Goal: Task Accomplishment & Management: Manage account settings

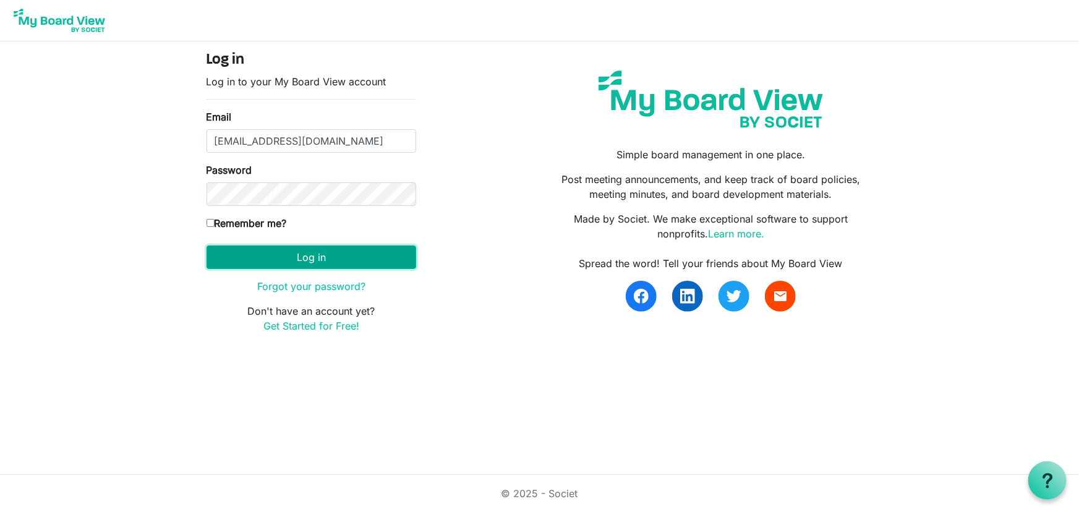
drag, startPoint x: 0, startPoint y: 0, endPoint x: 309, endPoint y: 267, distance: 408.2
click at [309, 267] on button "Log in" at bounding box center [312, 258] width 210 height 24
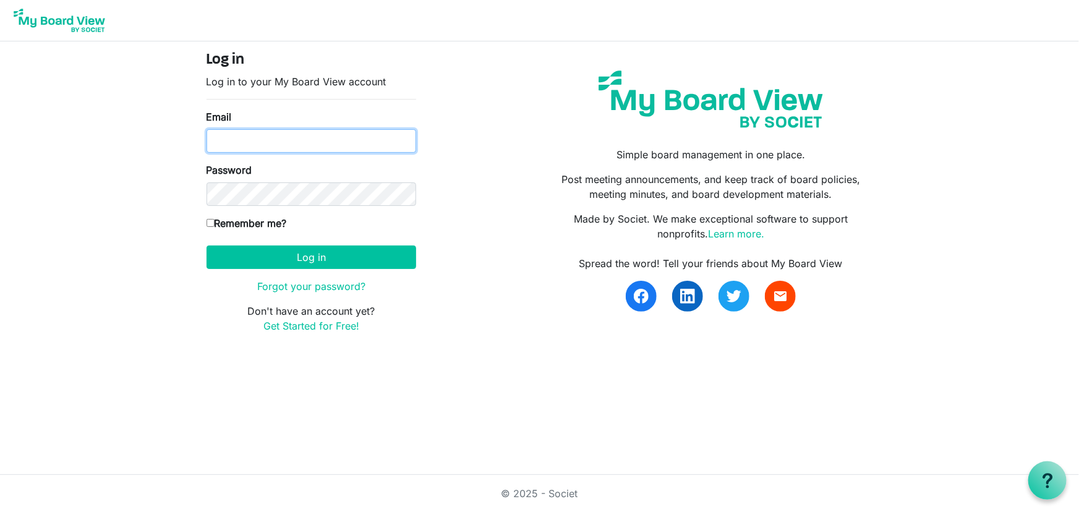
type input "[EMAIL_ADDRESS][DOMAIN_NAME]"
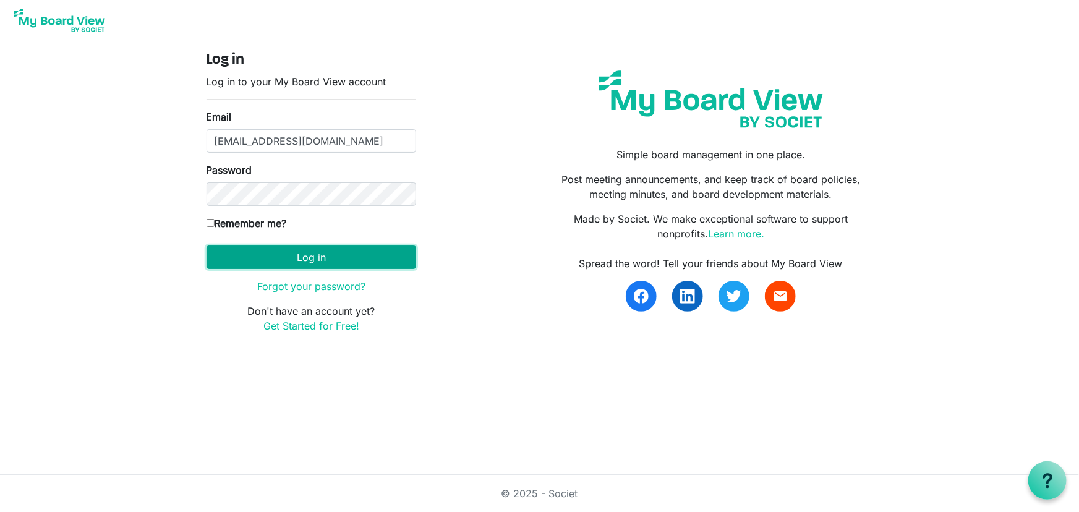
click at [323, 247] on button "Log in" at bounding box center [312, 258] width 210 height 24
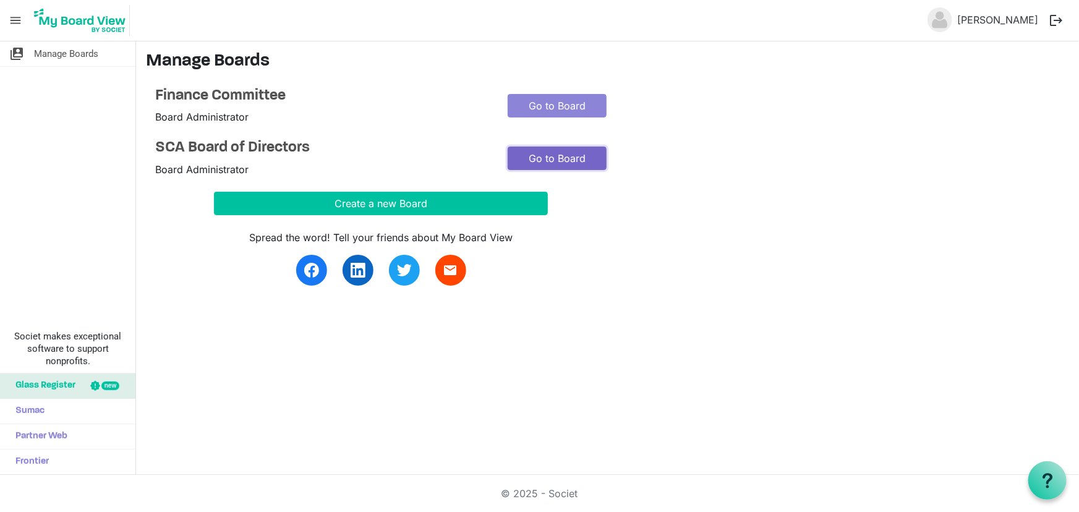
click at [578, 154] on link "Go to Board" at bounding box center [557, 159] width 99 height 24
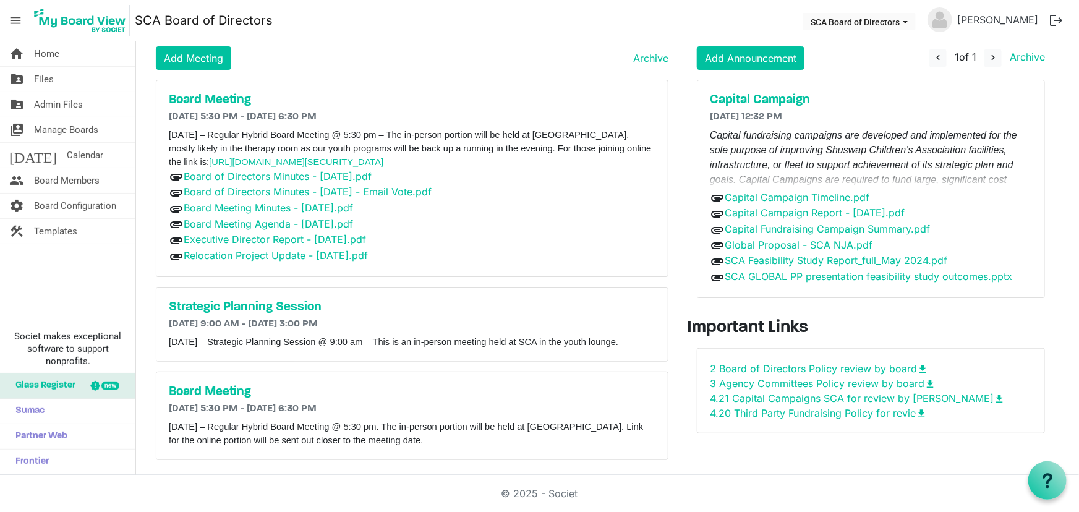
scroll to position [51, 0]
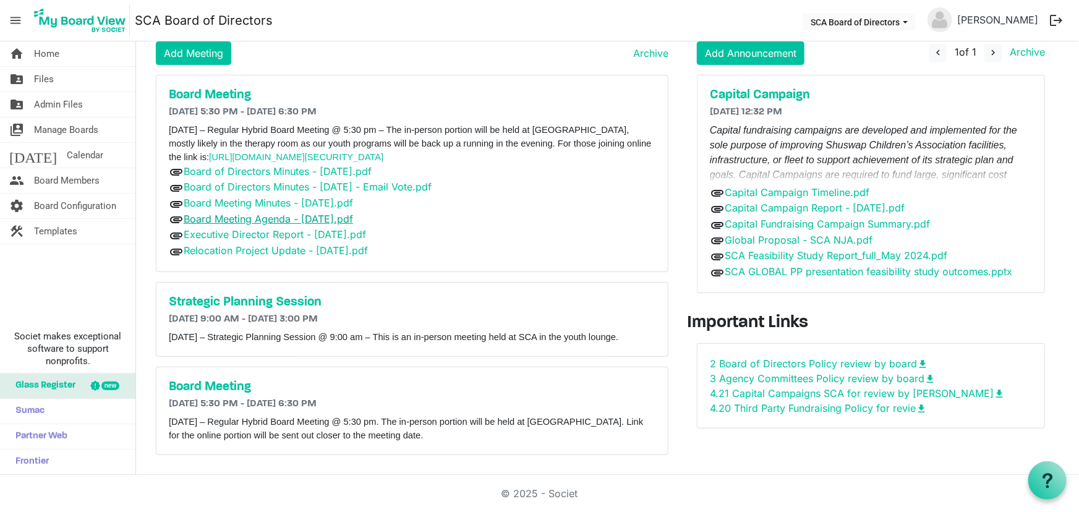
click at [340, 213] on link "Board Meeting Agenda - [DATE].pdf" at bounding box center [268, 219] width 169 height 12
drag, startPoint x: 456, startPoint y: 436, endPoint x: 142, endPoint y: 421, distance: 315.1
click at [142, 421] on div "Meetings Add Meeting Archive Board Meeting 9/24/2025 5:30 PM - 9/24/2025 6:30 P…" at bounding box center [407, 238] width 541 height 455
copy p "Wednesday October 29, 2025 – Regular Hybrid Board Meeting @ 5:30 pm. The in-per…"
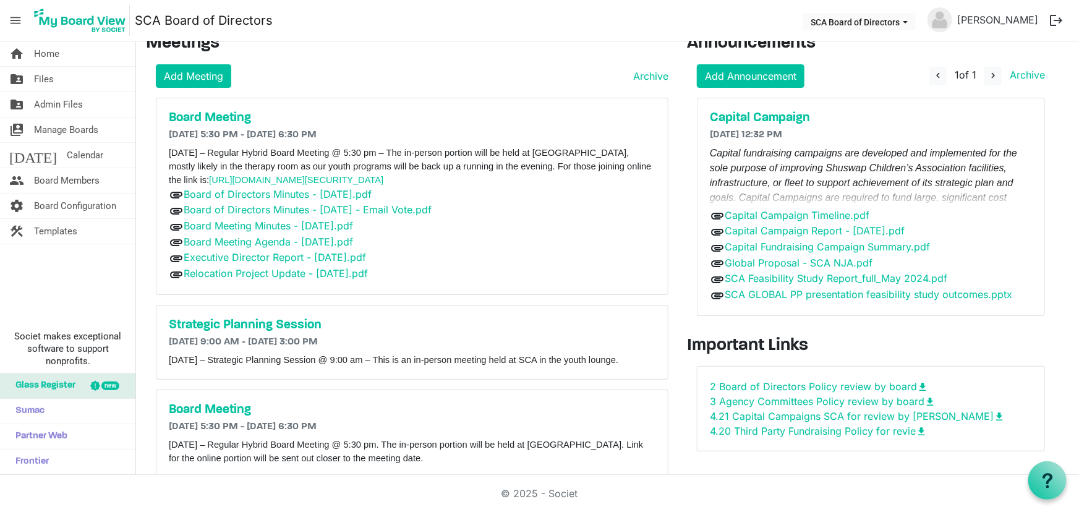
scroll to position [0, 0]
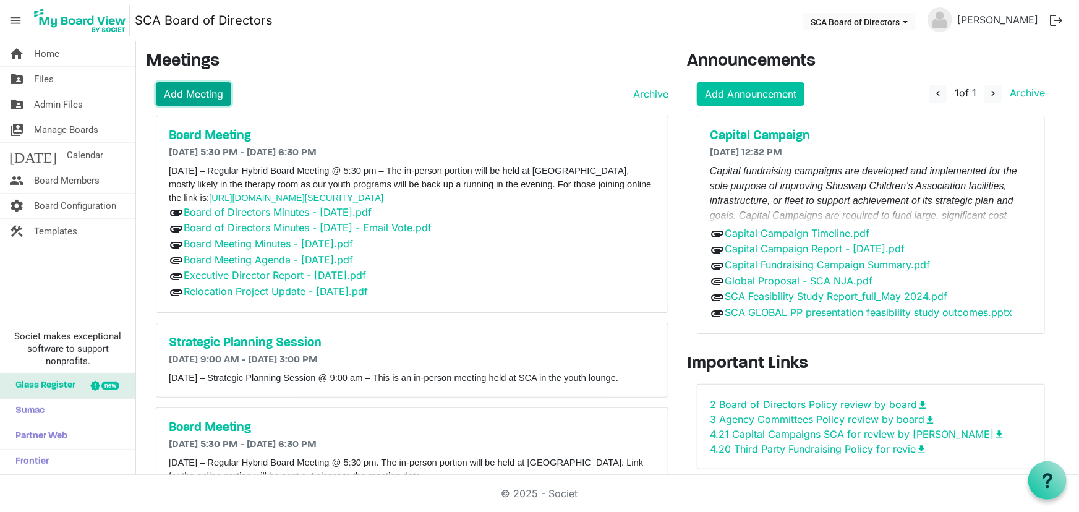
click at [186, 92] on link "Add Meeting" at bounding box center [193, 94] width 75 height 24
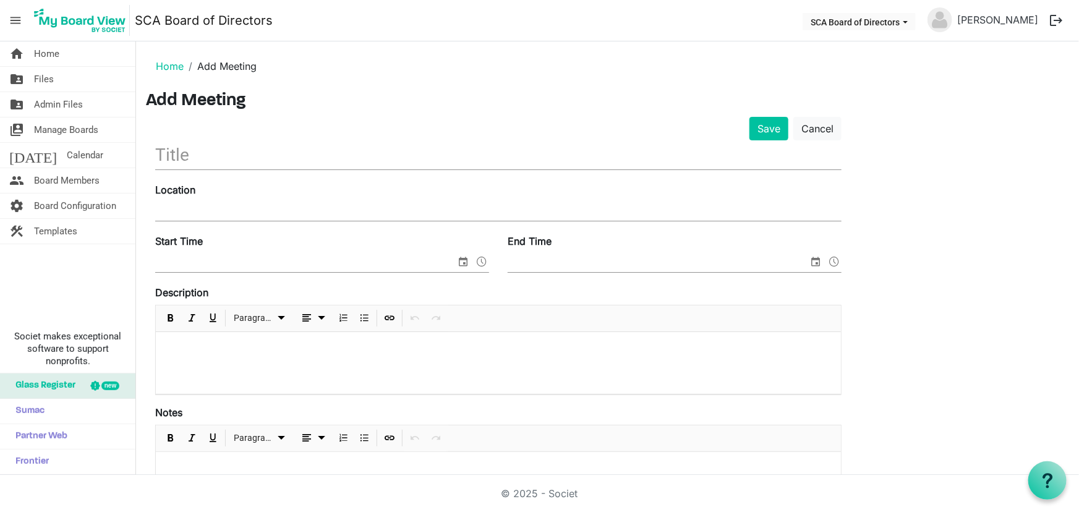
click at [179, 350] on p at bounding box center [498, 348] width 665 height 13
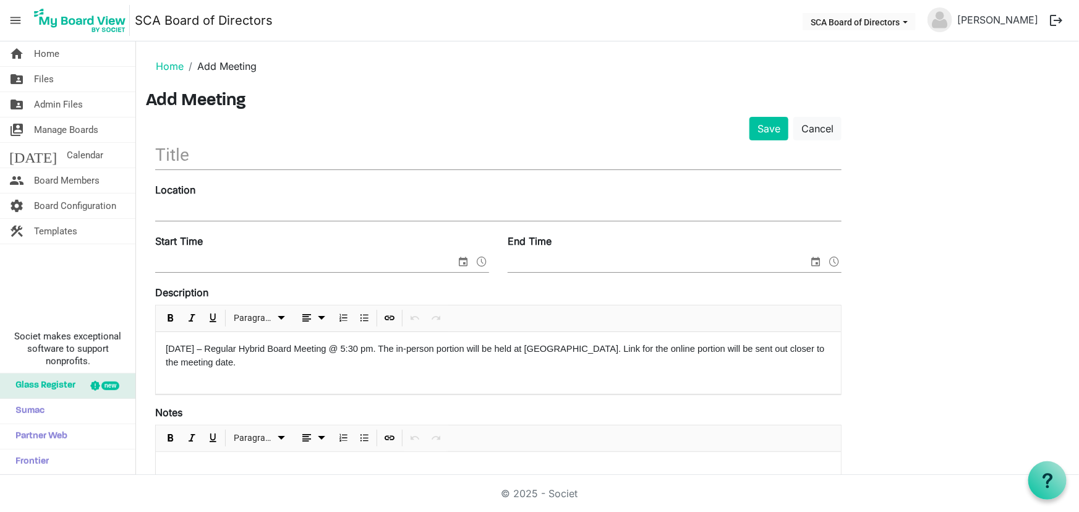
click at [218, 349] on span "Wednesday October 29, 2025 – Regular Hybrid Board Meeting @ 5:30 pm. The in-per…" at bounding box center [495, 356] width 659 height 24
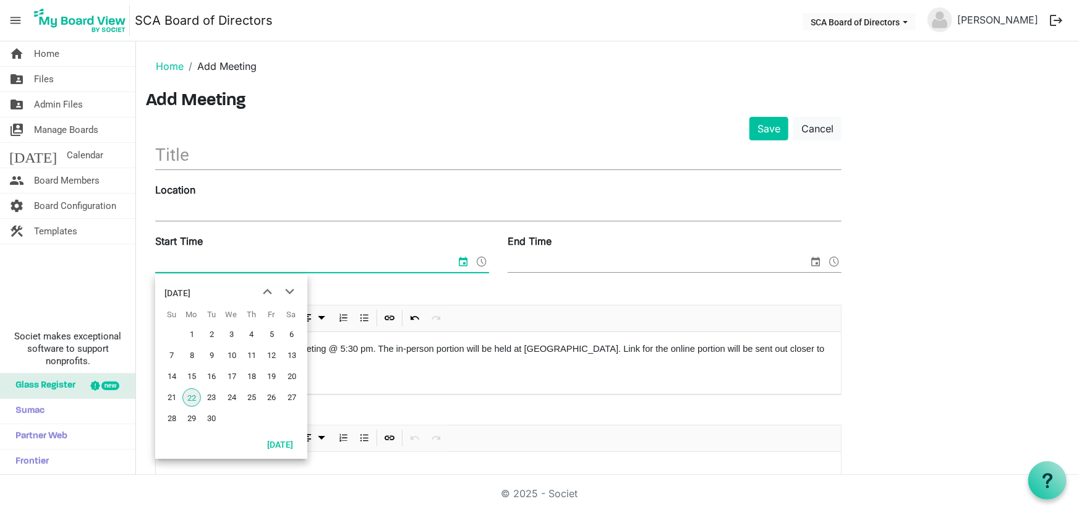
click at [329, 257] on input "Start Time" at bounding box center [305, 263] width 301 height 19
click at [288, 290] on span "next month" at bounding box center [290, 292] width 22 height 22
click at [230, 417] on span "26" at bounding box center [232, 418] width 19 height 19
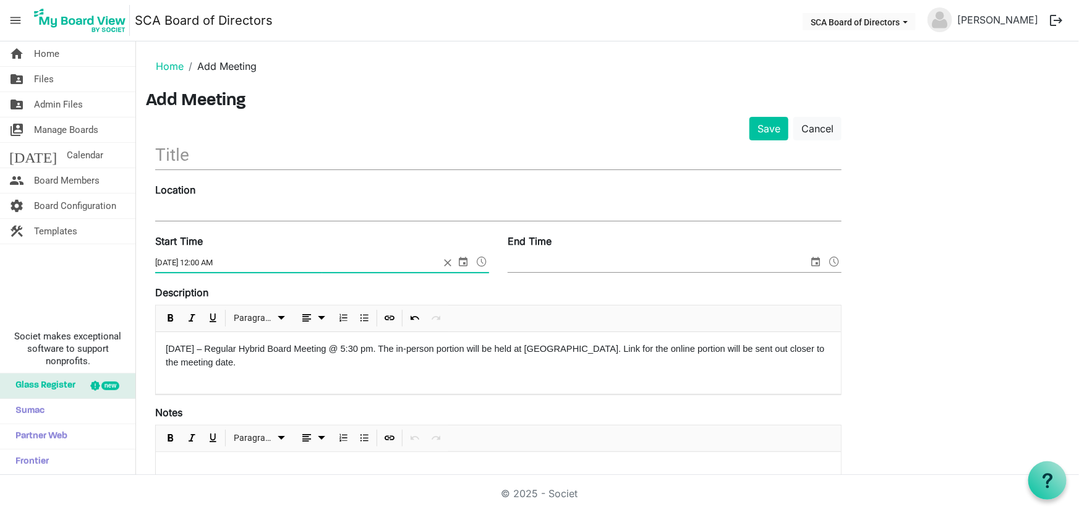
click at [200, 265] on input "11/26/2025 12:00 AM" at bounding box center [297, 263] width 284 height 19
type input "11/26/2025 5:30 AM"
click at [596, 265] on input "End Time" at bounding box center [658, 263] width 301 height 19
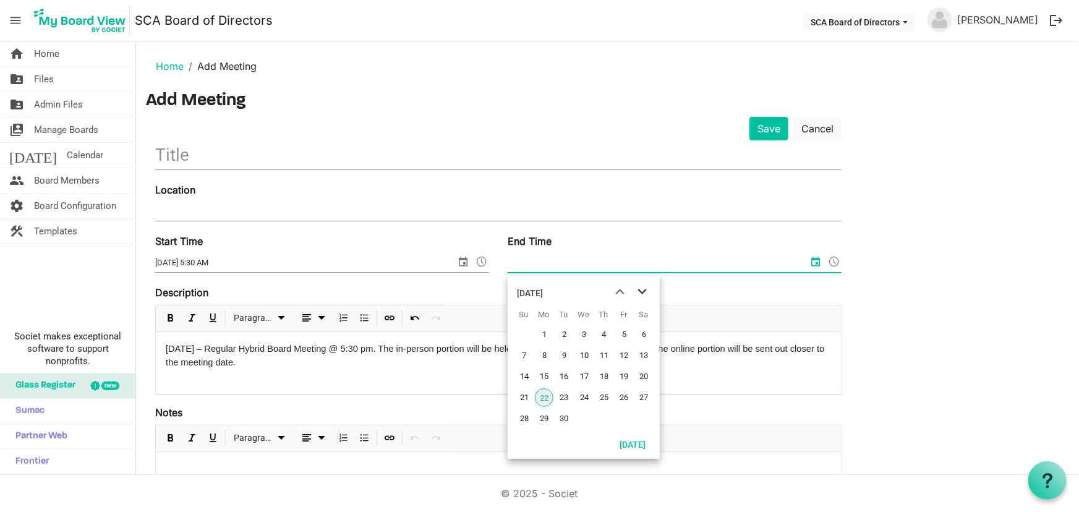
click at [647, 288] on span "next month" at bounding box center [642, 292] width 22 height 22
click at [584, 417] on span "26" at bounding box center [584, 418] width 19 height 19
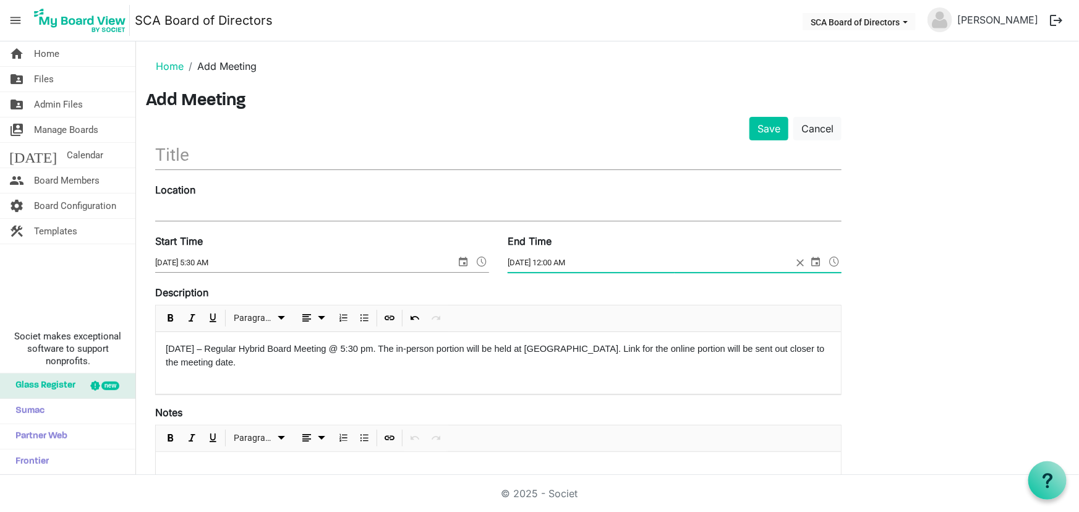
click at [552, 255] on input "11/26/2025 12:00 AM" at bounding box center [650, 263] width 284 height 19
type input "11/26/2025 6:30 AM"
click at [238, 211] on input "Location" at bounding box center [498, 211] width 686 height 19
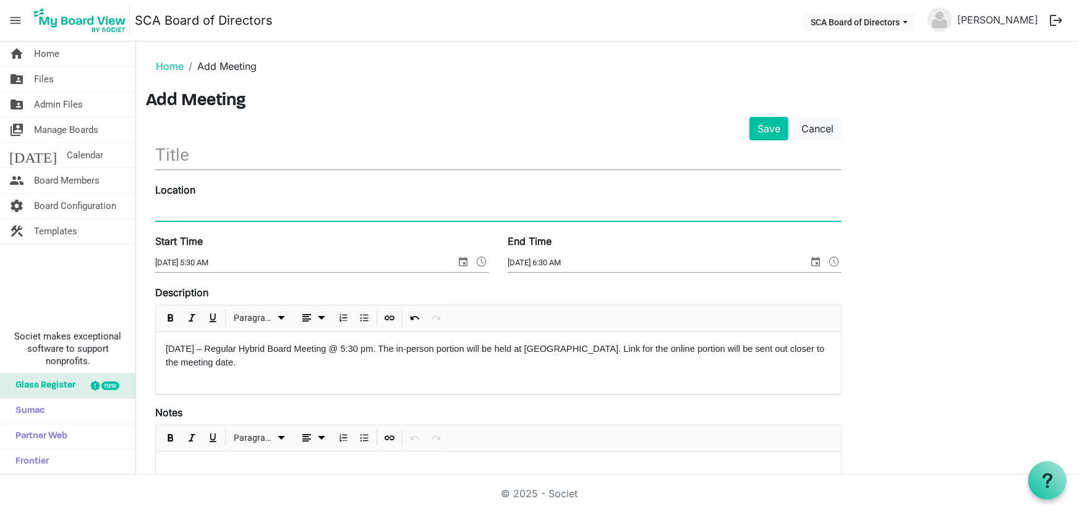
type input "SCA"
click at [203, 151] on input "text" at bounding box center [498, 154] width 686 height 29
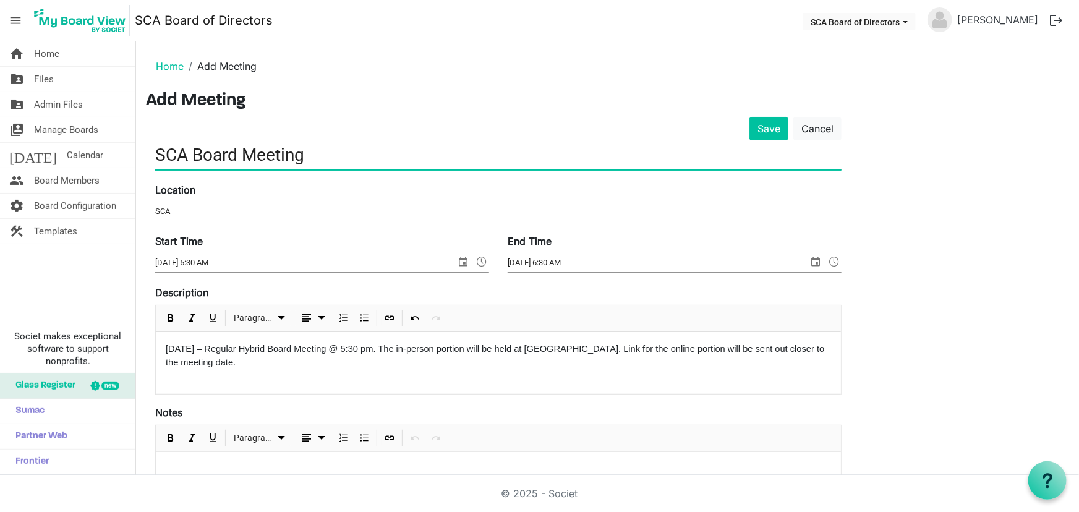
type input "SCA Board Meeting"
click at [756, 115] on main "Home Add Meeting Add Meeting Save Cancel SCA Board Meeting Location SCA Start T…" at bounding box center [607, 415] width 943 height 749
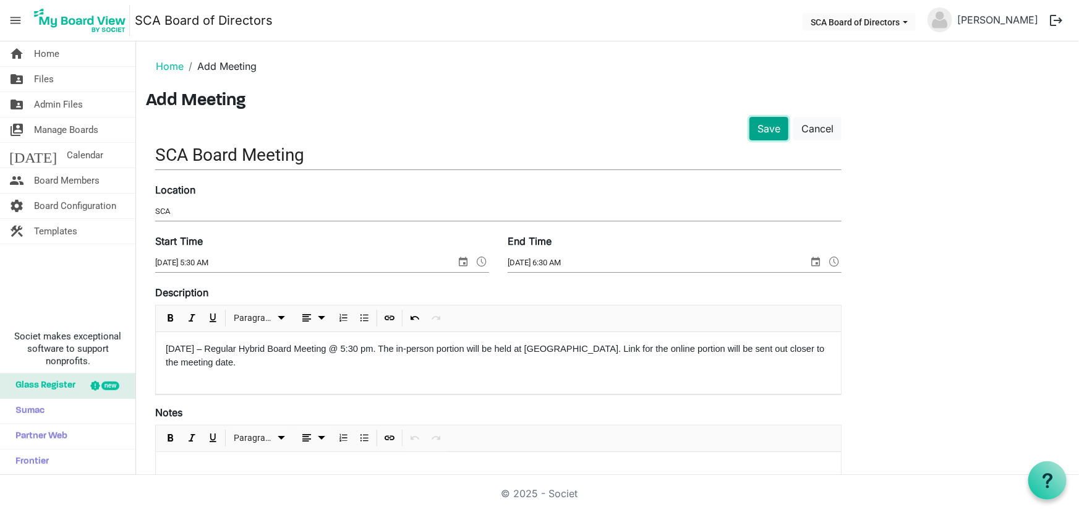
click at [758, 122] on button "Save" at bounding box center [769, 129] width 39 height 24
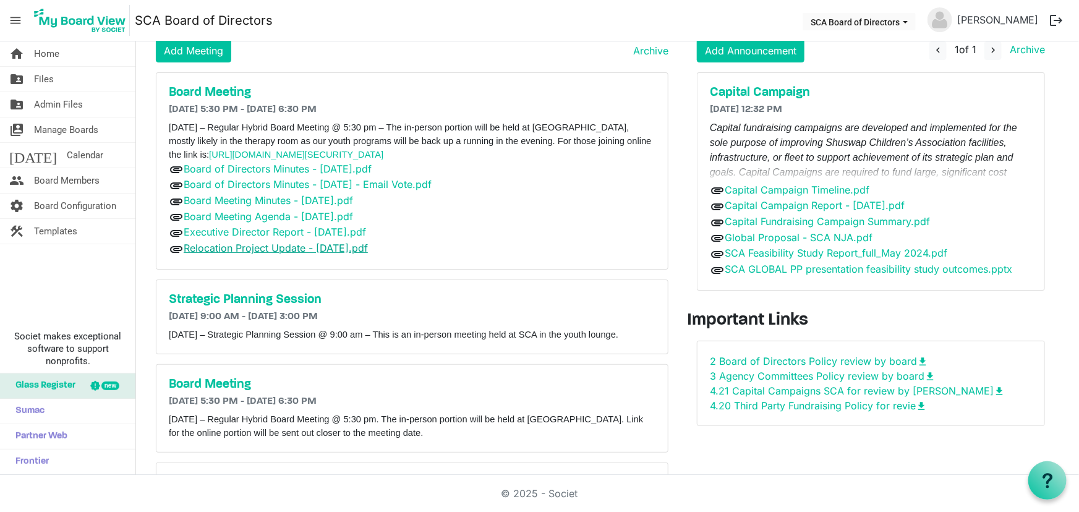
scroll to position [158, 0]
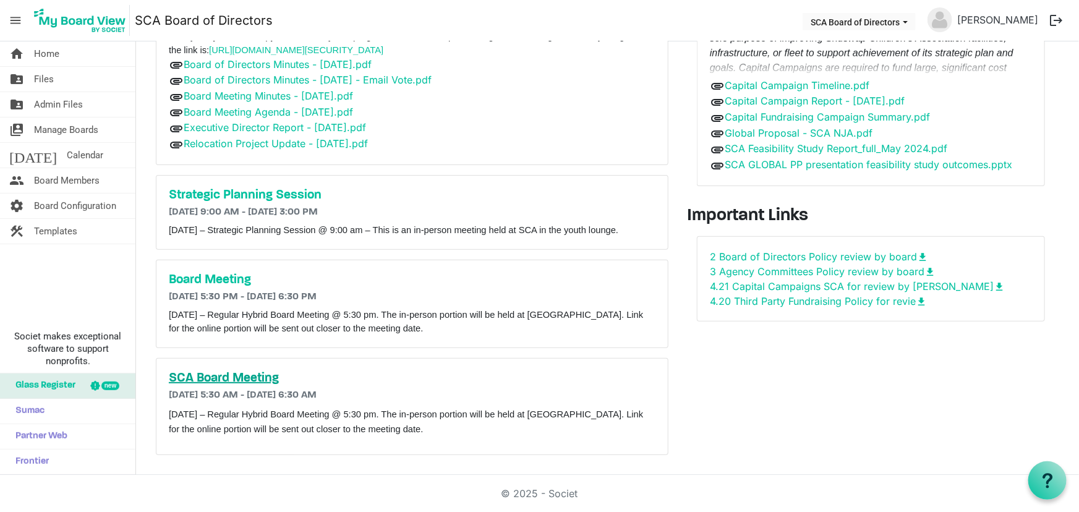
click at [245, 377] on h5 "SCA Board Meeting" at bounding box center [412, 378] width 487 height 15
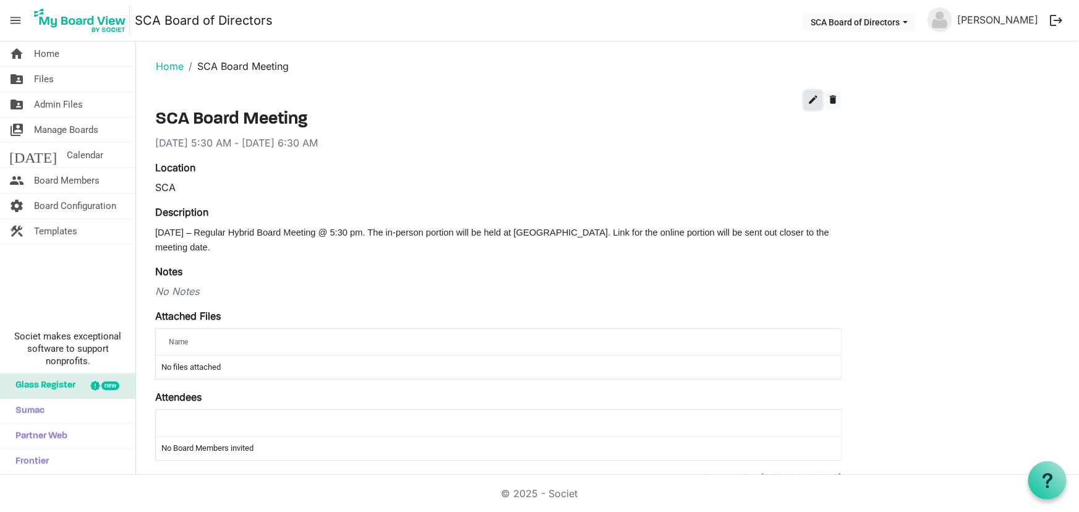
click at [810, 99] on span "edit" at bounding box center [813, 99] width 11 height 11
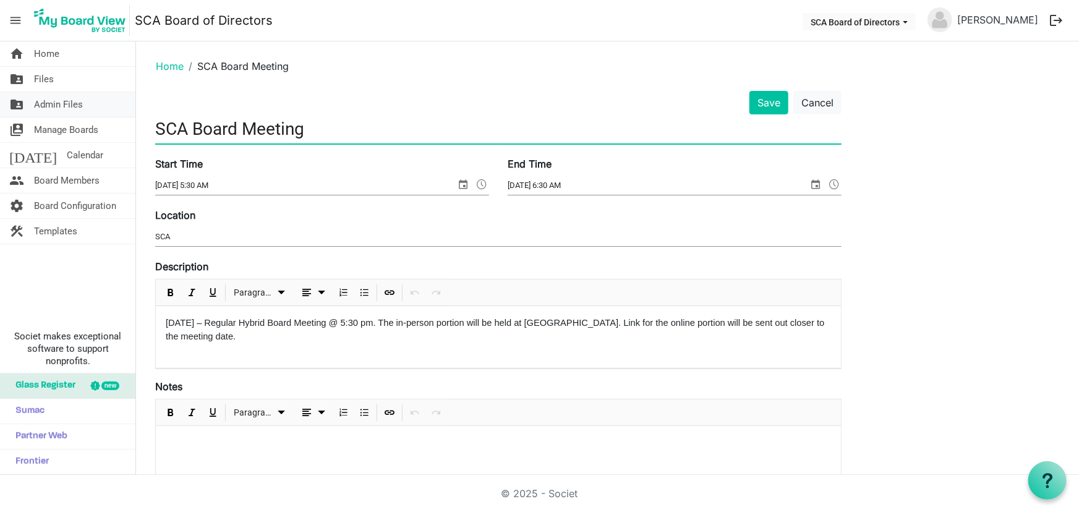
drag, startPoint x: 61, startPoint y: 111, endPoint x: 7, endPoint y: 104, distance: 54.2
click at [7, 104] on div "home Home folder_shared Files folder_shared Admin Files switch_account Manage B…" at bounding box center [539, 258] width 1079 height 434
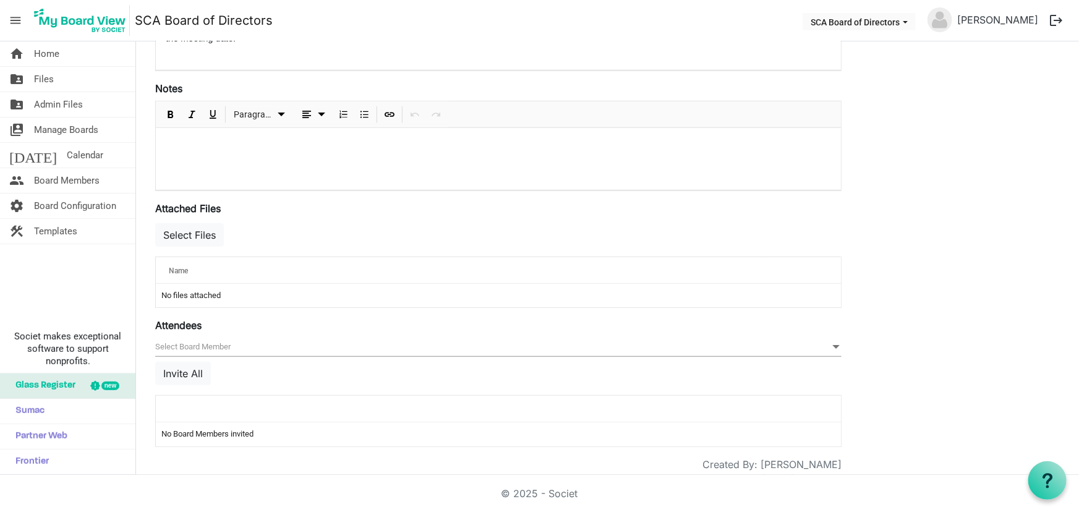
scroll to position [317, 0]
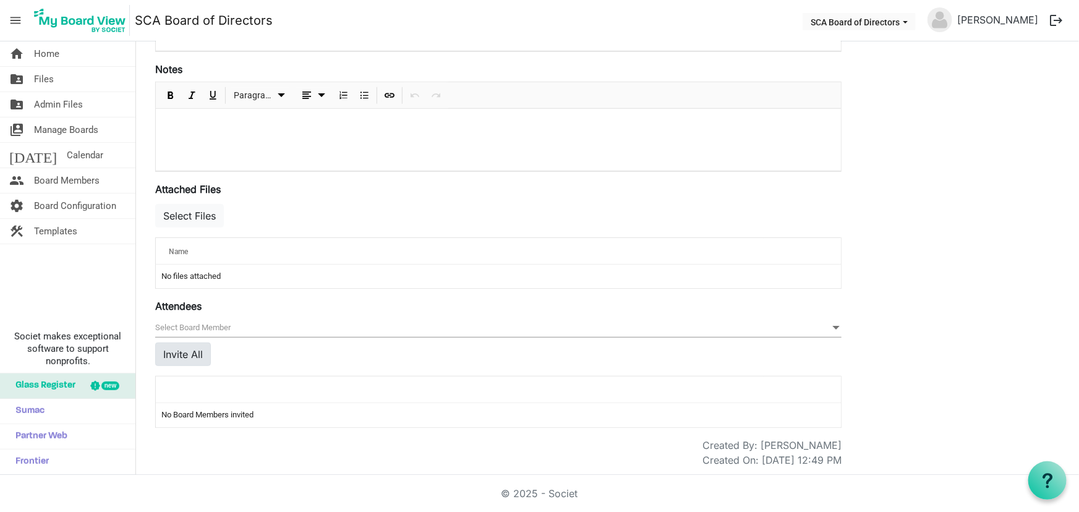
type input "Board Meeting"
click at [181, 349] on button "Invite All" at bounding box center [183, 355] width 56 height 24
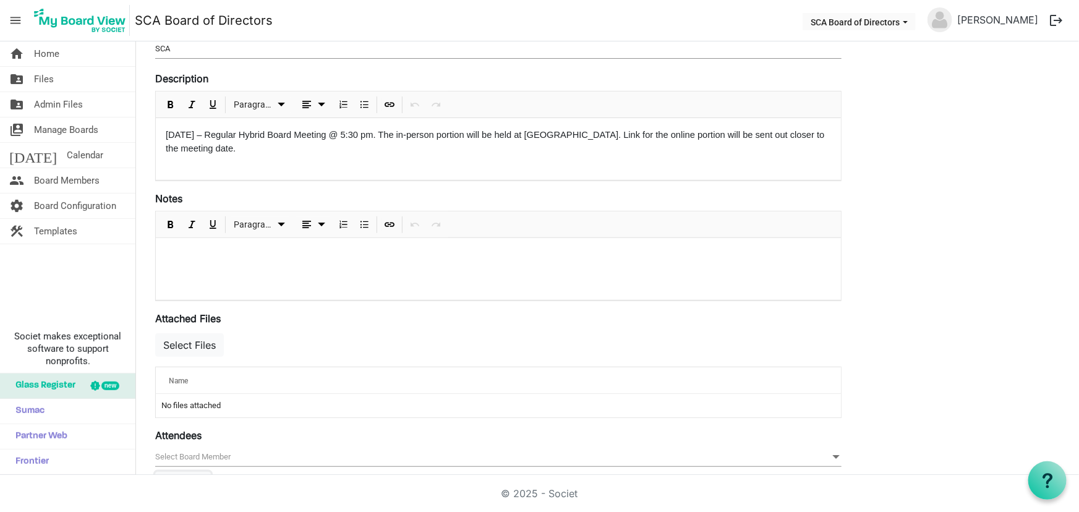
scroll to position [526, 0]
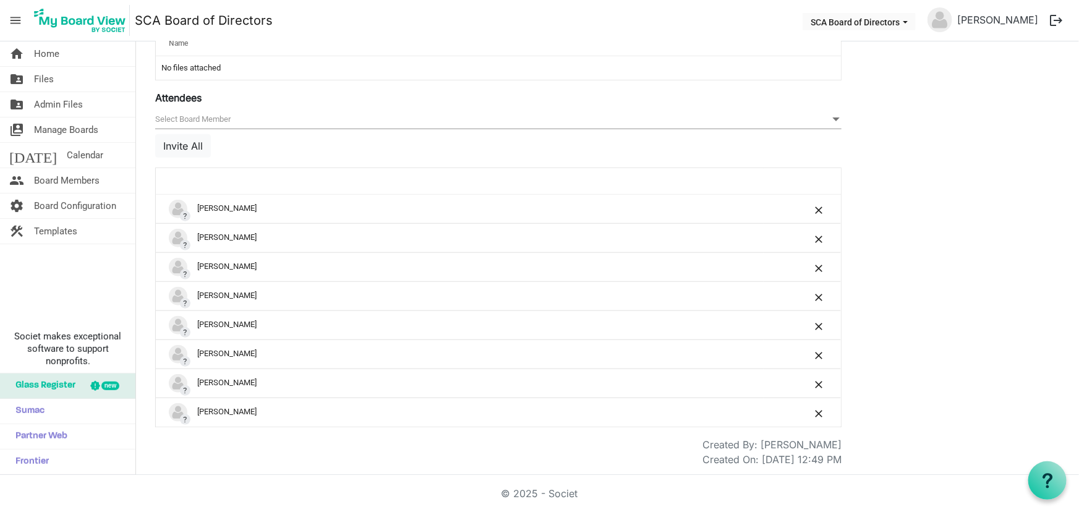
click at [1025, 289] on div "Save Cancel Board Meeting Start Time 11/26/2025 5:30 AM End Time 11/26/2025 6:3…" at bounding box center [607, 16] width 923 height 902
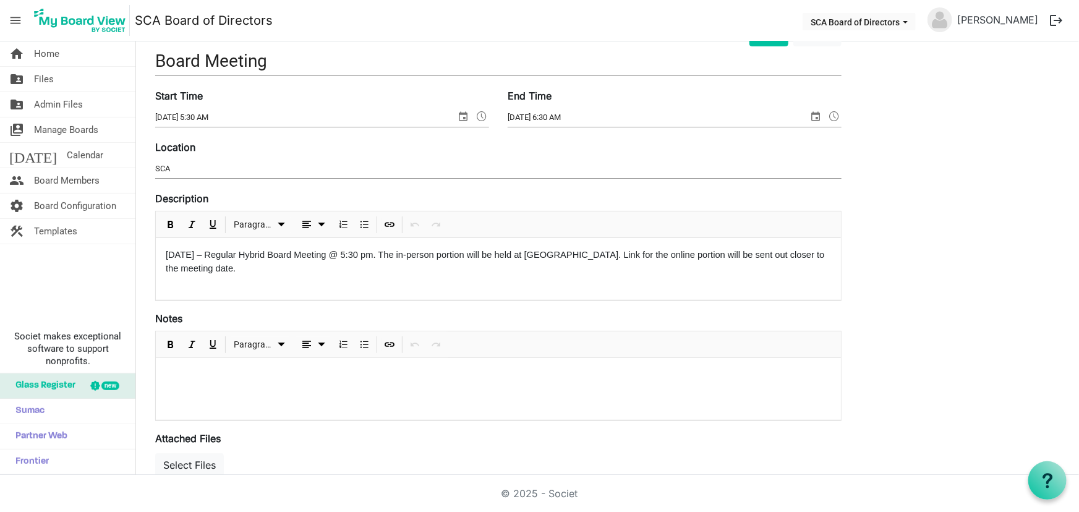
scroll to position [0, 0]
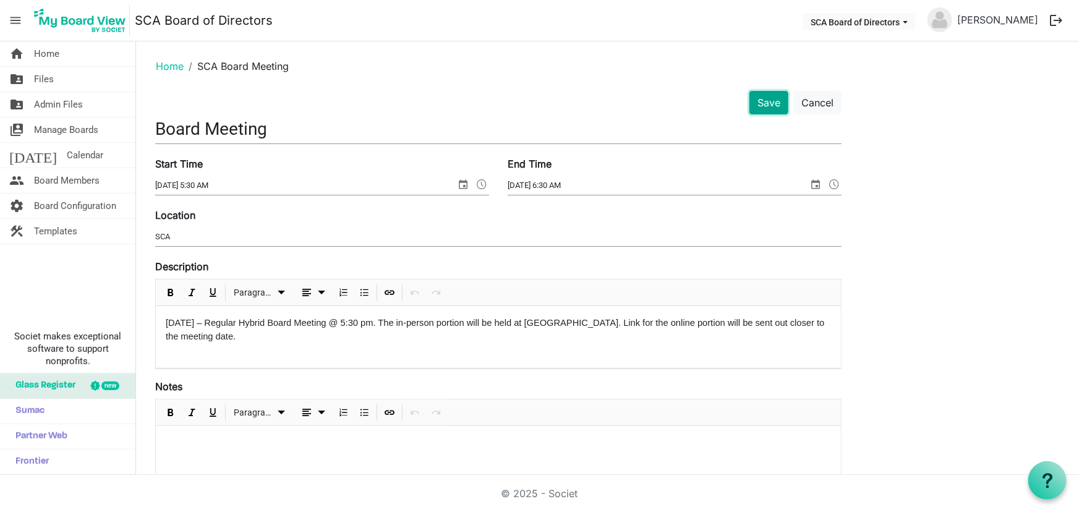
click at [766, 94] on button "Save" at bounding box center [769, 103] width 39 height 24
click at [767, 100] on button "Save" at bounding box center [769, 103] width 39 height 24
drag, startPoint x: 177, startPoint y: 61, endPoint x: 183, endPoint y: 64, distance: 6.9
click at [177, 61] on link "Home" at bounding box center [170, 66] width 28 height 12
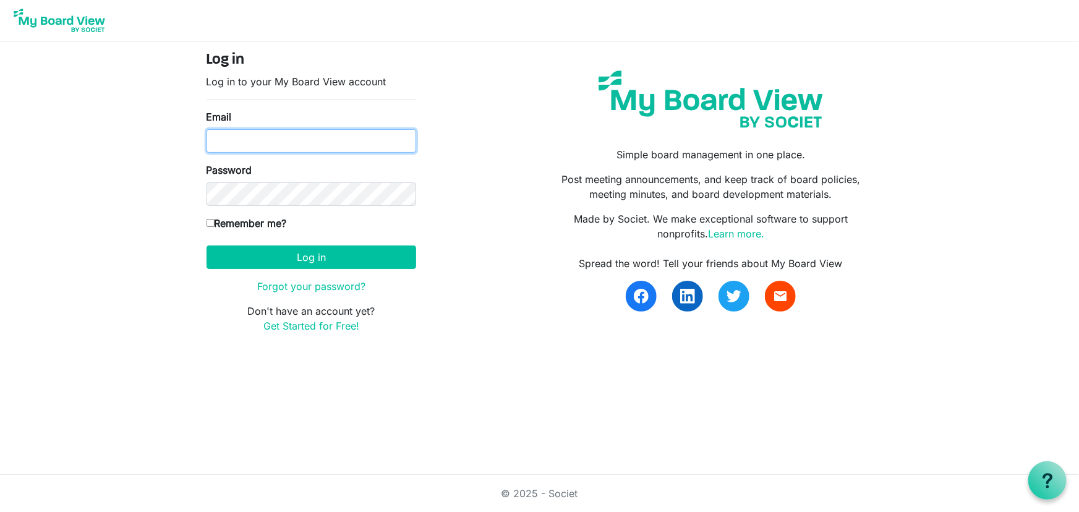
type input "[EMAIL_ADDRESS][DOMAIN_NAME]"
type input "nwilson@shuswapchildrens.ca"
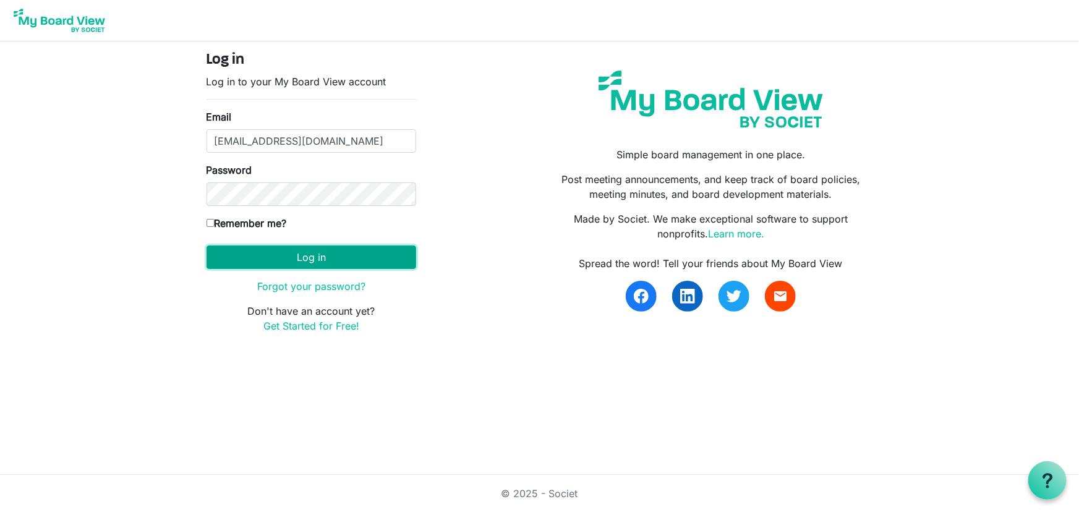
click at [343, 252] on button "Log in" at bounding box center [312, 258] width 210 height 24
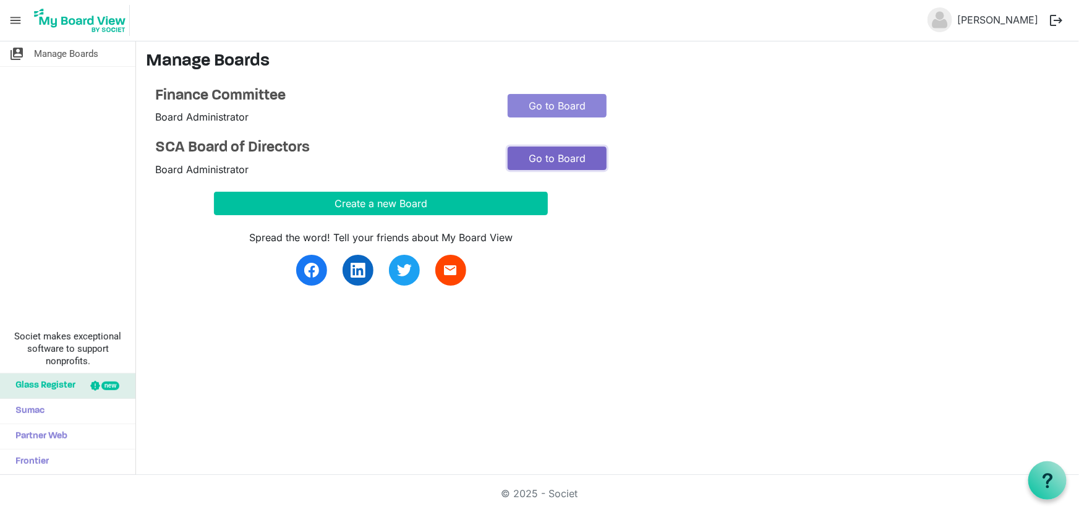
click at [555, 161] on link "Go to Board" at bounding box center [557, 159] width 99 height 24
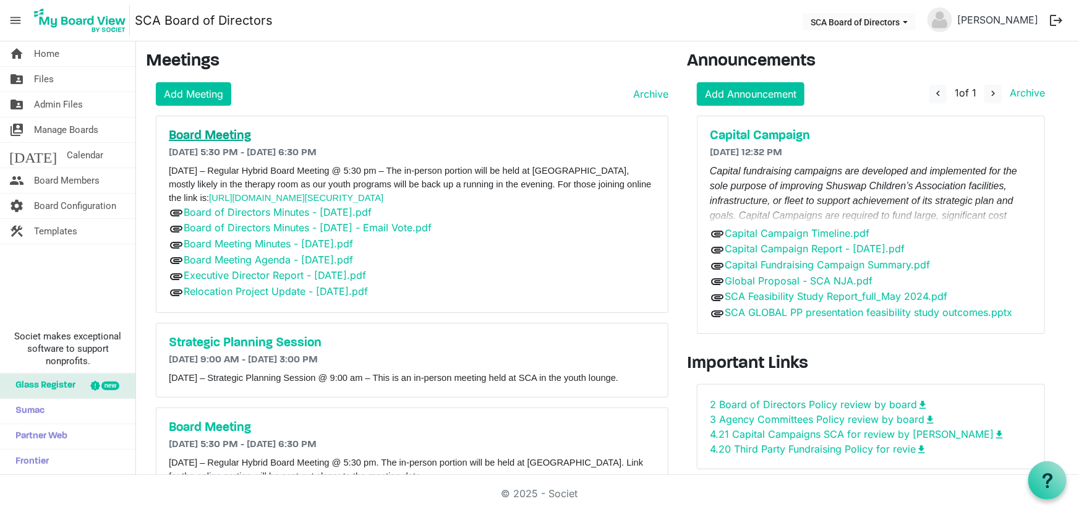
click at [210, 130] on h5 "Board Meeting" at bounding box center [412, 136] width 487 height 15
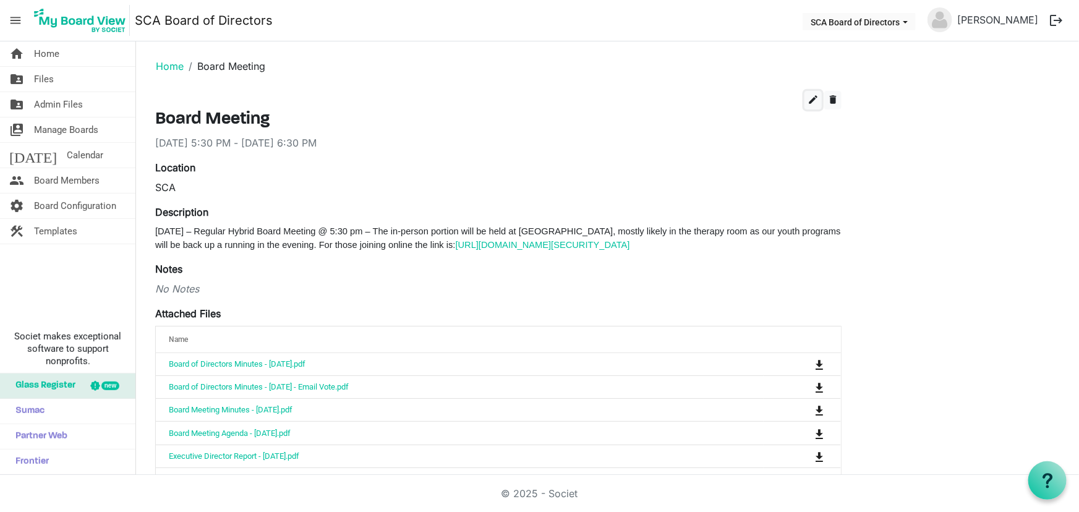
click at [810, 100] on span "edit" at bounding box center [813, 99] width 11 height 11
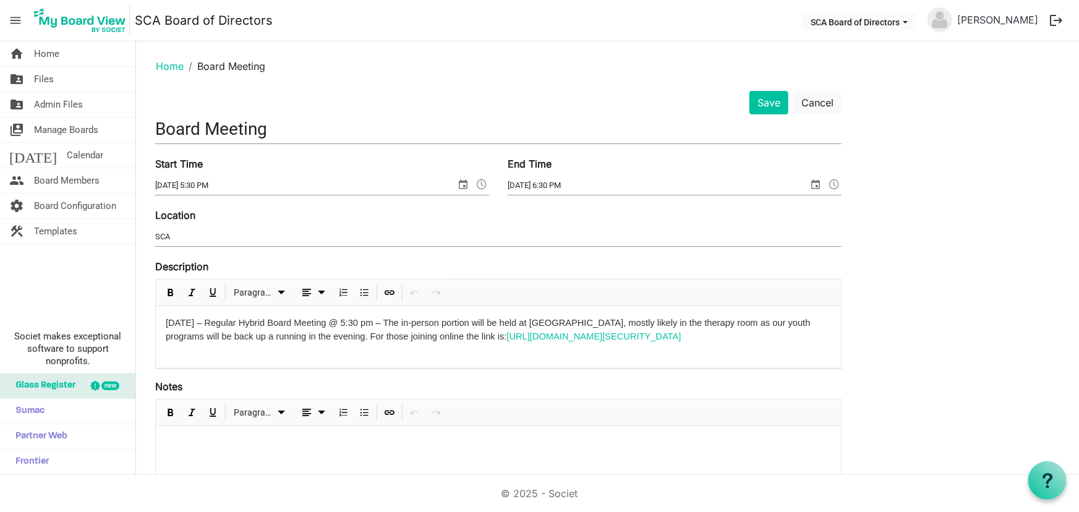
scroll to position [450, 0]
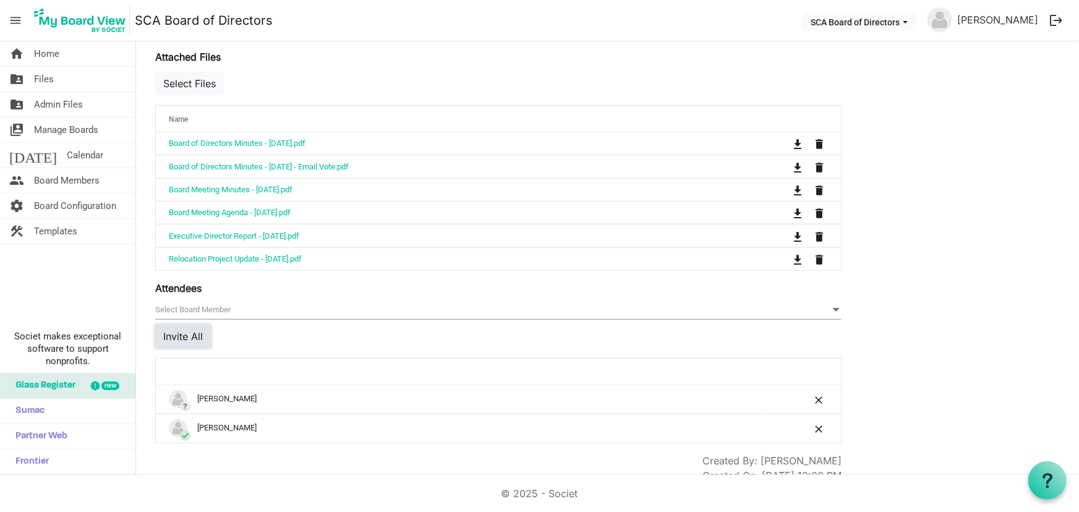
click at [179, 331] on button "Invite All" at bounding box center [183, 337] width 56 height 24
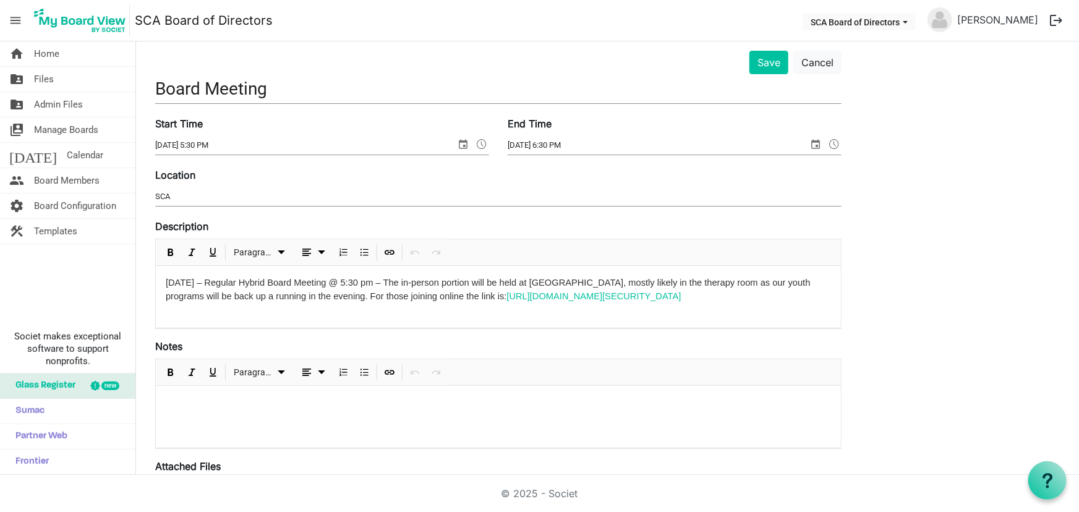
scroll to position [0, 0]
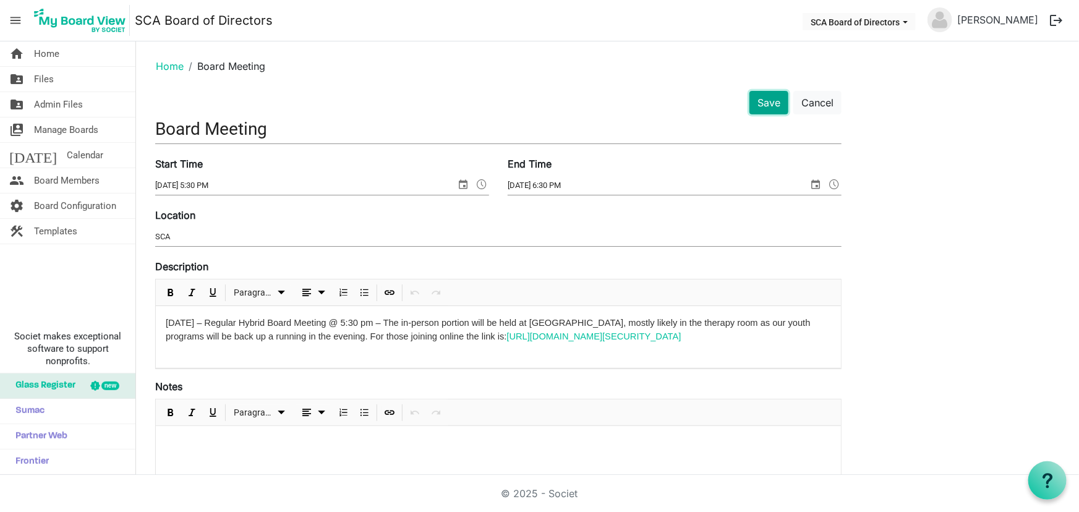
click at [767, 100] on button "Save" at bounding box center [769, 103] width 39 height 24
click at [768, 103] on button "Save" at bounding box center [769, 103] width 39 height 24
click at [170, 62] on link "Home" at bounding box center [170, 66] width 28 height 12
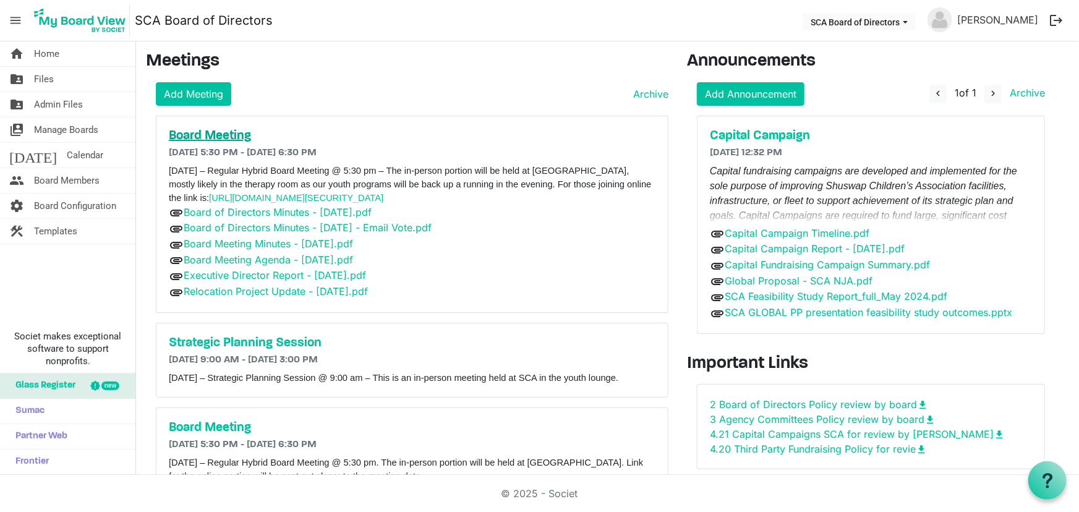
click at [218, 135] on h5 "Board Meeting" at bounding box center [412, 136] width 487 height 15
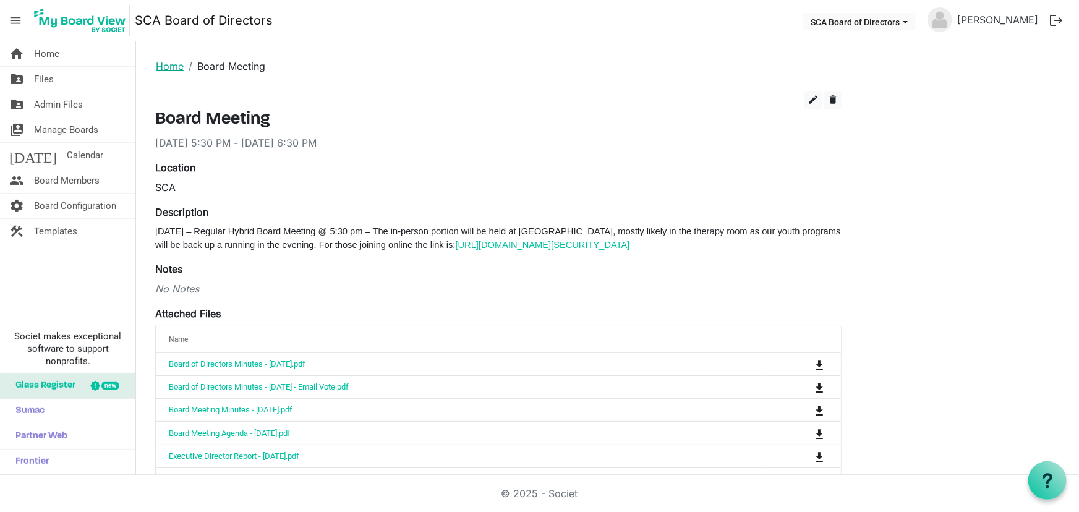
click at [169, 69] on link "Home" at bounding box center [170, 66] width 28 height 12
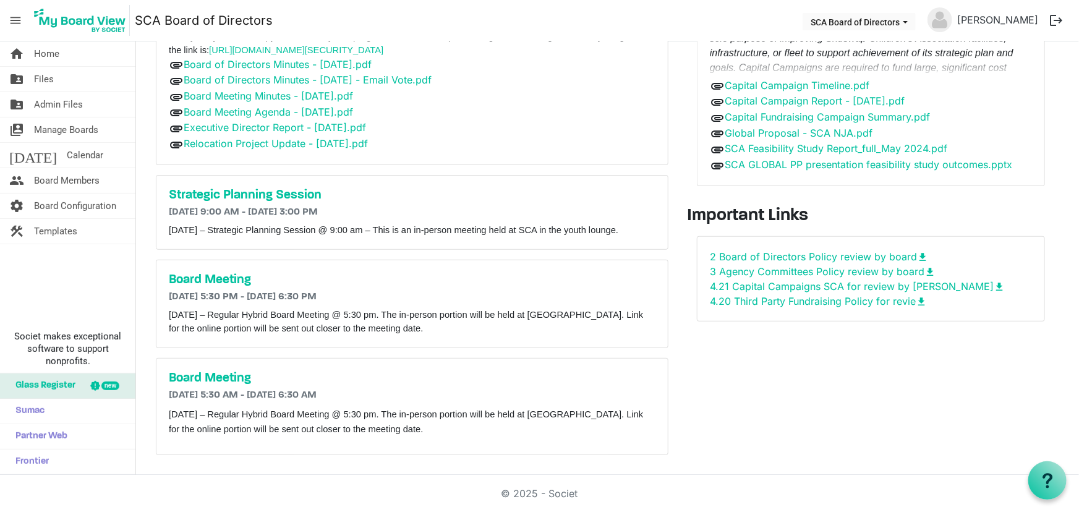
scroll to position [158, 0]
click at [291, 188] on h5 "Strategic Planning Session" at bounding box center [412, 195] width 487 height 15
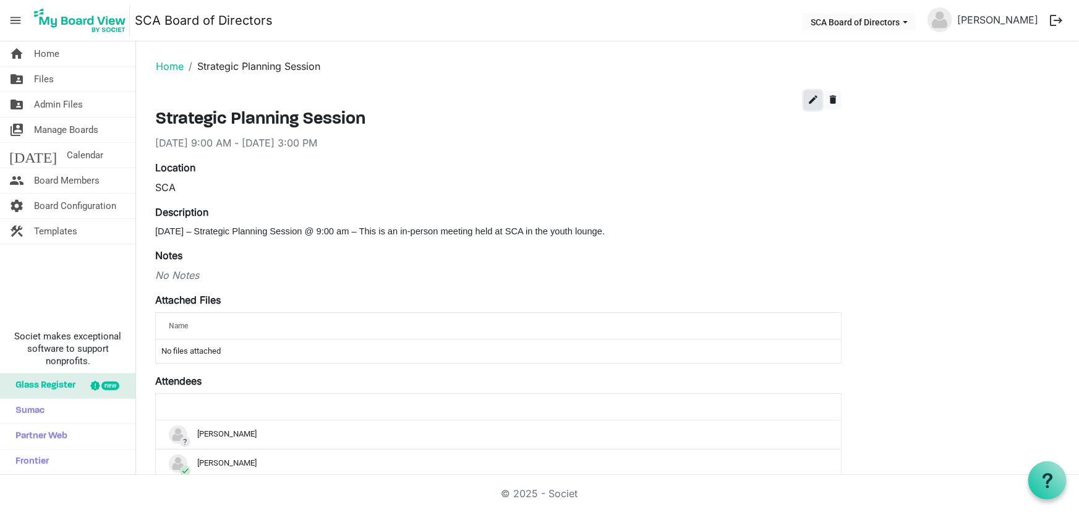
click at [816, 99] on span "edit" at bounding box center [813, 99] width 11 height 11
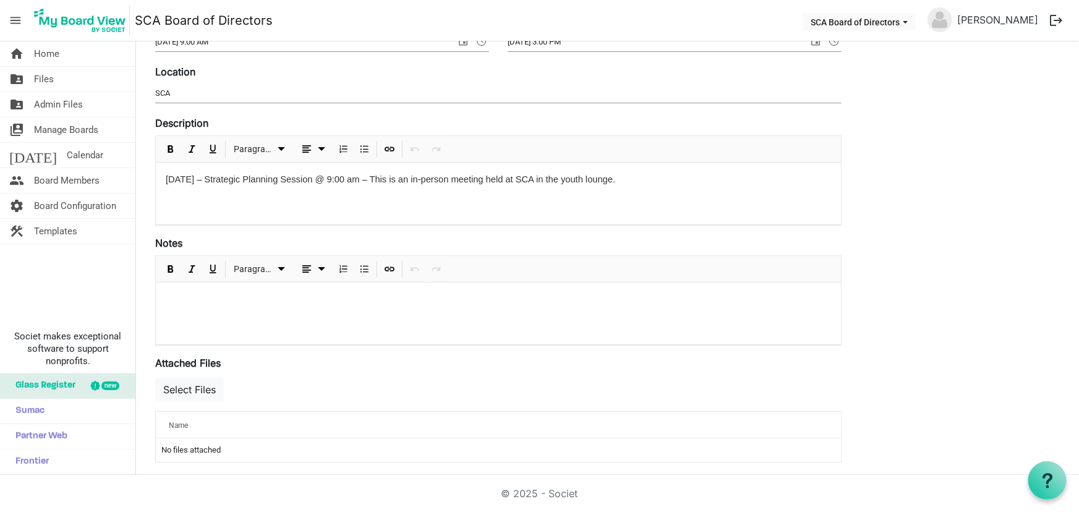
scroll to position [337, 0]
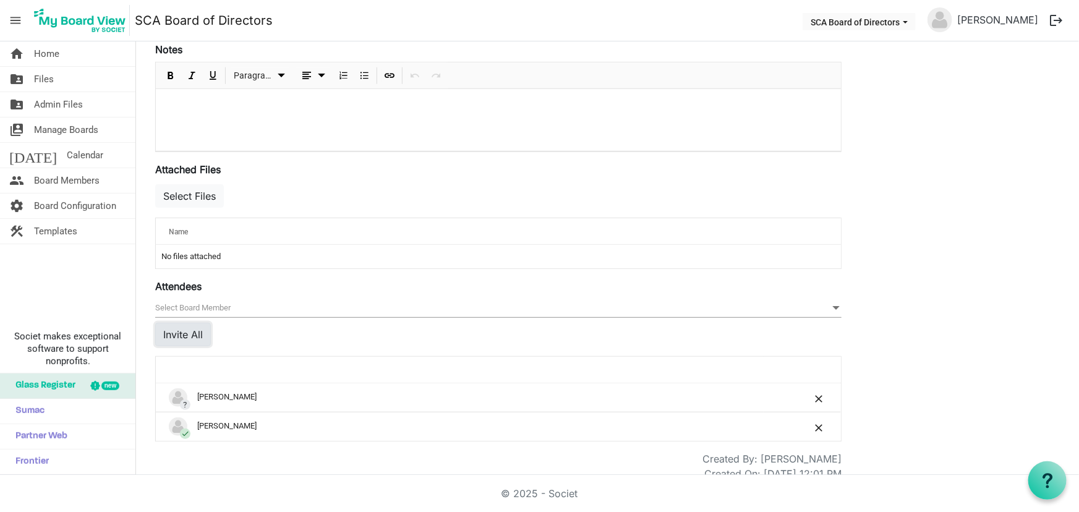
click at [174, 334] on button "Invite All" at bounding box center [183, 335] width 56 height 24
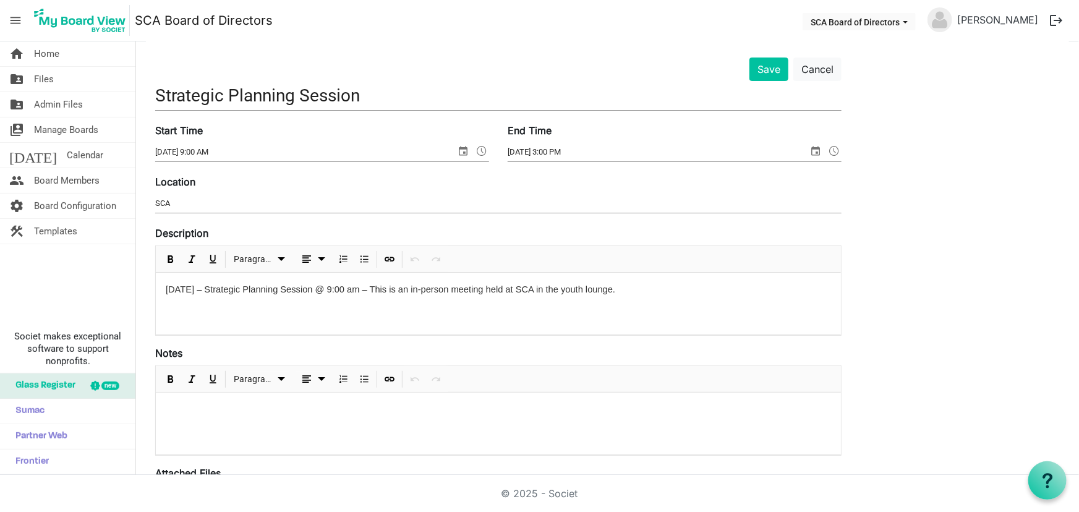
scroll to position [0, 0]
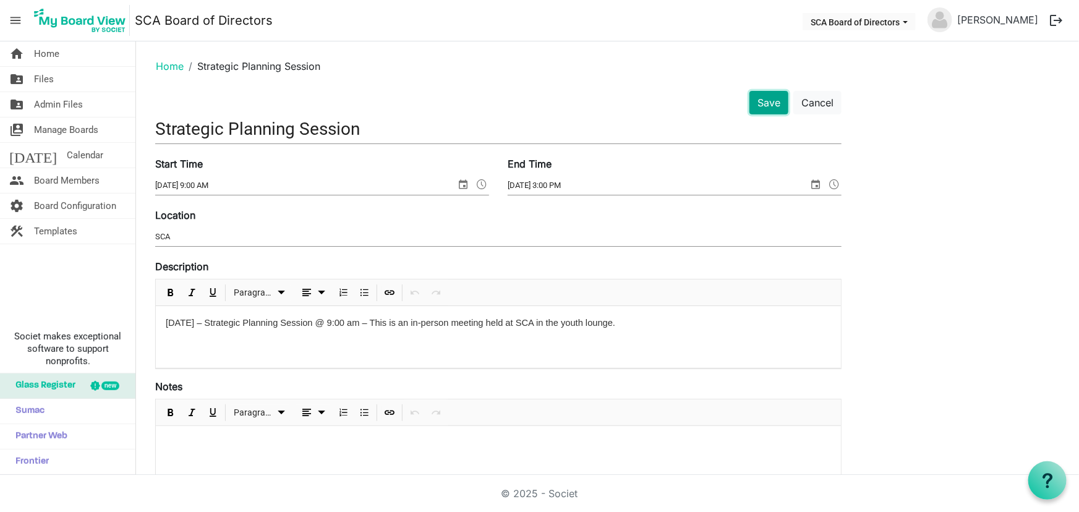
click at [766, 100] on button "Save" at bounding box center [769, 103] width 39 height 24
click at [164, 67] on link "Home" at bounding box center [170, 66] width 28 height 12
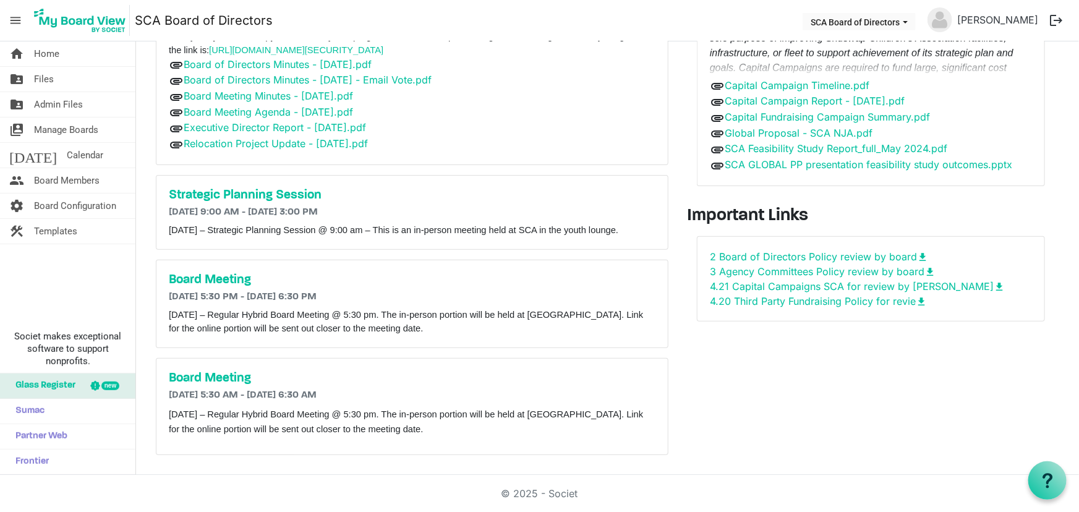
scroll to position [158, 0]
click at [239, 188] on h5 "Strategic Planning Session" at bounding box center [412, 195] width 487 height 15
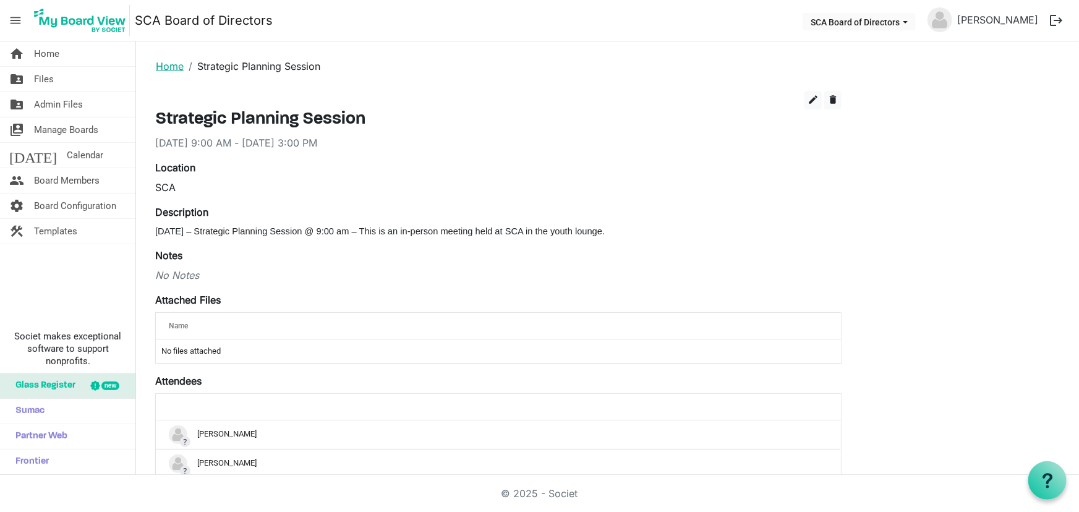
click at [167, 65] on link "Home" at bounding box center [170, 66] width 28 height 12
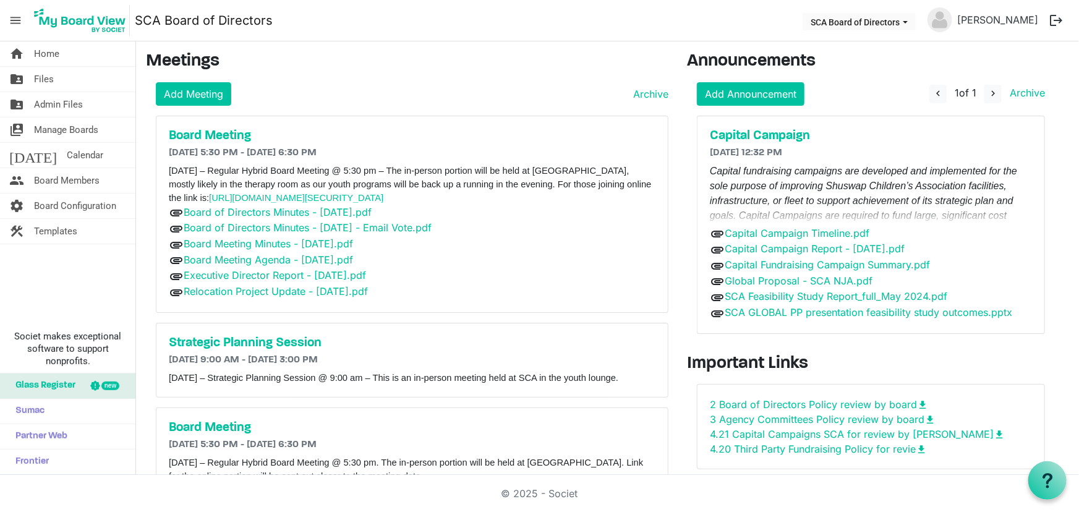
scroll to position [158, 0]
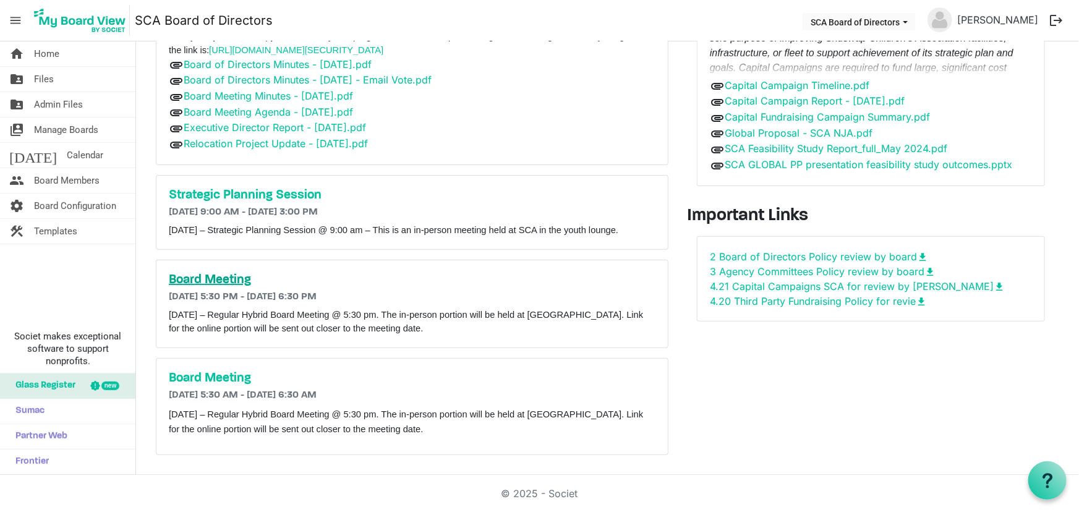
click at [224, 278] on h5 "Board Meeting" at bounding box center [412, 280] width 487 height 15
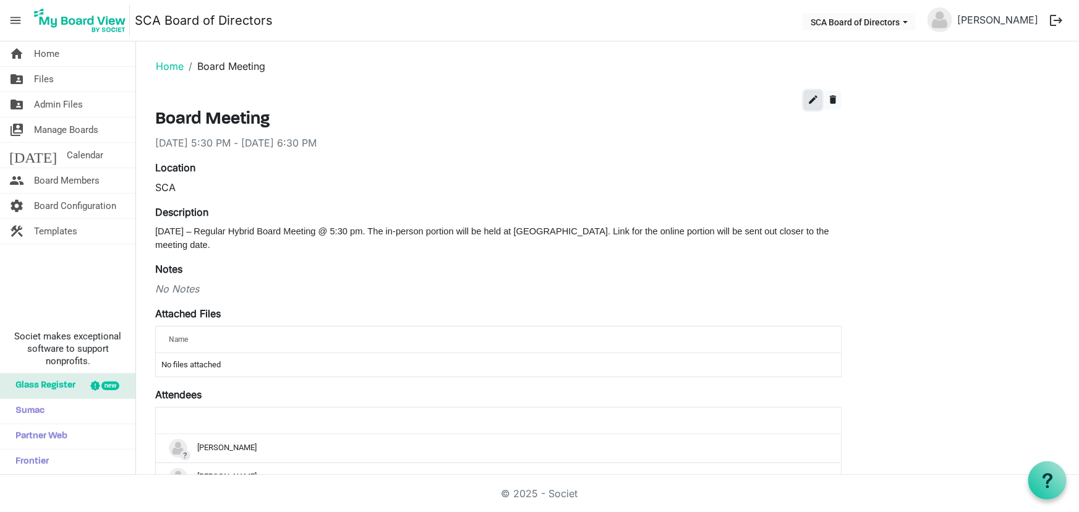
click at [816, 94] on span "edit" at bounding box center [813, 99] width 11 height 11
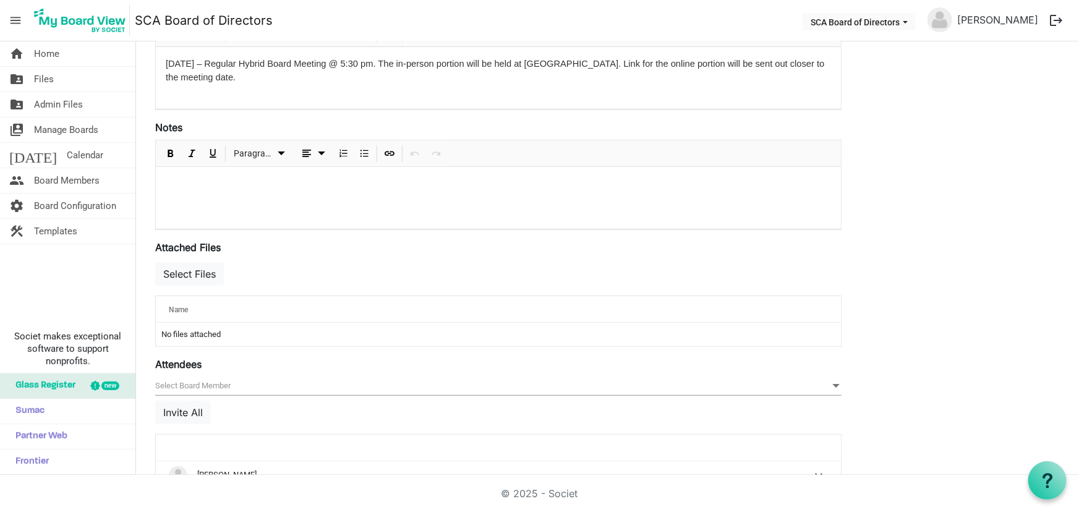
scroll to position [351, 0]
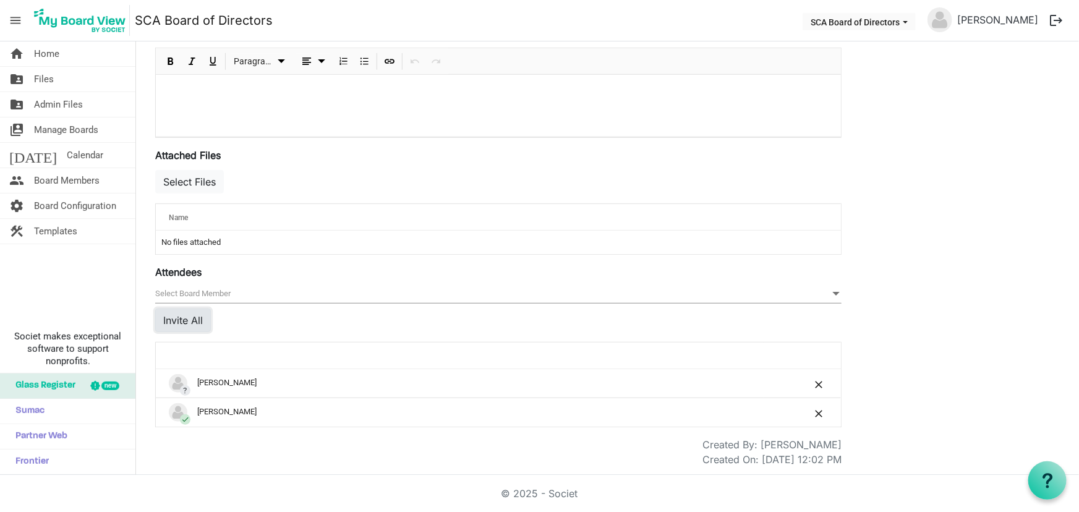
click at [189, 322] on button "Invite All" at bounding box center [183, 321] width 56 height 24
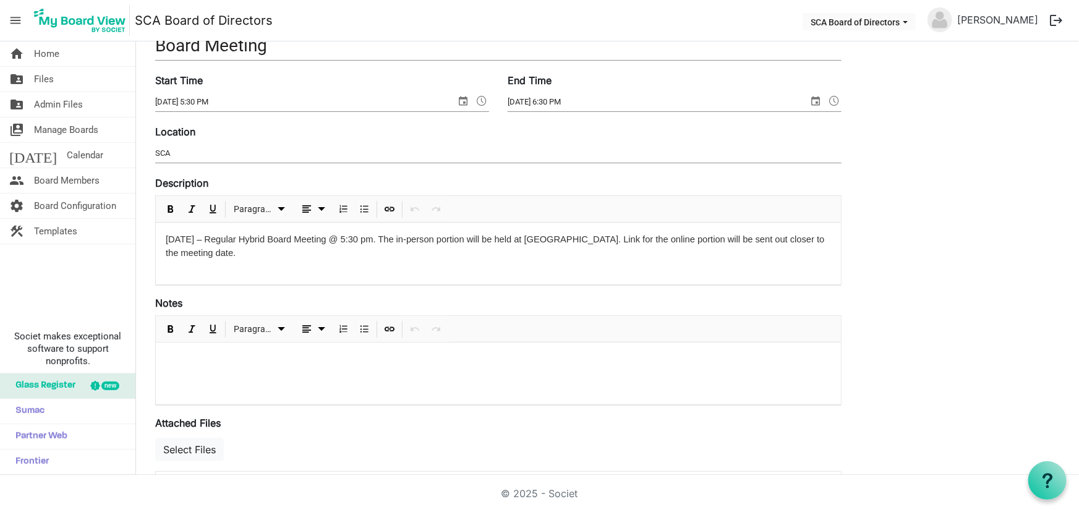
scroll to position [0, 0]
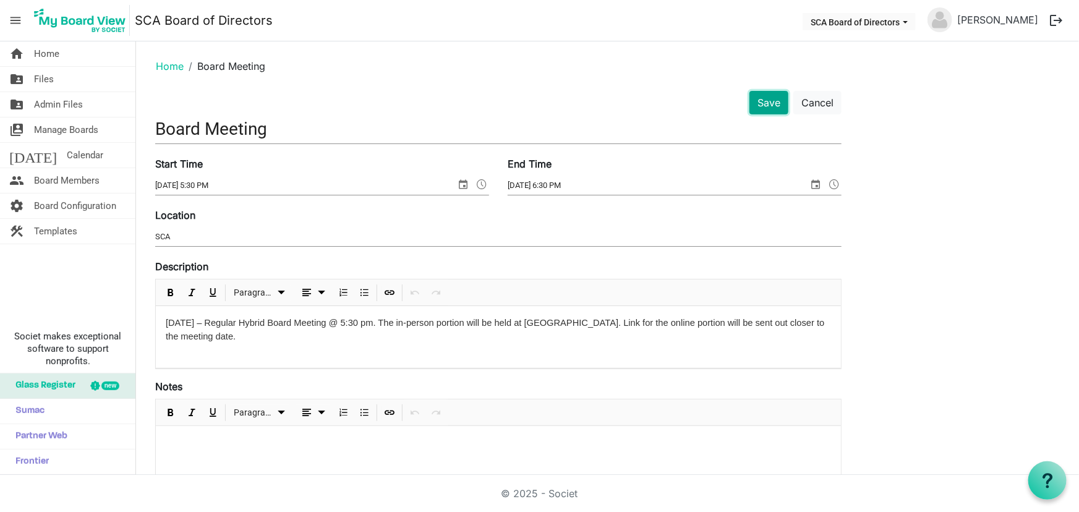
click at [763, 101] on button "Save" at bounding box center [769, 103] width 39 height 24
click at [48, 56] on span "Home" at bounding box center [46, 53] width 25 height 25
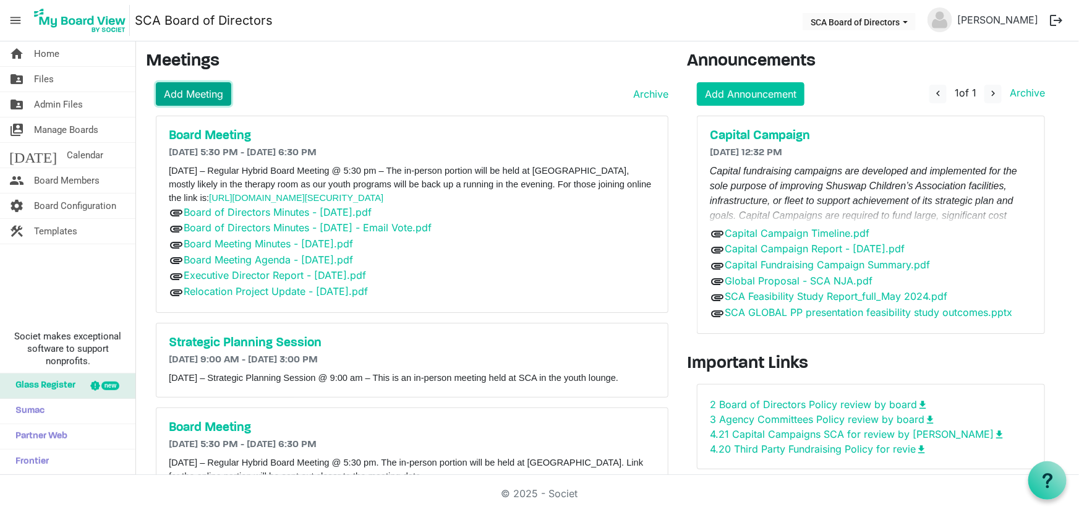
click at [195, 92] on link "Add Meeting" at bounding box center [193, 94] width 75 height 24
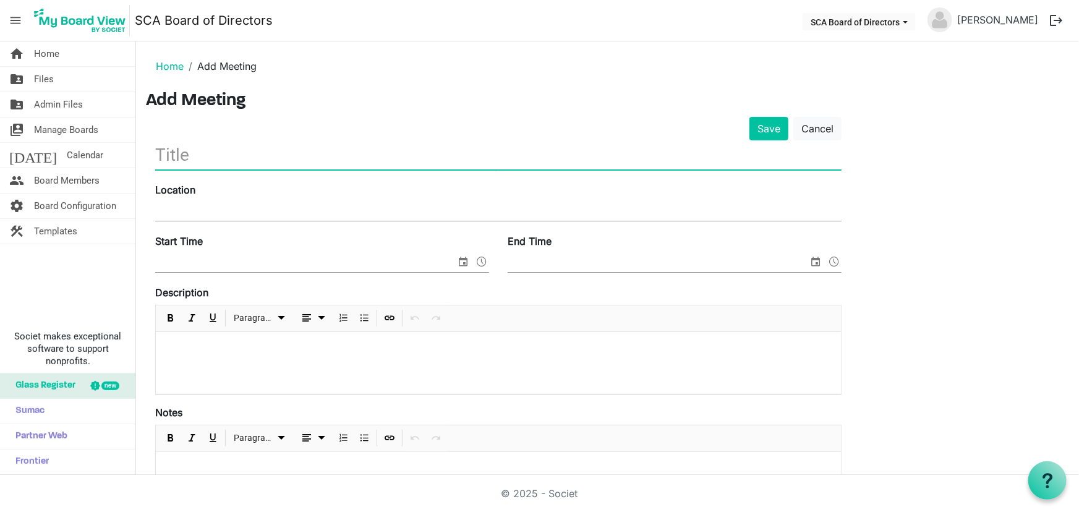
click at [192, 152] on input "text" at bounding box center [498, 154] width 686 height 29
type input "Board Meeting"
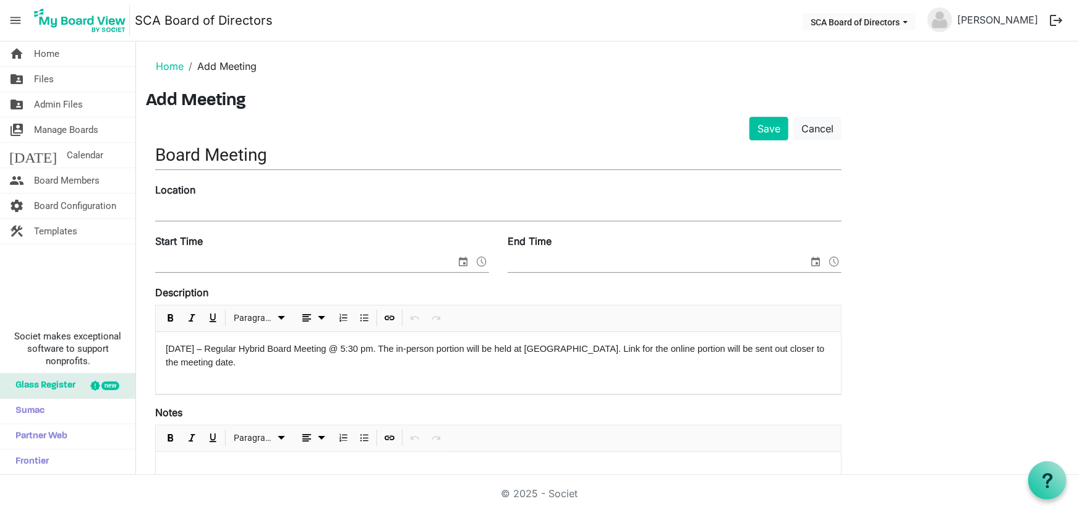
click at [218, 347] on span "Wednesday October 29, 2025 – Regular Hybrid Board Meeting @ 5:30 pm. The in-per…" at bounding box center [495, 356] width 659 height 24
click at [216, 207] on input "Location" at bounding box center [498, 211] width 686 height 19
type input "SCA"
click at [192, 254] on input "Start Time" at bounding box center [305, 263] width 301 height 19
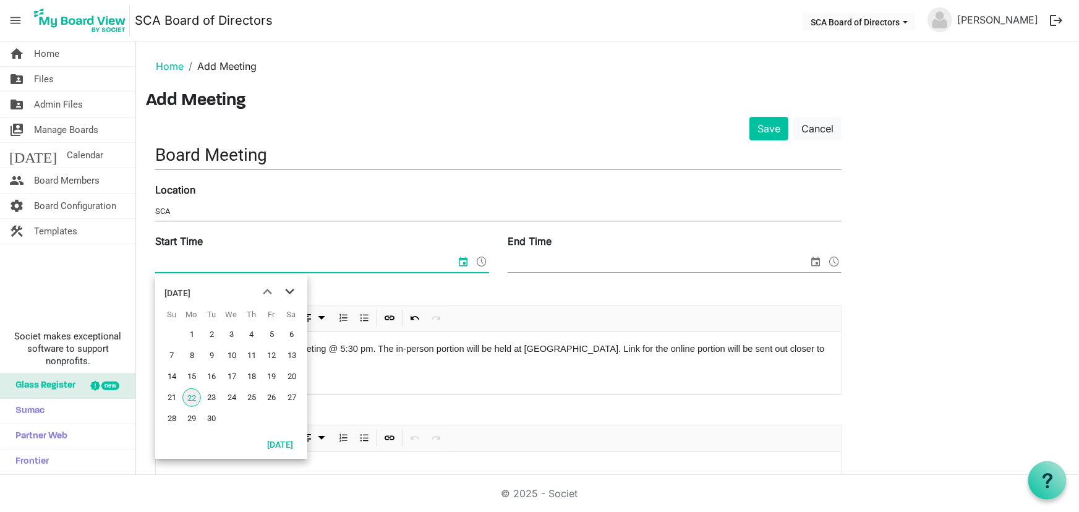
click at [289, 290] on span "next month" at bounding box center [290, 292] width 22 height 22
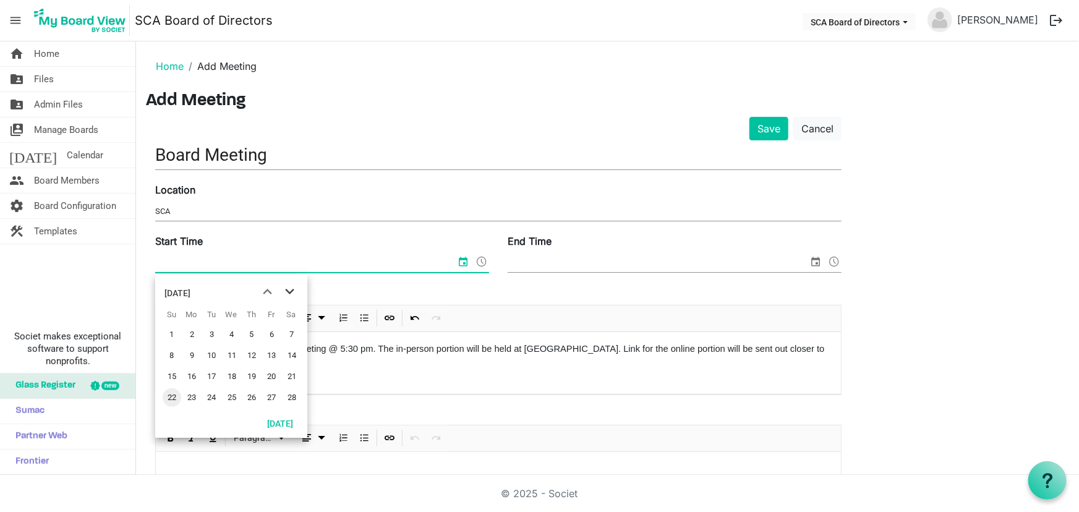
click at [289, 290] on span "next month" at bounding box center [290, 292] width 22 height 22
click at [234, 375] on span "18" at bounding box center [232, 376] width 19 height 19
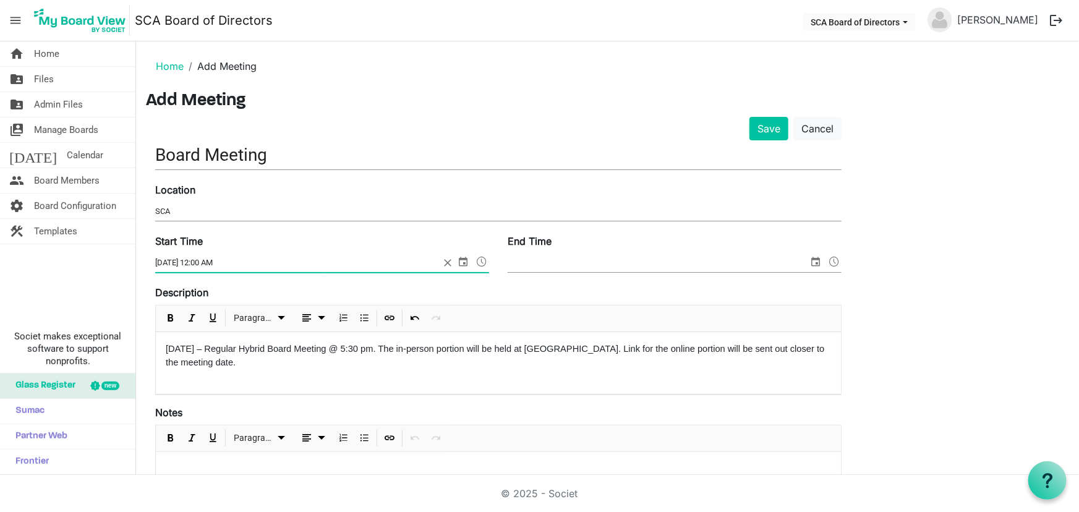
click at [198, 263] on input "3/18/2026 12:00 AM" at bounding box center [297, 263] width 284 height 19
type input "3/18/2026 5:30 AM"
click at [543, 267] on input "End Time" at bounding box center [658, 263] width 301 height 19
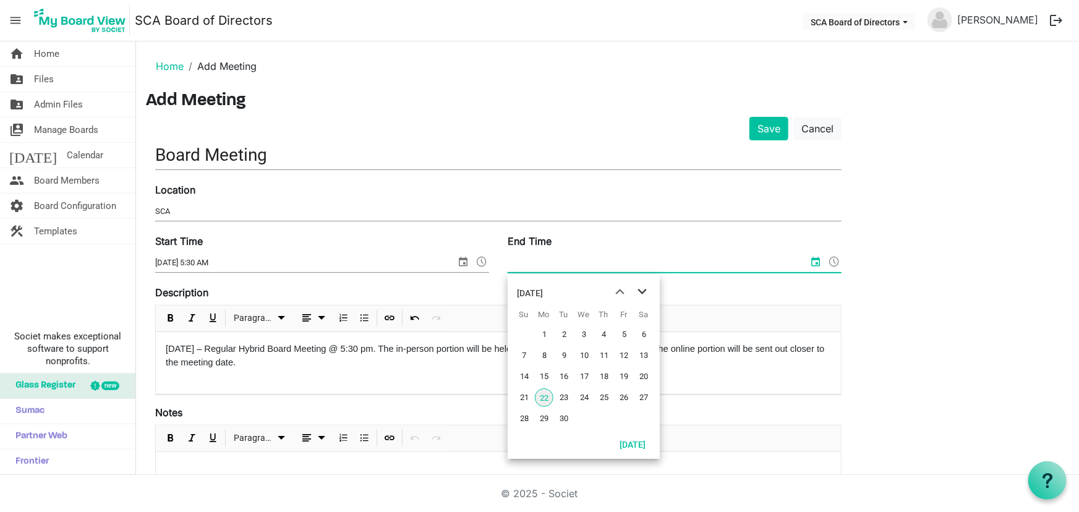
click at [643, 293] on span "next month" at bounding box center [642, 292] width 22 height 22
click at [642, 293] on span "next month" at bounding box center [642, 292] width 22 height 22
click at [641, 292] on span "next month" at bounding box center [642, 292] width 22 height 22
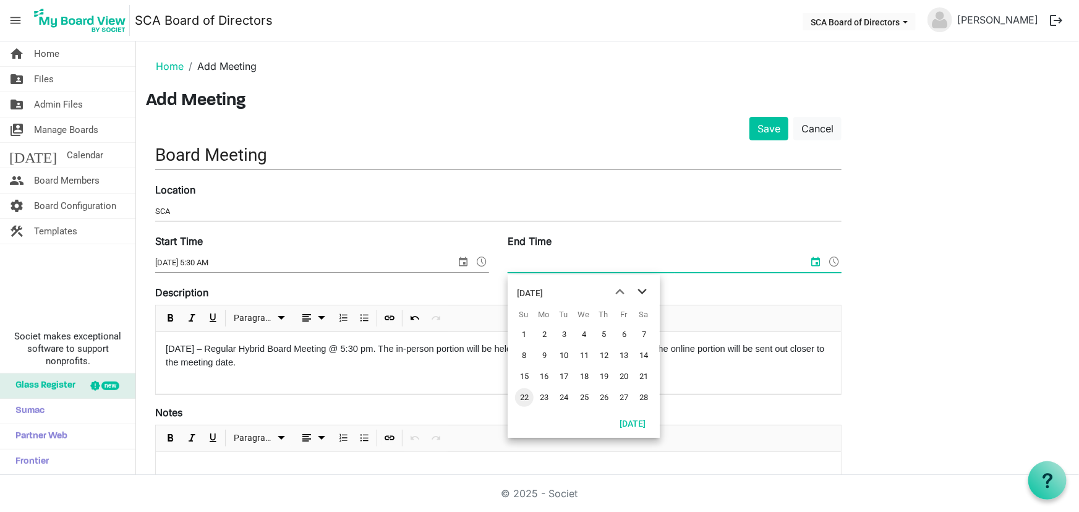
click at [641, 291] on span "next month" at bounding box center [642, 292] width 22 height 22
click at [587, 377] on span "18" at bounding box center [584, 376] width 19 height 19
click at [549, 260] on input "3/18/2026 12:00 AM" at bounding box center [650, 263] width 284 height 19
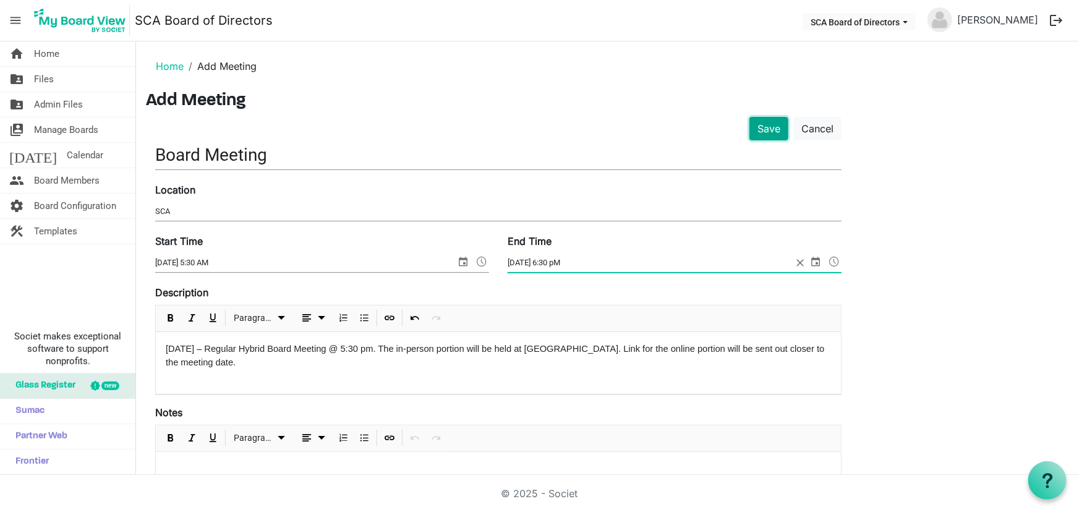
type input "3/18/2026 6:30 AM"
click at [772, 123] on button "Save" at bounding box center [769, 129] width 39 height 24
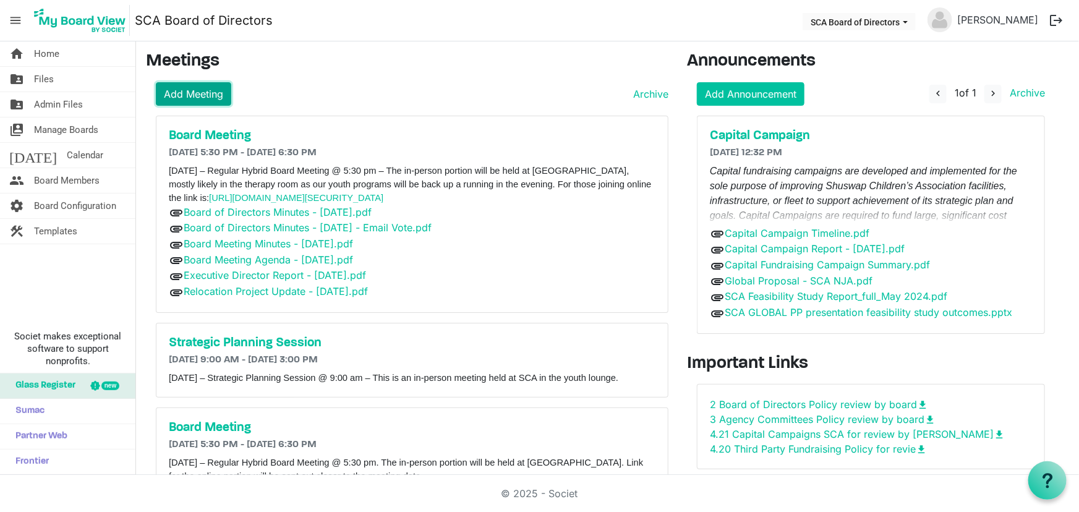
click at [210, 95] on link "Add Meeting" at bounding box center [193, 94] width 75 height 24
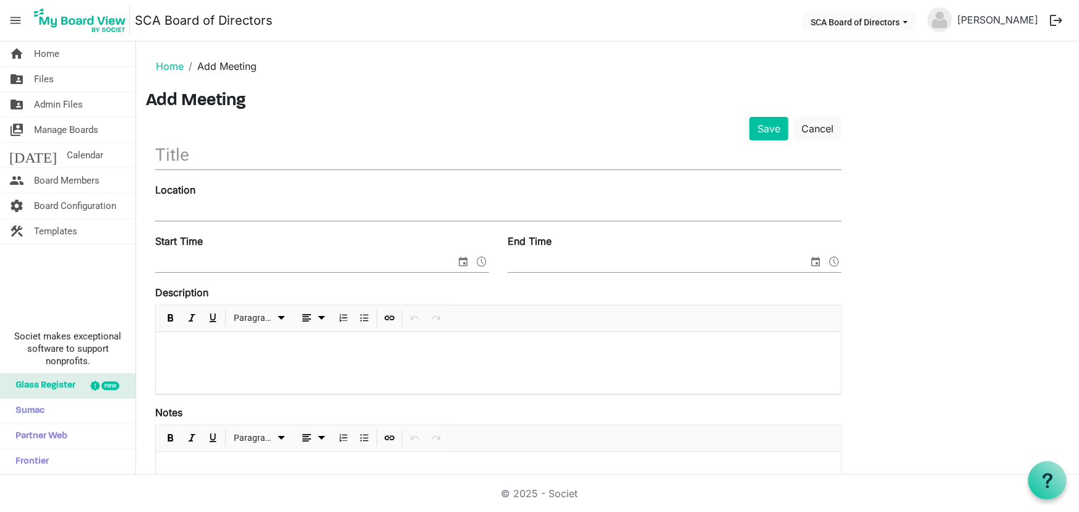
click at [234, 149] on input "text" at bounding box center [498, 154] width 686 height 29
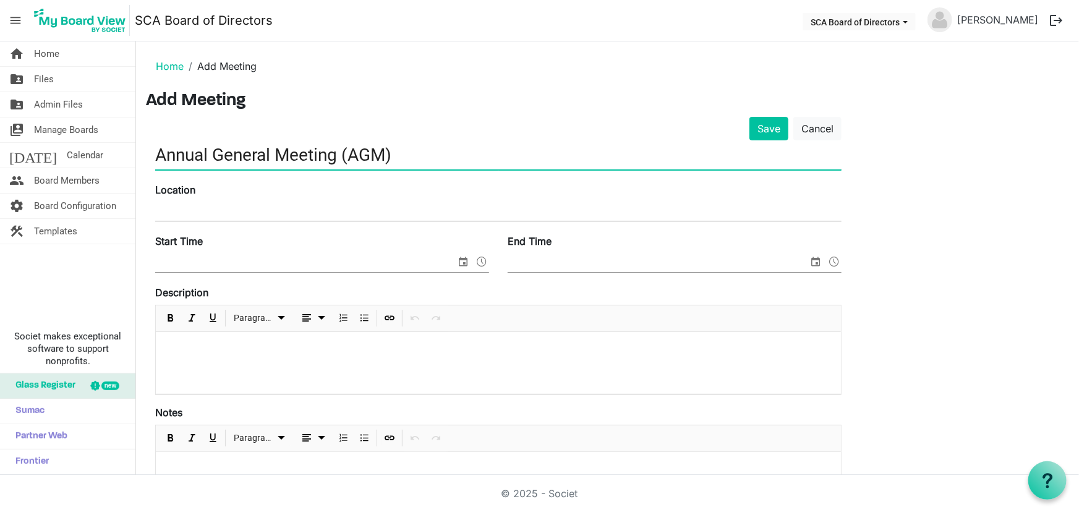
type input "Annual General Meeting (AGM)"
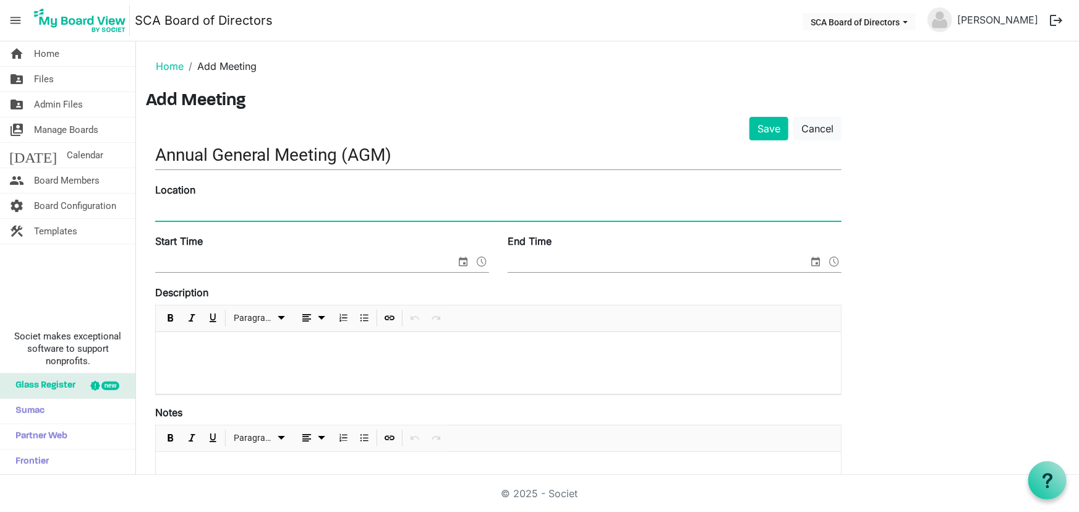
click at [265, 208] on input "Location" at bounding box center [498, 211] width 686 height 19
type input "SCA"
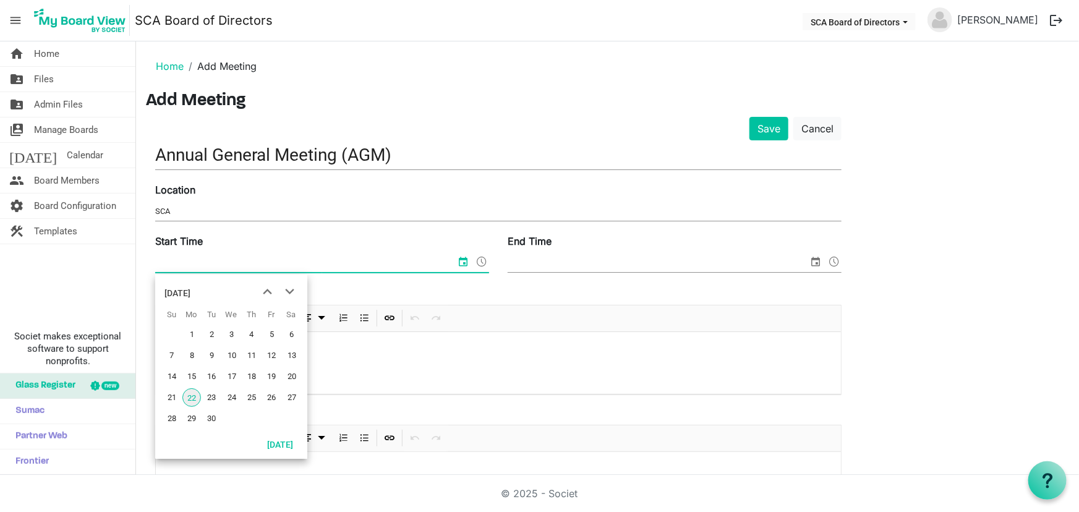
click at [200, 255] on input "Start Time" at bounding box center [305, 263] width 301 height 19
click at [294, 291] on span "next month" at bounding box center [290, 292] width 22 height 22
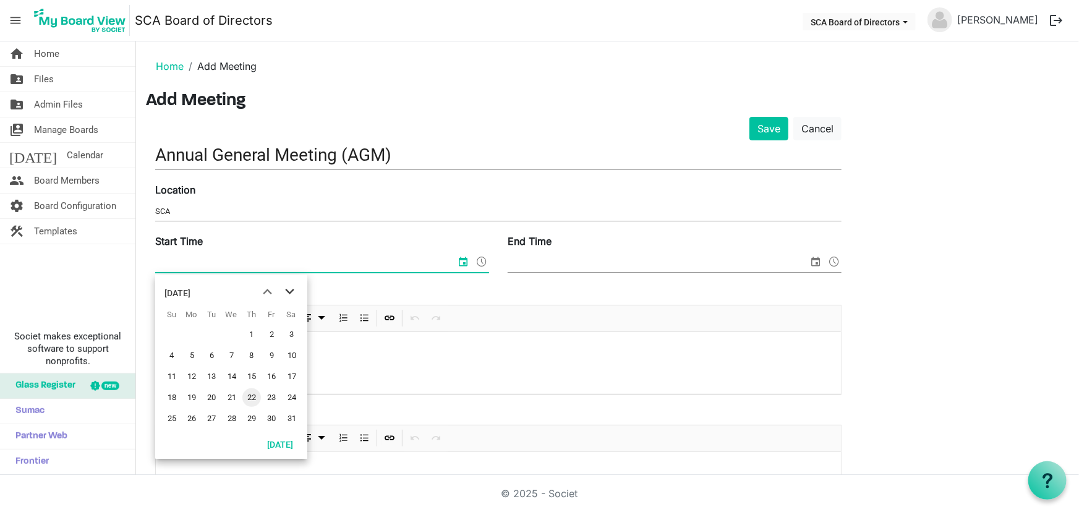
click at [294, 291] on span "next month" at bounding box center [290, 292] width 22 height 22
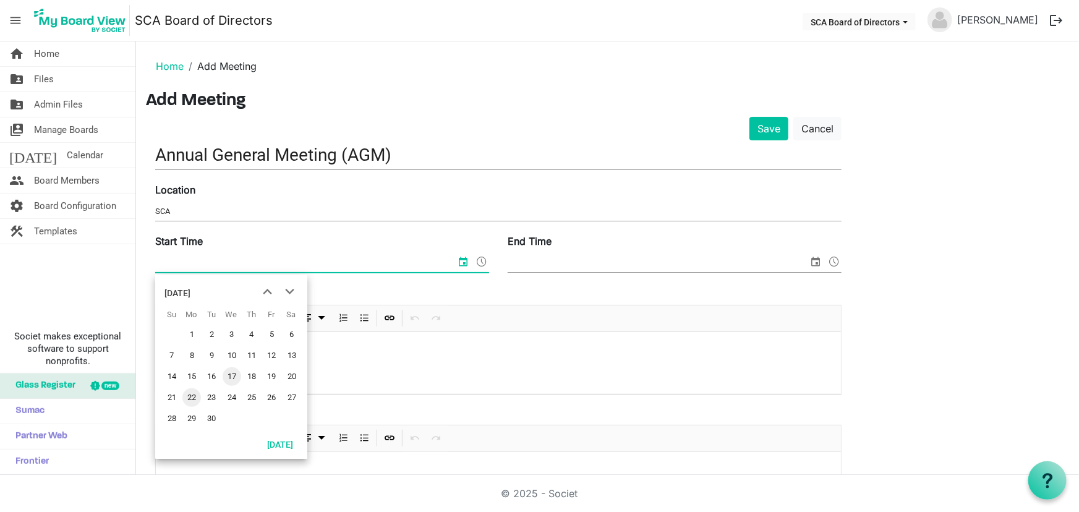
click at [233, 371] on span "17" at bounding box center [232, 376] width 19 height 19
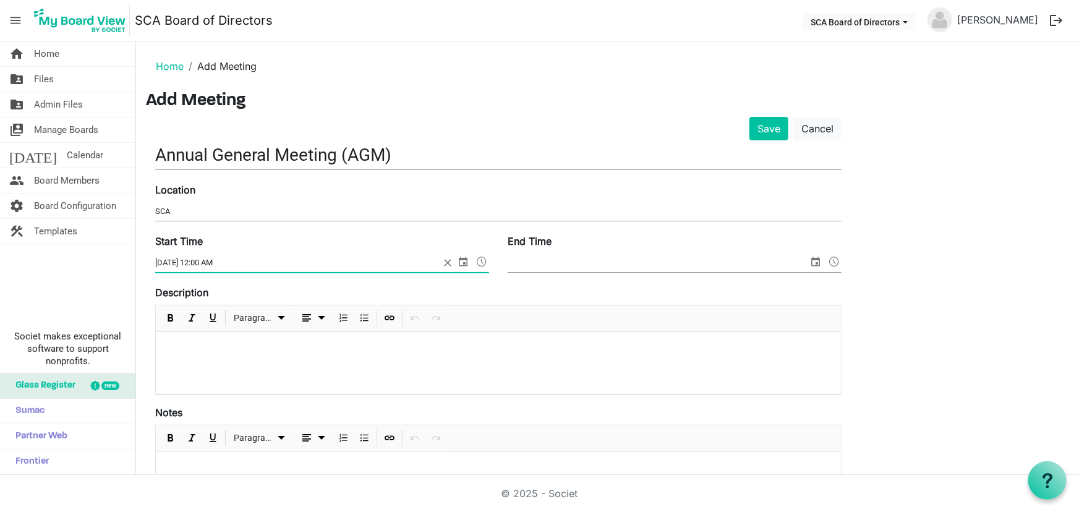
click at [199, 258] on input "6/17/2026 12:00 AM" at bounding box center [297, 263] width 284 height 19
type input "6/17/2026 5:30 AM"
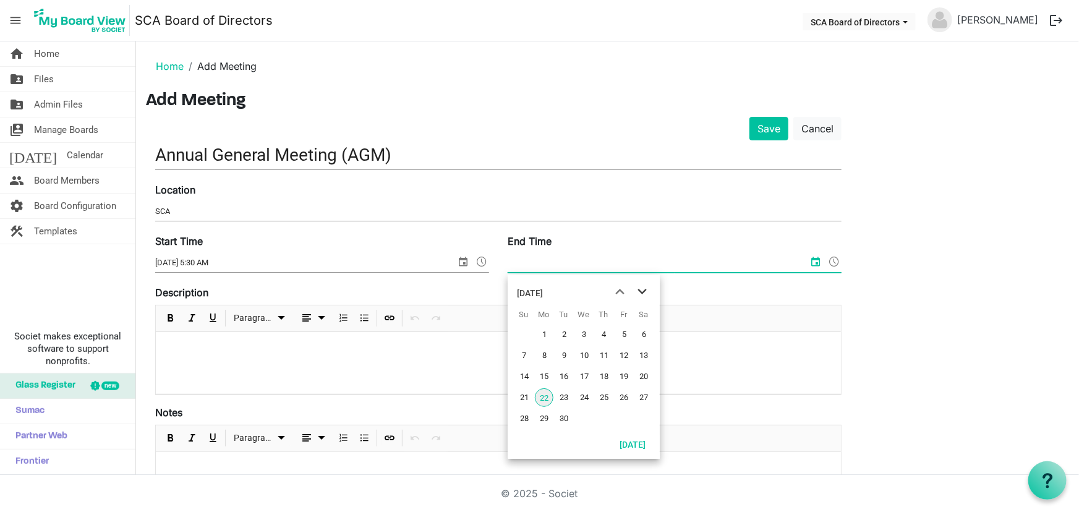
click at [642, 288] on span "next month" at bounding box center [642, 292] width 22 height 22
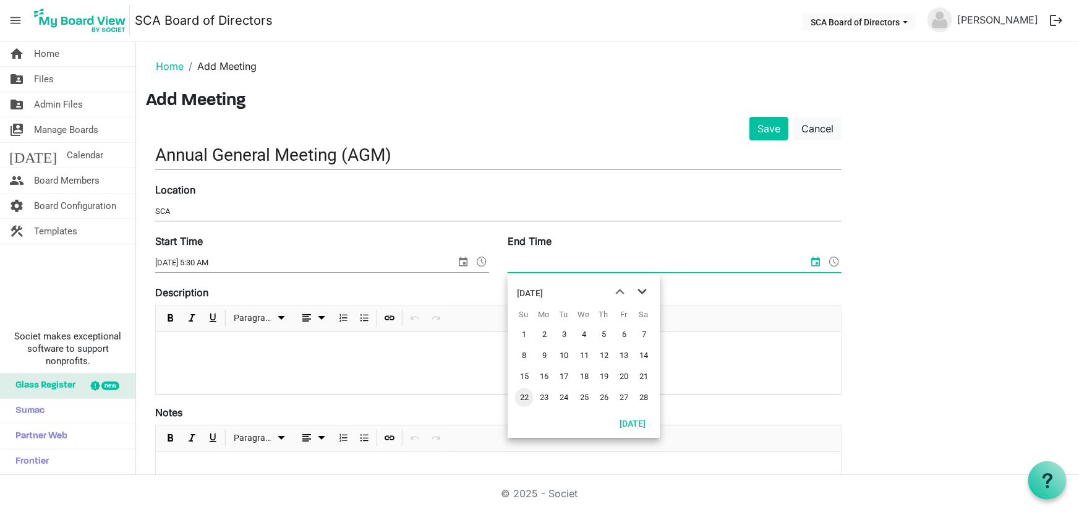
click at [642, 288] on span "next month" at bounding box center [642, 292] width 22 height 22
click at [582, 377] on span "17" at bounding box center [584, 376] width 19 height 19
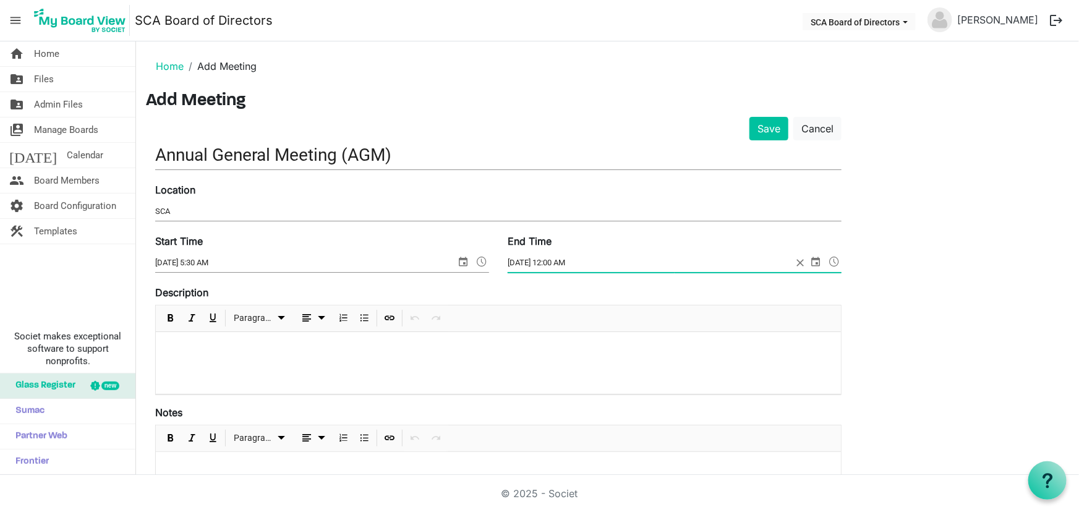
click at [547, 260] on input "6/17/2026 12:00 AM" at bounding box center [650, 263] width 284 height 19
type input "6/17/2026 6:30 AM"
click at [215, 259] on input "6/17/2026 5:30 AM" at bounding box center [305, 263] width 301 height 19
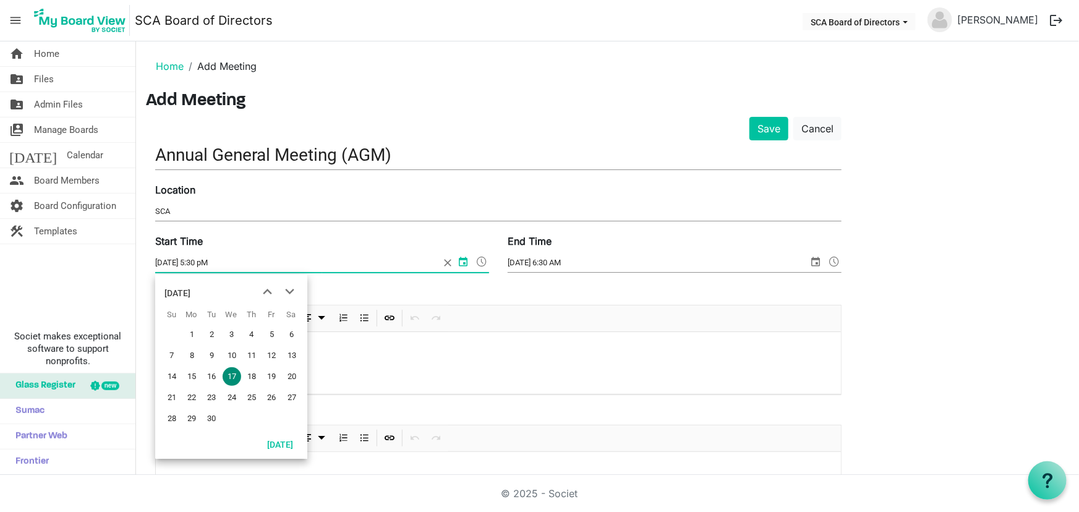
type input "6/17/2026 5:30 AM"
click at [575, 265] on input "6/17/2026 6:30 AM" at bounding box center [658, 263] width 301 height 19
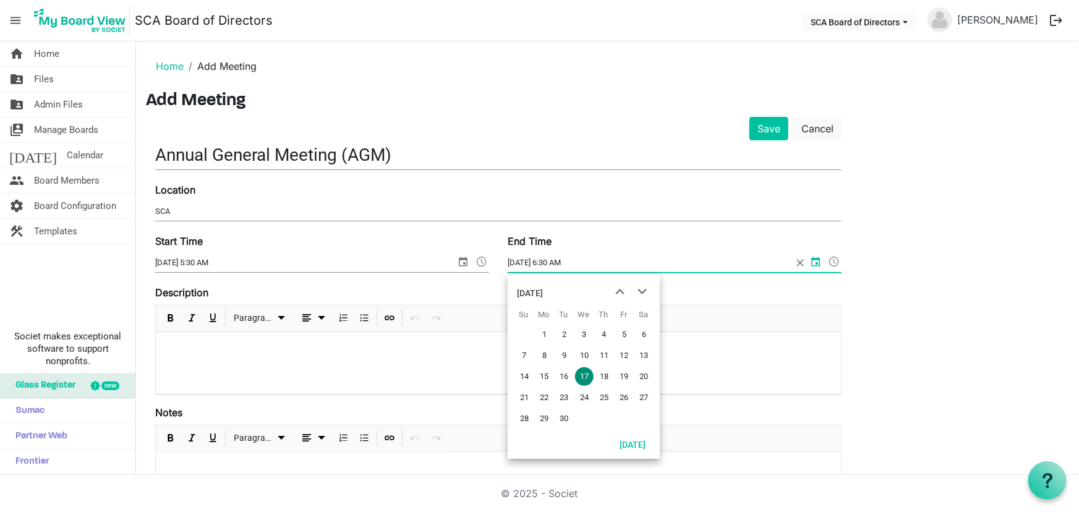
click at [569, 259] on input "6/17/2026 6:30 AM" at bounding box center [650, 263] width 284 height 19
type input "6/17/2026 6:30 PM"
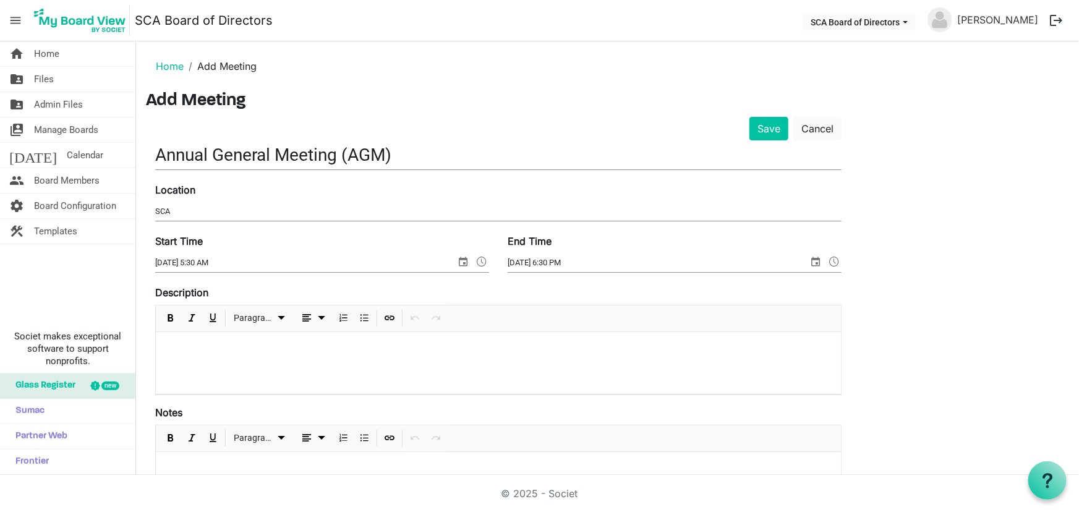
click at [259, 259] on input "6/17/2026 5:30 AM" at bounding box center [305, 263] width 301 height 19
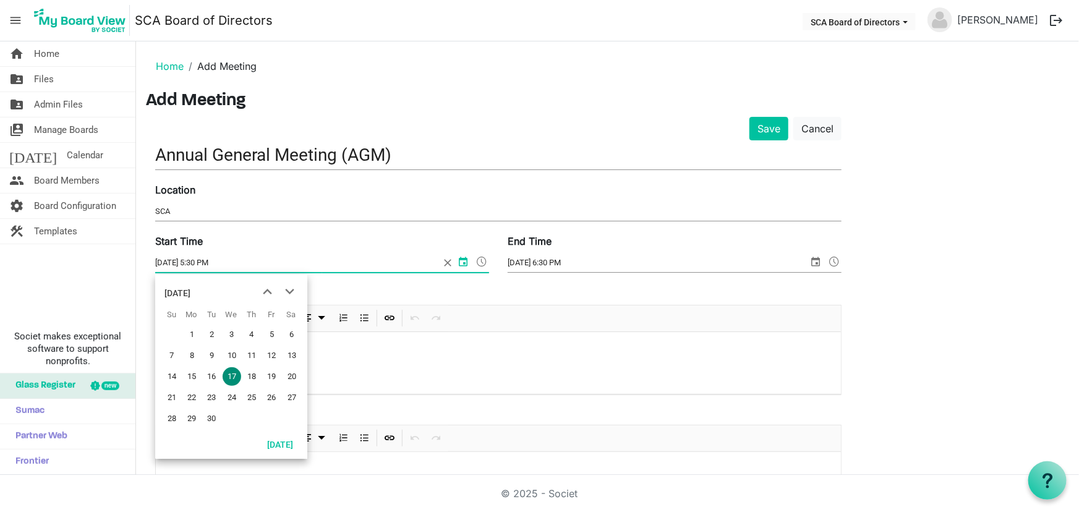
type input "6/17/2026 5:30 PM"
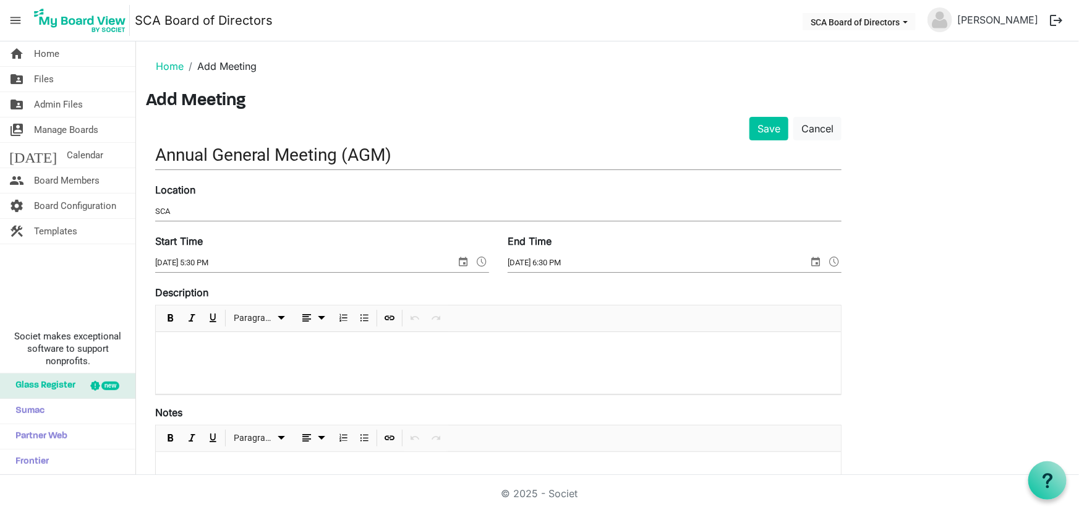
click at [278, 378] on div at bounding box center [498, 363] width 685 height 62
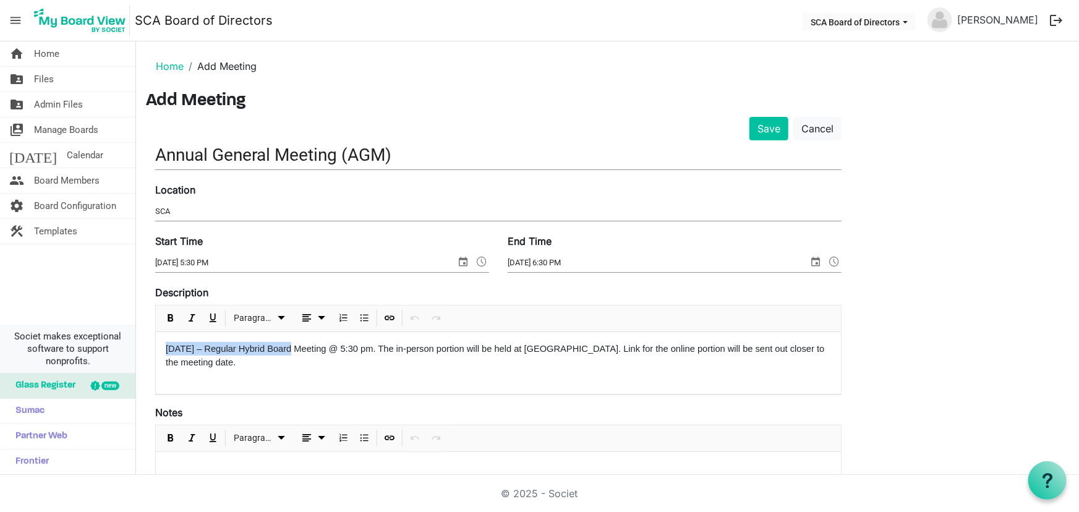
drag, startPoint x: 296, startPoint y: 348, endPoint x: 125, endPoint y: 346, distance: 170.7
click at [125, 346] on div "home Home folder_shared Files folder_shared Admin Files switch_account Manage B…" at bounding box center [539, 258] width 1079 height 434
click at [161, 364] on div "AGM @ 5:30 pm. The in-person portion will be held at SCA. Link for the online p…" at bounding box center [498, 363] width 685 height 62
click at [698, 356] on div "AGM @ 5:30 pm. The in-person portion will be held at SCA. Link for the online p…" at bounding box center [498, 363] width 685 height 62
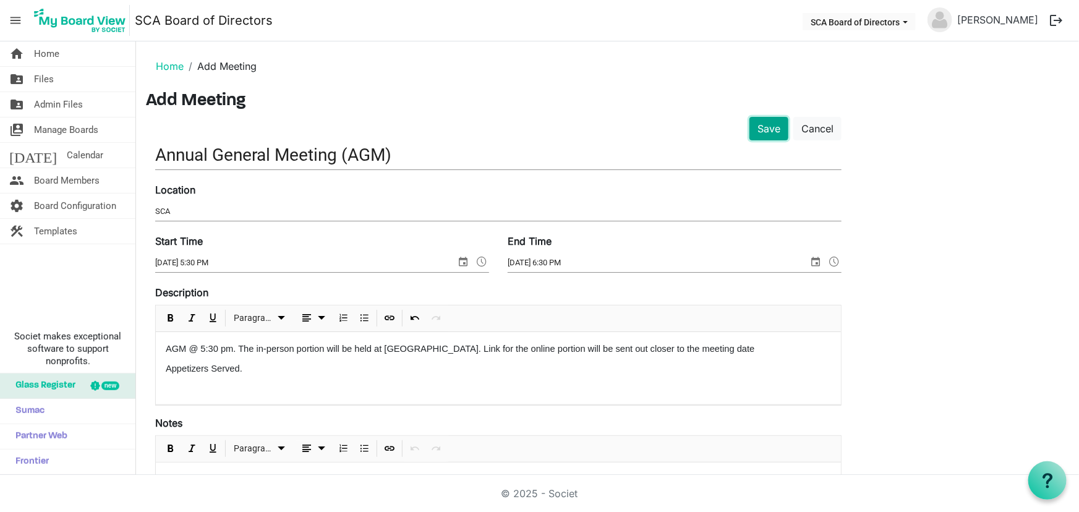
click at [761, 126] on button "Save" at bounding box center [769, 129] width 39 height 24
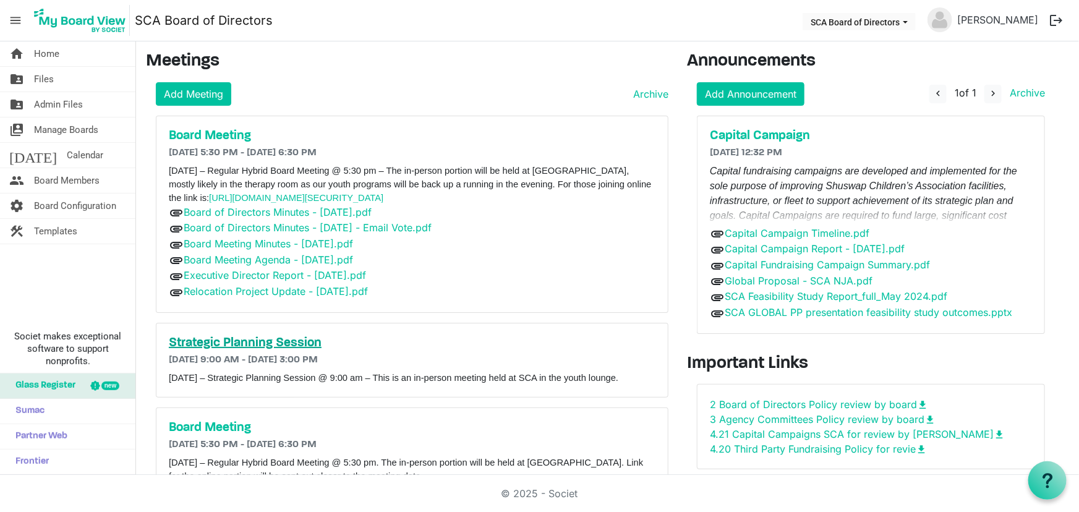
click at [260, 338] on h5 "Strategic Planning Session" at bounding box center [412, 343] width 487 height 15
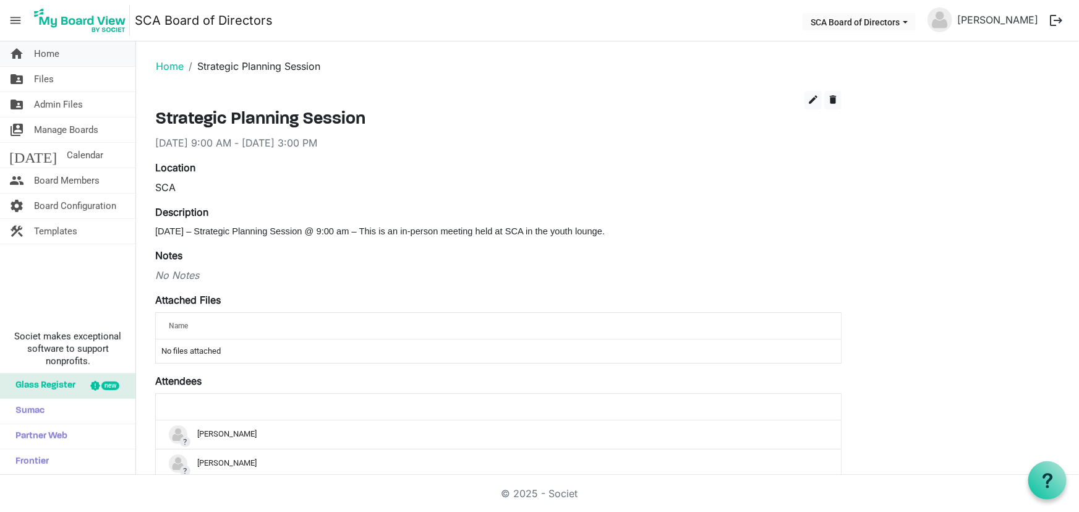
click at [25, 56] on link "home Home" at bounding box center [67, 53] width 135 height 25
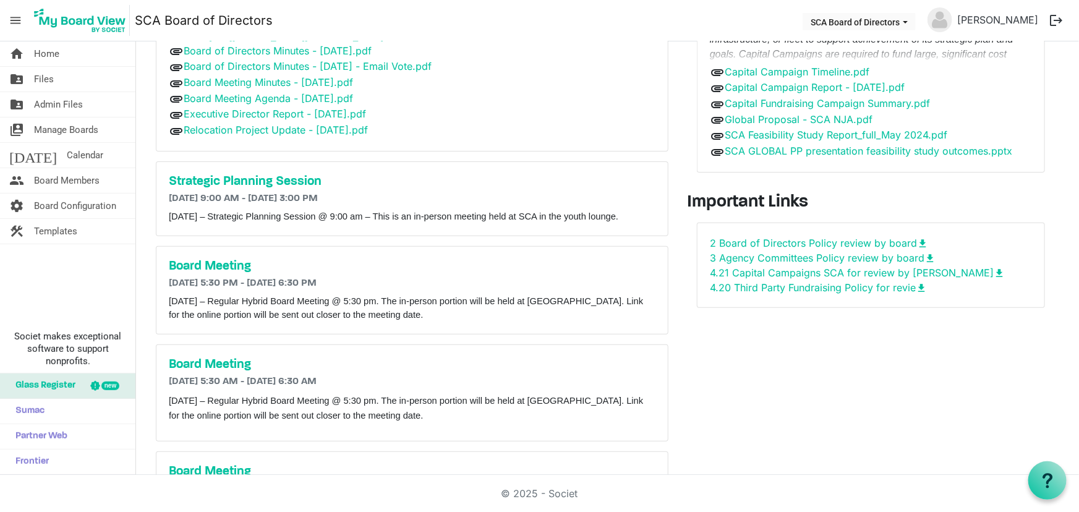
scroll to position [168, 0]
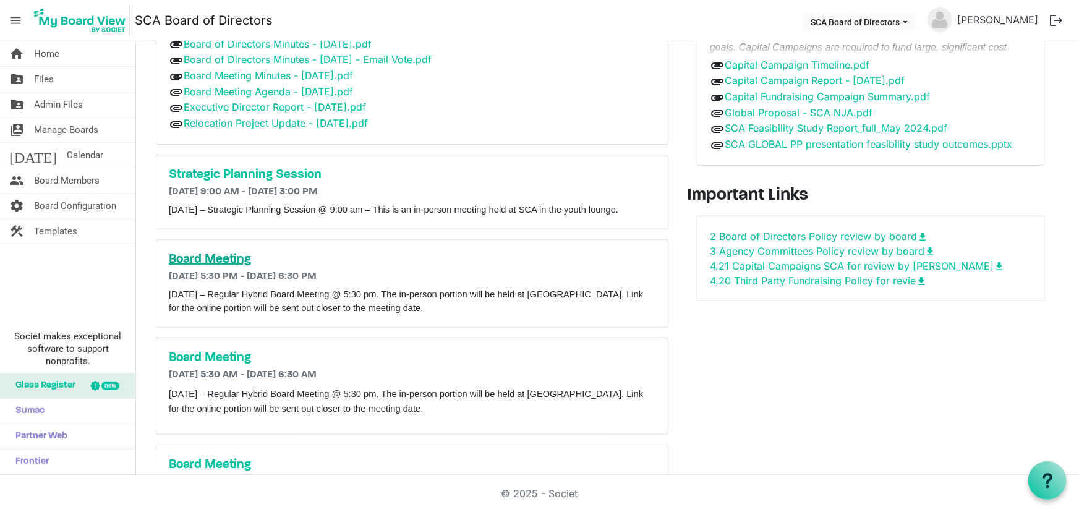
click at [214, 267] on h5 "Board Meeting" at bounding box center [412, 259] width 487 height 15
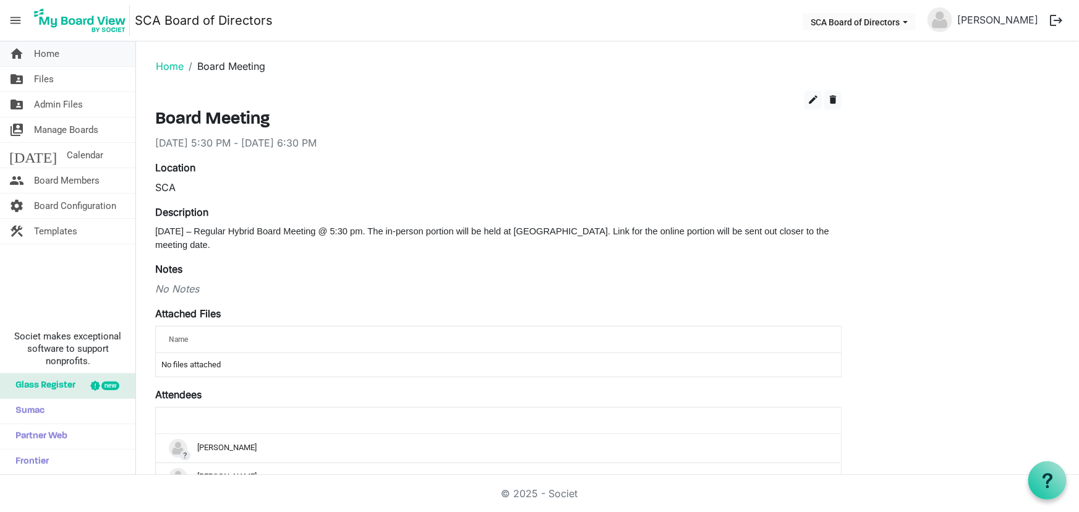
click at [37, 56] on span "Home" at bounding box center [46, 53] width 25 height 25
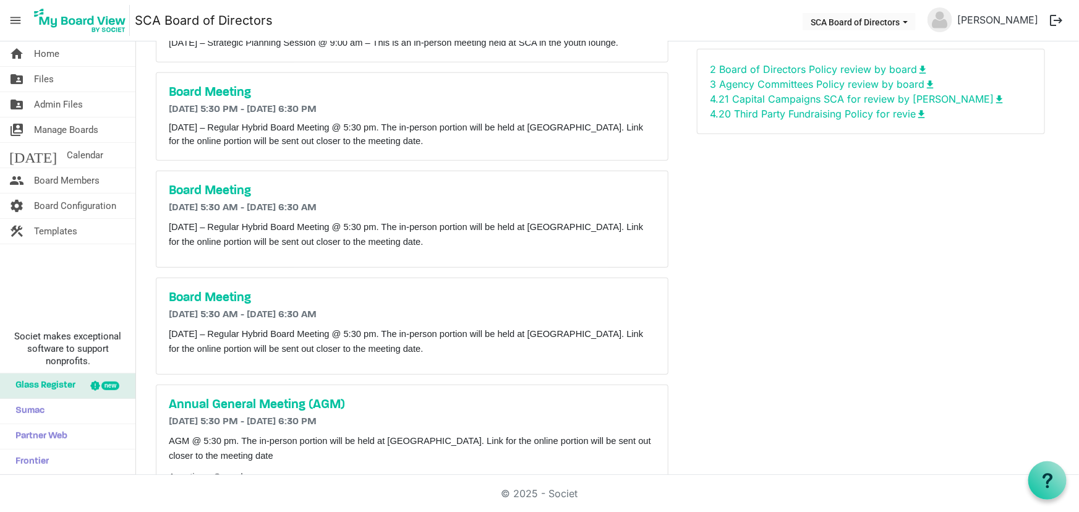
scroll to position [337, 0]
click at [229, 194] on h5 "Board Meeting" at bounding box center [412, 189] width 487 height 15
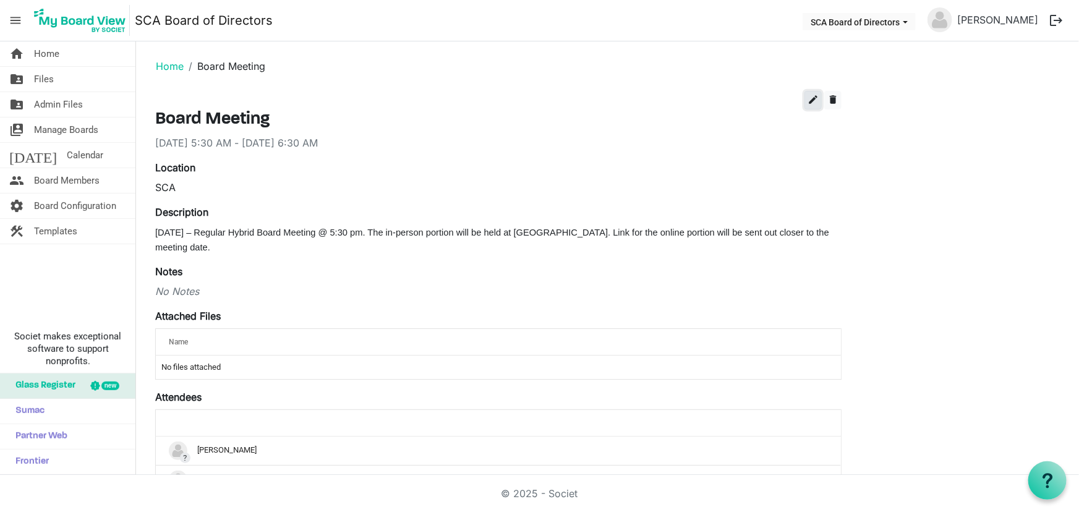
click at [814, 96] on span "edit" at bounding box center [813, 99] width 11 height 11
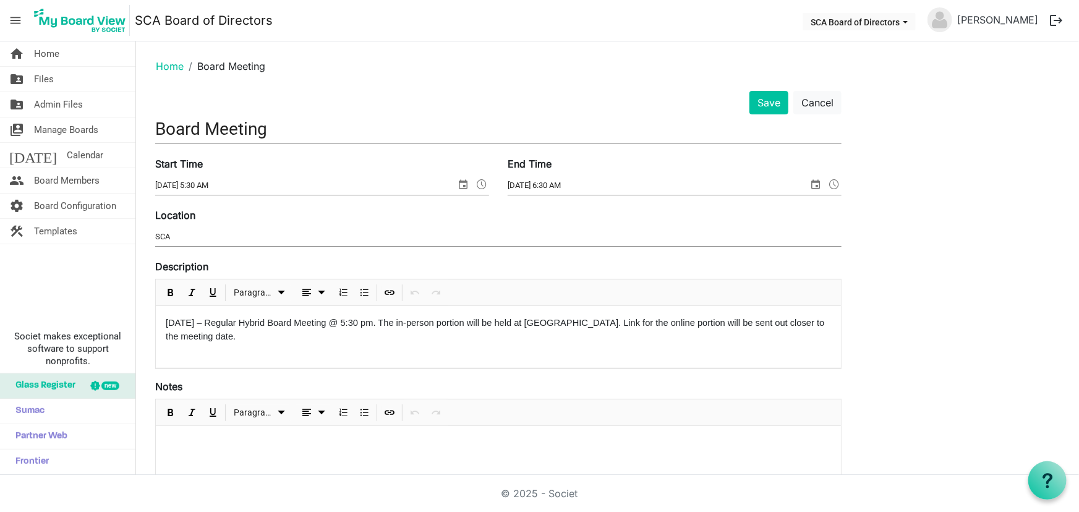
click at [226, 186] on input "[DATE] 5:30 AM" at bounding box center [305, 185] width 301 height 19
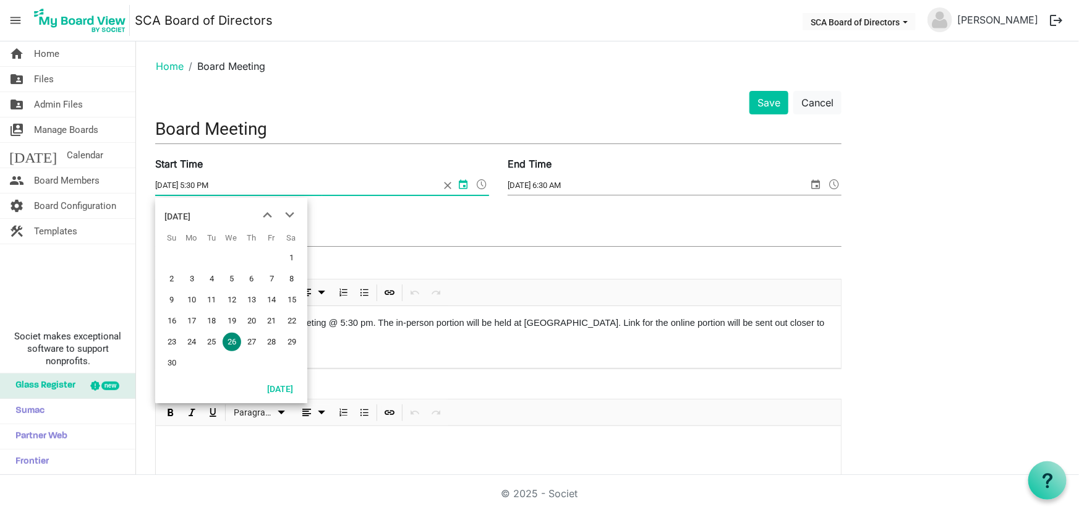
type input "[DATE] 5:30 PM"
click at [570, 186] on input "[DATE] 6:30 AM" at bounding box center [658, 185] width 301 height 19
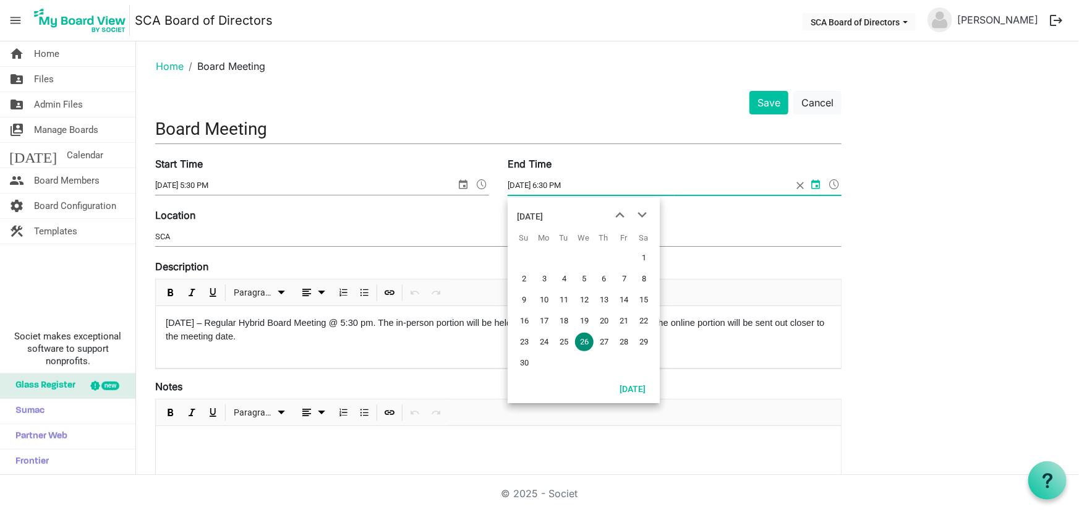
type input "[DATE] 6:30 PM"
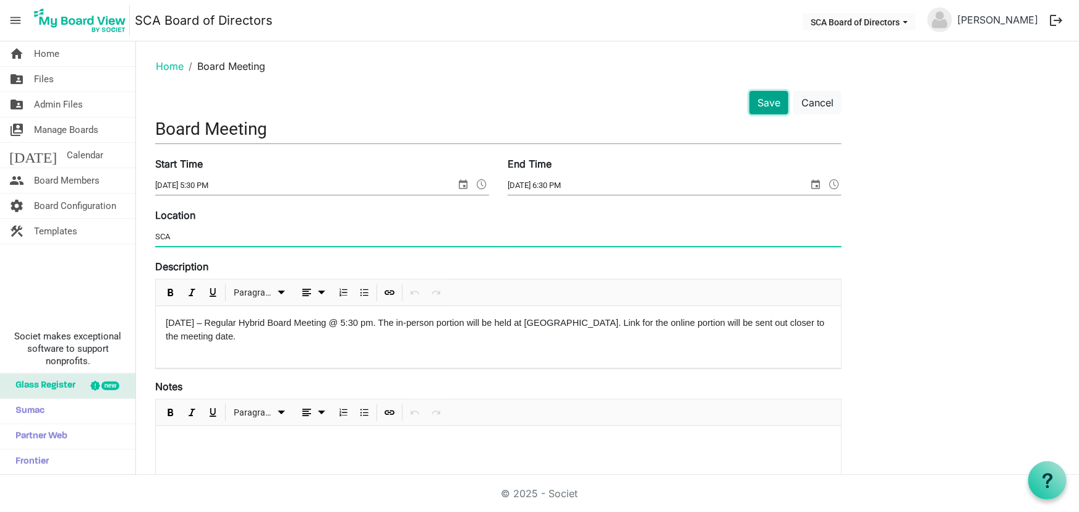
click at [769, 103] on button "Save" at bounding box center [769, 103] width 39 height 24
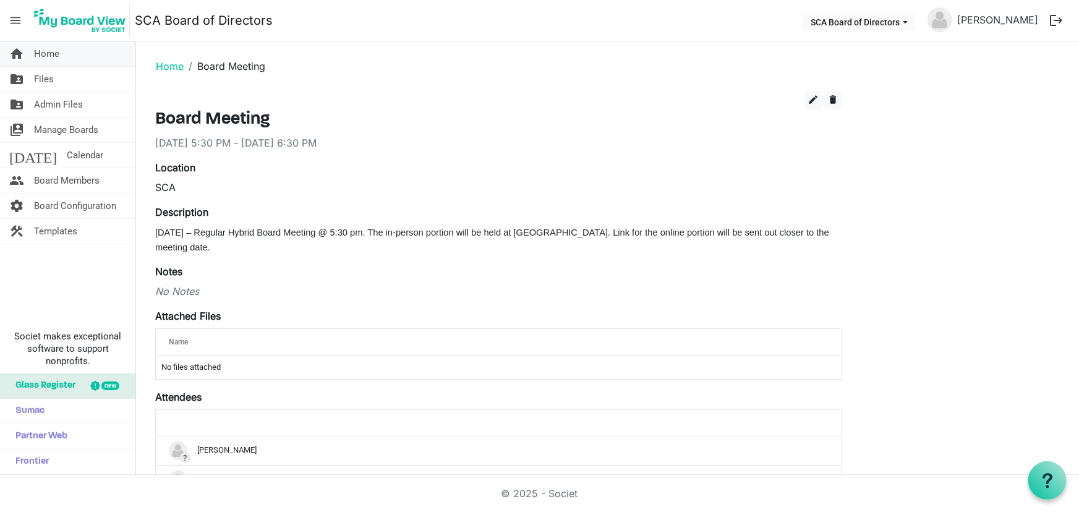
click at [32, 48] on link "home Home" at bounding box center [67, 53] width 135 height 25
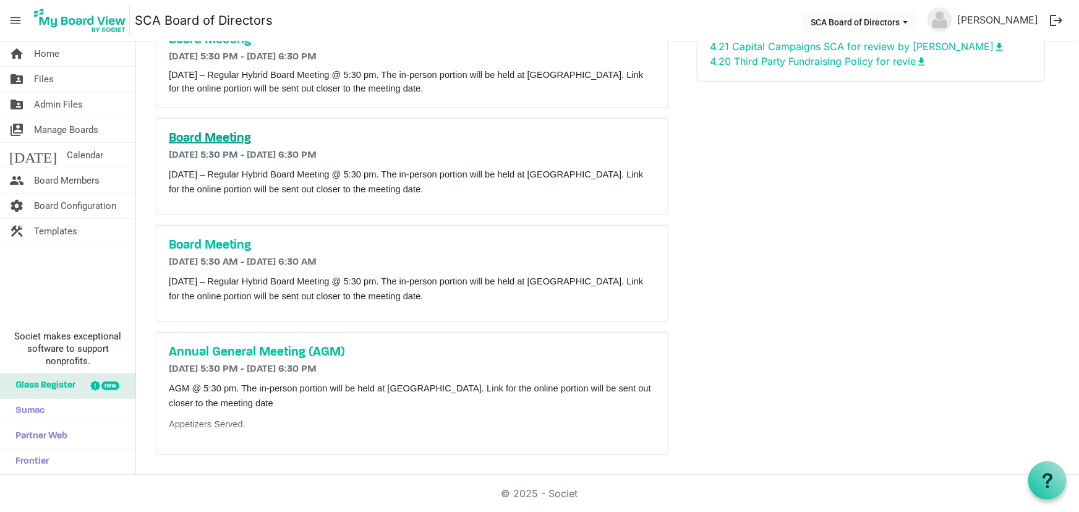
scroll to position [393, 0]
click at [218, 249] on h5 "Board Meeting" at bounding box center [412, 245] width 487 height 15
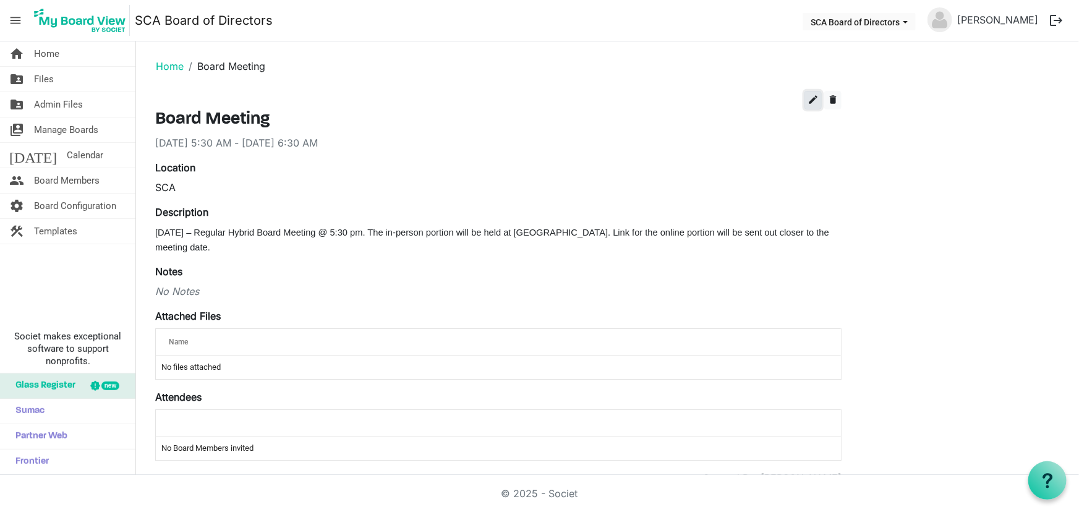
click at [817, 94] on span "edit" at bounding box center [813, 99] width 11 height 11
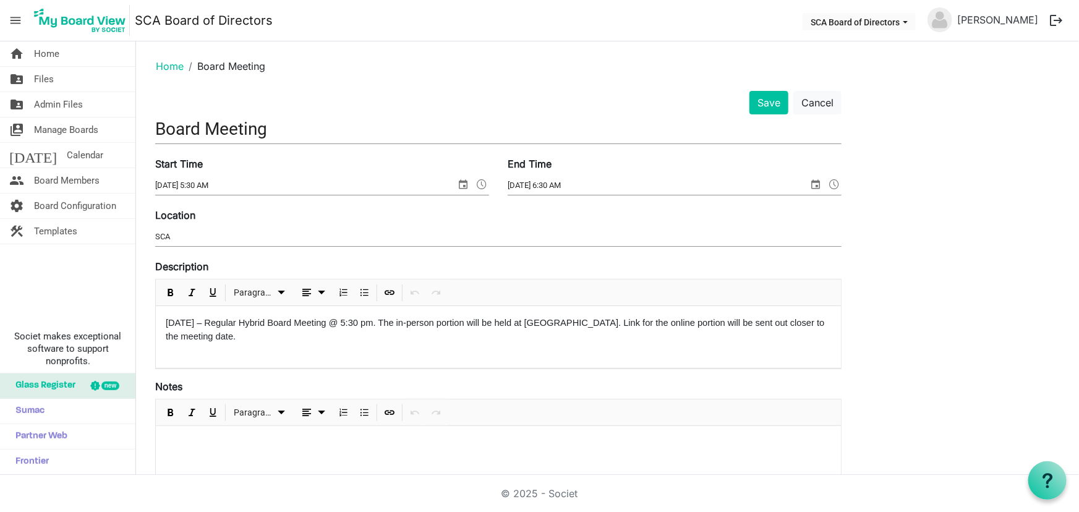
drag, startPoint x: 212, startPoint y: 186, endPoint x: 254, endPoint y: 179, distance: 42.7
click at [214, 186] on input "3/18/2026 5:30 AM" at bounding box center [305, 185] width 301 height 19
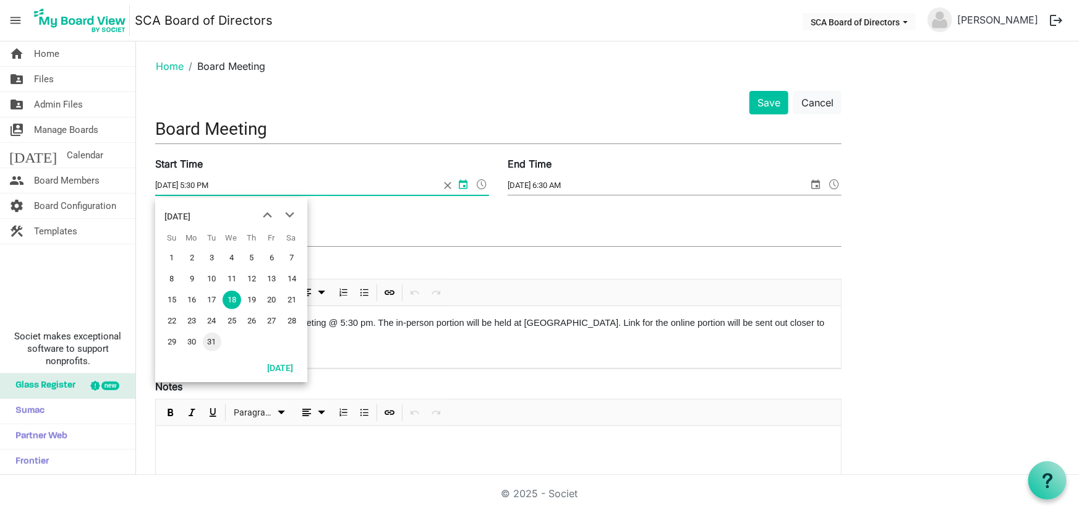
type input "3/18/2026 5:30 PM"
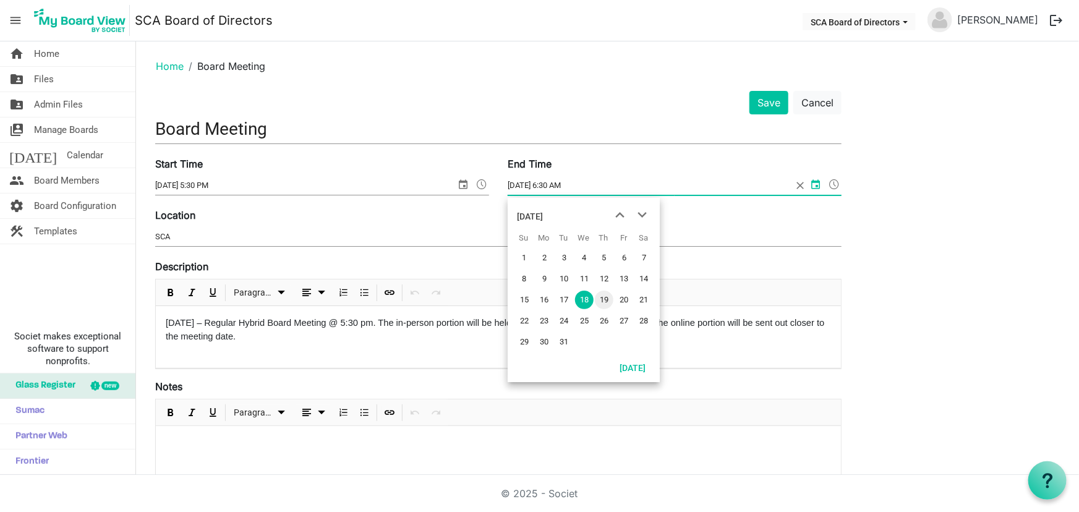
click at [564, 181] on input "3/18/2026 6:30 AM" at bounding box center [650, 185] width 284 height 19
click at [569, 184] on input "3/18/2026 6:30 AM" at bounding box center [650, 185] width 284 height 19
click at [573, 186] on input "3/18/2026 6:30 AM" at bounding box center [650, 185] width 284 height 19
click at [568, 189] on input "3/18/2026 6:30 AM" at bounding box center [650, 185] width 284 height 19
type input "3/18/2026 6:30 PM"
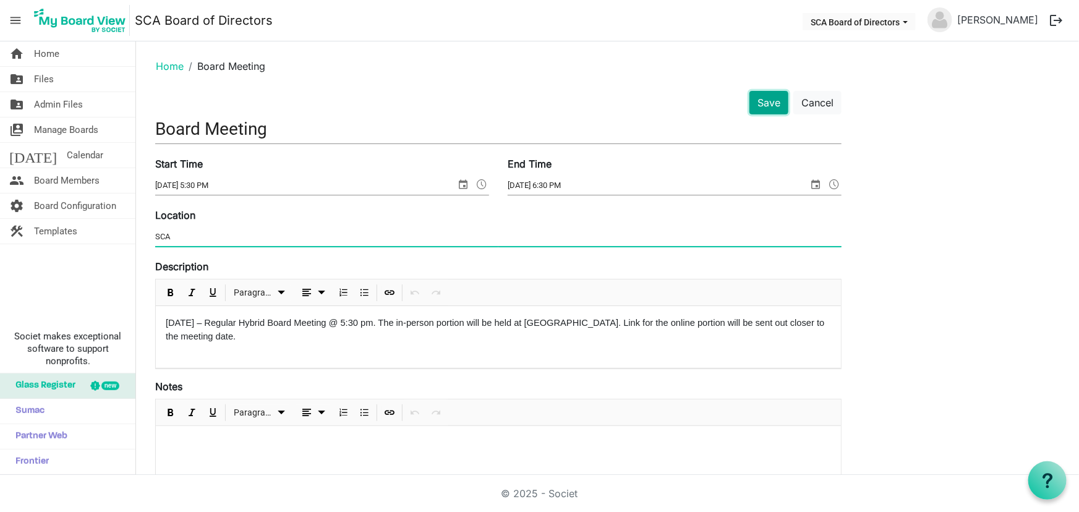
click at [766, 99] on button "Save" at bounding box center [769, 103] width 39 height 24
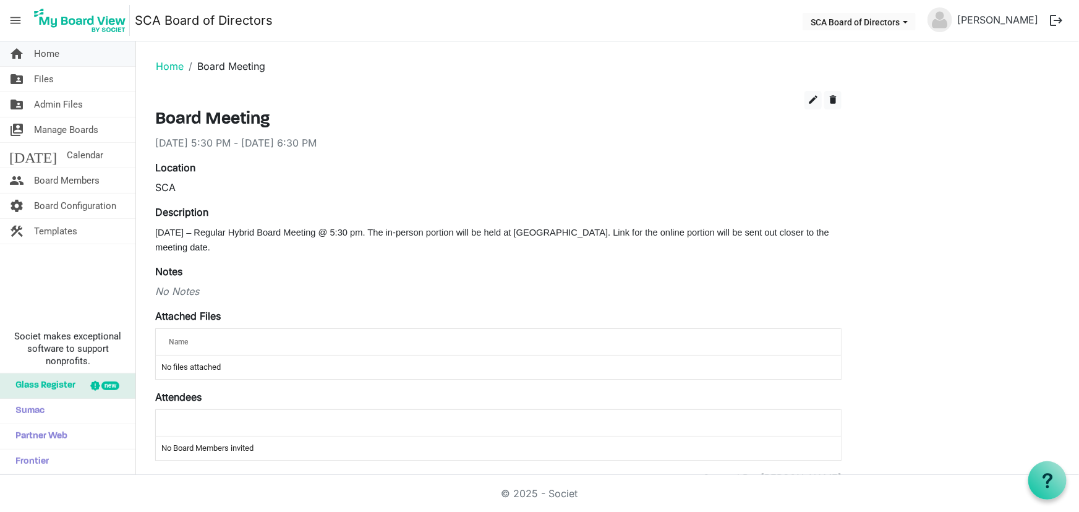
click at [58, 55] on span "Home" at bounding box center [46, 53] width 25 height 25
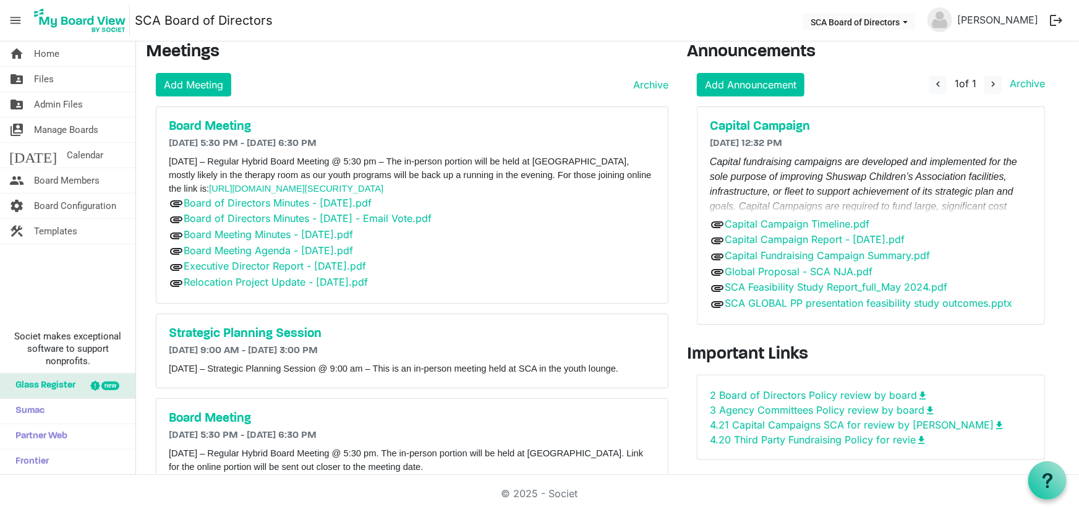
scroll to position [4, 0]
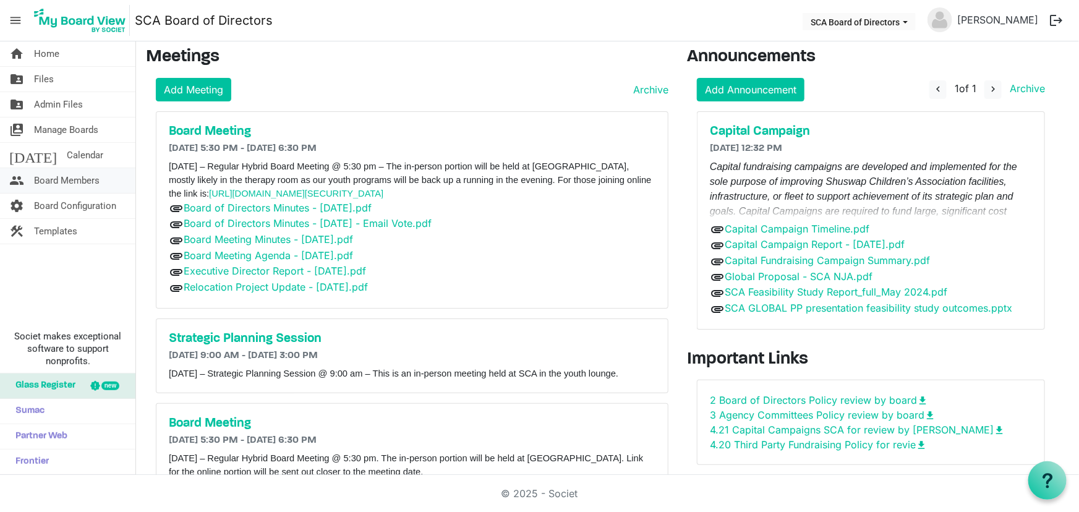
click at [68, 182] on span "Board Members" at bounding box center [67, 180] width 66 height 25
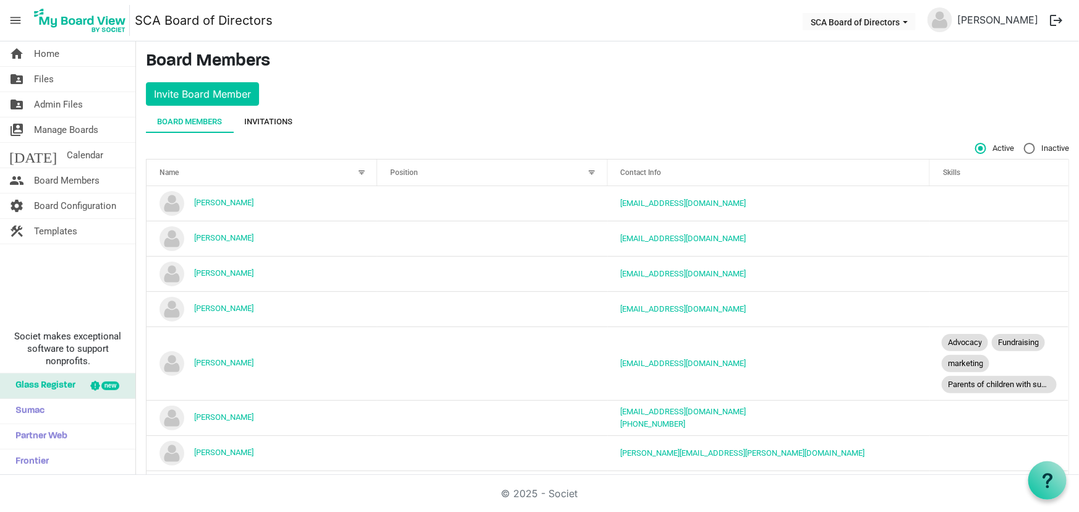
click at [273, 120] on div "Invitations" at bounding box center [268, 122] width 48 height 12
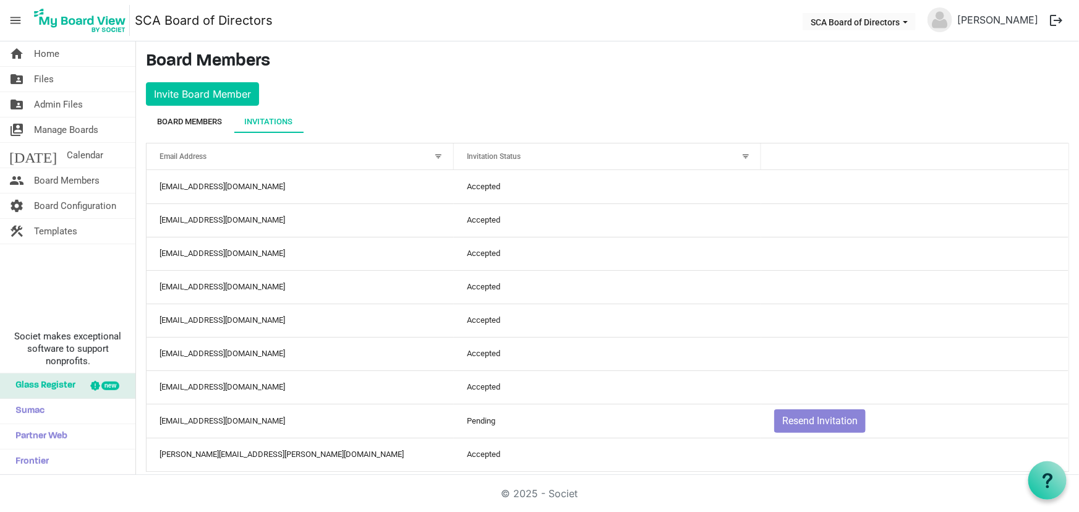
click at [196, 125] on div "Board Members" at bounding box center [189, 122] width 65 height 12
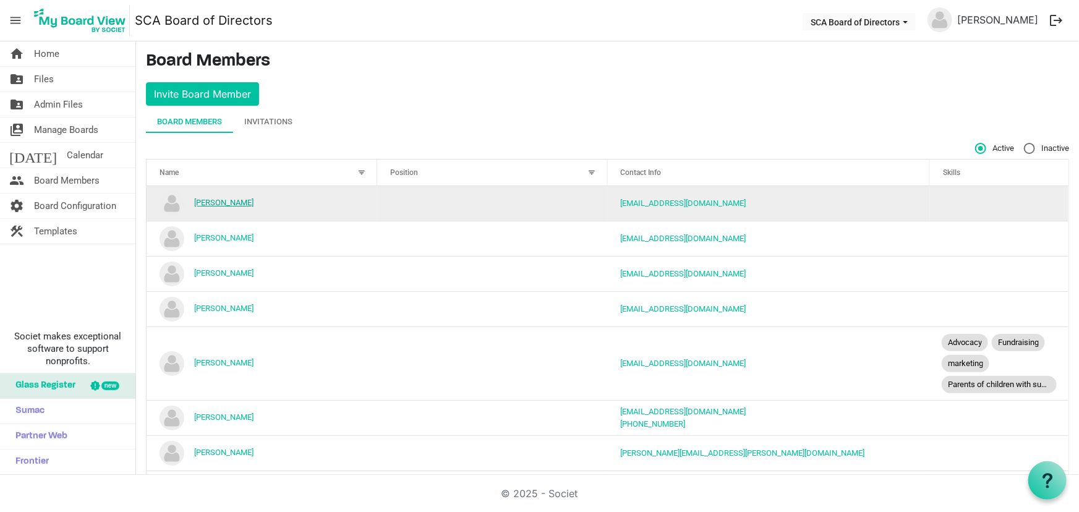
click at [221, 201] on link "[PERSON_NAME]" at bounding box center [223, 202] width 59 height 9
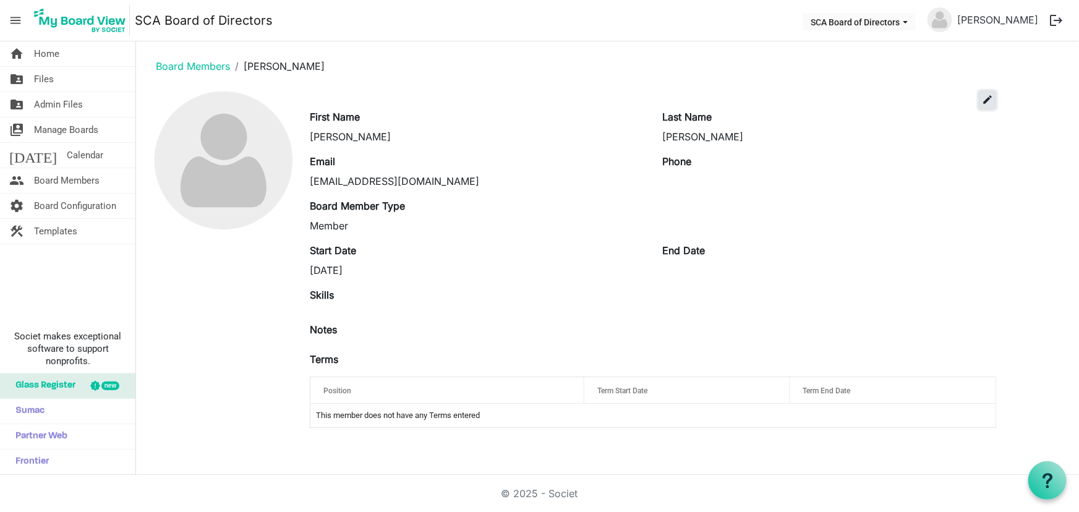
click at [984, 105] on button "edit" at bounding box center [987, 100] width 17 height 19
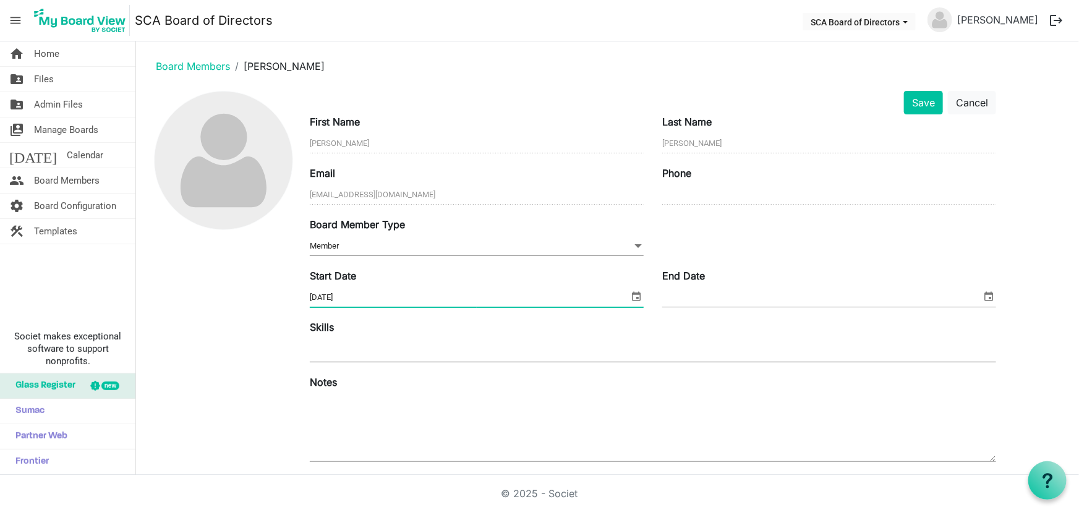
click at [369, 292] on input "9/17/2025" at bounding box center [469, 297] width 319 height 19
drag, startPoint x: 365, startPoint y: 292, endPoint x: 241, endPoint y: 286, distance: 123.8
click at [241, 286] on div "Save Cancel First Name Brenda Last Name Blackstock Email bmbstock1992@gmail.com…" at bounding box center [607, 342] width 923 height 503
type input "6/30/2024"
click at [383, 357] on div at bounding box center [653, 351] width 686 height 22
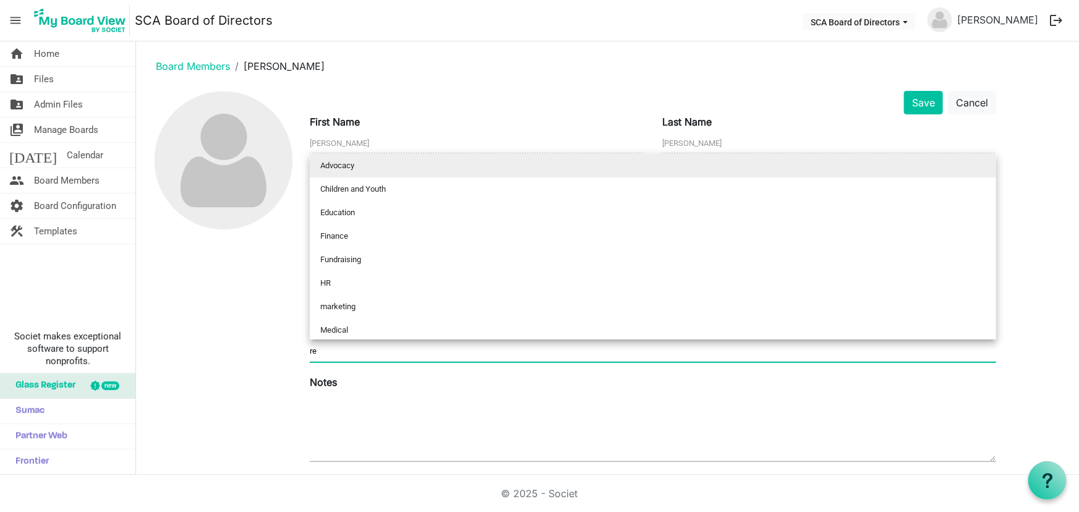
scroll to position [142, 0]
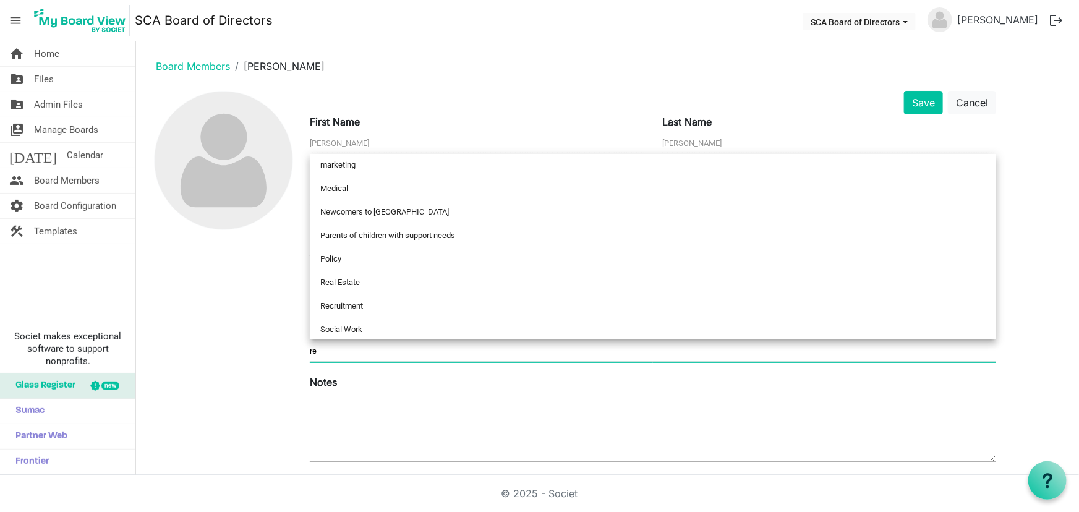
type input "rea"
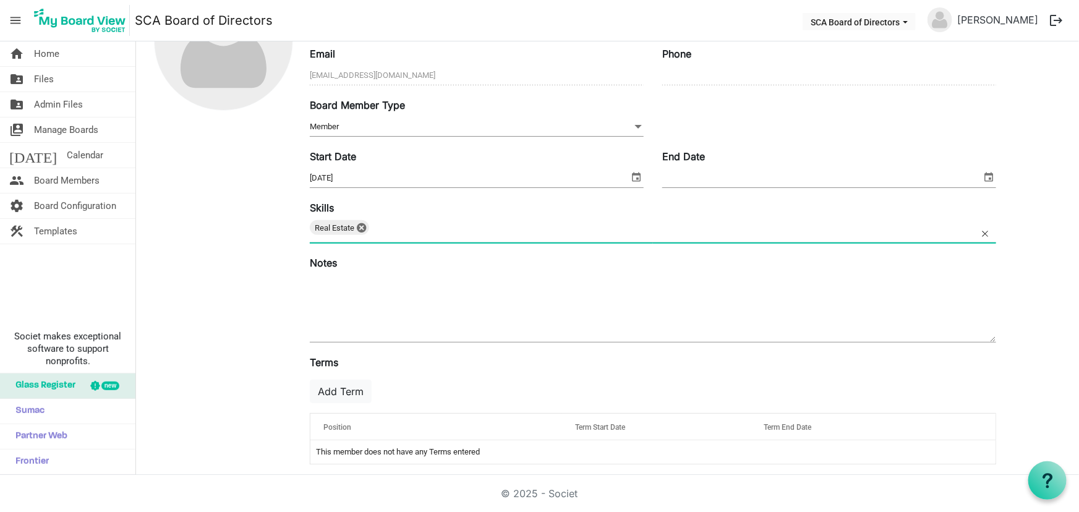
scroll to position [127, 0]
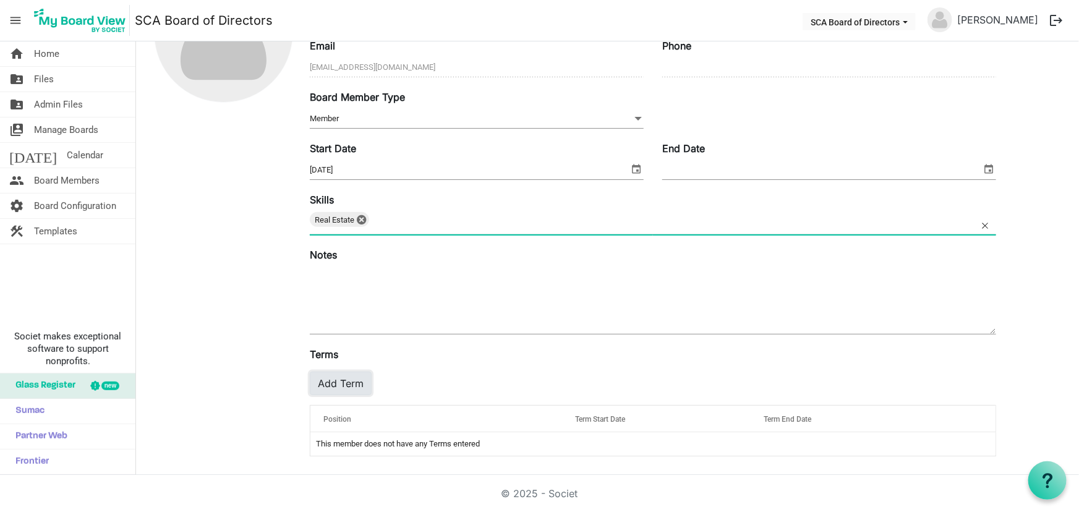
click at [359, 383] on button "Add Term" at bounding box center [341, 384] width 62 height 24
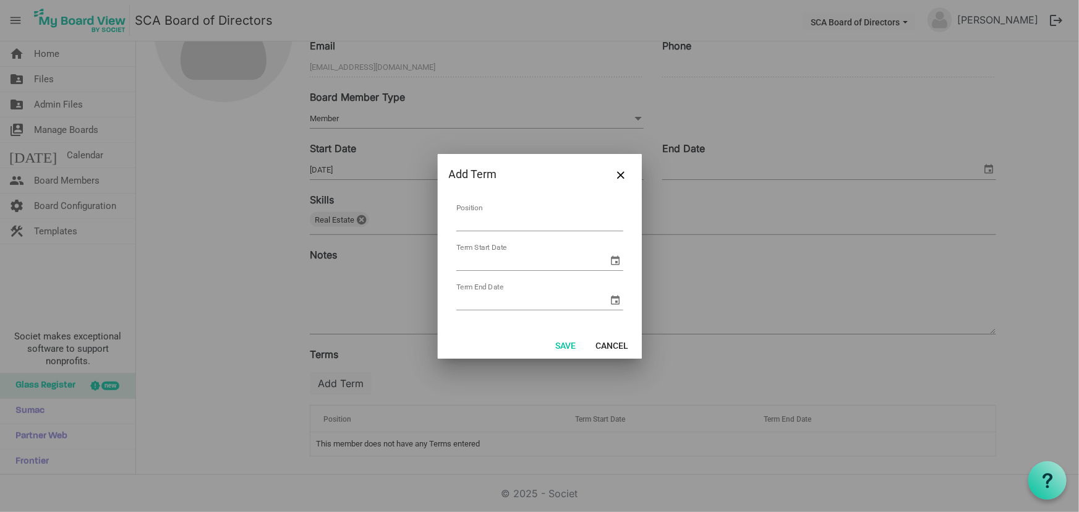
click at [482, 216] on input "Position" at bounding box center [539, 221] width 167 height 19
click at [461, 223] on input "Position" at bounding box center [539, 221] width 167 height 19
type input "Board of Directors"
click at [617, 261] on span "select" at bounding box center [616, 260] width 15 height 15
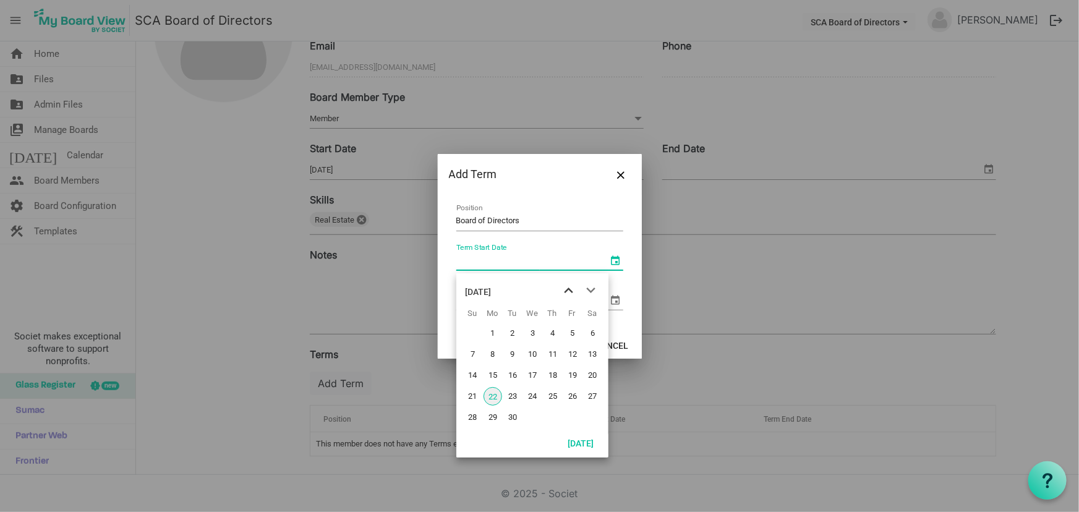
click at [566, 290] on span "previous month" at bounding box center [569, 291] width 22 height 22
click at [591, 289] on span "next month" at bounding box center [591, 291] width 22 height 22
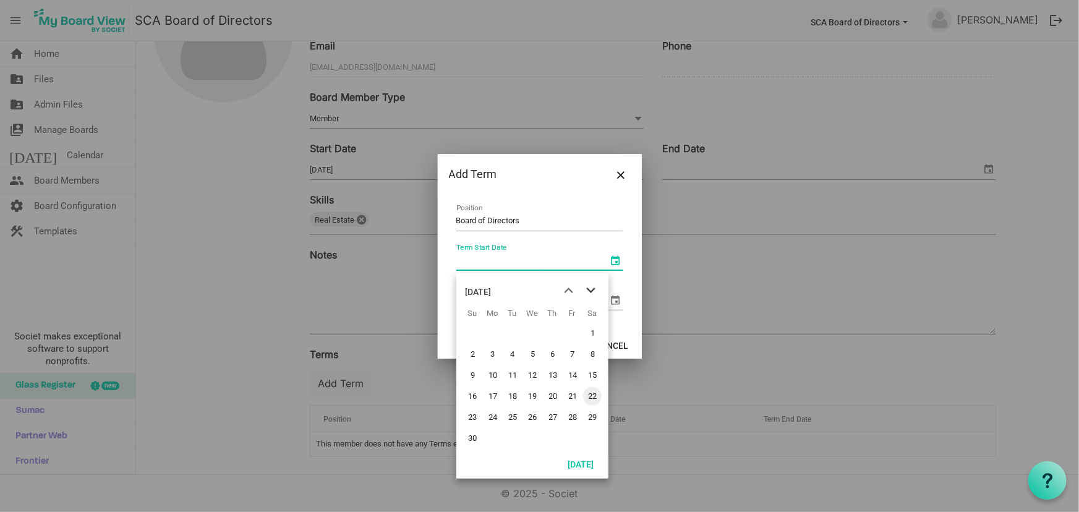
click at [591, 289] on span "next month" at bounding box center [591, 291] width 22 height 22
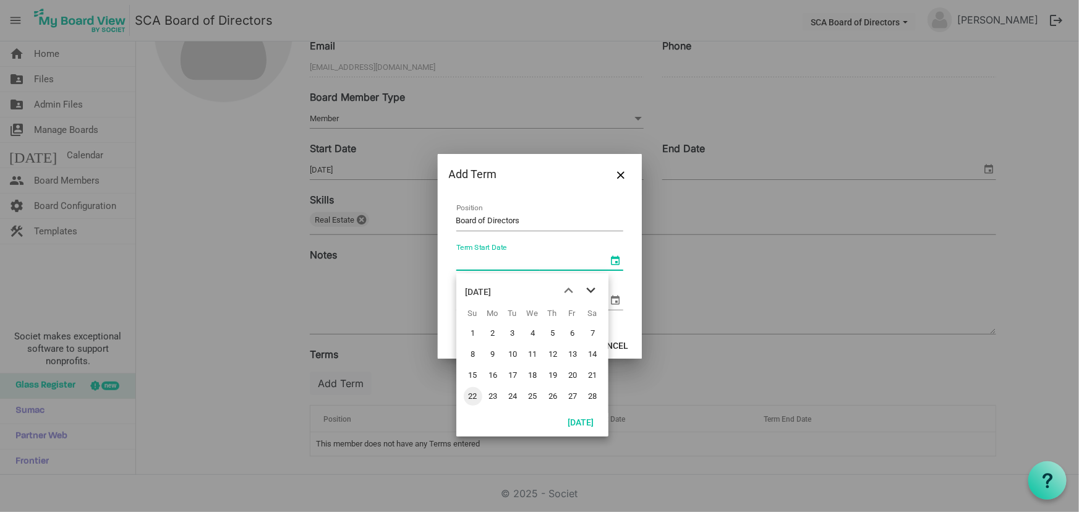
click at [591, 289] on span "next month" at bounding box center [591, 291] width 22 height 22
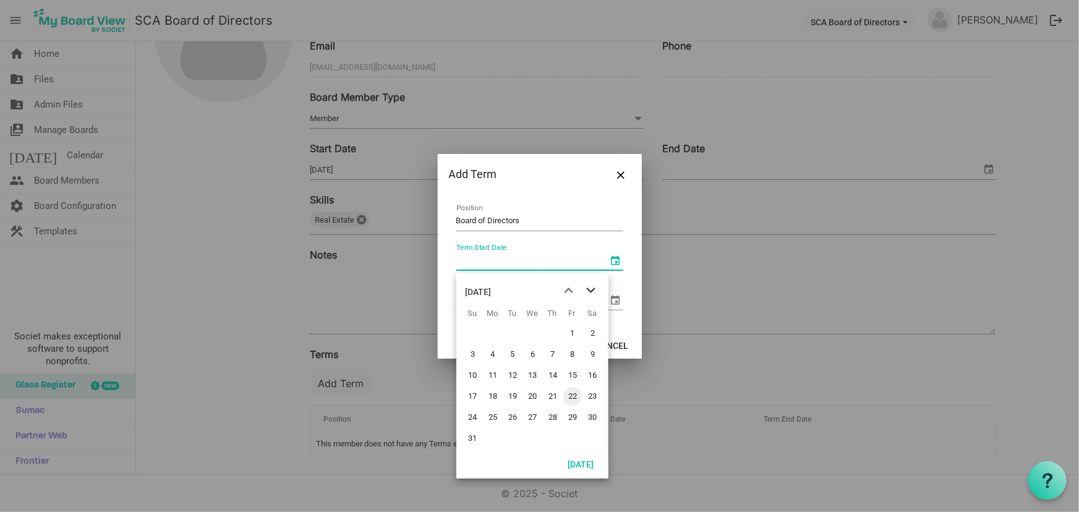
click at [591, 289] on span "next month" at bounding box center [591, 291] width 22 height 22
click at [566, 291] on span "previous month" at bounding box center [569, 291] width 22 height 22
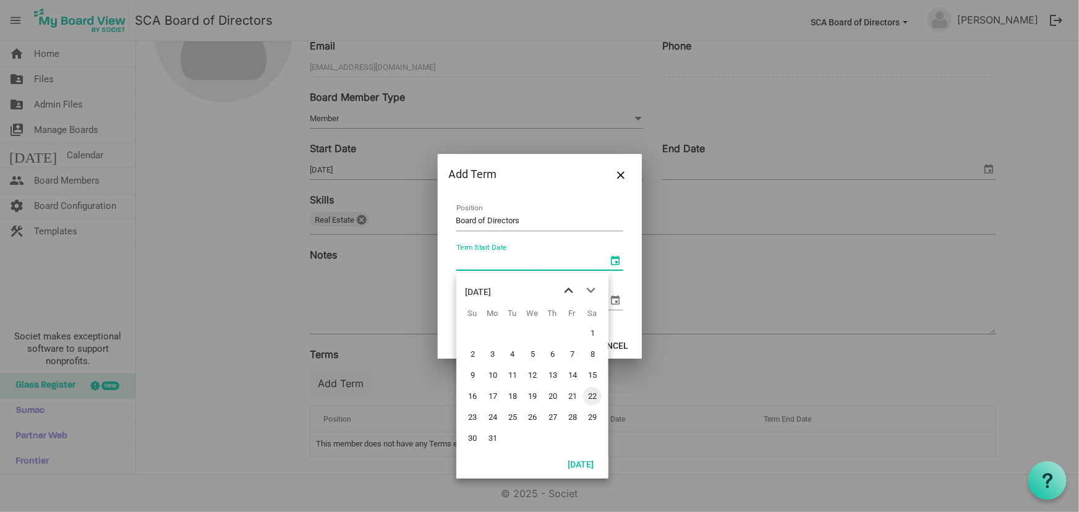
click at [566, 291] on span "previous month" at bounding box center [569, 291] width 22 height 22
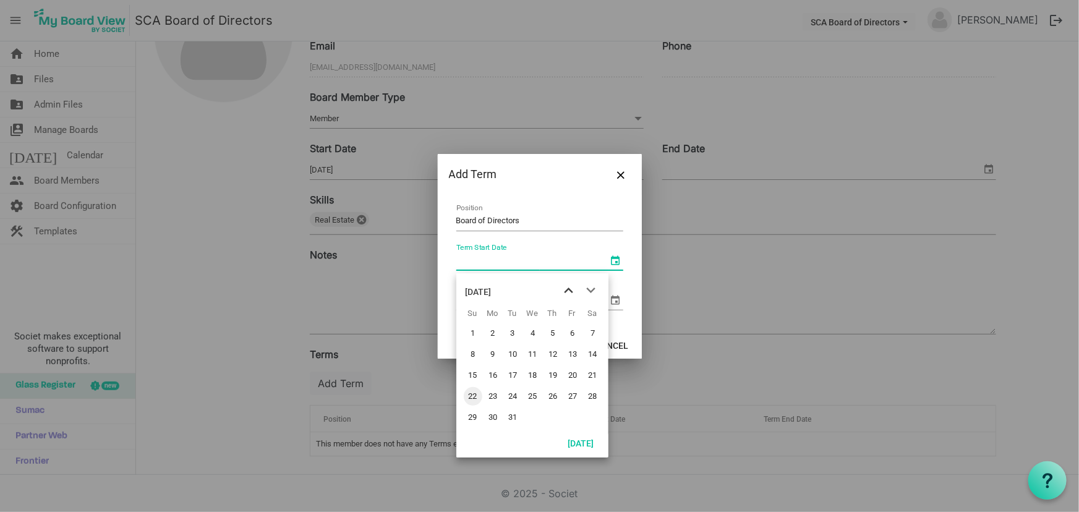
click at [566, 291] on span "previous month" at bounding box center [569, 291] width 22 height 22
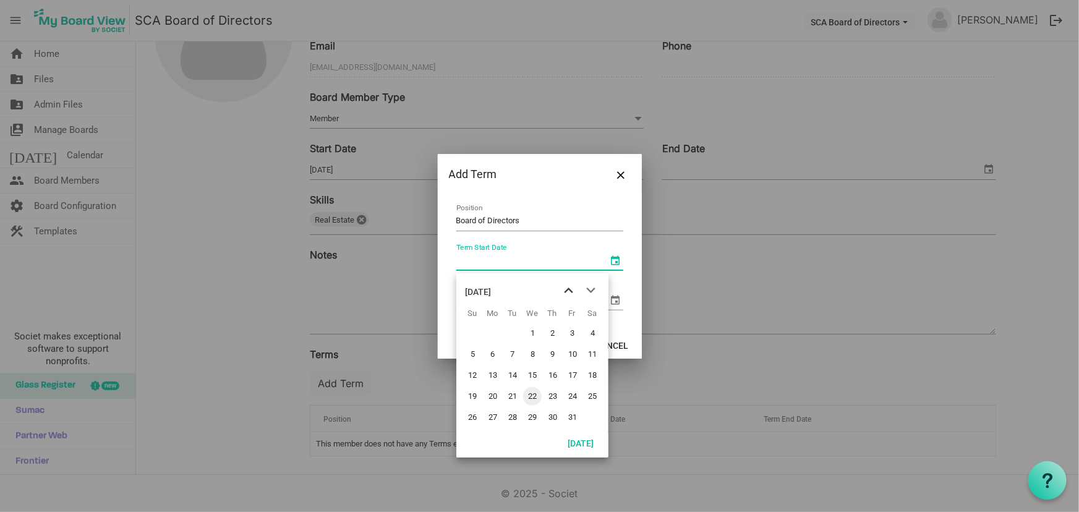
click at [566, 291] on span "previous month" at bounding box center [569, 291] width 22 height 22
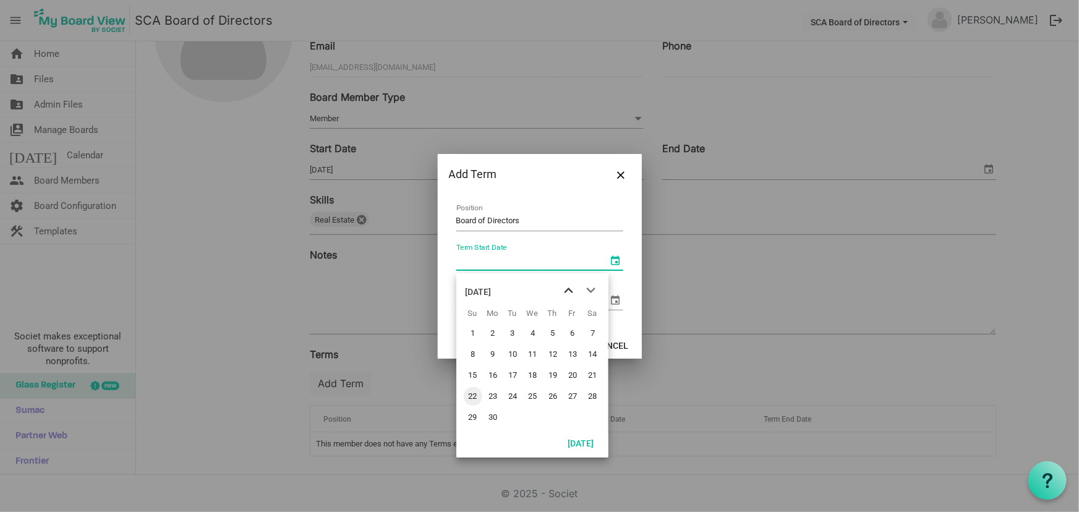
click at [566, 291] on span "previous month" at bounding box center [569, 291] width 22 height 22
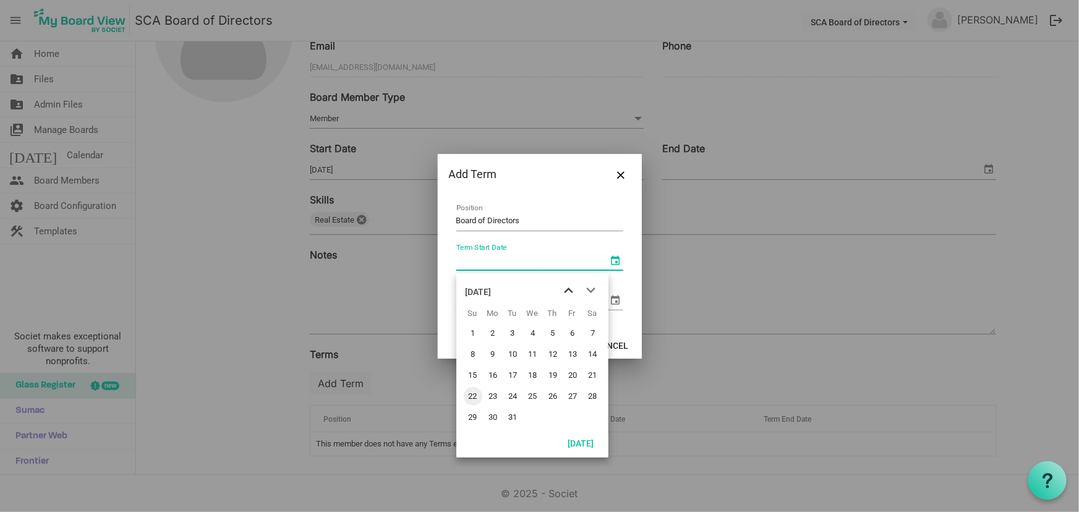
click at [566, 291] on span "previous month" at bounding box center [569, 291] width 22 height 22
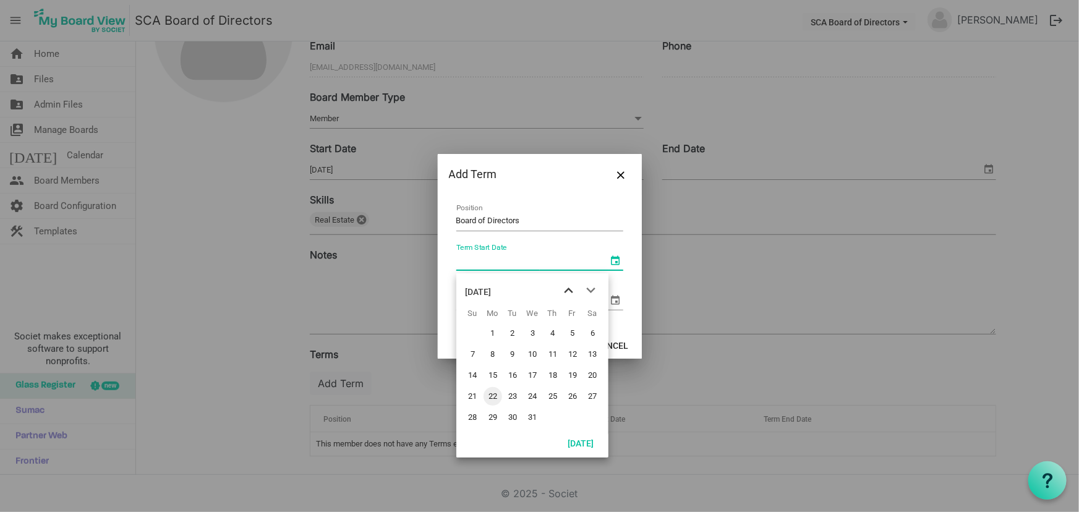
click at [566, 291] on span "previous month" at bounding box center [569, 291] width 22 height 22
click at [536, 391] on span "19" at bounding box center [532, 396] width 19 height 19
type input "6/19/2024"
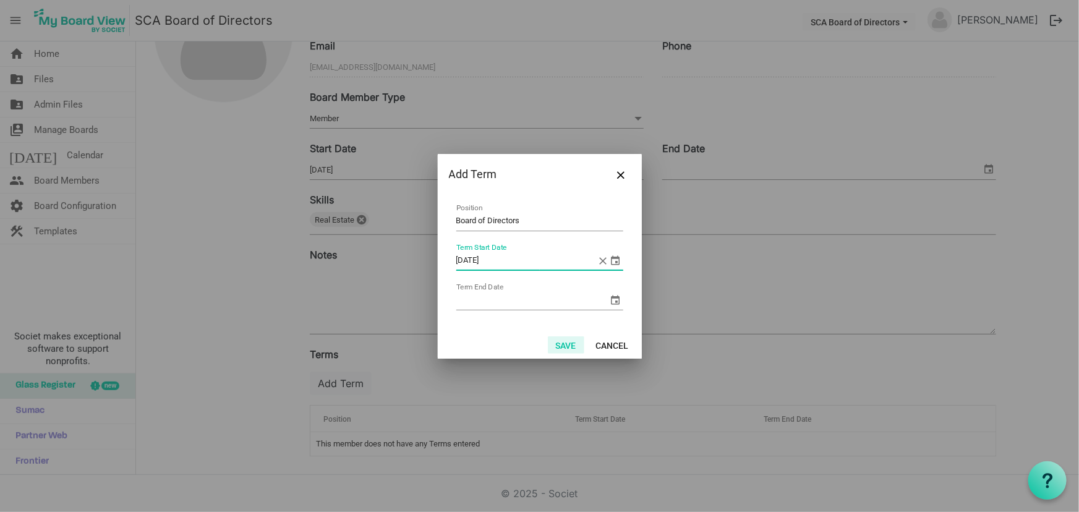
click at [566, 340] on button "Save" at bounding box center [566, 344] width 36 height 17
click at [490, 297] on input "Term End Date" at bounding box center [532, 300] width 152 height 19
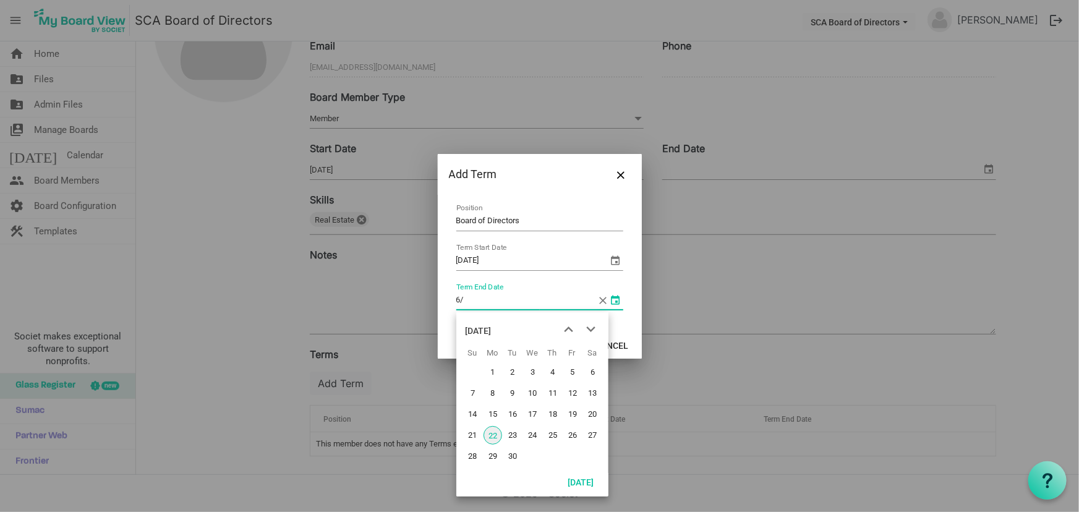
click at [620, 302] on span "select" at bounding box center [616, 300] width 15 height 15
click at [568, 328] on span "previous month" at bounding box center [569, 329] width 22 height 22
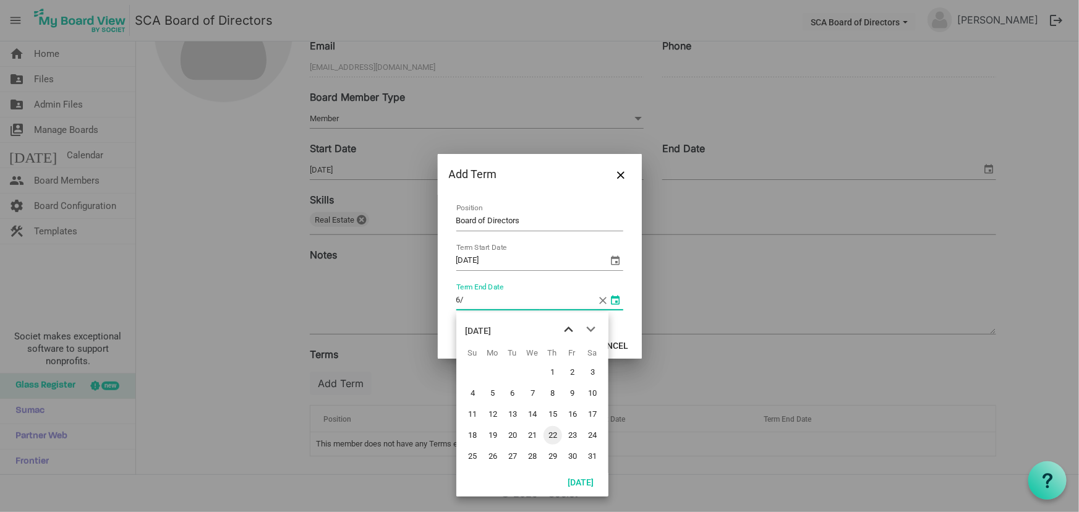
click at [568, 328] on span "previous month" at bounding box center [569, 329] width 22 height 22
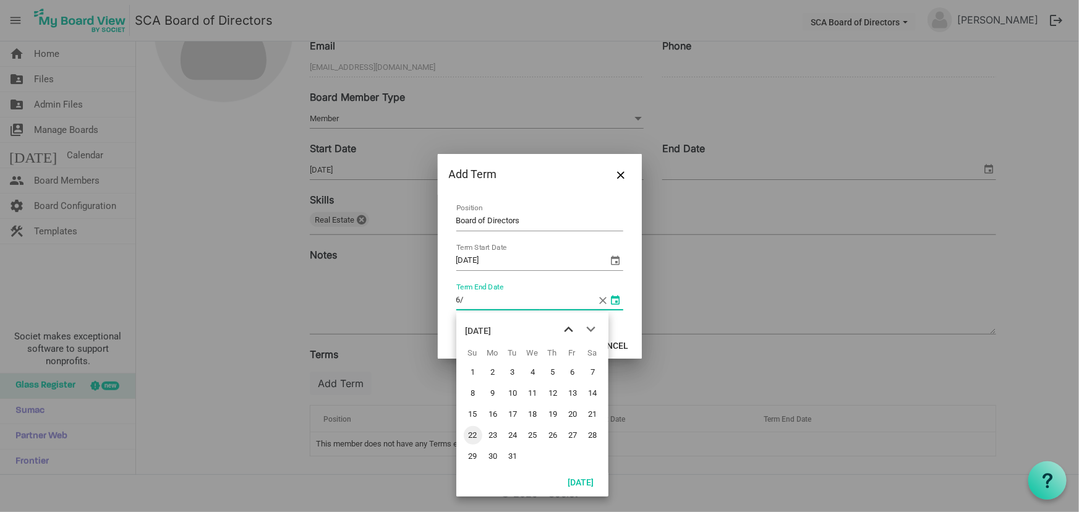
click at [568, 328] on span "previous month" at bounding box center [569, 329] width 22 height 22
click at [580, 328] on span "next month" at bounding box center [591, 329] width 22 height 22
click at [588, 327] on span "next month" at bounding box center [591, 329] width 22 height 22
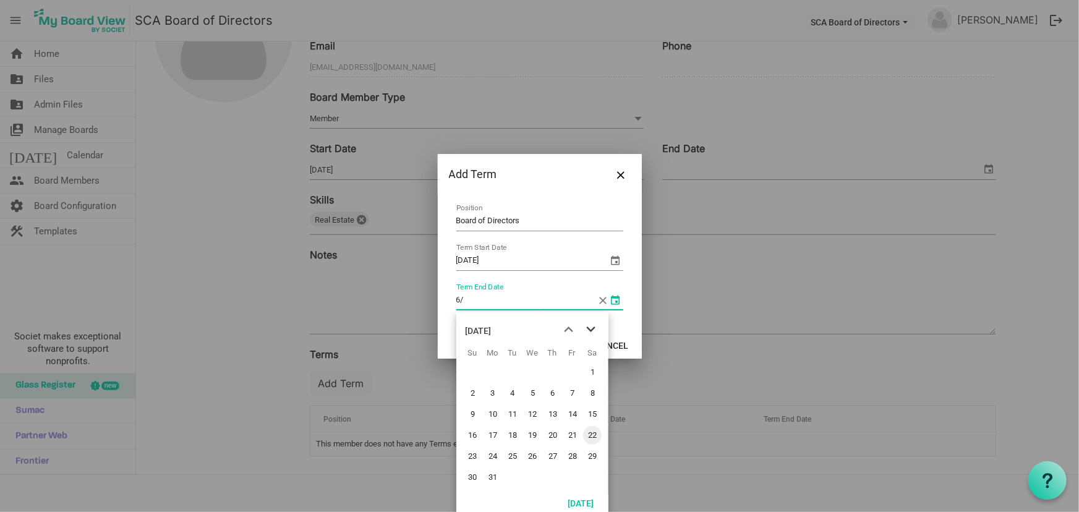
click at [588, 327] on span "next month" at bounding box center [591, 329] width 22 height 22
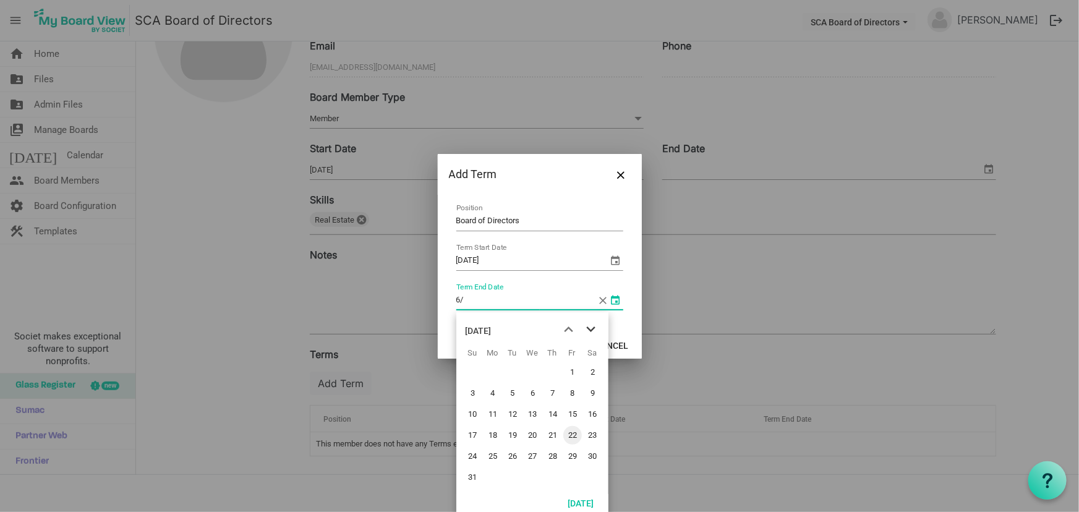
click at [588, 327] on span "next month" at bounding box center [591, 329] width 22 height 22
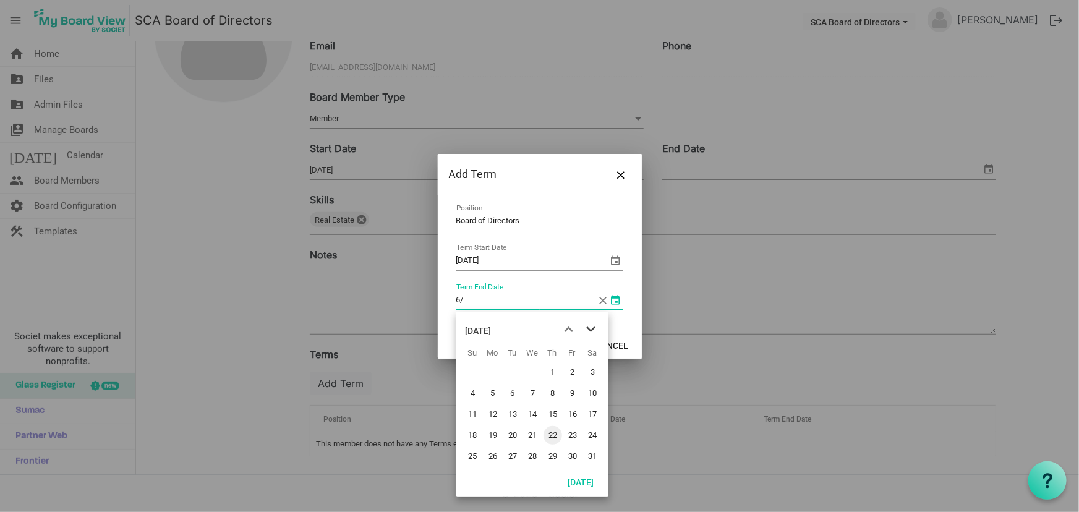
click at [588, 327] on span "next month" at bounding box center [591, 329] width 22 height 22
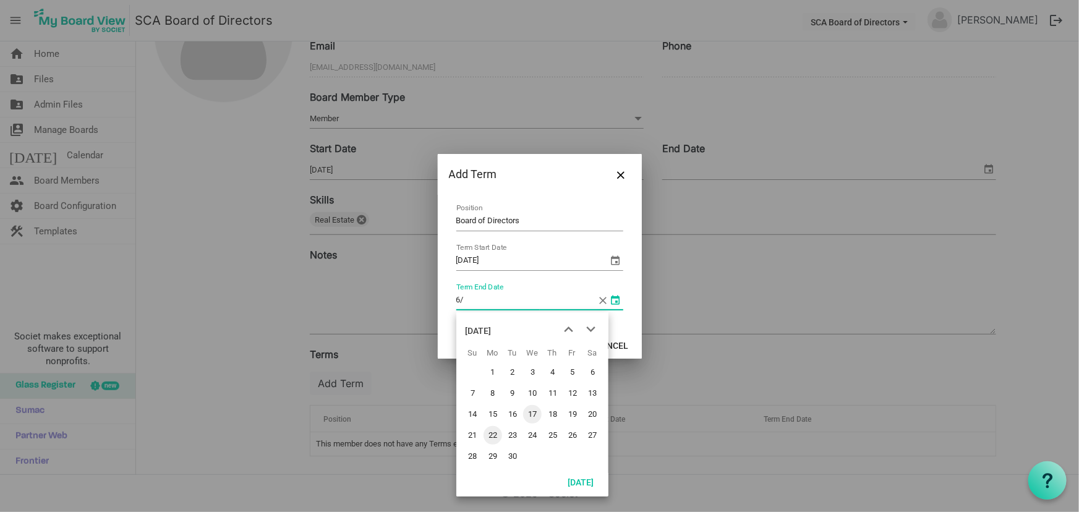
click at [529, 409] on span "17" at bounding box center [532, 414] width 19 height 19
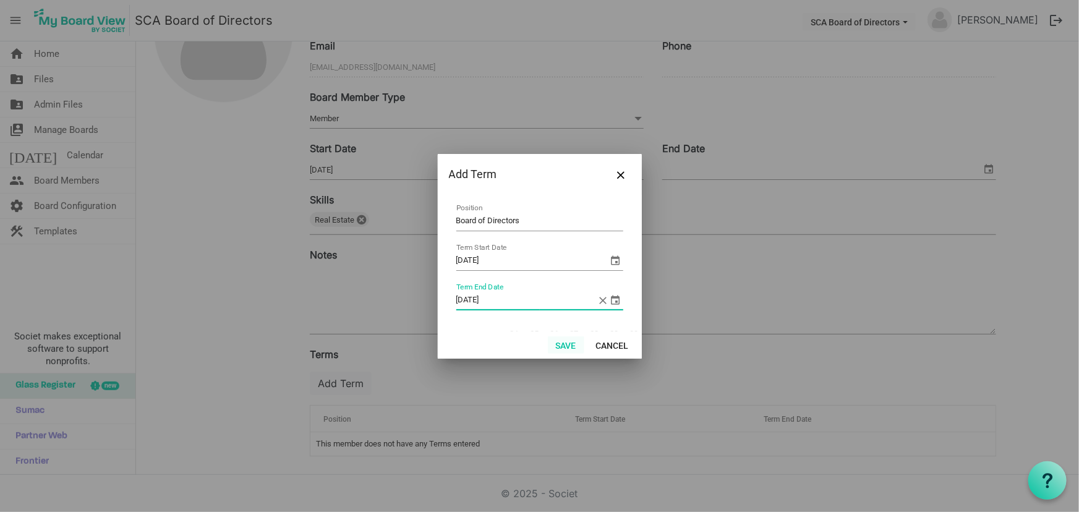
type input "6/17/2026"
click at [564, 344] on button "Save" at bounding box center [566, 344] width 36 height 17
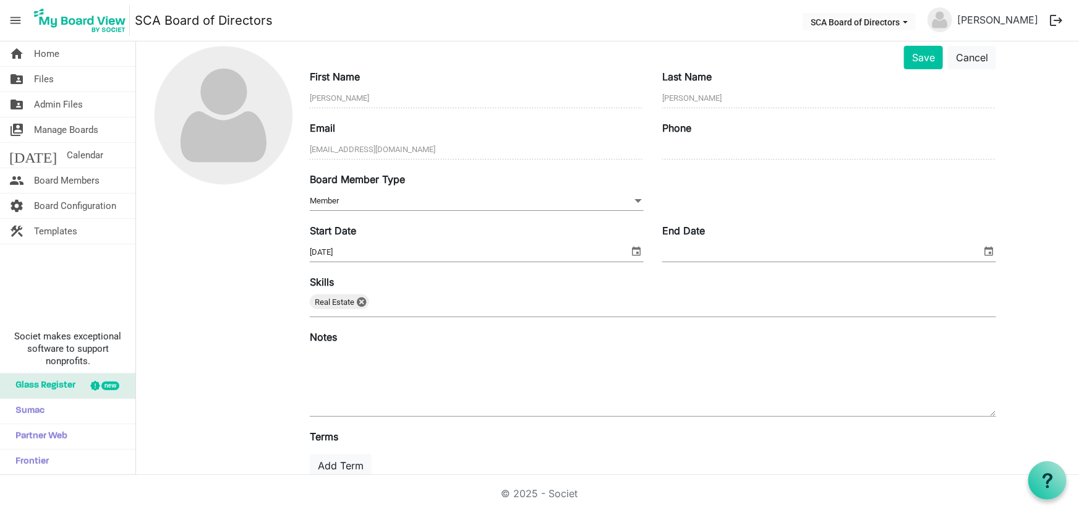
scroll to position [0, 0]
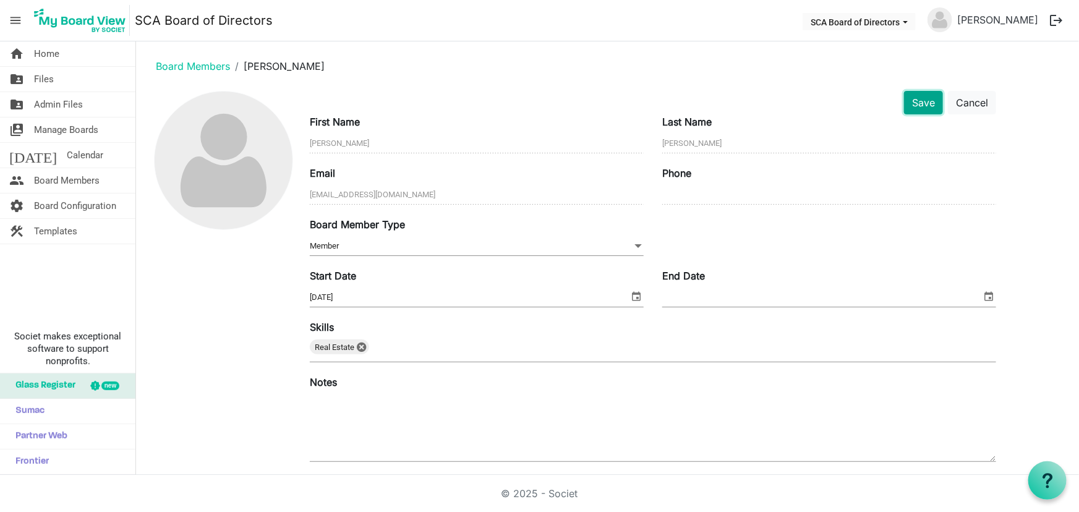
click at [922, 100] on button "Save" at bounding box center [923, 103] width 39 height 24
click at [203, 69] on link "Board Members" at bounding box center [193, 66] width 74 height 12
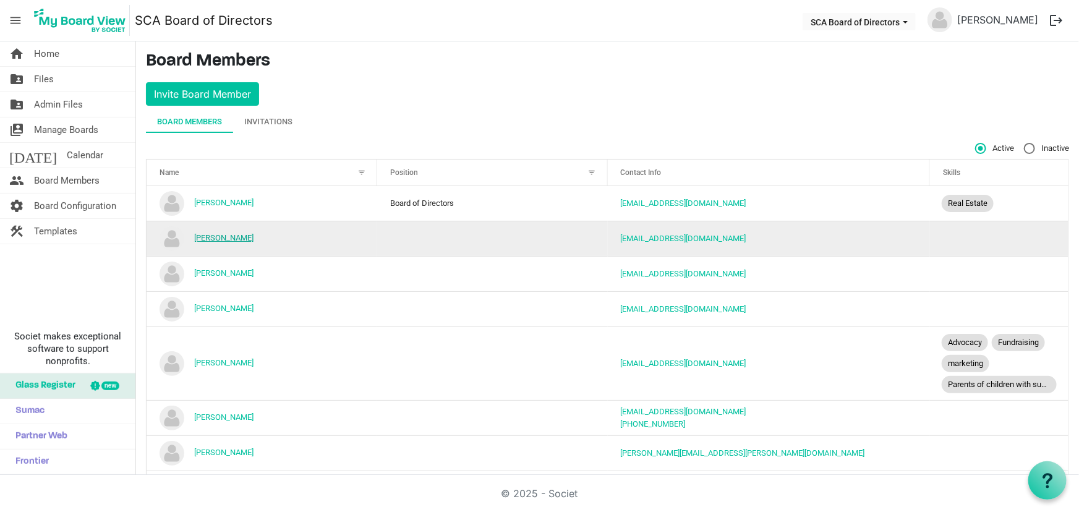
click at [209, 233] on link "Jesse Young" at bounding box center [223, 237] width 59 height 9
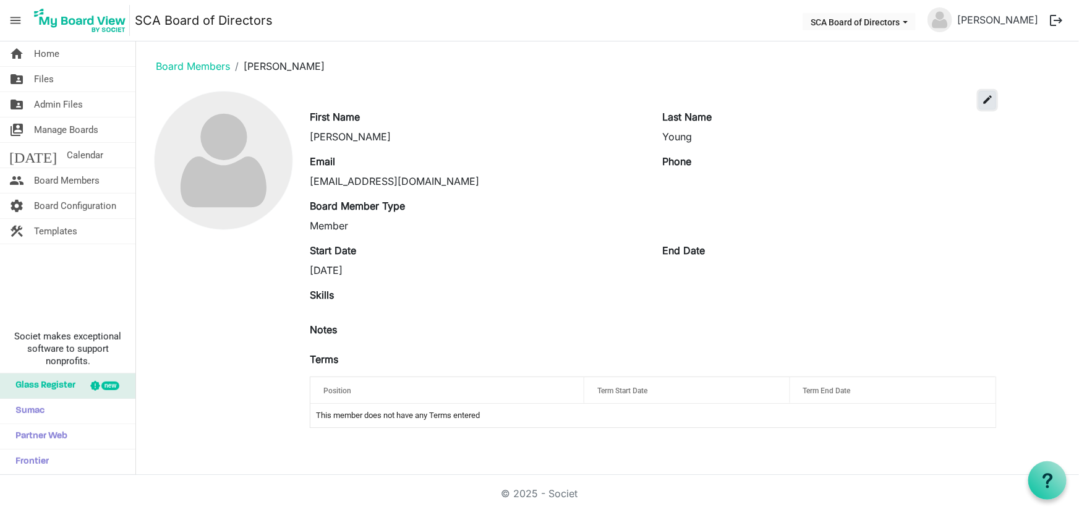
click at [989, 102] on span "edit" at bounding box center [987, 99] width 11 height 11
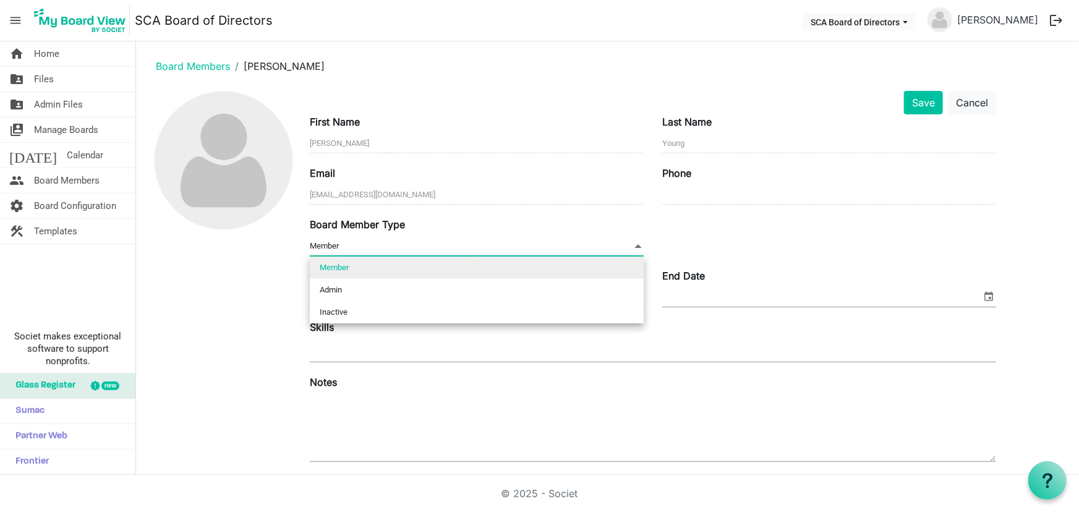
click at [545, 245] on span "Member Member" at bounding box center [477, 246] width 334 height 19
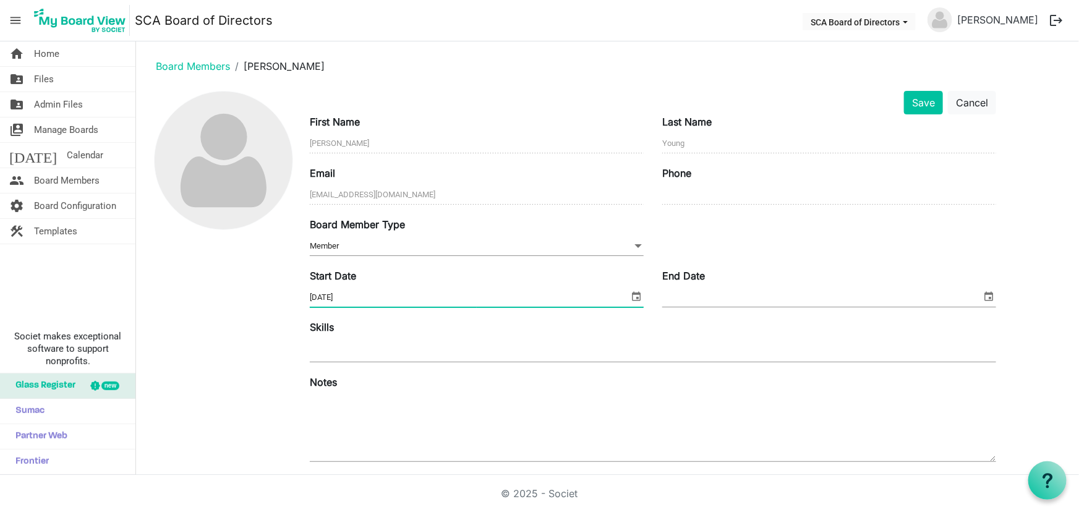
drag, startPoint x: 362, startPoint y: 294, endPoint x: 236, endPoint y: 294, distance: 126.2
click at [236, 294] on div "Save Cancel First Name [PERSON_NAME] Last Name Young Email [EMAIL_ADDRESS][DOMA…" at bounding box center [607, 342] width 923 height 503
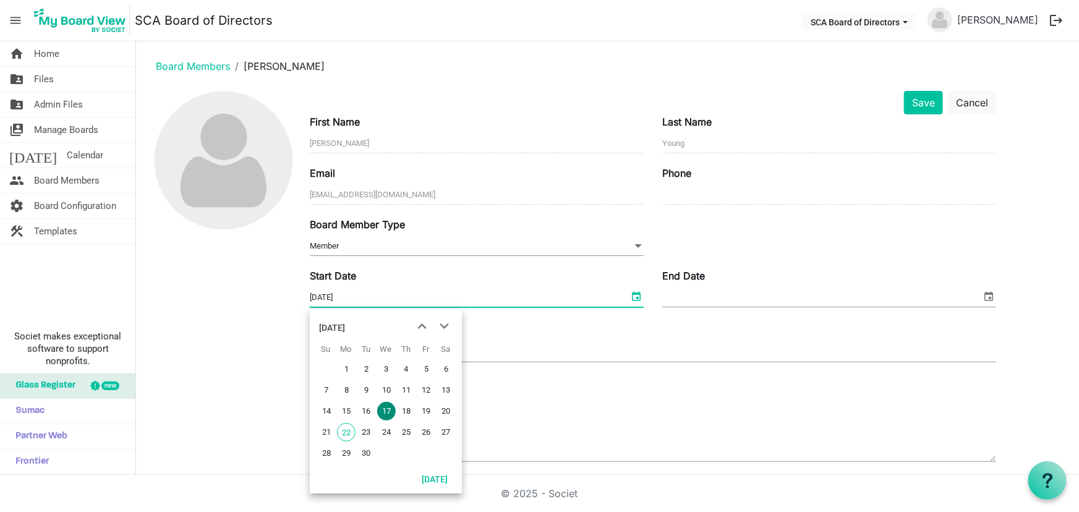
click at [638, 294] on span "select" at bounding box center [636, 296] width 15 height 16
click at [345, 325] on div "[DATE]" at bounding box center [332, 327] width 26 height 25
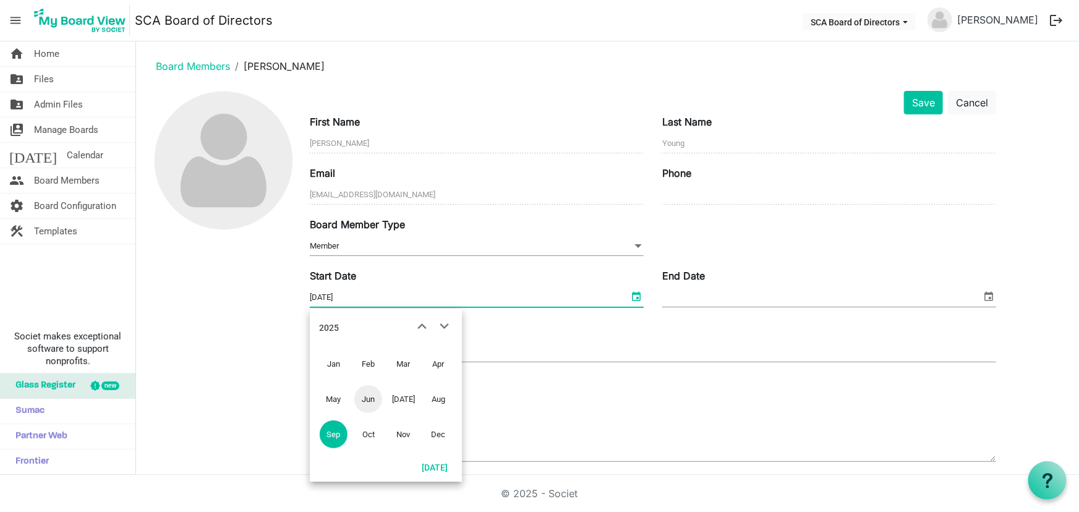
click at [365, 399] on span "Jun" at bounding box center [368, 399] width 28 height 28
click at [345, 327] on div "[DATE]" at bounding box center [332, 327] width 26 height 25
click at [445, 325] on span "next month" at bounding box center [445, 326] width 22 height 22
click at [420, 324] on span "previous month" at bounding box center [422, 326] width 22 height 22
click at [362, 395] on span "Jun" at bounding box center [368, 399] width 28 height 28
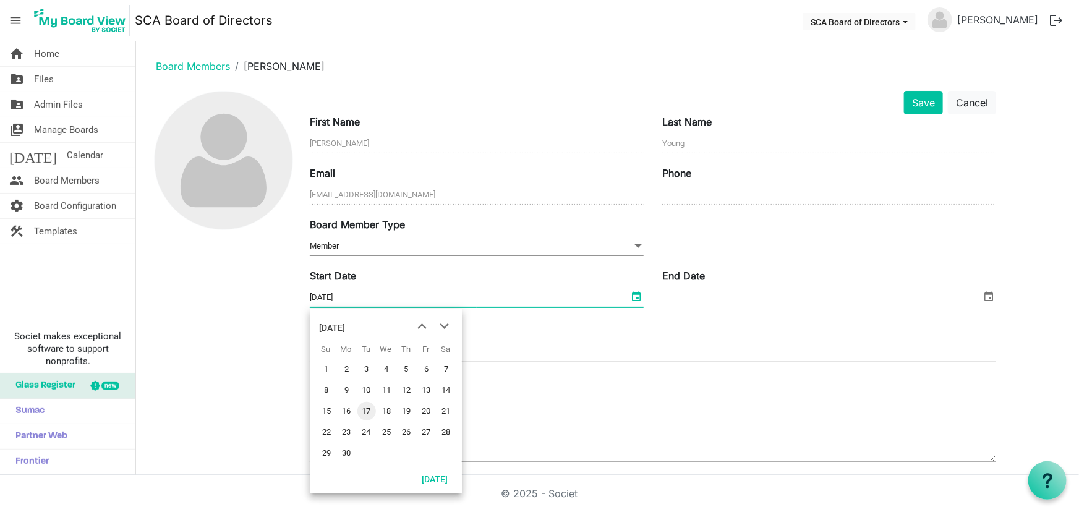
click at [341, 325] on div "[DATE]" at bounding box center [332, 327] width 26 height 25
click at [329, 326] on div "2025" at bounding box center [329, 327] width 20 height 25
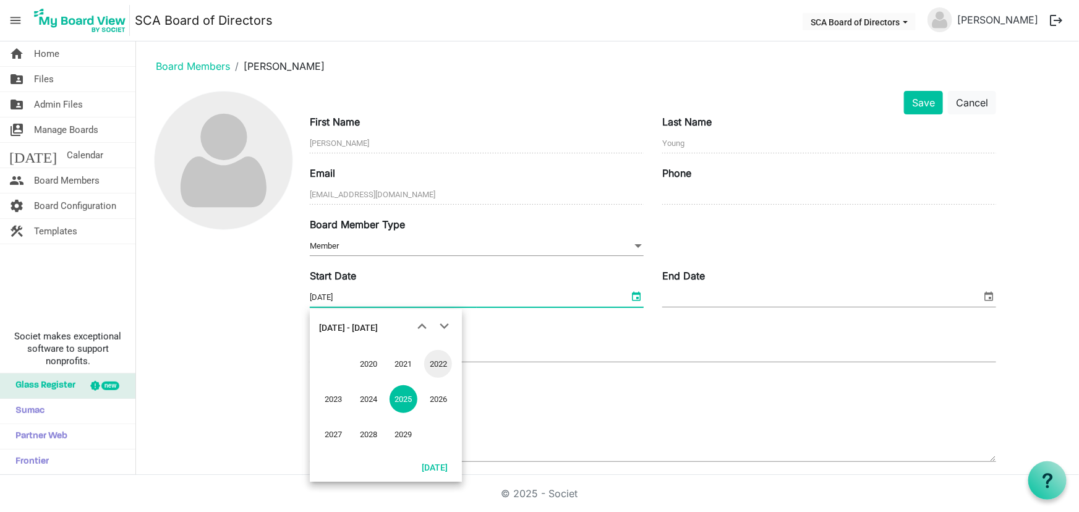
click at [429, 367] on span "2022" at bounding box center [438, 364] width 28 height 28
click at [370, 396] on span "Jun" at bounding box center [368, 399] width 28 height 28
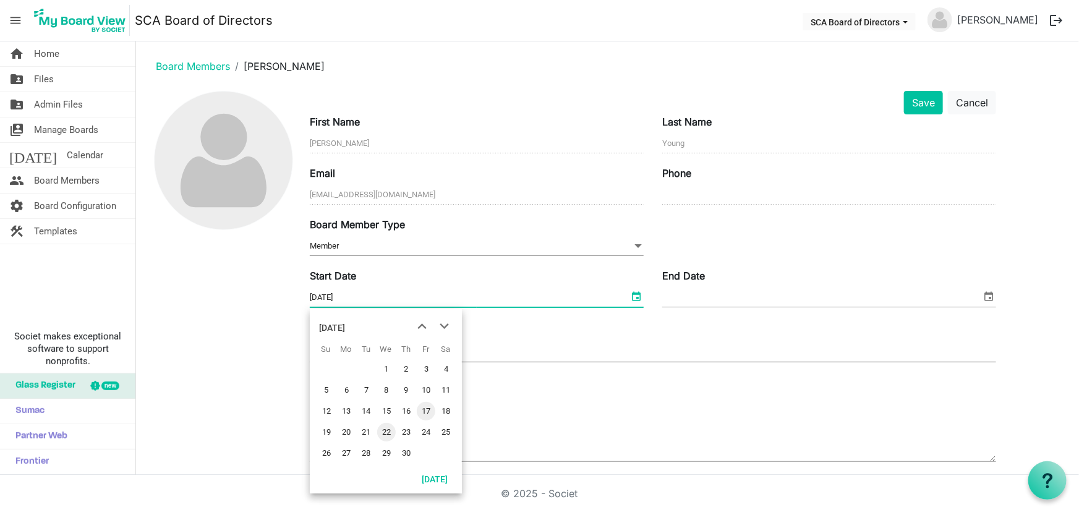
click at [387, 431] on span "22" at bounding box center [386, 432] width 19 height 19
type input "[DATE]"
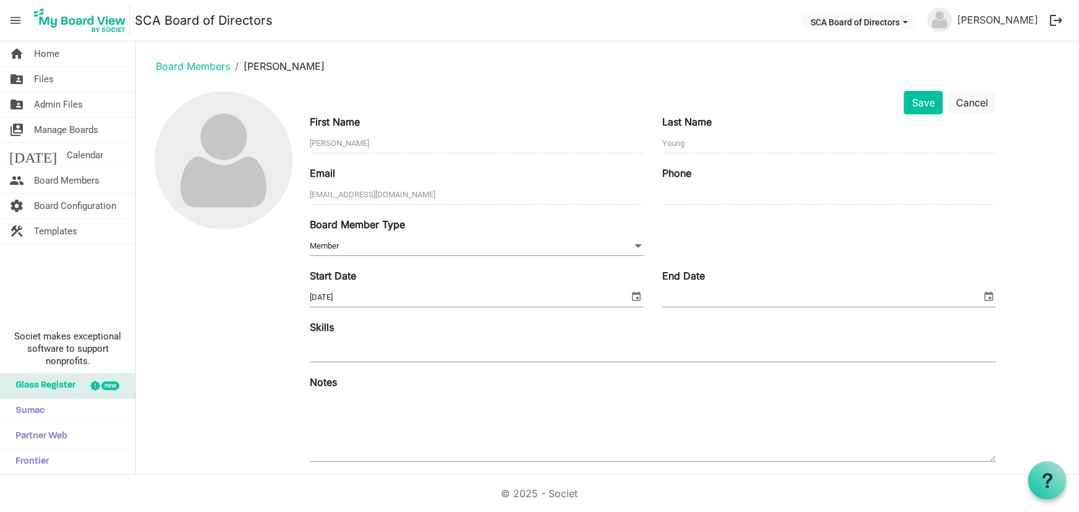
click at [647, 337] on div "Skills" at bounding box center [653, 342] width 705 height 45
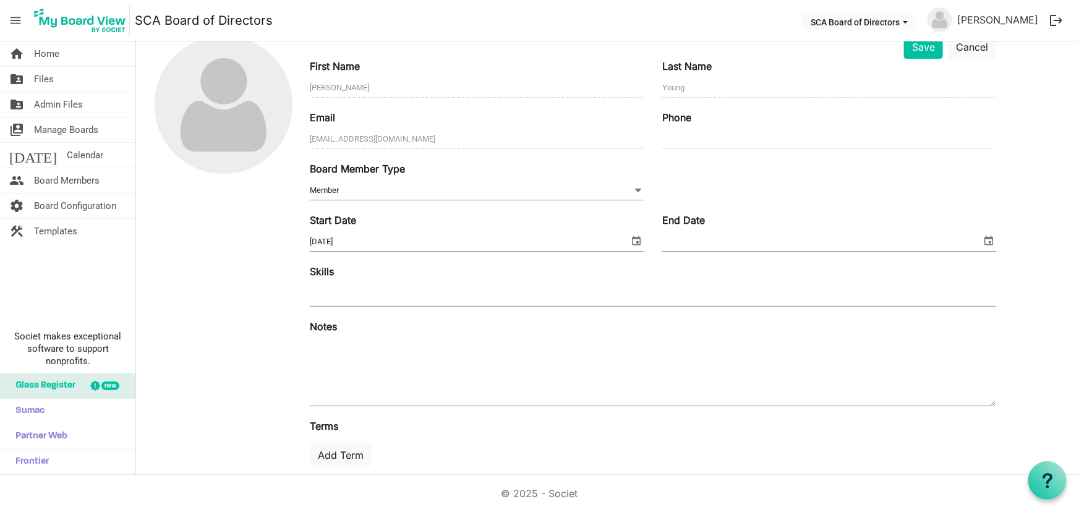
click at [370, 278] on div "Skills" at bounding box center [653, 286] width 705 height 45
click at [328, 296] on input "text" at bounding box center [324, 295] width 28 height 22
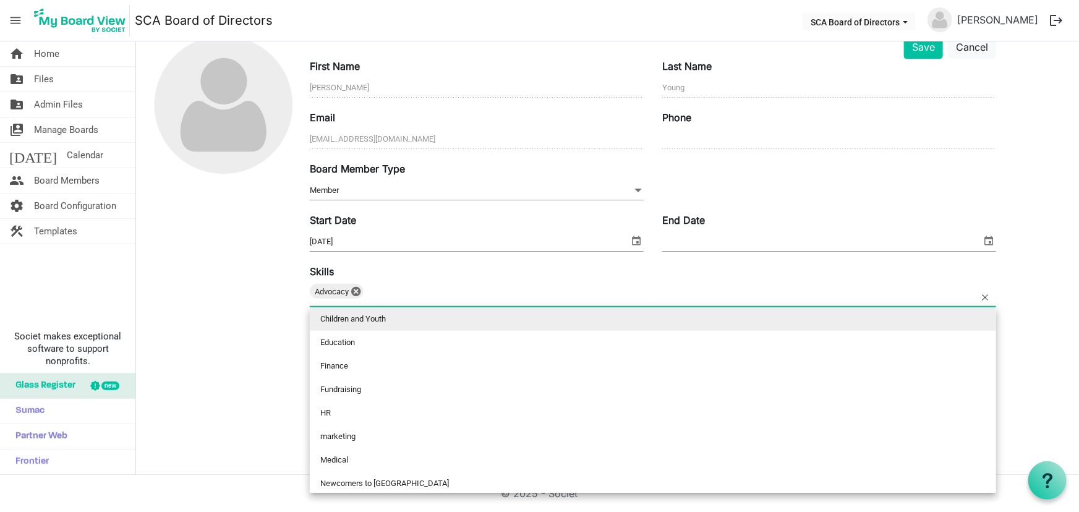
click at [395, 293] on input "text" at bounding box center [383, 295] width 28 height 22
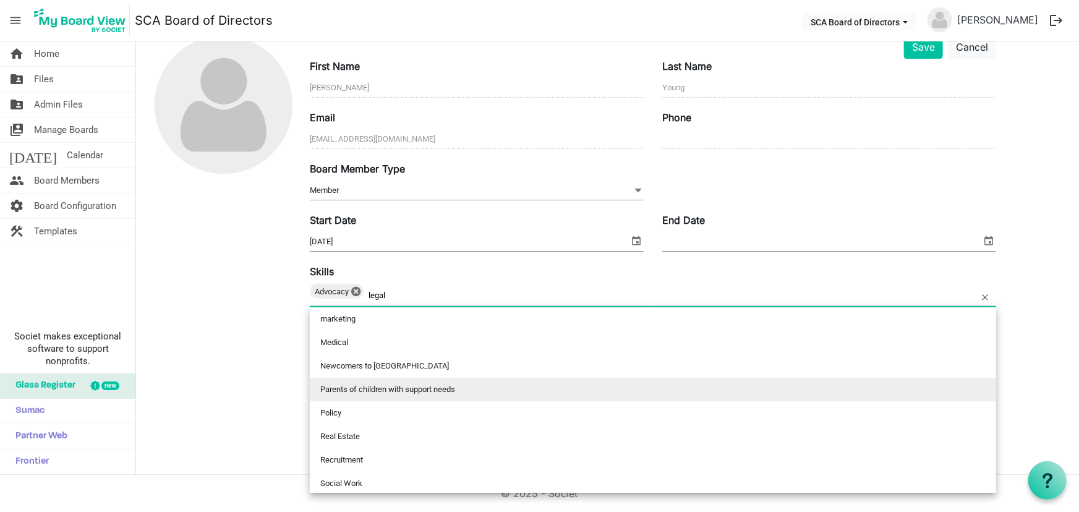
scroll to position [0, 0]
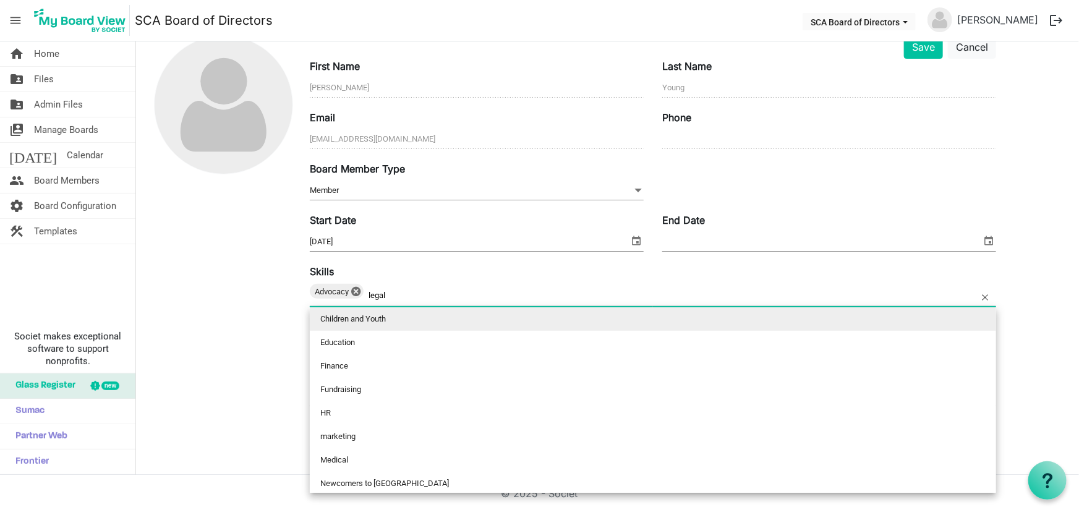
type input "legal"
click at [414, 289] on div "Advocacy 0" at bounding box center [653, 295] width 686 height 22
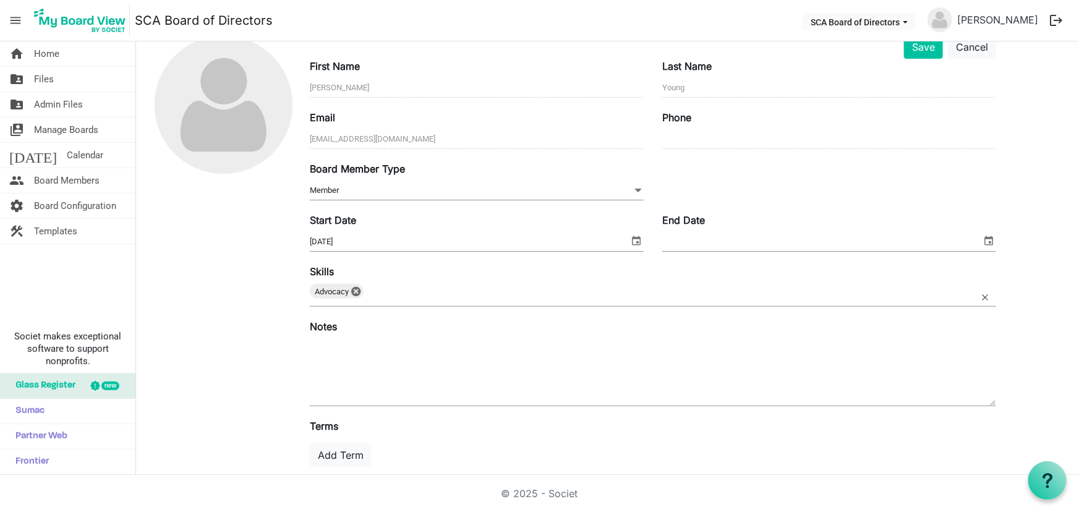
click at [393, 294] on input "text" at bounding box center [383, 295] width 28 height 22
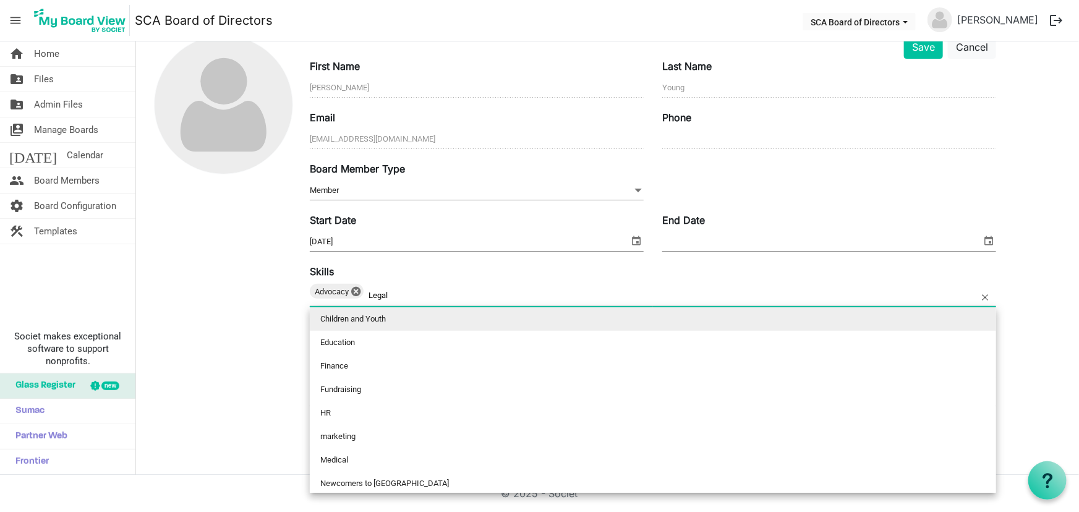
type input "Legal"
click at [264, 335] on div at bounding box center [223, 286] width 155 height 503
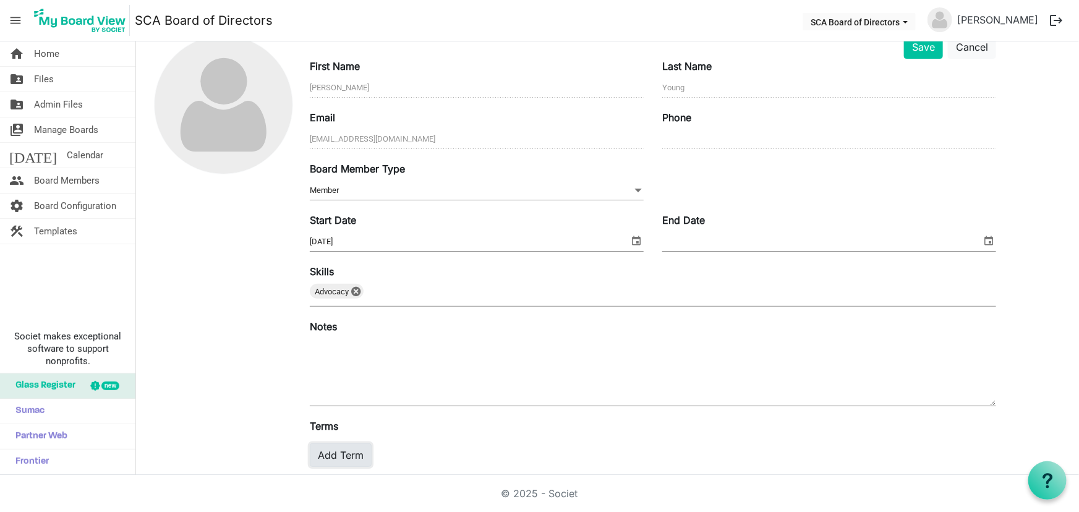
click at [351, 451] on button "Add Term" at bounding box center [341, 455] width 62 height 24
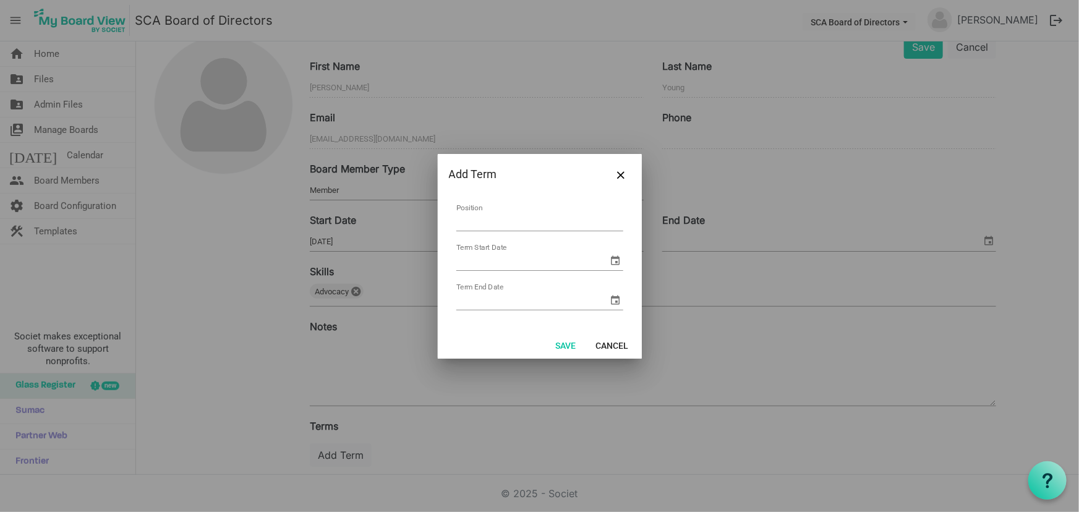
click at [518, 219] on input "Position" at bounding box center [539, 221] width 167 height 19
type input "Board of Directors"
click at [616, 257] on span "select" at bounding box center [616, 260] width 15 height 15
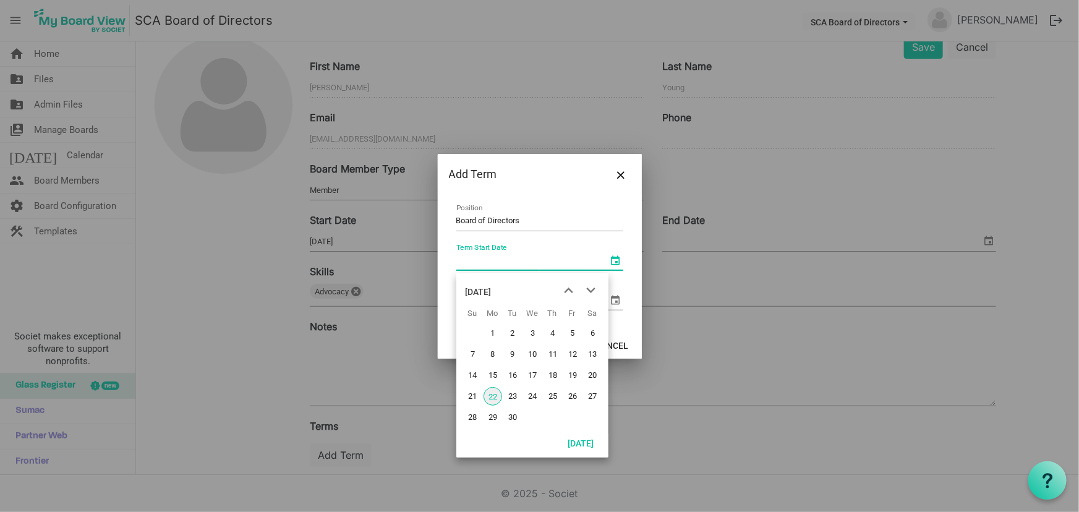
click at [492, 286] on div "September 2025" at bounding box center [479, 292] width 26 height 25
click at [477, 291] on div "2025" at bounding box center [476, 292] width 20 height 25
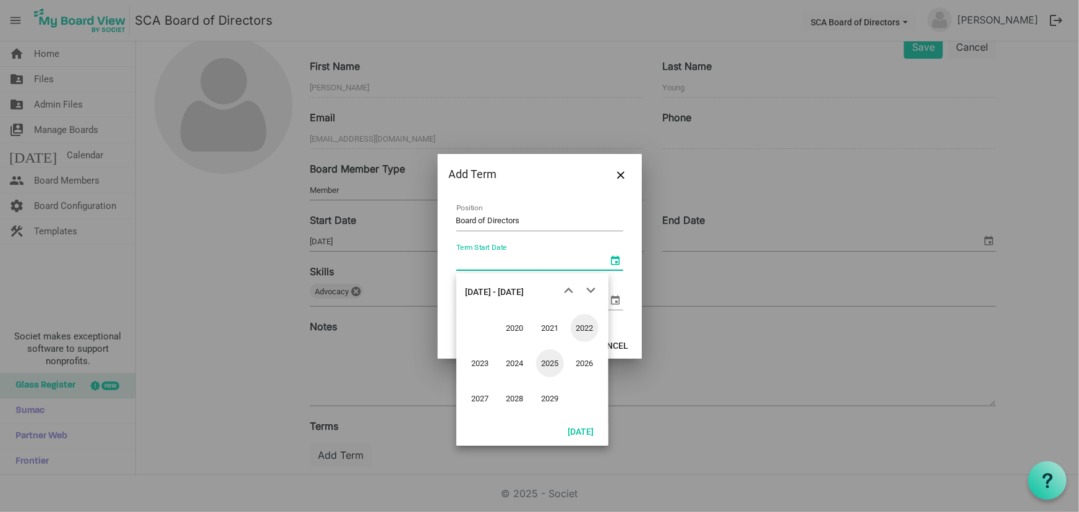
click at [577, 321] on span "2022" at bounding box center [585, 328] width 28 height 28
click at [521, 361] on span "Jun" at bounding box center [515, 363] width 28 height 28
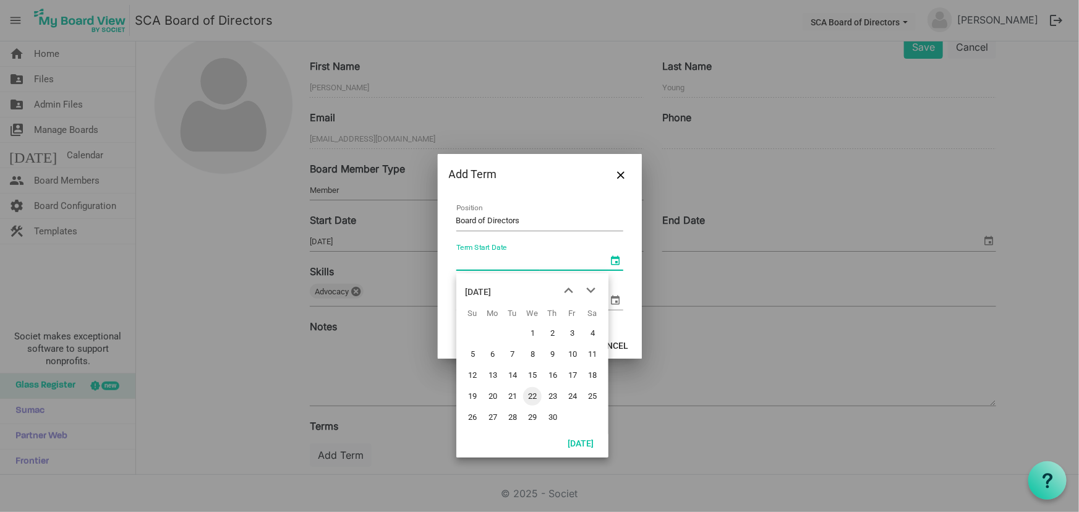
click at [531, 396] on span "22" at bounding box center [532, 396] width 19 height 19
type input "6/22/2022"
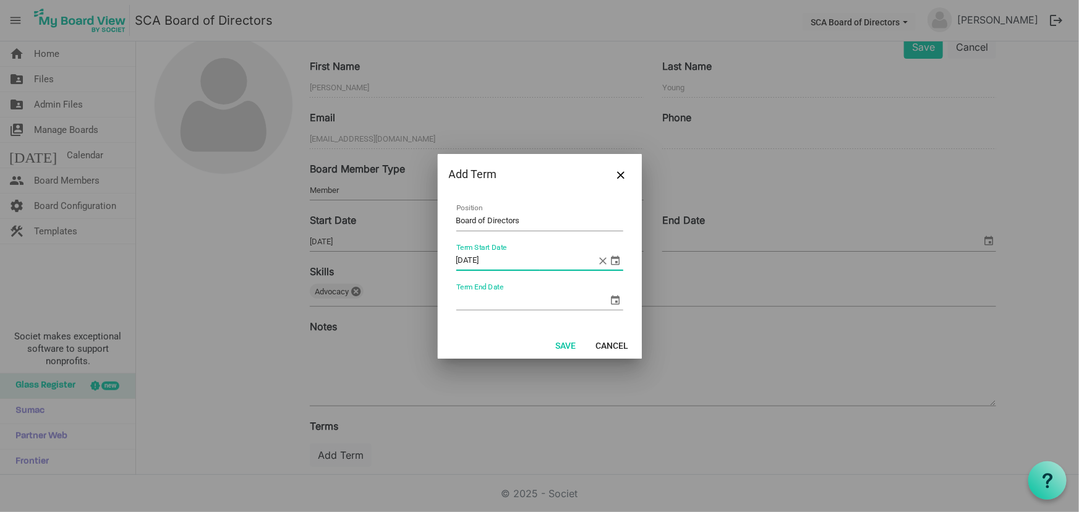
click at [613, 299] on span "select" at bounding box center [616, 300] width 15 height 15
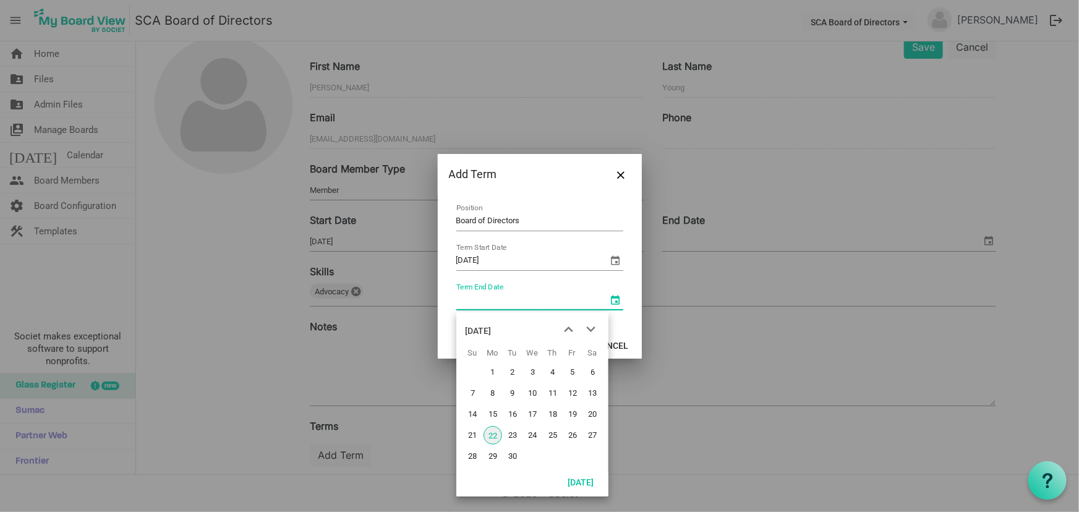
click at [531, 330] on div "September 2025" at bounding box center [532, 327] width 152 height 31
click at [492, 330] on div "September 2025" at bounding box center [479, 330] width 26 height 25
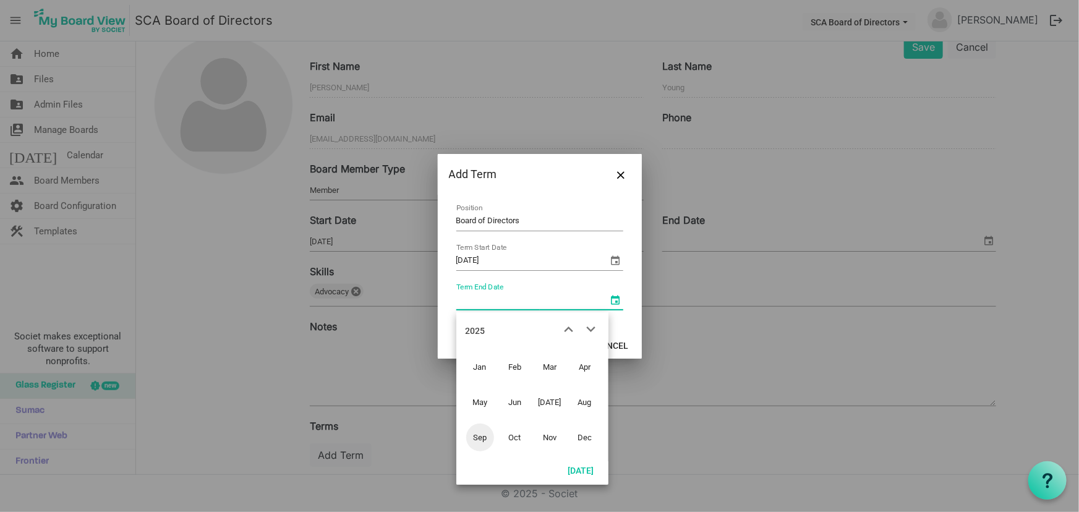
click at [480, 330] on div "2025" at bounding box center [476, 330] width 20 height 25
click at [588, 403] on span "2026" at bounding box center [585, 402] width 28 height 28
click at [519, 397] on span "Jun" at bounding box center [515, 402] width 28 height 28
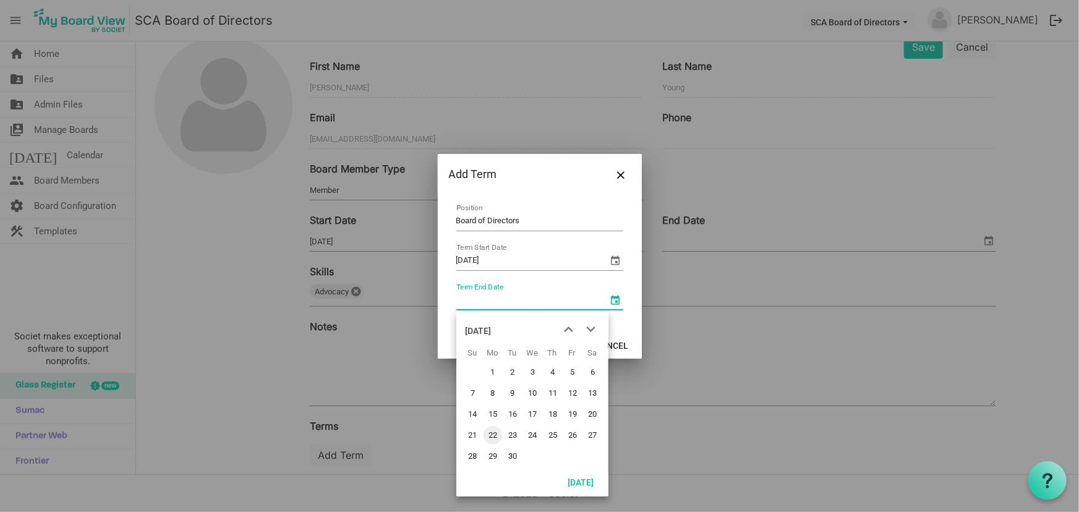
click at [532, 433] on span "24" at bounding box center [532, 435] width 19 height 19
type input "6/24/2026"
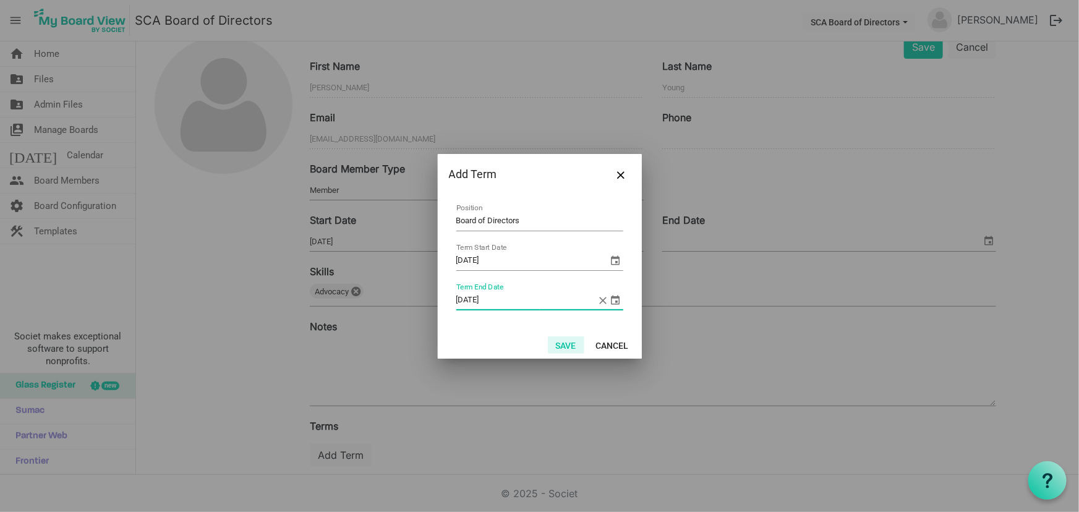
click at [565, 340] on button "Save" at bounding box center [566, 344] width 36 height 17
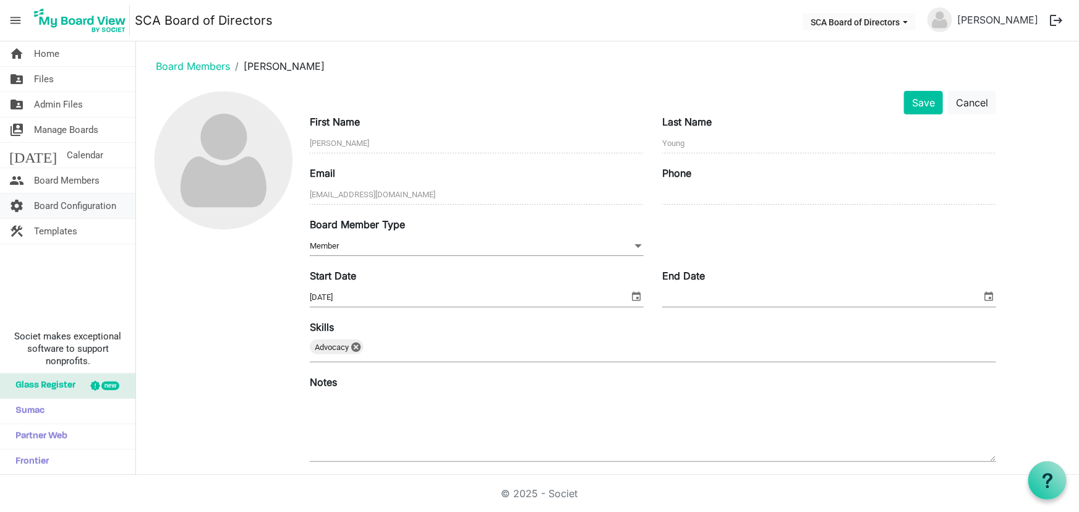
click at [72, 203] on span "Board Configuration" at bounding box center [75, 206] width 82 height 25
click at [929, 117] on div "Last Name Young" at bounding box center [829, 134] width 353 height 41
click at [928, 106] on button "Save" at bounding box center [923, 103] width 39 height 24
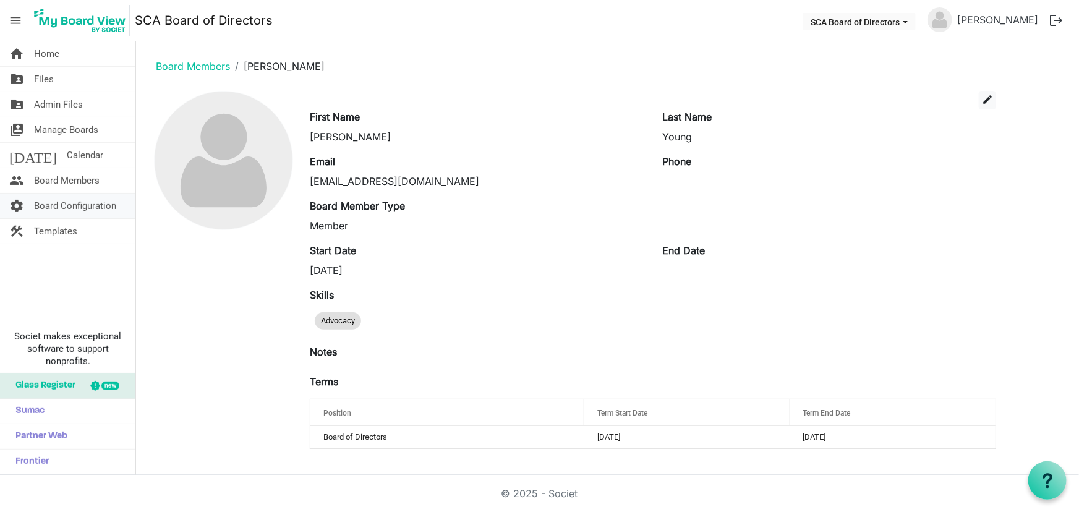
click at [67, 201] on span "Board Configuration" at bounding box center [75, 206] width 82 height 25
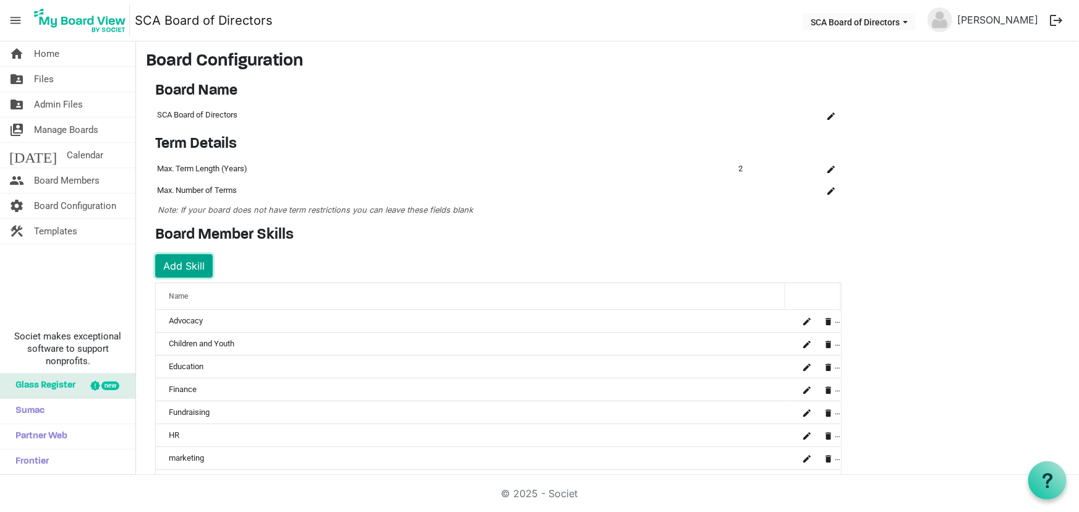
click at [186, 260] on button "Add Skill" at bounding box center [184, 266] width 58 height 24
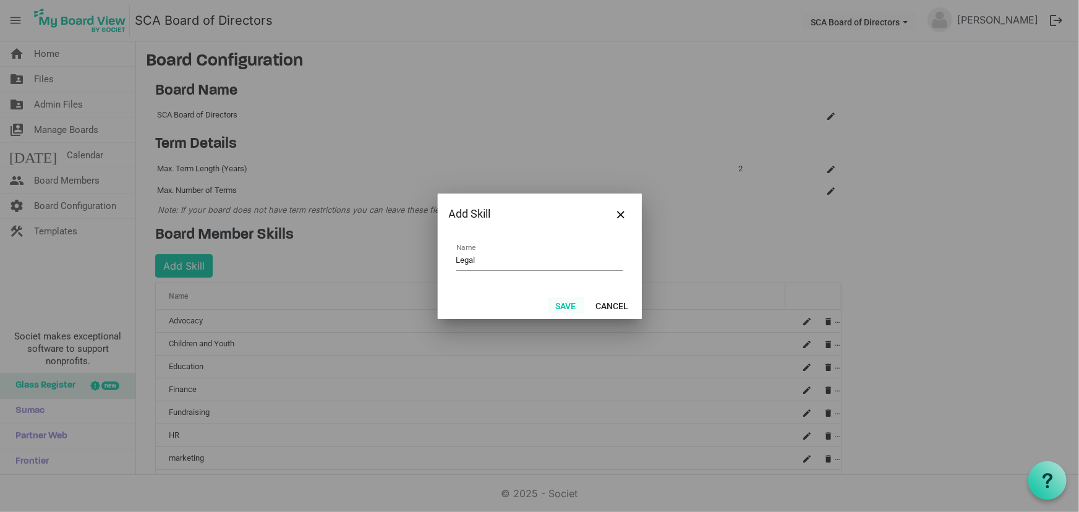
type input "Legal"
click at [555, 302] on button "Save" at bounding box center [566, 305] width 36 height 17
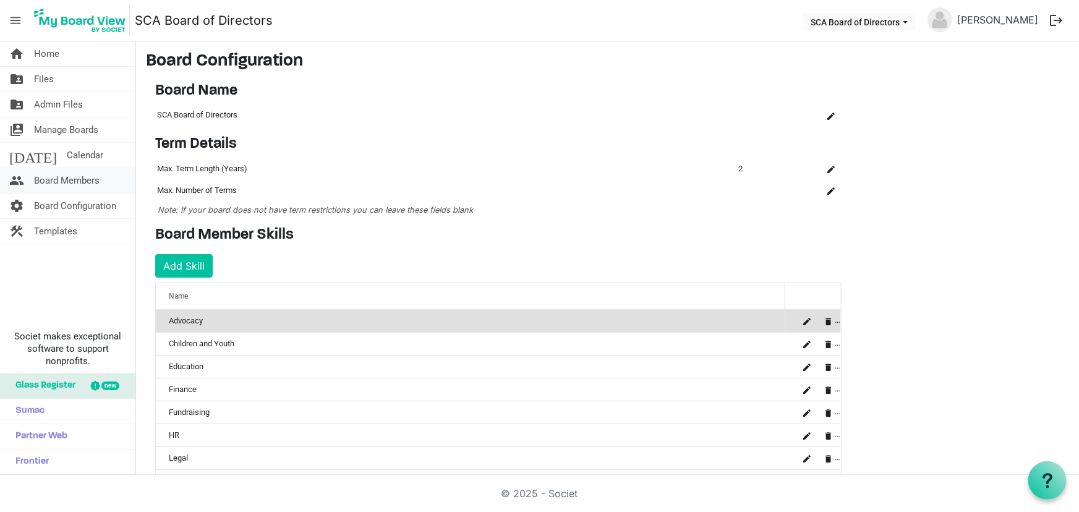
click at [47, 176] on span "Board Members" at bounding box center [67, 180] width 66 height 25
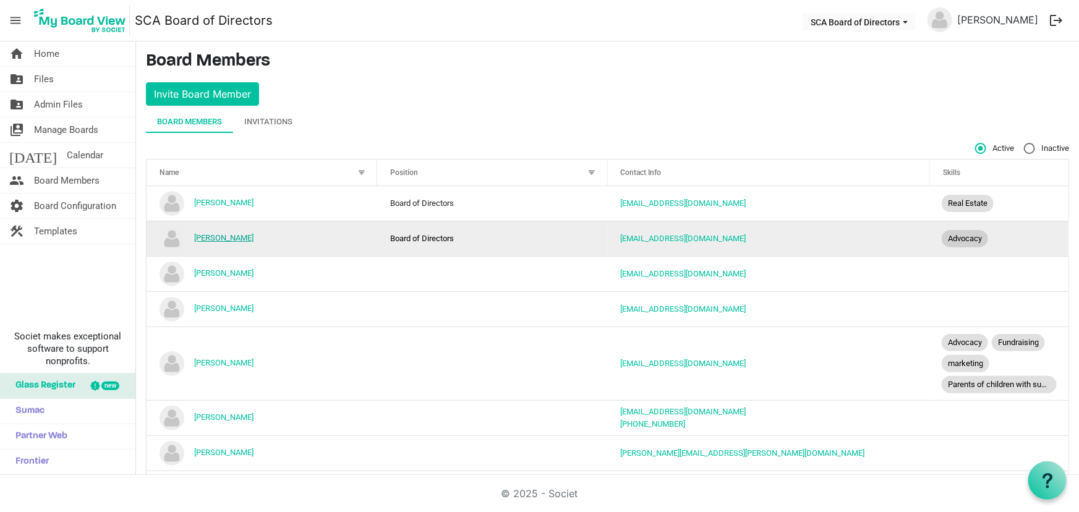
click at [213, 237] on link "[PERSON_NAME]" at bounding box center [223, 237] width 59 height 9
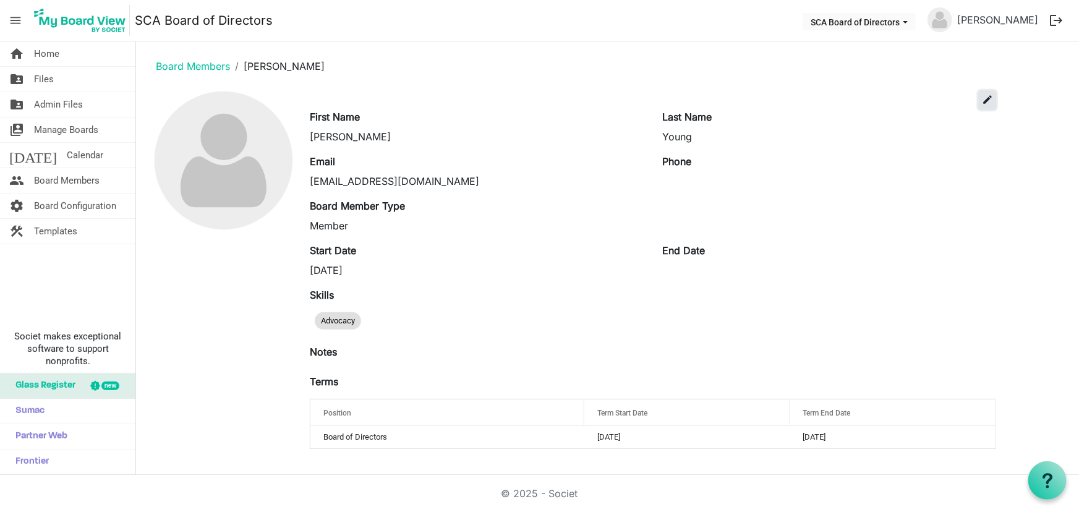
click at [987, 100] on span "edit" at bounding box center [987, 99] width 11 height 11
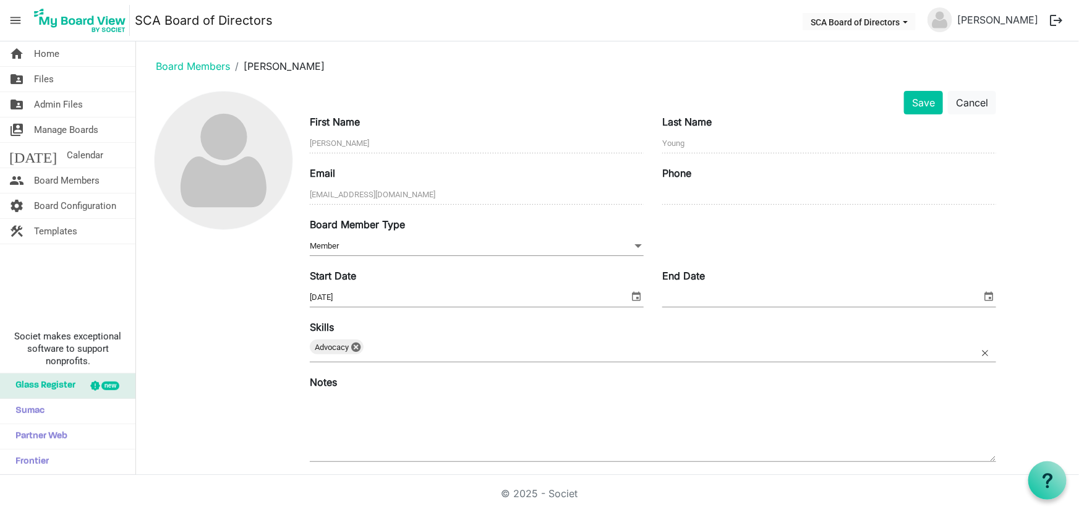
click at [455, 343] on div "Advocacy 0" at bounding box center [653, 351] width 686 height 22
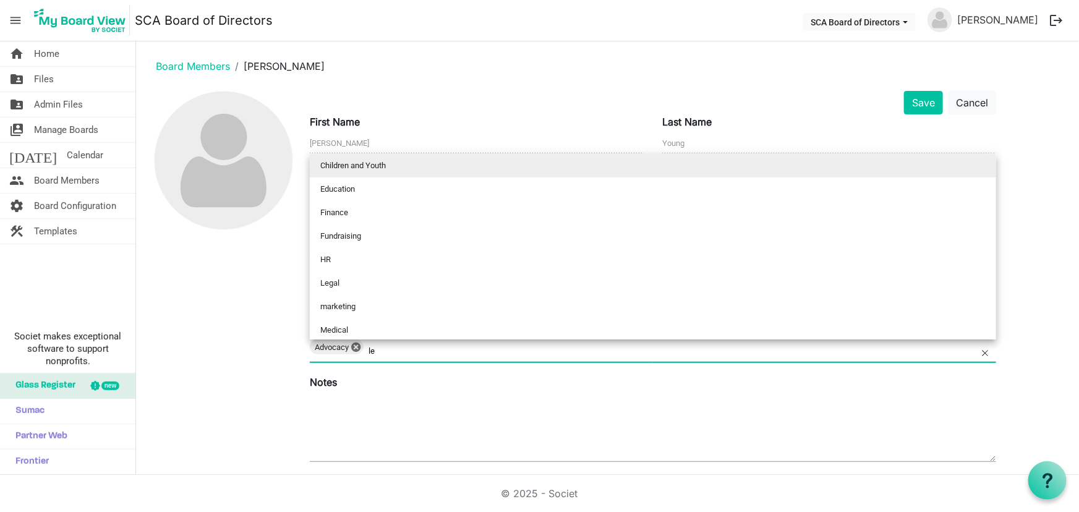
scroll to position [118, 0]
type input "legal"
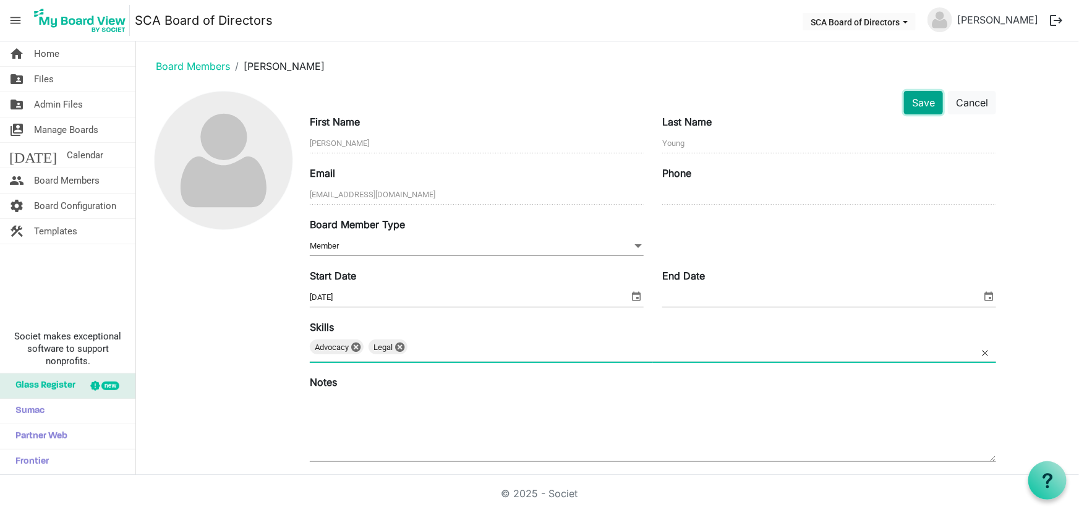
click at [916, 101] on button "Save" at bounding box center [923, 103] width 39 height 24
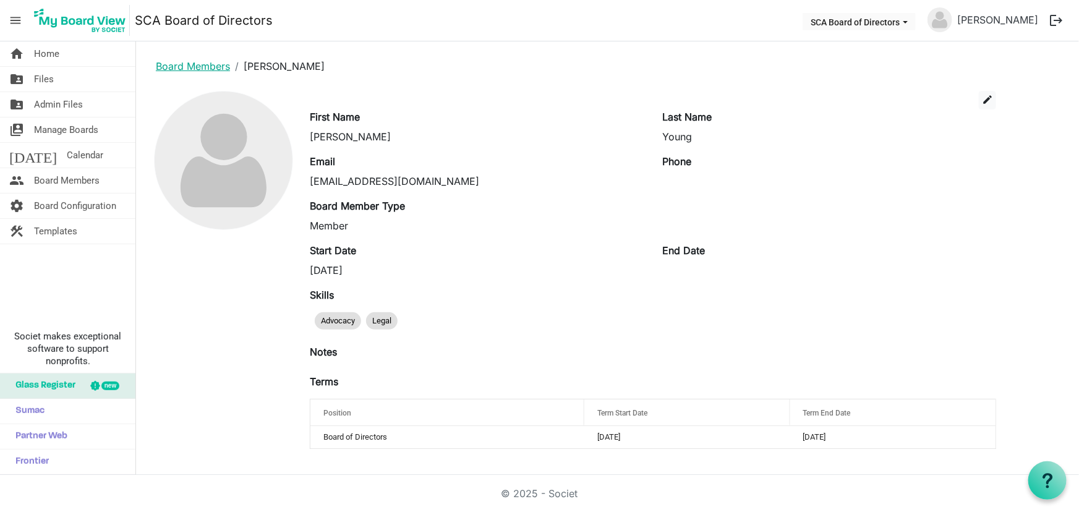
click at [163, 68] on link "Board Members" at bounding box center [193, 66] width 74 height 12
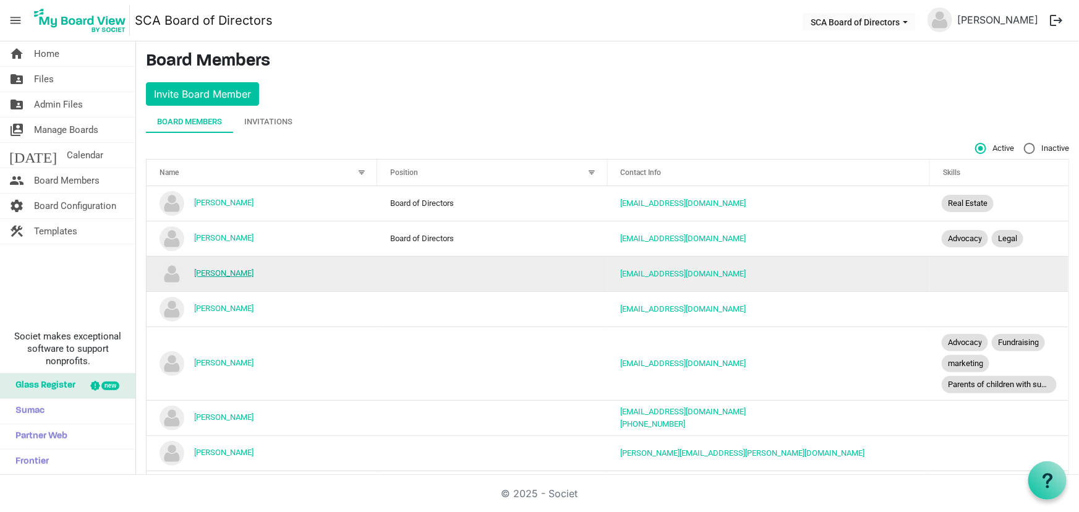
click at [203, 270] on link "[PERSON_NAME]" at bounding box center [223, 272] width 59 height 9
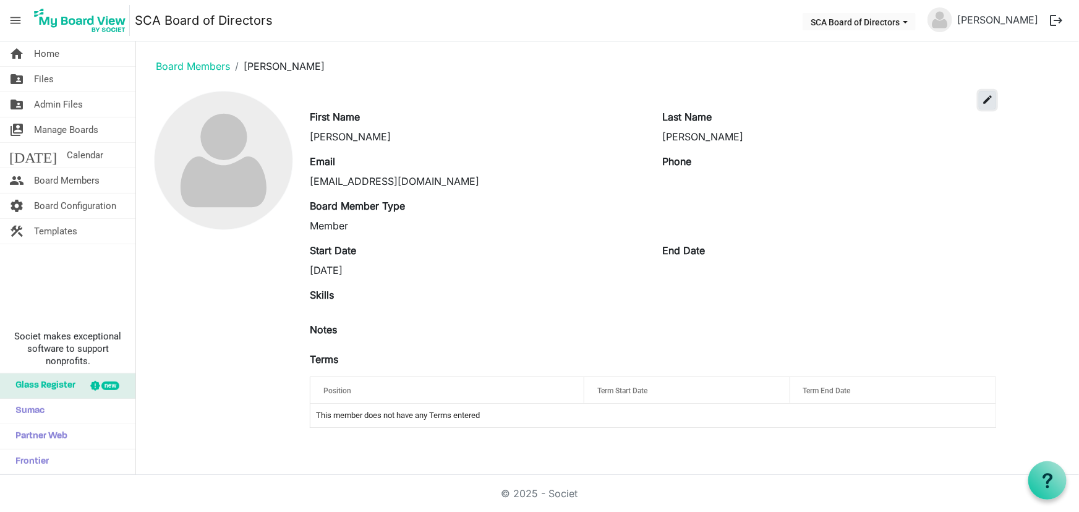
click at [986, 99] on span "edit" at bounding box center [987, 99] width 11 height 11
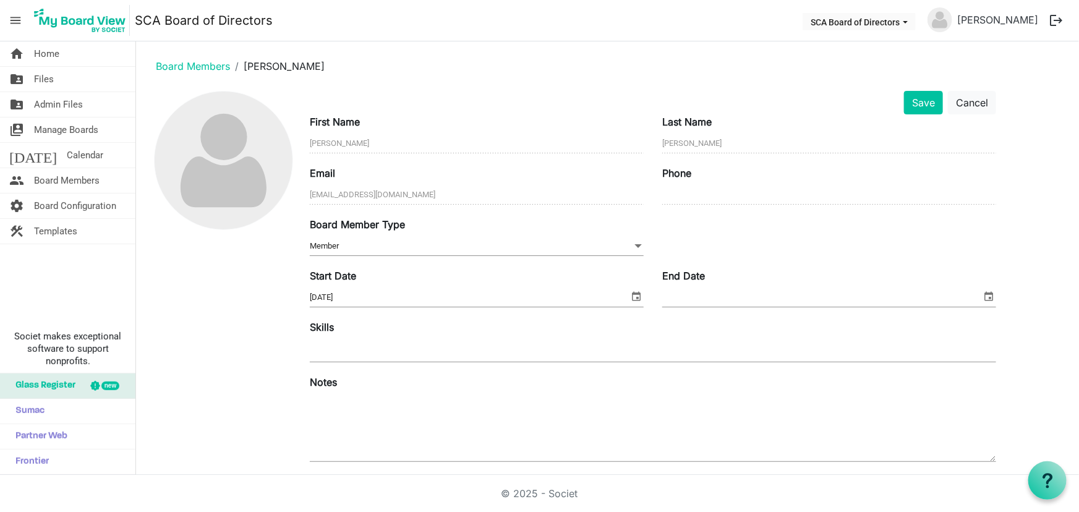
click at [388, 296] on input "6/30/2024" at bounding box center [469, 297] width 319 height 19
click at [636, 295] on span "select" at bounding box center [636, 296] width 15 height 16
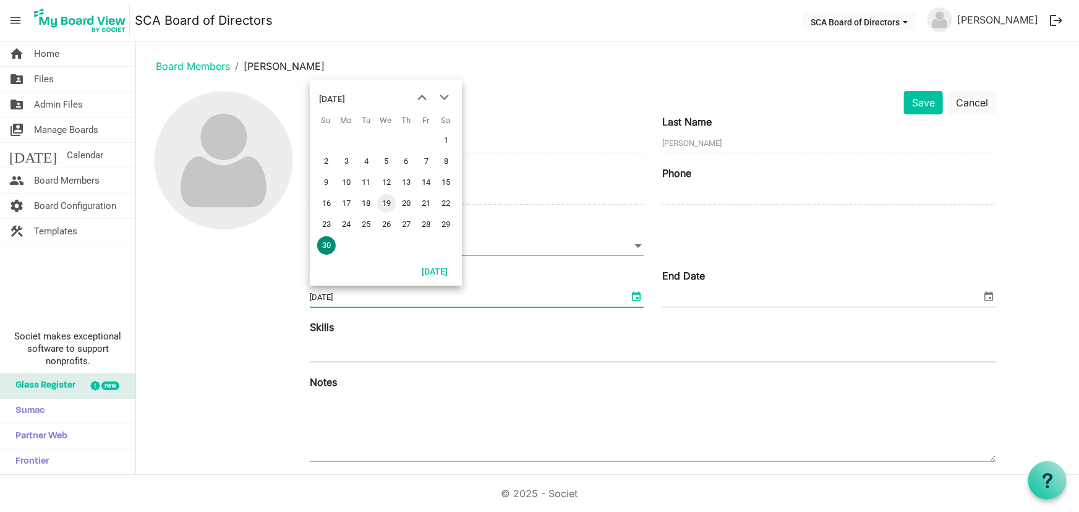
click at [387, 197] on span "19" at bounding box center [386, 203] width 19 height 19
type input "[DATE]"
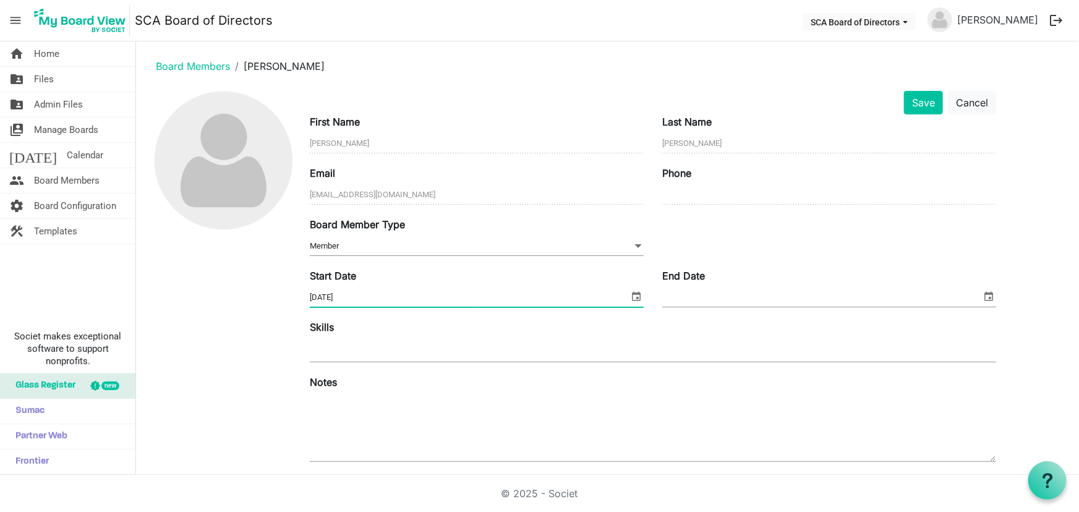
click at [444, 326] on div "Skills" at bounding box center [653, 342] width 705 height 45
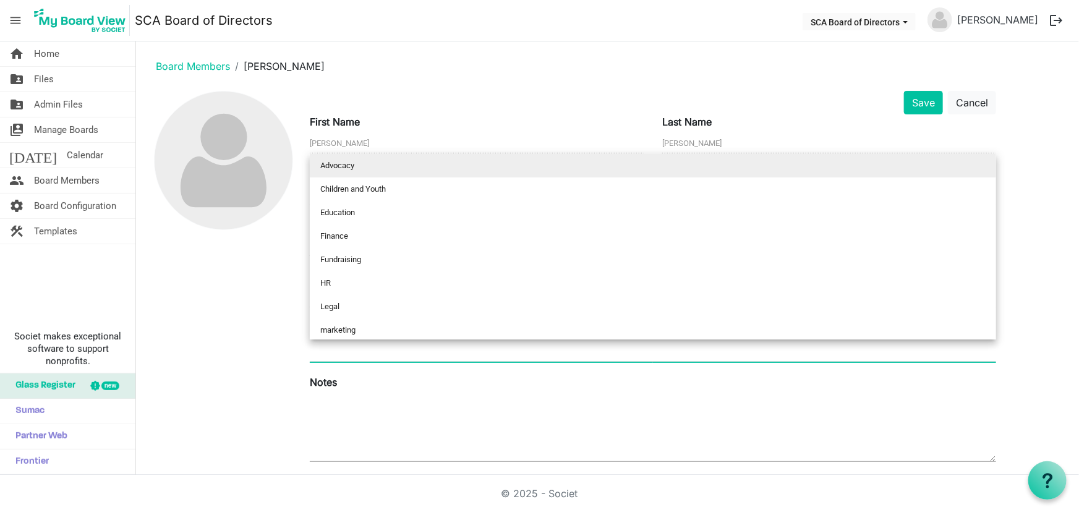
click at [398, 351] on div at bounding box center [653, 351] width 686 height 22
click at [395, 351] on input "text" at bounding box center [383, 351] width 28 height 22
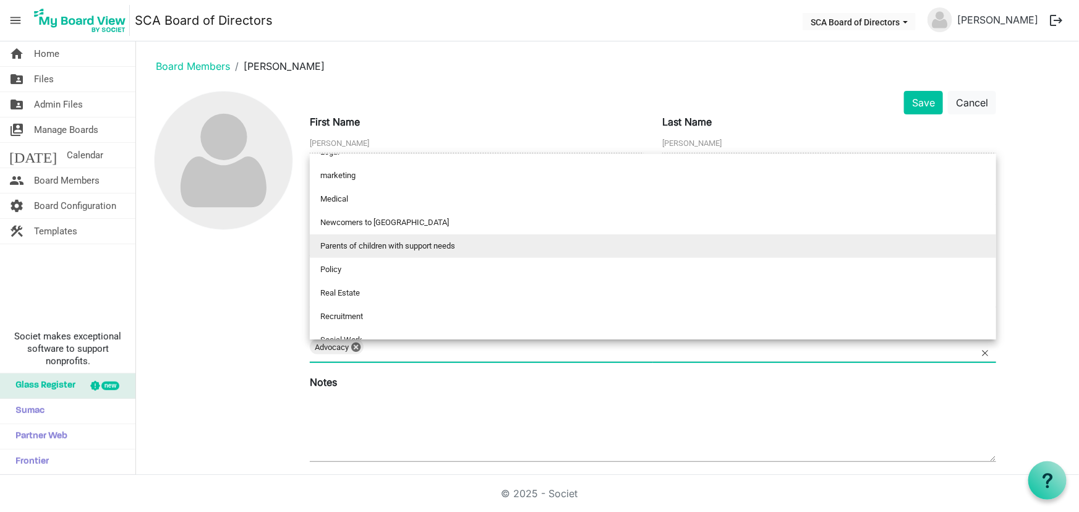
scroll to position [142, 0]
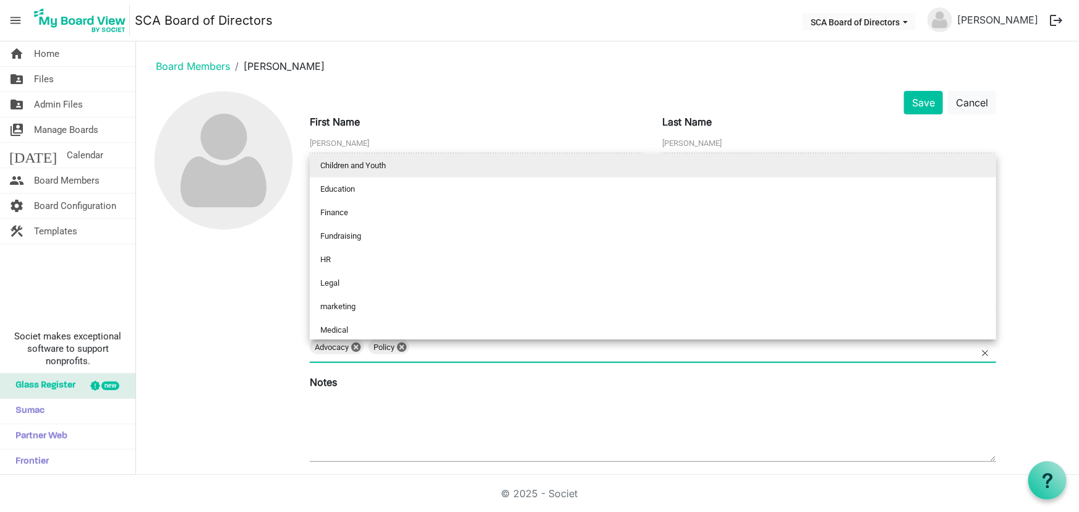
click at [437, 349] on input "text" at bounding box center [428, 351] width 28 height 22
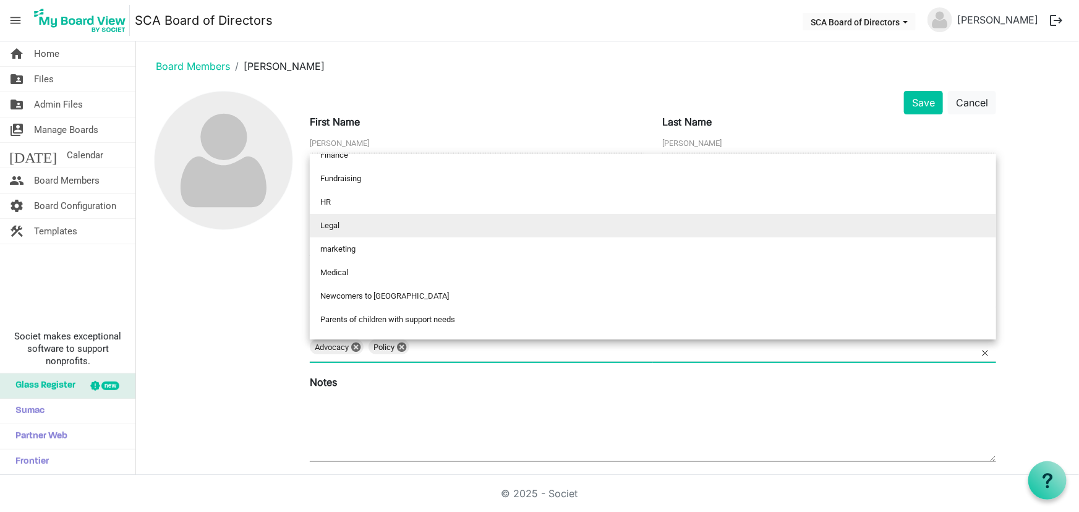
scroll to position [118, 0]
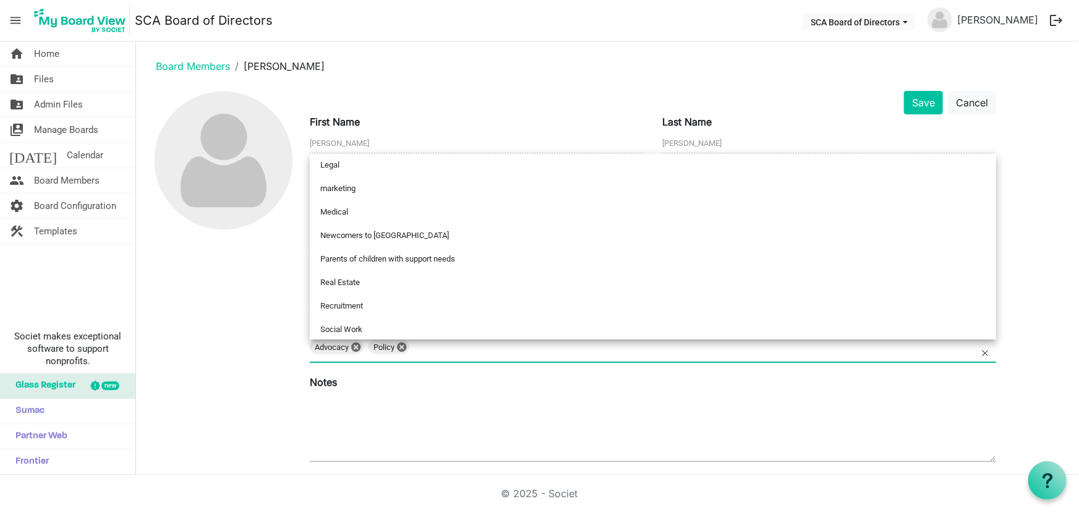
click at [443, 377] on div "Notes" at bounding box center [653, 420] width 705 height 90
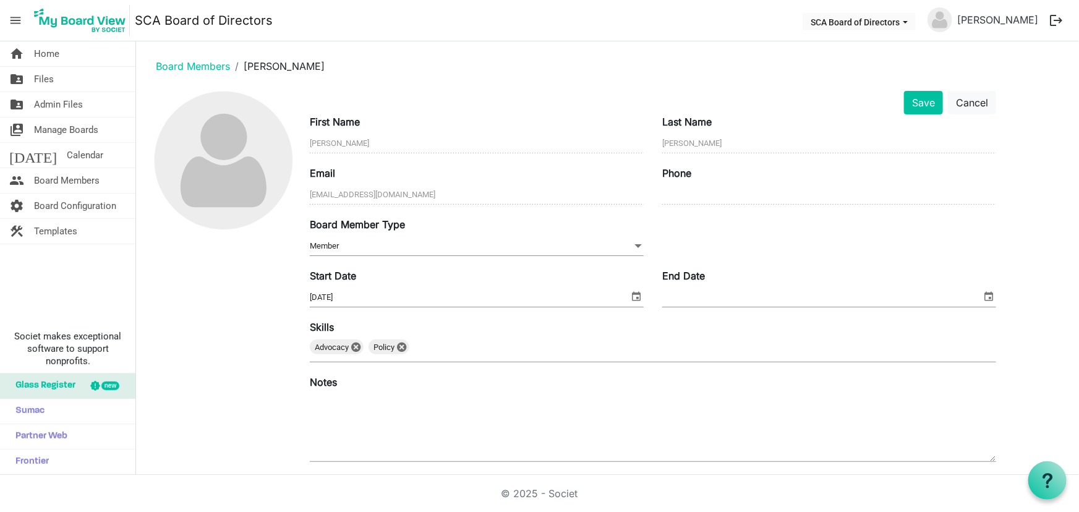
scroll to position [127, 0]
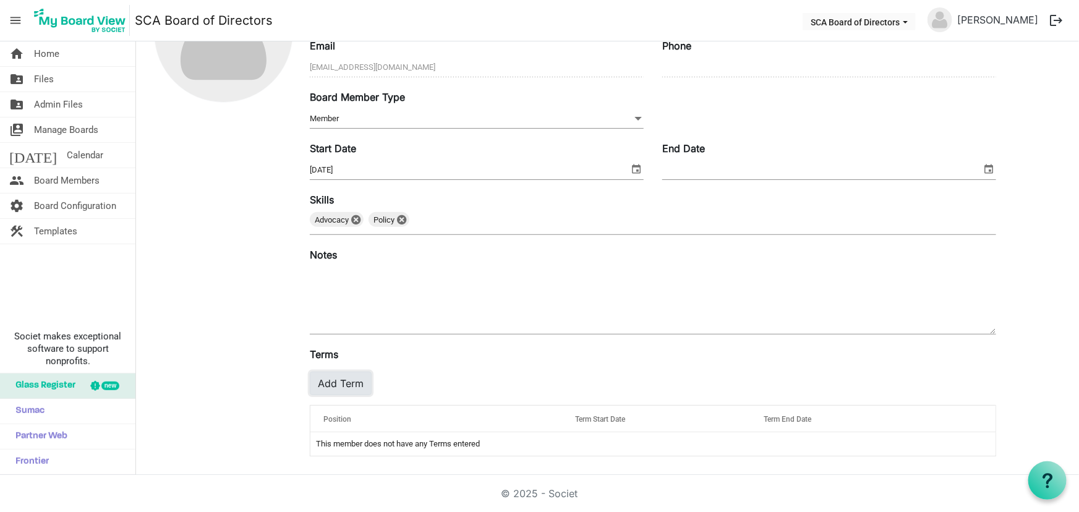
click at [352, 383] on button "Add Term" at bounding box center [341, 384] width 62 height 24
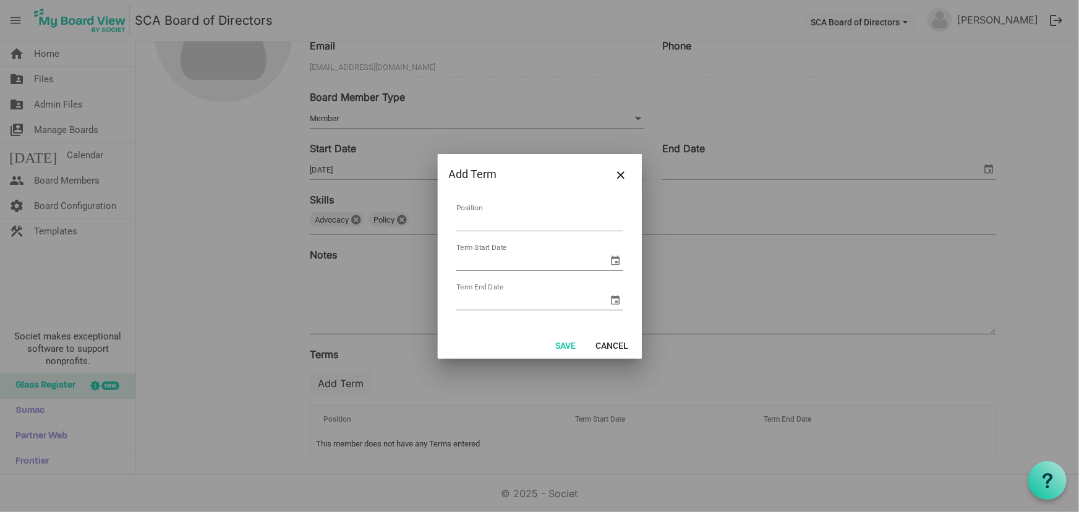
click at [487, 216] on input "Position" at bounding box center [539, 221] width 167 height 19
type input "Board of Directors"
click at [615, 260] on span "select" at bounding box center [616, 260] width 15 height 15
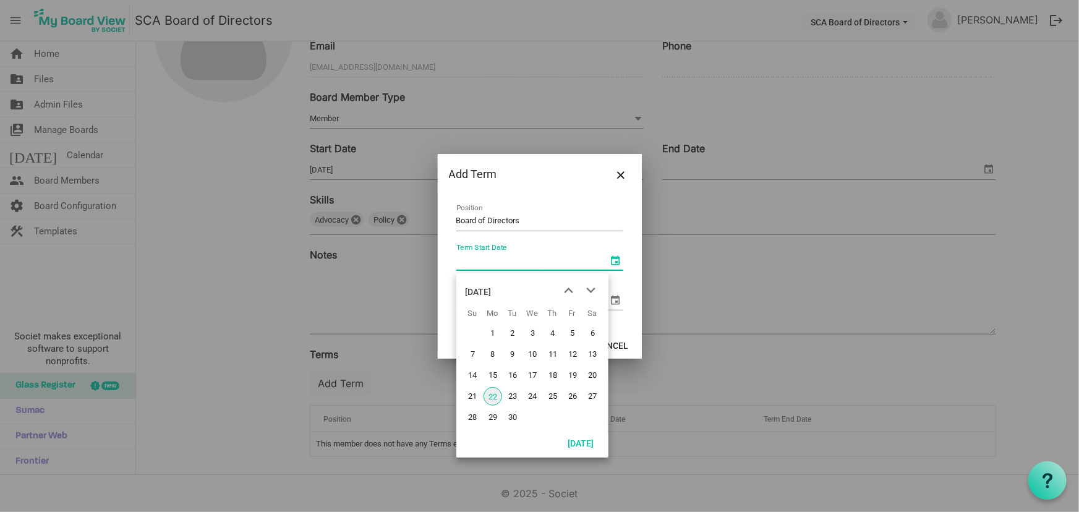
click at [492, 283] on div "September 2025" at bounding box center [479, 292] width 26 height 25
click at [474, 291] on div "2025" at bounding box center [476, 292] width 20 height 25
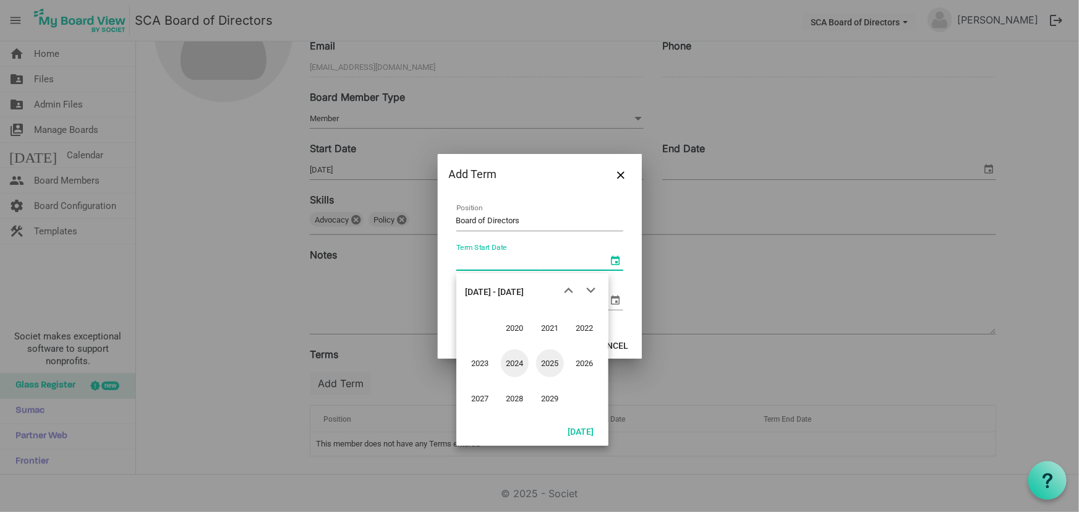
click at [513, 365] on span "2024" at bounding box center [515, 363] width 28 height 28
click at [513, 361] on span "Jun" at bounding box center [515, 363] width 28 height 28
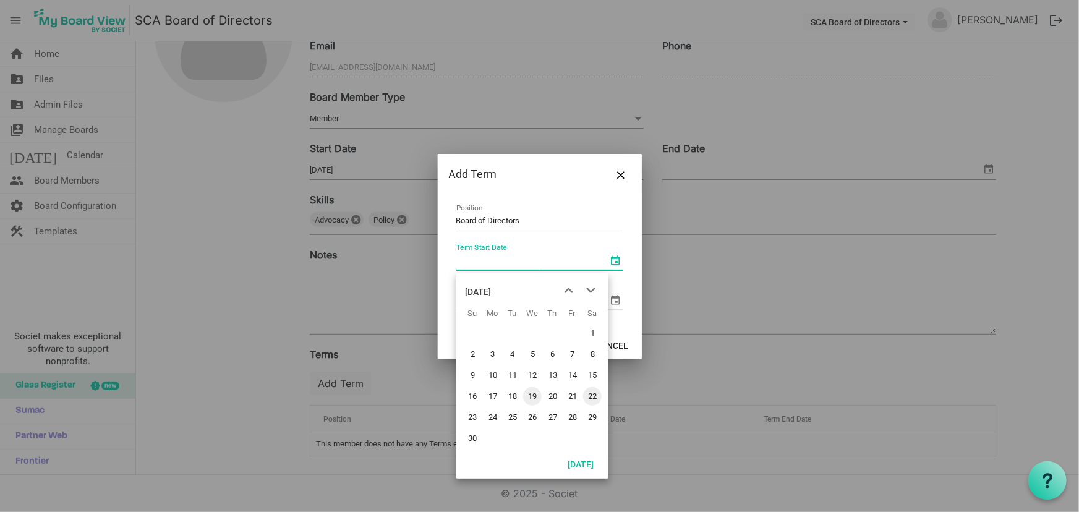
click at [530, 393] on span "19" at bounding box center [532, 396] width 19 height 19
type input "6/19/2024"
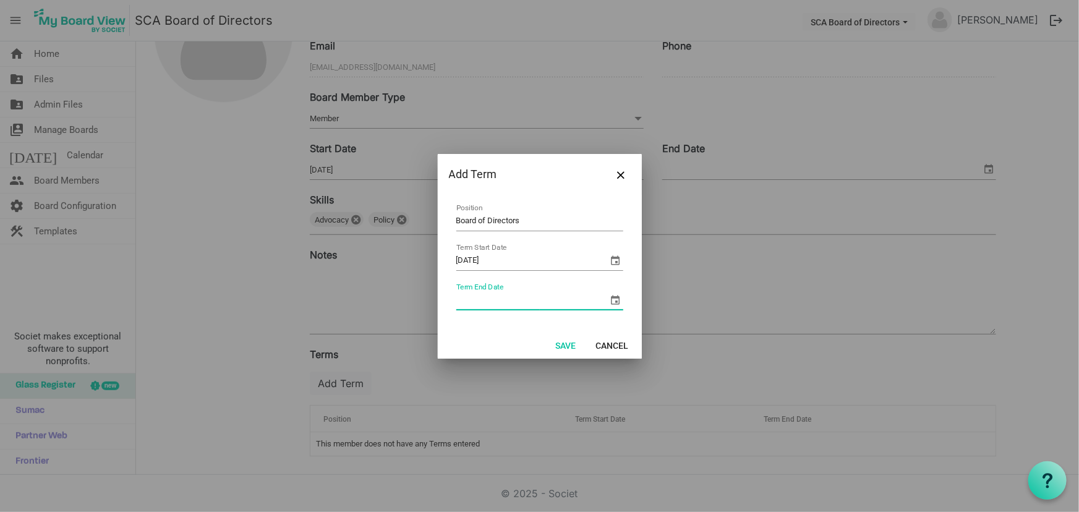
click at [473, 296] on input "Term End Date" at bounding box center [532, 300] width 152 height 19
click at [472, 286] on td "Term End Date" at bounding box center [540, 297] width 168 height 33
click at [609, 299] on span "select" at bounding box center [616, 300] width 15 height 15
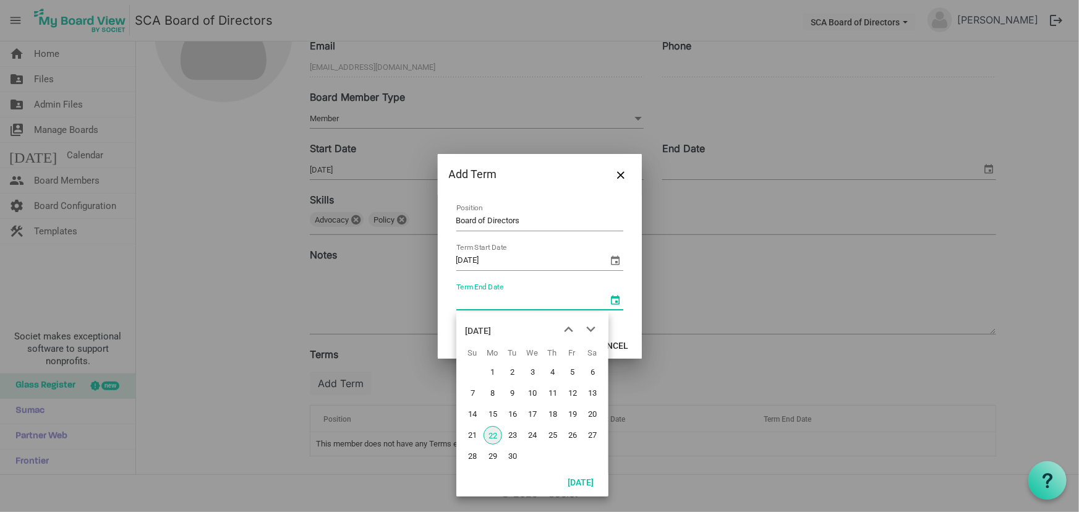
click at [492, 333] on div "September 2025" at bounding box center [479, 330] width 26 height 25
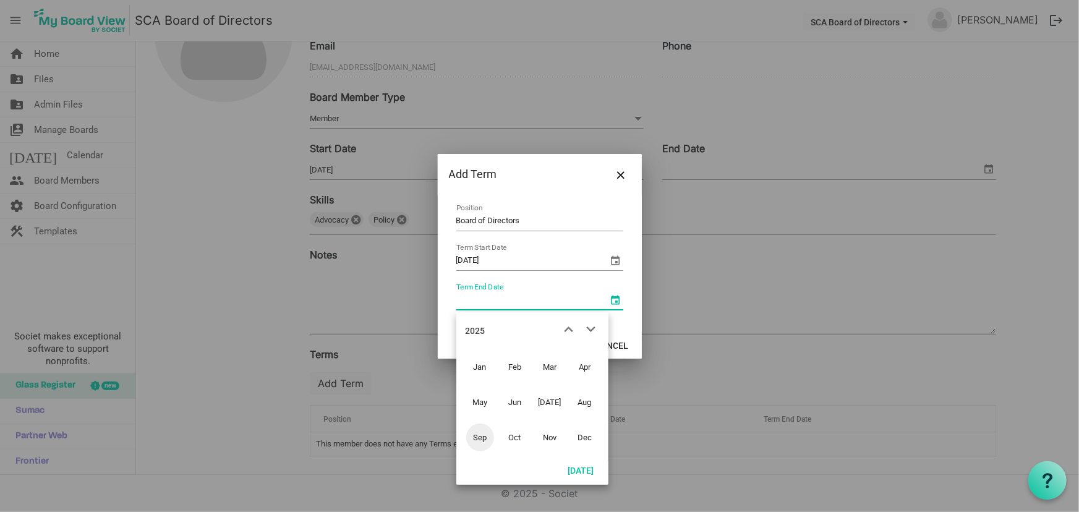
click at [476, 327] on div "2025" at bounding box center [476, 330] width 20 height 25
click at [589, 403] on span "2026" at bounding box center [585, 402] width 28 height 28
click at [524, 401] on span "Jun" at bounding box center [515, 402] width 28 height 28
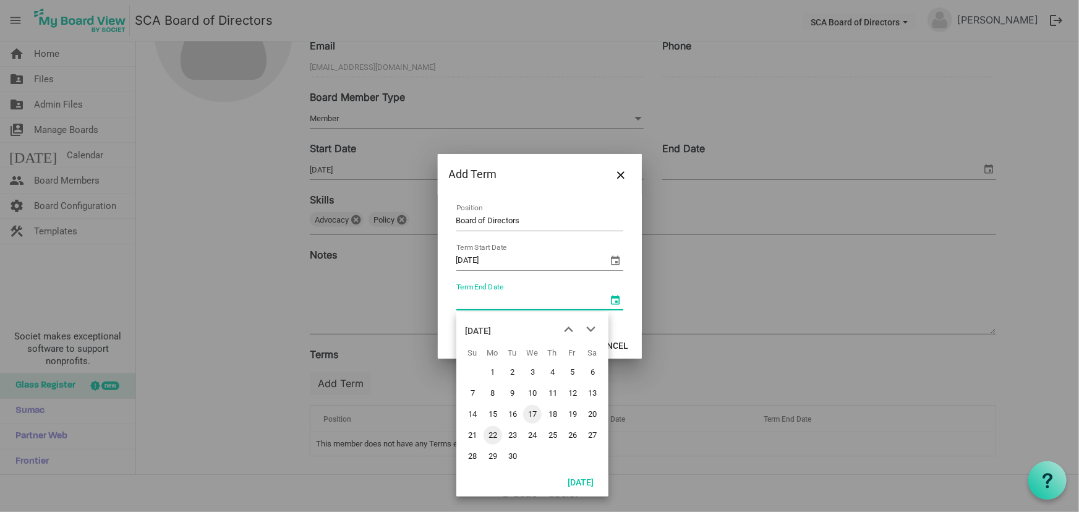
click at [531, 412] on span "17" at bounding box center [532, 414] width 19 height 19
type input "6/17/2026"
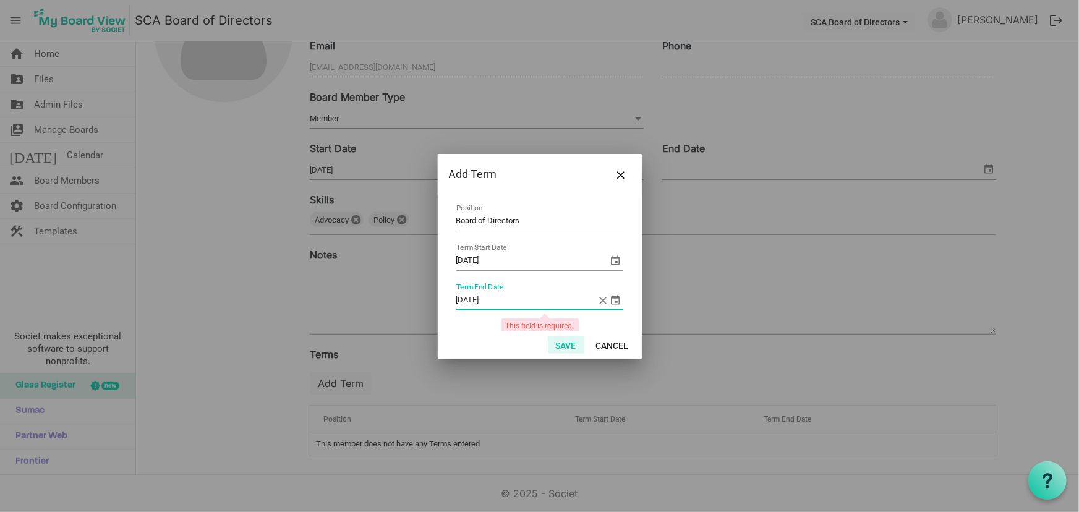
click at [558, 339] on button "Save" at bounding box center [566, 344] width 36 height 17
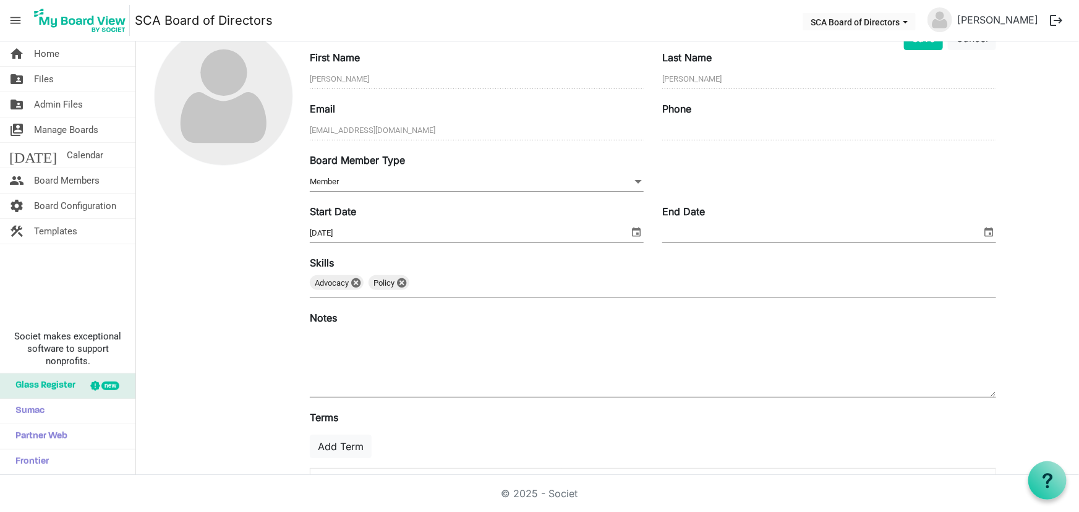
scroll to position [0, 0]
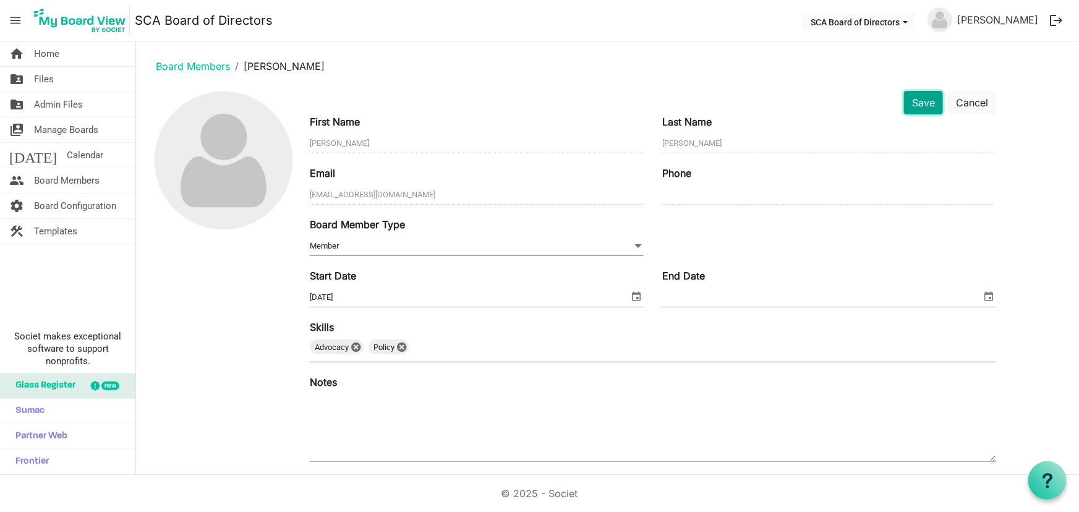
click at [929, 101] on button "Save" at bounding box center [923, 103] width 39 height 24
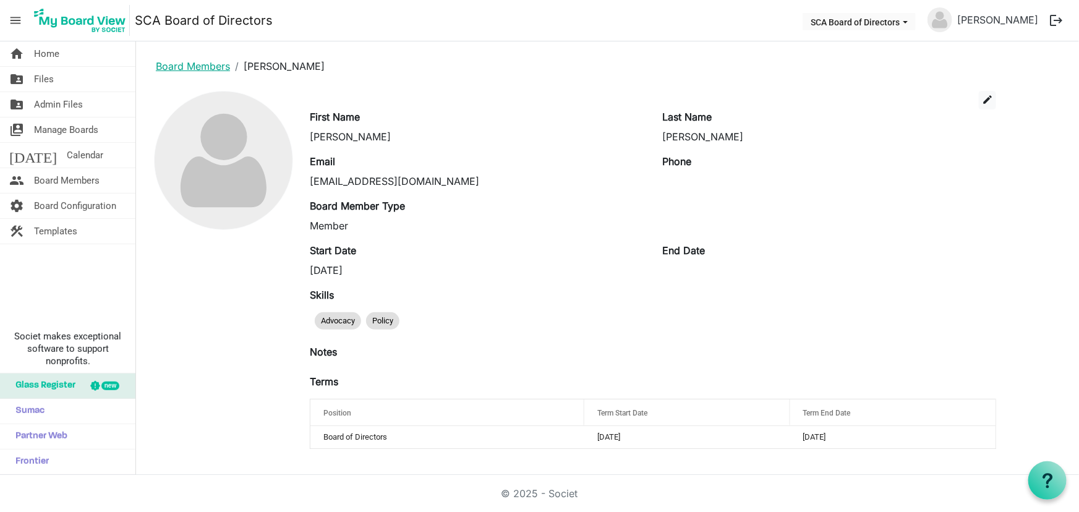
drag, startPoint x: 204, startPoint y: 67, endPoint x: 216, endPoint y: 67, distance: 11.8
click at [204, 67] on link "Board Members" at bounding box center [193, 66] width 74 height 12
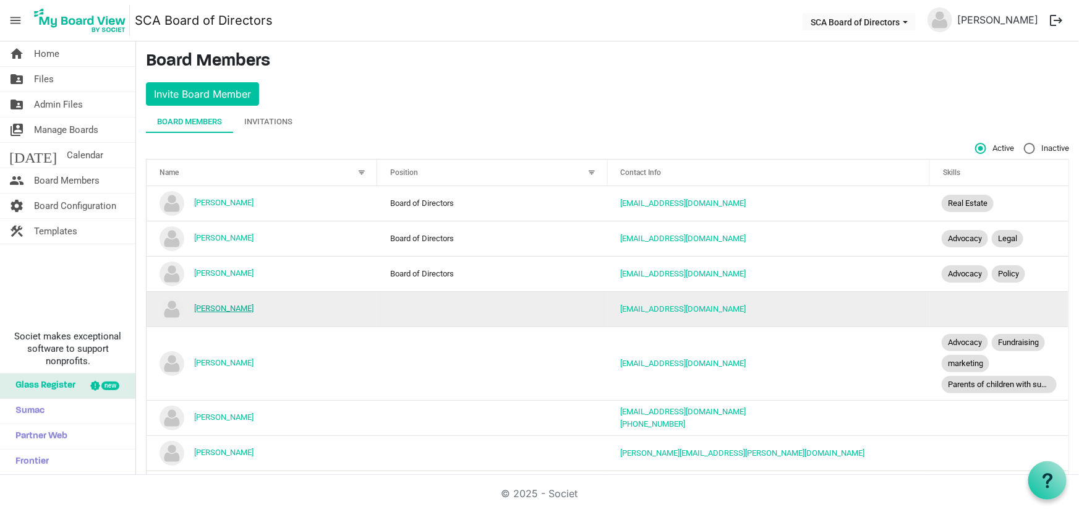
click at [231, 311] on link "[PERSON_NAME]" at bounding box center [223, 308] width 59 height 9
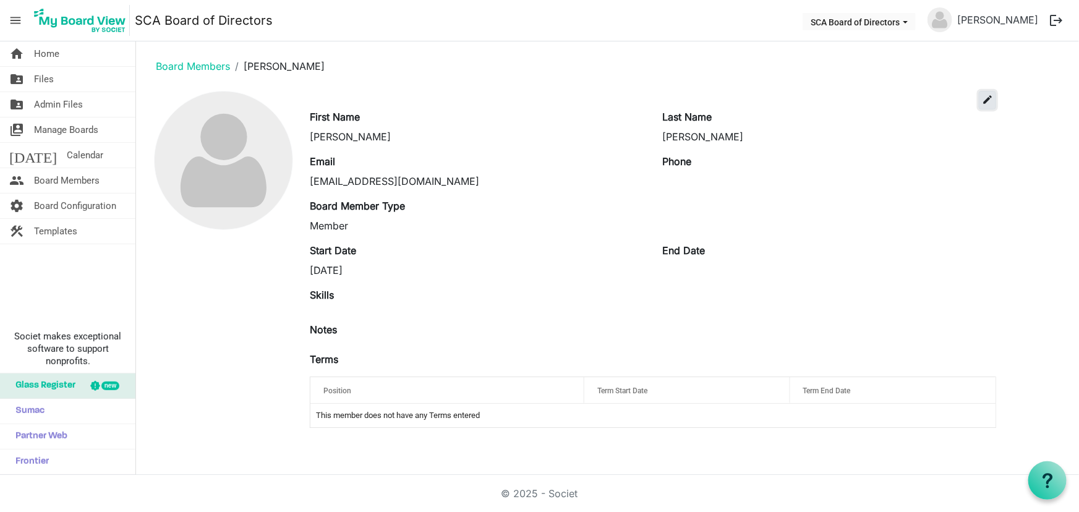
click at [985, 99] on span "edit" at bounding box center [987, 99] width 11 height 11
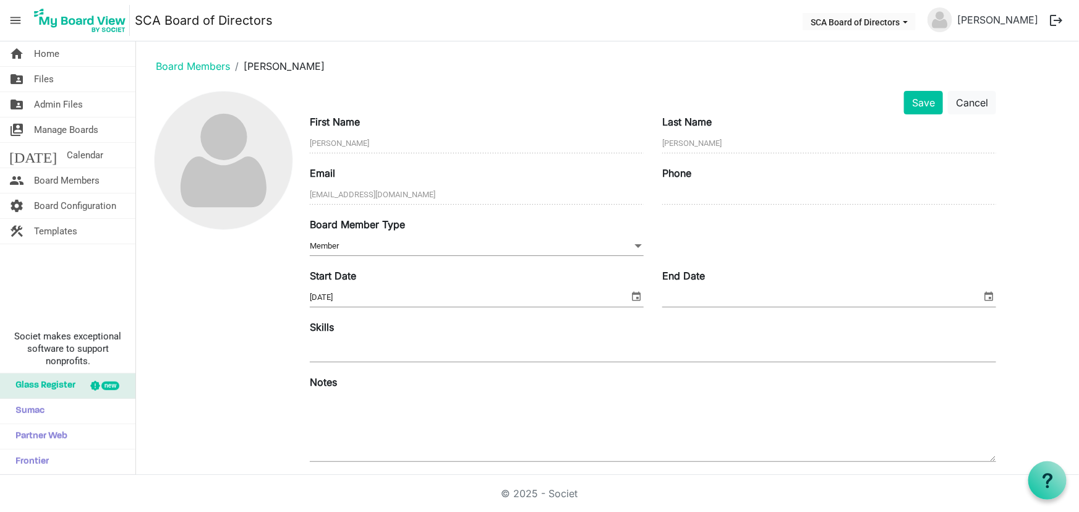
click at [637, 293] on span "select" at bounding box center [636, 296] width 15 height 16
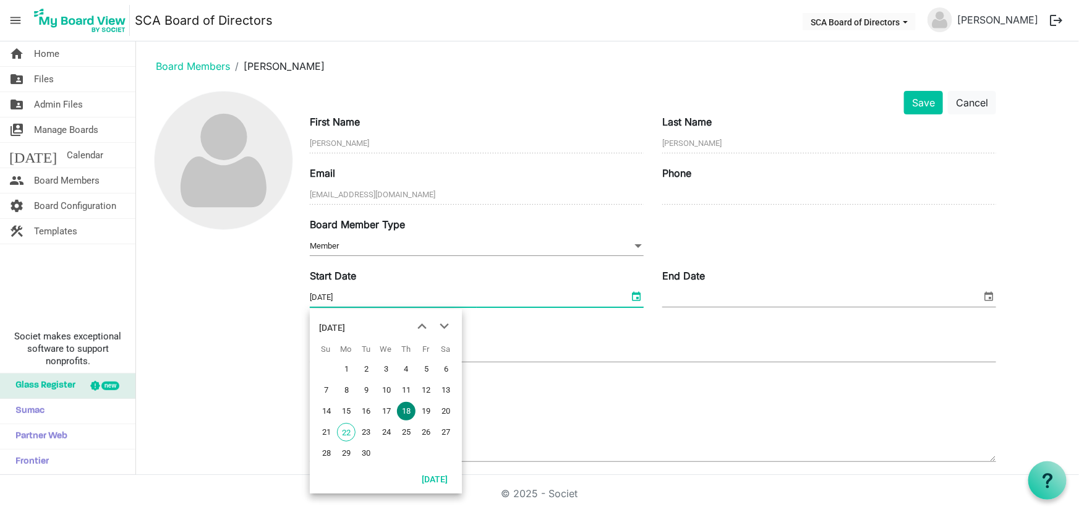
click at [345, 324] on div "[DATE]" at bounding box center [332, 327] width 26 height 25
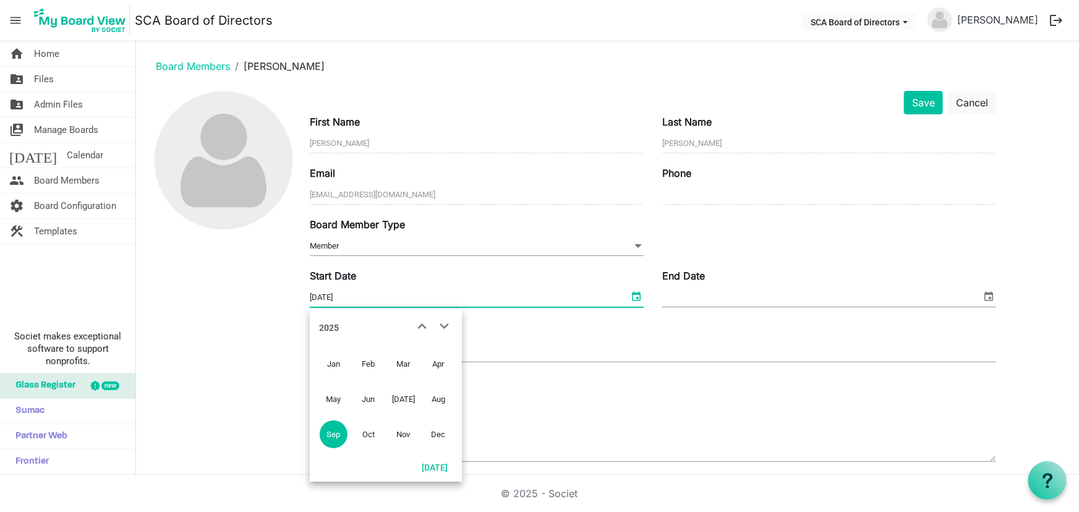
click at [328, 322] on div "2025" at bounding box center [329, 327] width 20 height 25
click at [328, 322] on div "[DATE] - [DATE]" at bounding box center [348, 327] width 59 height 25
click at [448, 359] on span "2022" at bounding box center [438, 364] width 28 height 28
click at [354, 395] on td "Jun" at bounding box center [368, 399] width 35 height 35
click at [386, 430] on span "22" at bounding box center [386, 432] width 19 height 19
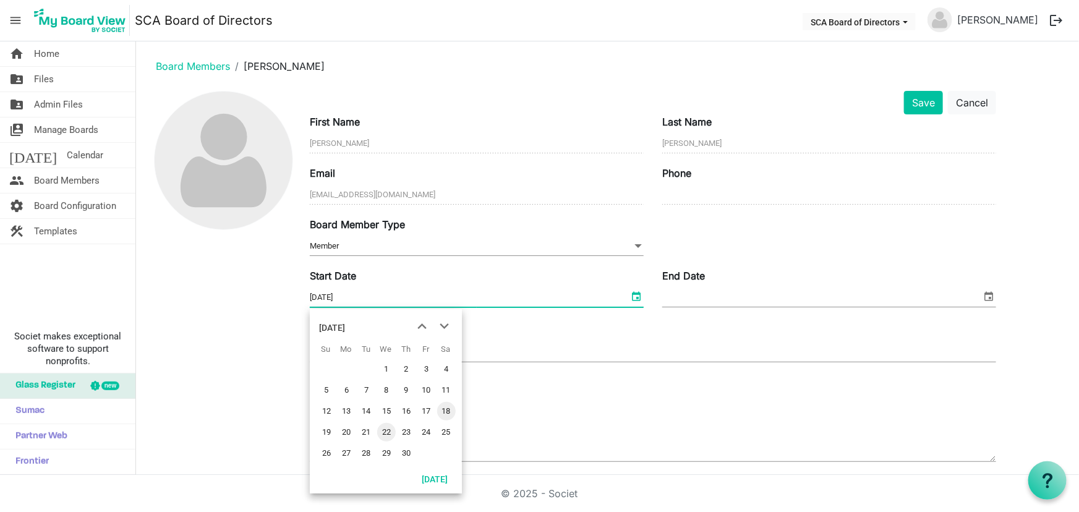
type input "[DATE]"
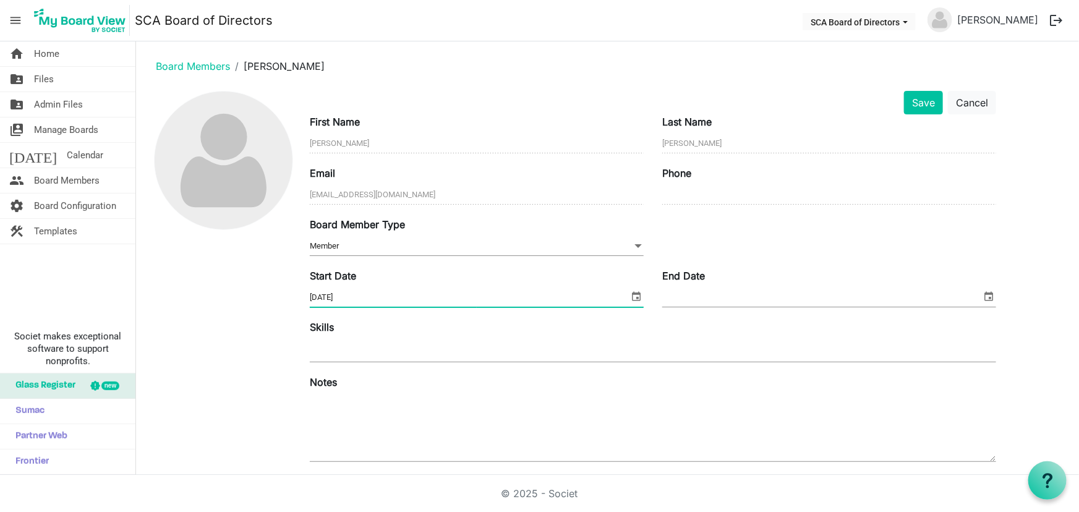
click at [529, 352] on div at bounding box center [653, 351] width 686 height 22
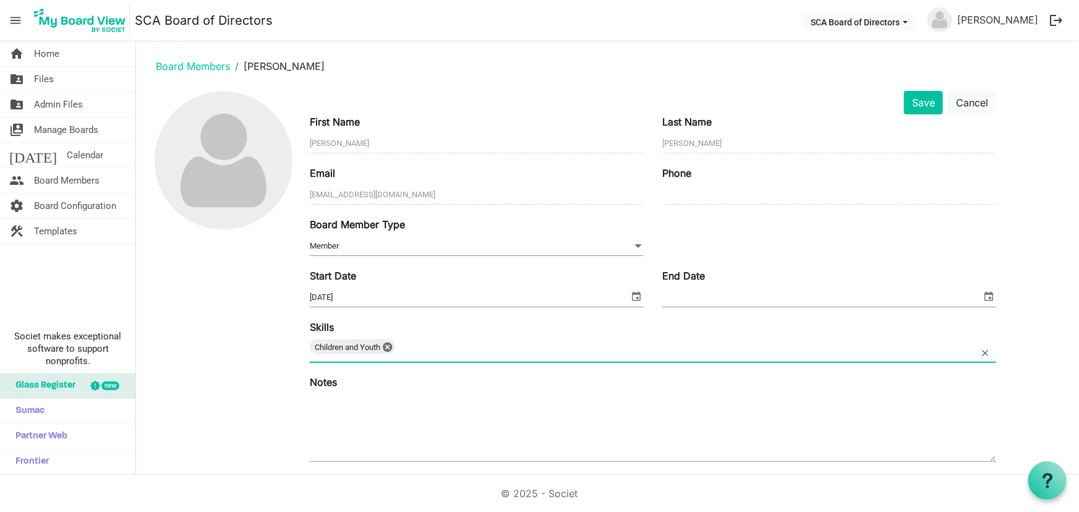
click at [435, 352] on div "Children and Youth 0" at bounding box center [653, 351] width 686 height 22
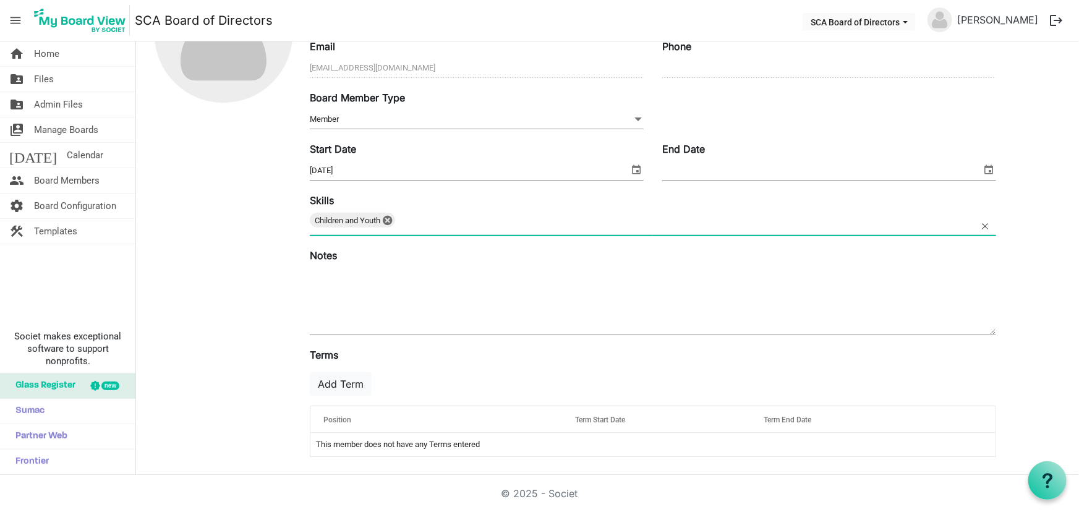
scroll to position [127, 0]
click at [419, 283] on textarea at bounding box center [653, 300] width 686 height 67
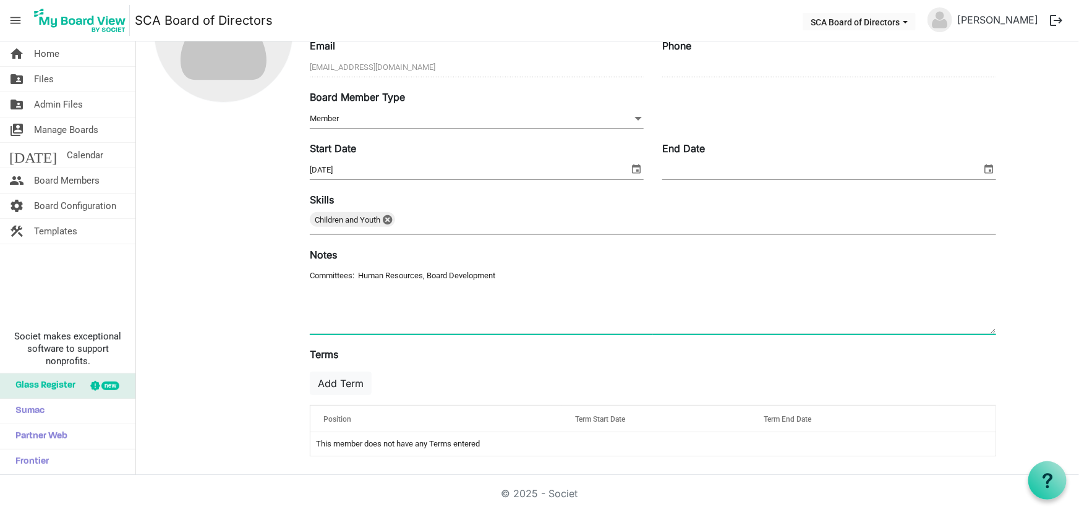
type textarea "Committees: Human Resources, Board Development"
click at [362, 437] on td "This member does not have any Terms entered" at bounding box center [652, 444] width 685 height 24
click at [333, 422] on div "Position" at bounding box center [436, 419] width 234 height 18
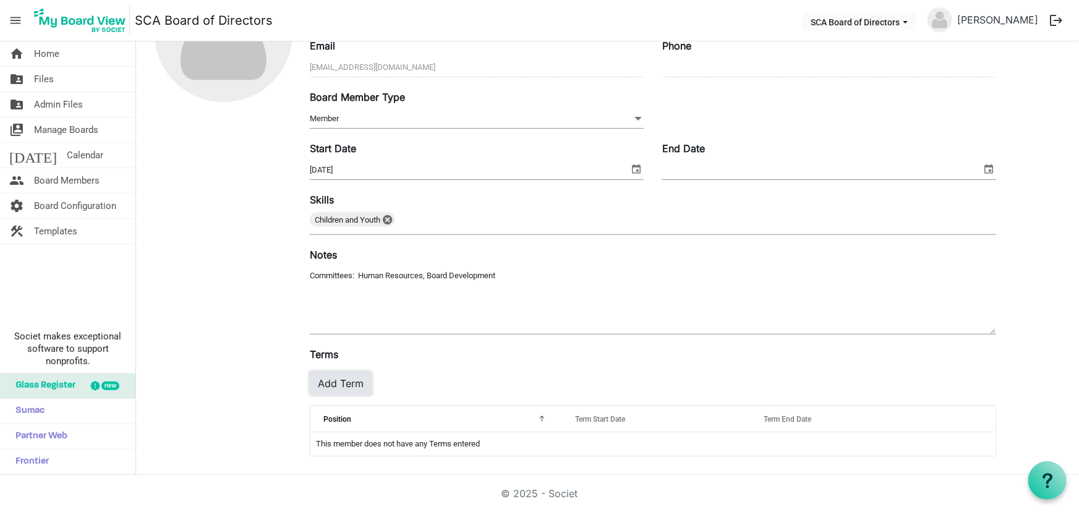
click at [351, 378] on button "Add Term" at bounding box center [341, 384] width 62 height 24
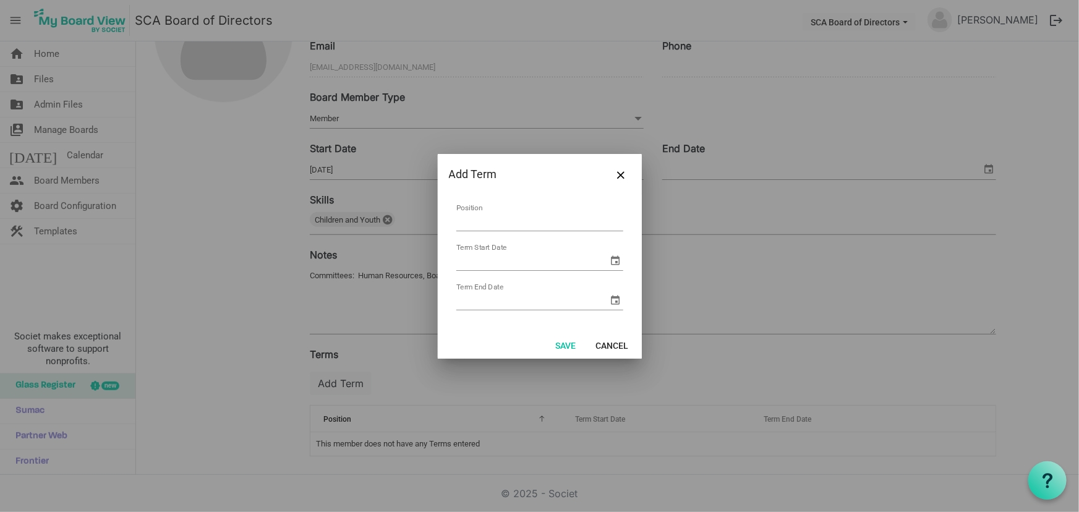
click at [490, 216] on input "Position" at bounding box center [539, 221] width 167 height 19
type input "Board of Directors"
click at [495, 257] on input "Term Start Date" at bounding box center [532, 261] width 152 height 19
click at [618, 263] on span "select" at bounding box center [616, 260] width 15 height 15
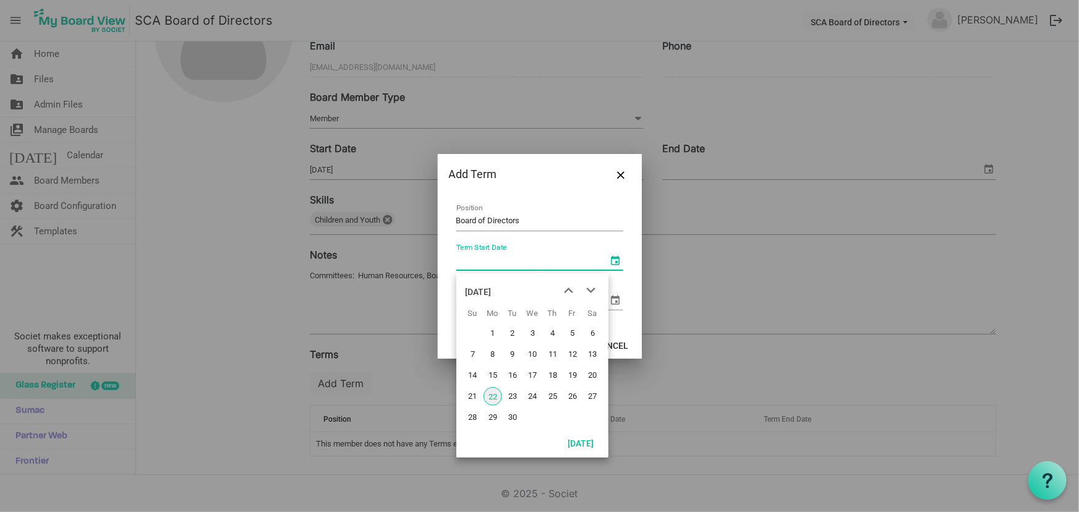
click at [492, 291] on div "September 2025" at bounding box center [479, 292] width 26 height 25
click at [477, 291] on div "2025" at bounding box center [476, 292] width 20 height 25
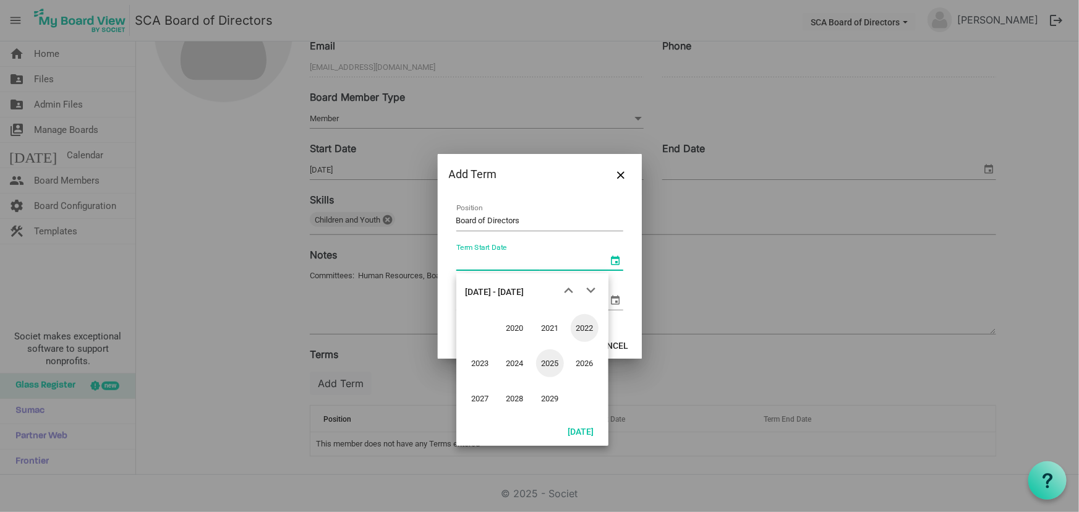
click at [587, 328] on span "2022" at bounding box center [585, 328] width 28 height 28
click at [511, 364] on span "Jun" at bounding box center [515, 363] width 28 height 28
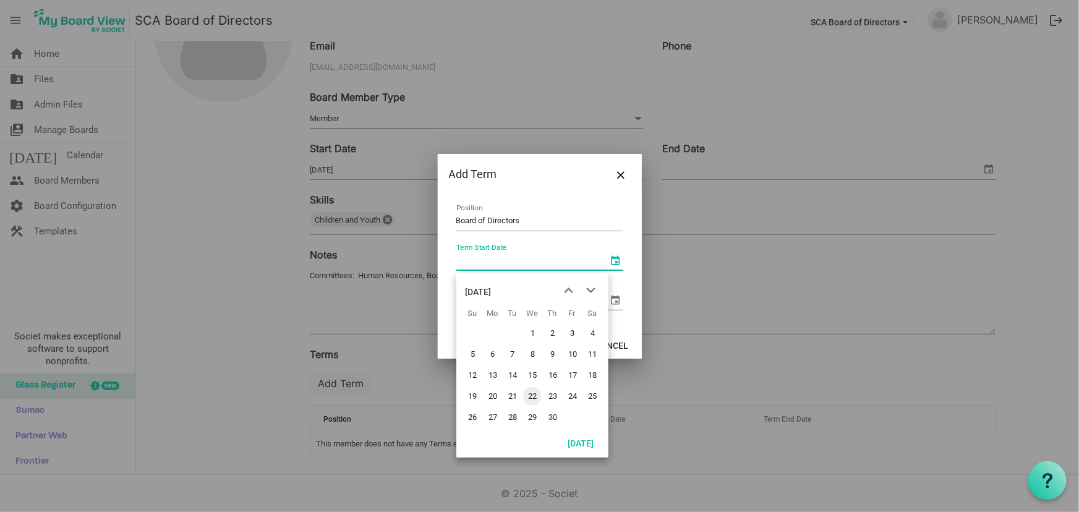
click at [533, 394] on span "22" at bounding box center [532, 396] width 19 height 19
type input "6/22/2022"
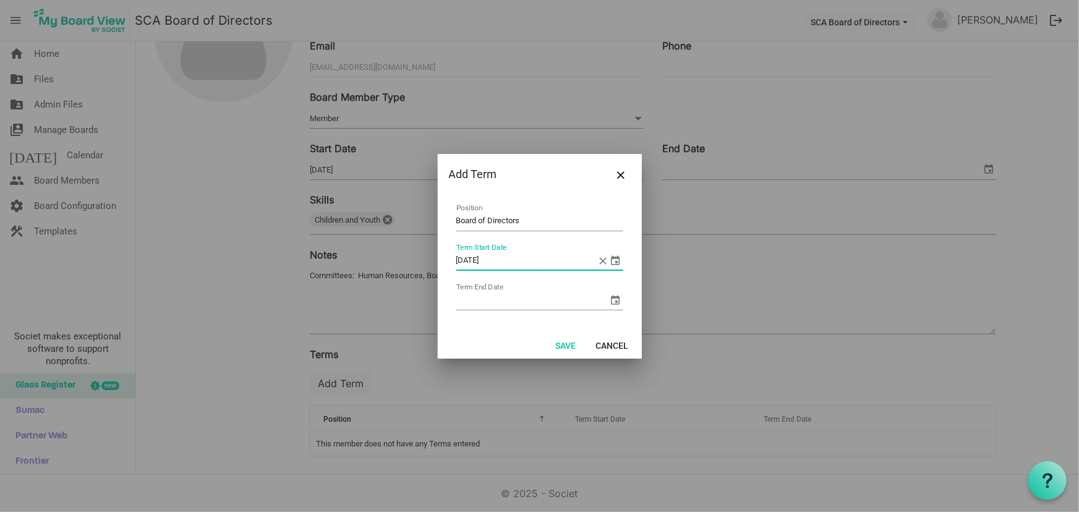
click at [489, 287] on td "Term End Date" at bounding box center [540, 297] width 168 height 33
click at [613, 296] on span "select" at bounding box center [616, 300] width 15 height 15
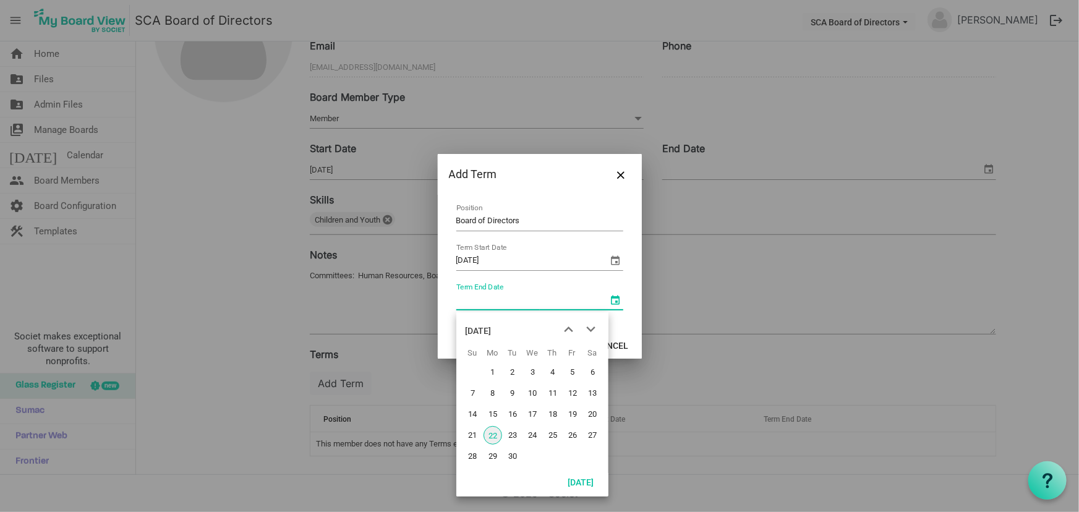
click at [492, 330] on div "September 2025" at bounding box center [479, 330] width 26 height 25
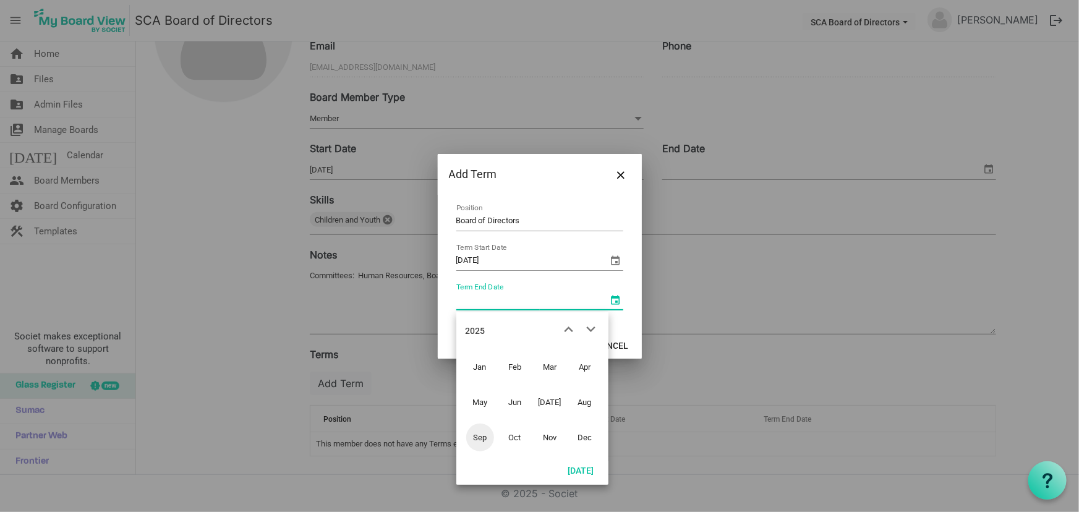
click at [478, 328] on div "2025" at bounding box center [476, 330] width 20 height 25
click at [589, 402] on span "2026" at bounding box center [585, 402] width 28 height 28
click at [511, 398] on span "Jun" at bounding box center [515, 402] width 28 height 28
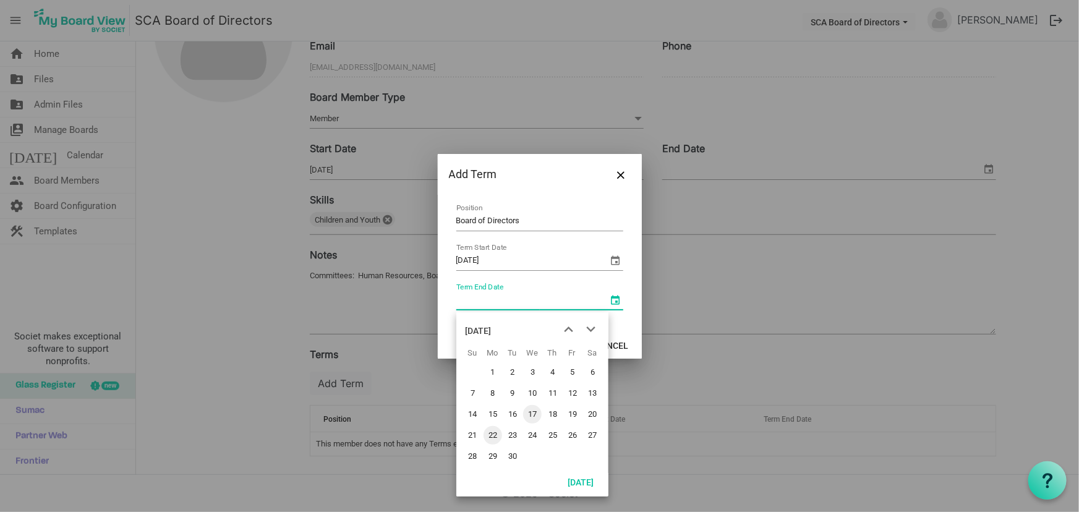
click at [532, 414] on span "17" at bounding box center [532, 414] width 19 height 19
type input "[DATE]"
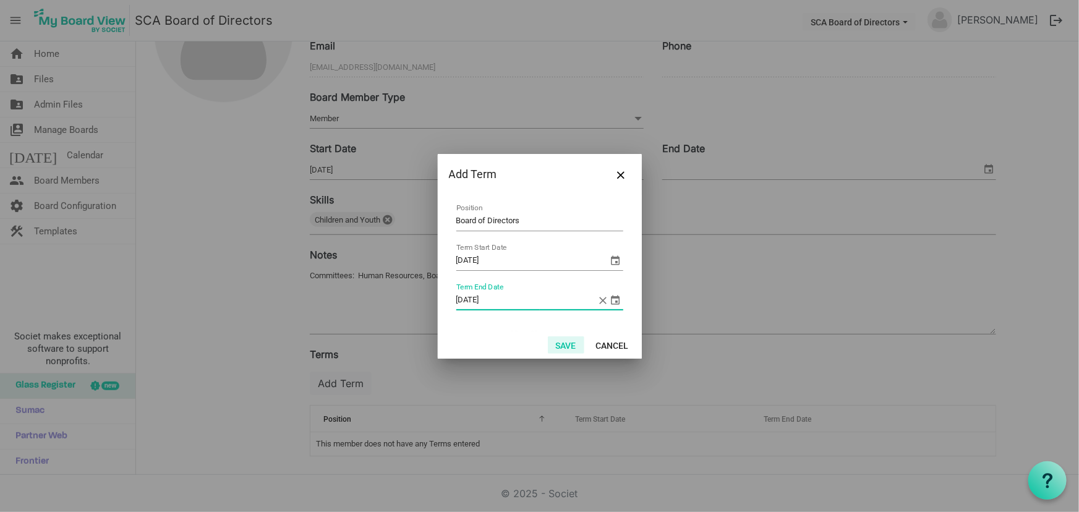
click at [566, 344] on button "Save" at bounding box center [566, 344] width 36 height 17
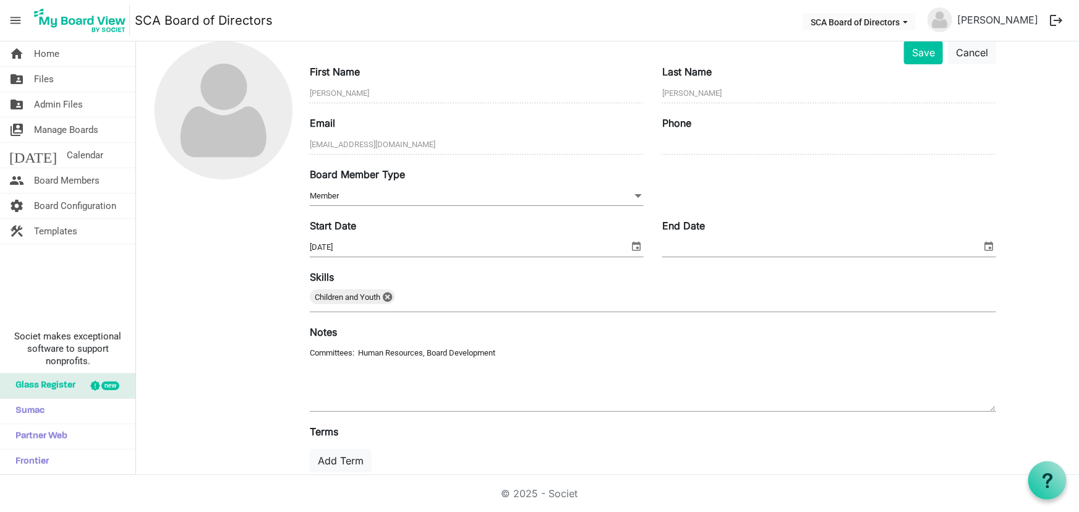
scroll to position [0, 0]
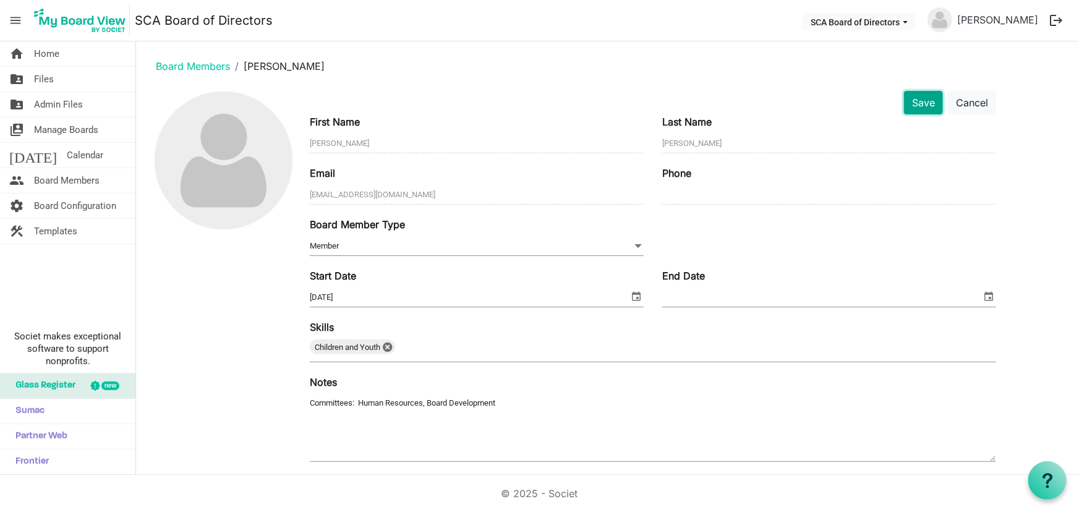
click at [916, 101] on button "Save" at bounding box center [923, 103] width 39 height 24
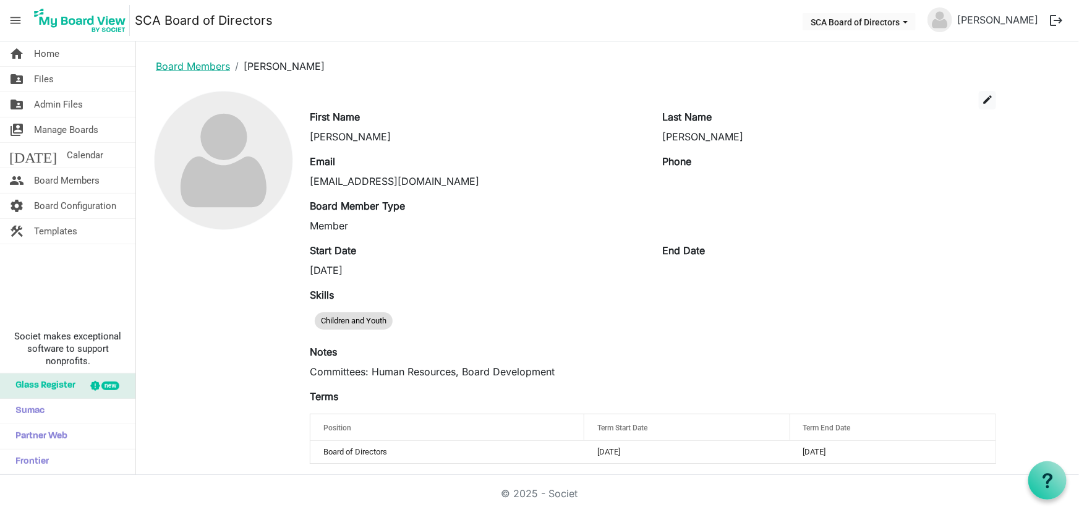
click at [206, 62] on link "Board Members" at bounding box center [193, 66] width 74 height 12
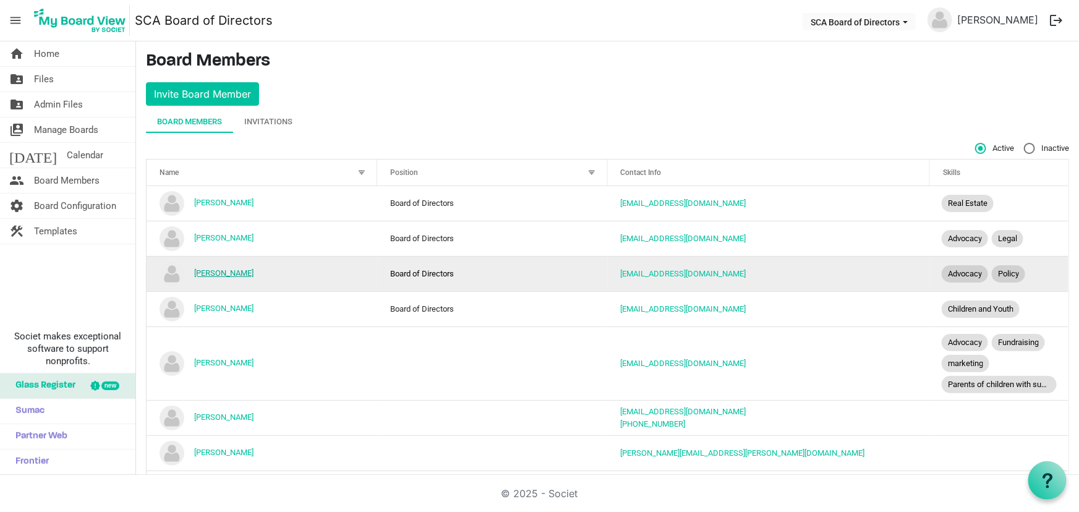
click at [220, 270] on link "[PERSON_NAME]" at bounding box center [223, 272] width 59 height 9
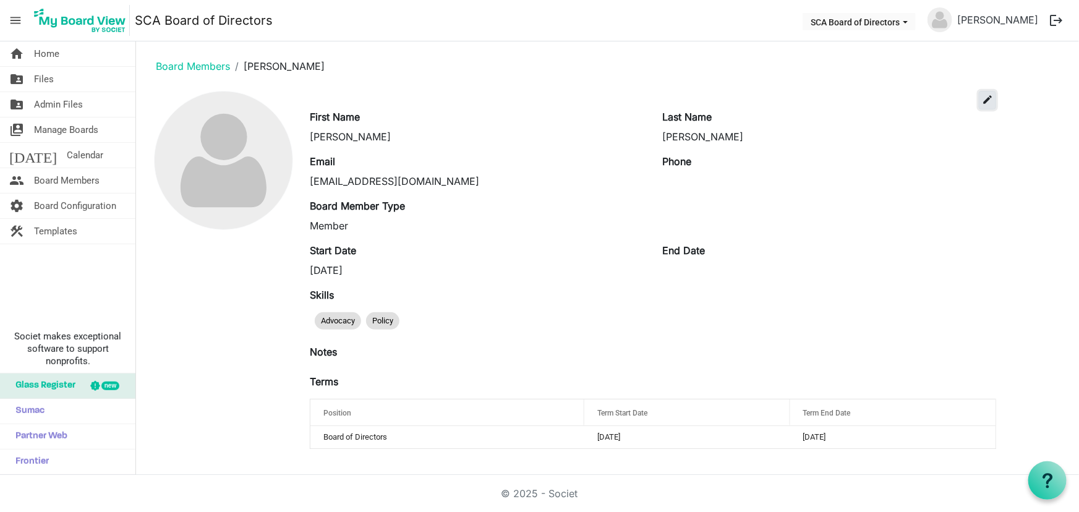
click at [983, 99] on span "edit" at bounding box center [987, 99] width 11 height 11
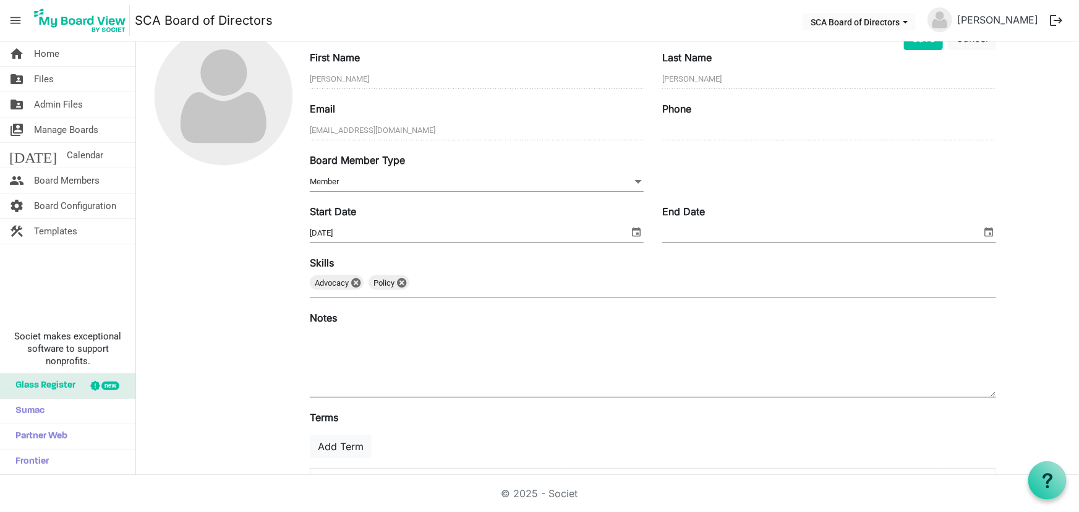
scroll to position [126, 0]
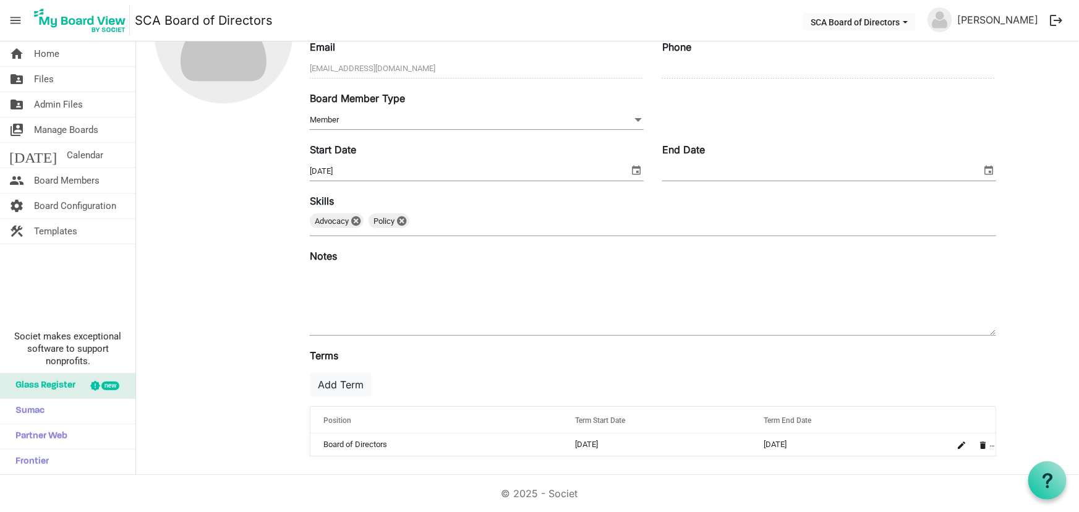
click at [354, 288] on textarea at bounding box center [653, 301] width 686 height 67
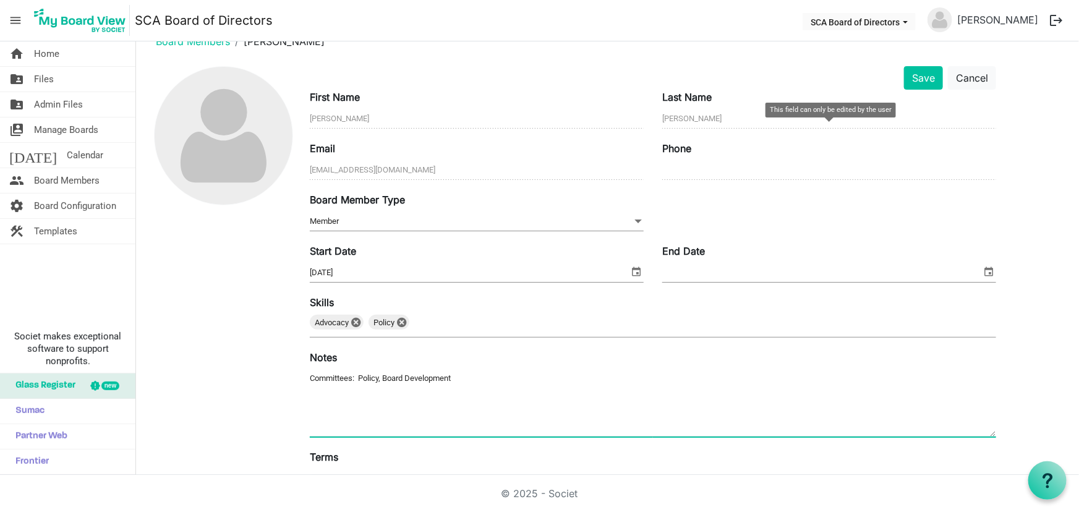
scroll to position [0, 0]
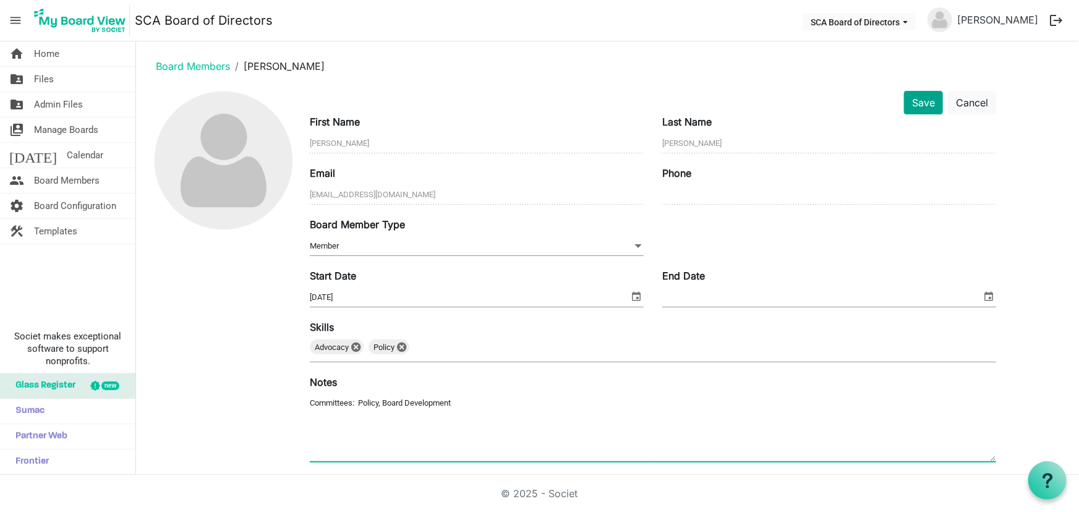
type textarea "Committees: Policy, Board Development"
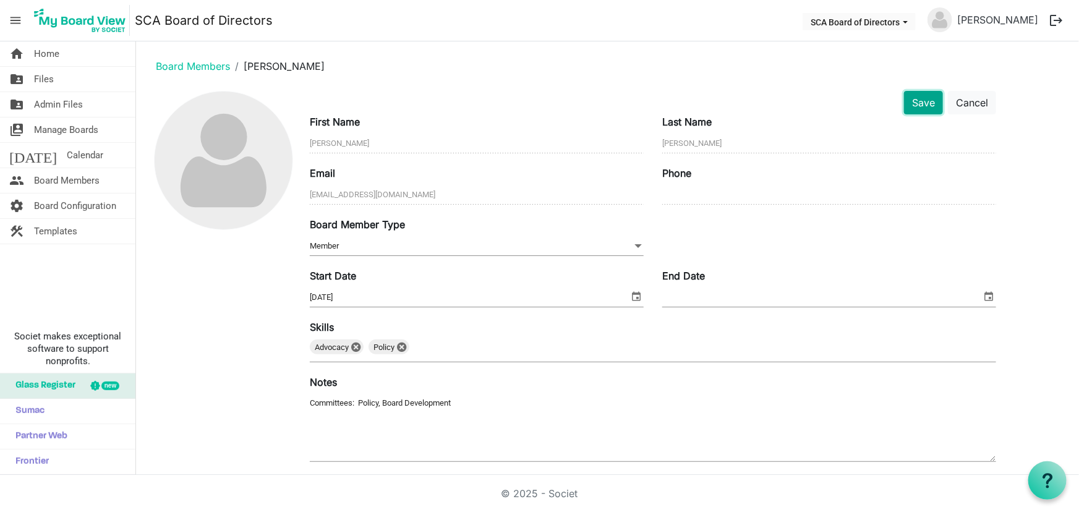
click at [925, 99] on button "Save" at bounding box center [923, 103] width 39 height 24
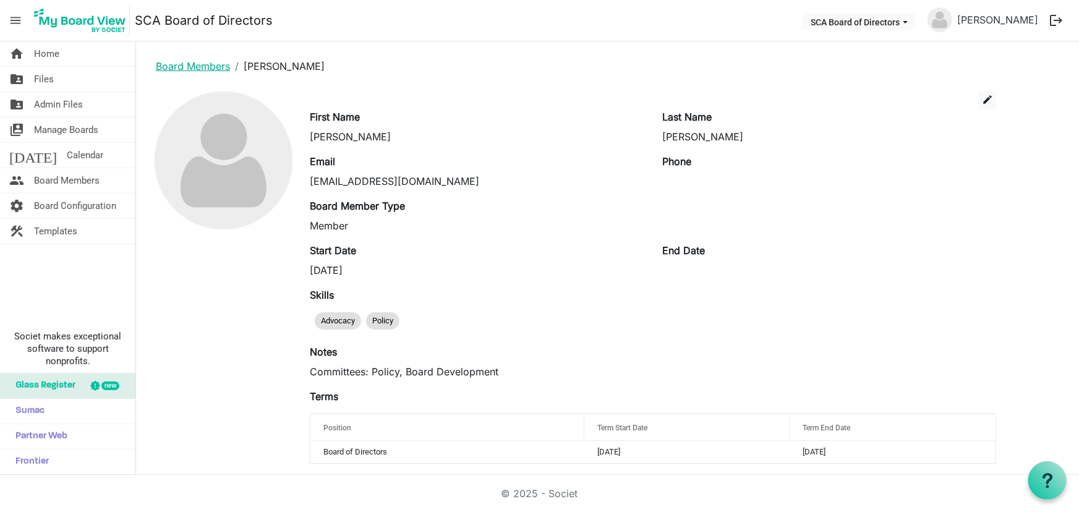
click at [209, 67] on link "Board Members" at bounding box center [193, 66] width 74 height 12
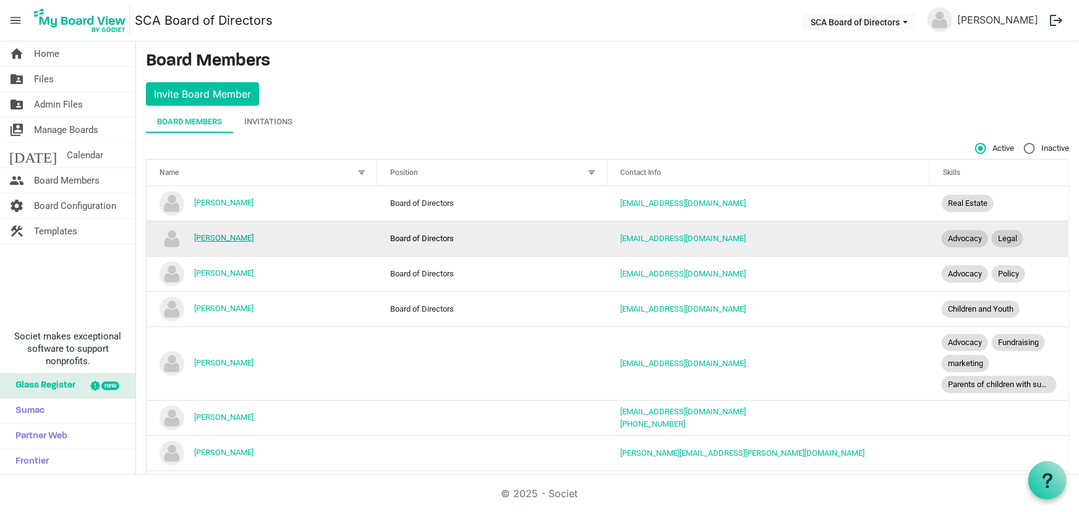
click at [229, 236] on link "[PERSON_NAME]" at bounding box center [223, 237] width 59 height 9
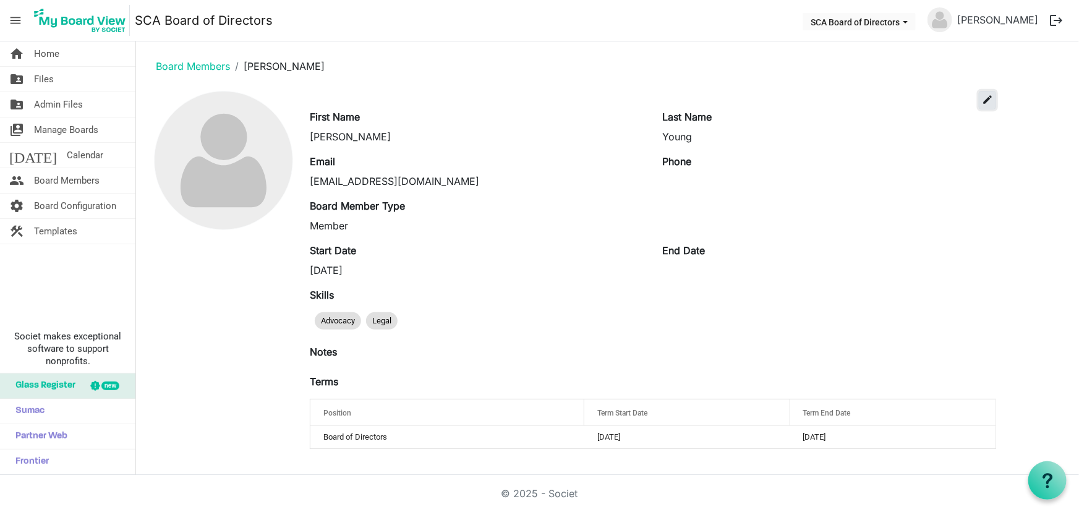
click at [981, 97] on button "edit" at bounding box center [987, 100] width 17 height 19
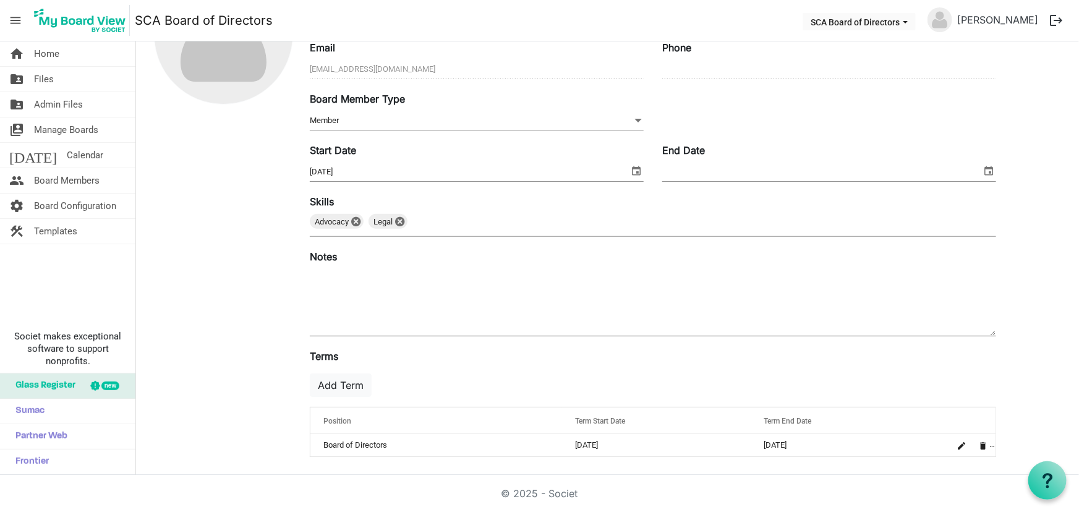
scroll to position [126, 0]
click at [344, 290] on textarea at bounding box center [653, 301] width 686 height 67
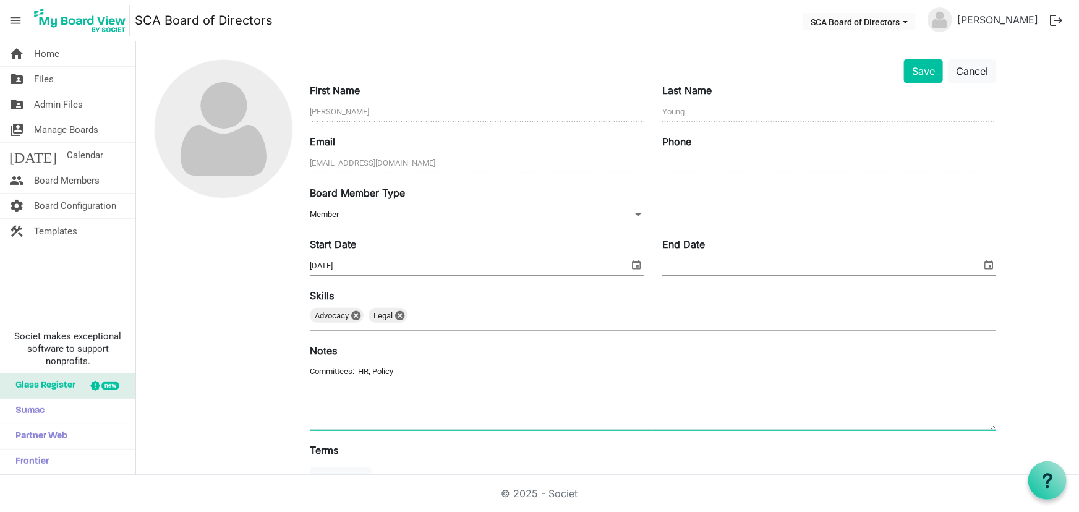
scroll to position [0, 0]
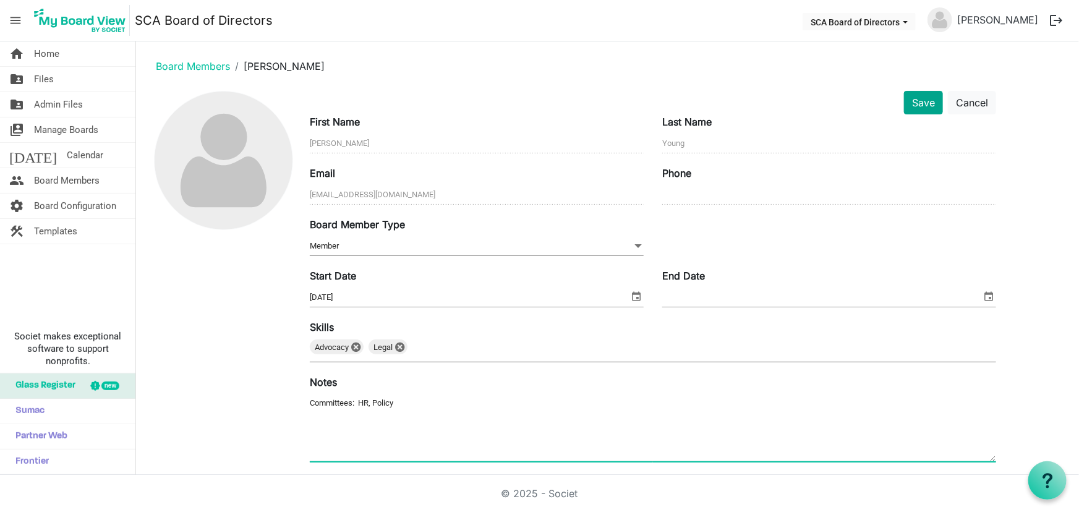
type textarea "Committees: HR, Policy"
click at [914, 105] on button "Save" at bounding box center [923, 103] width 39 height 24
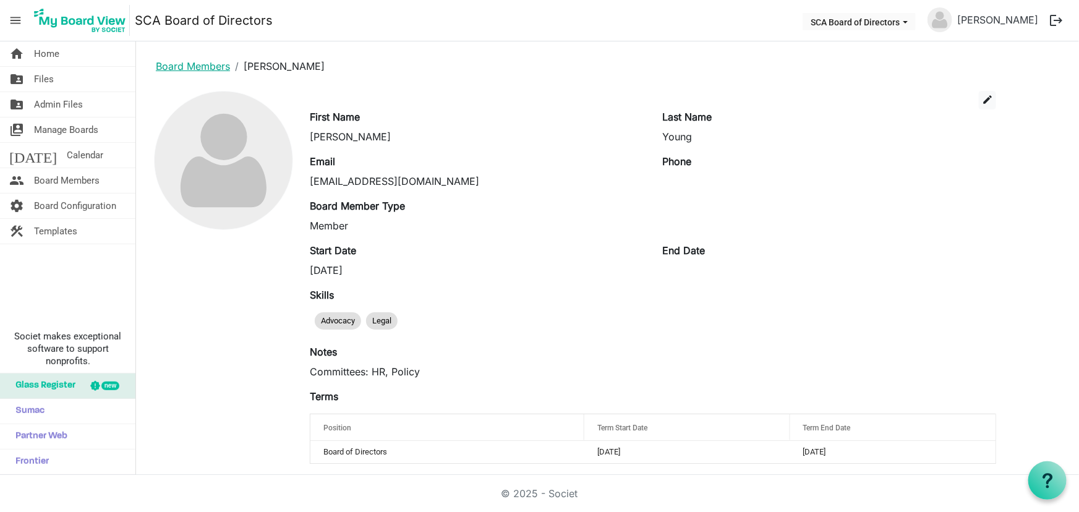
click at [191, 61] on link "Board Members" at bounding box center [193, 66] width 74 height 12
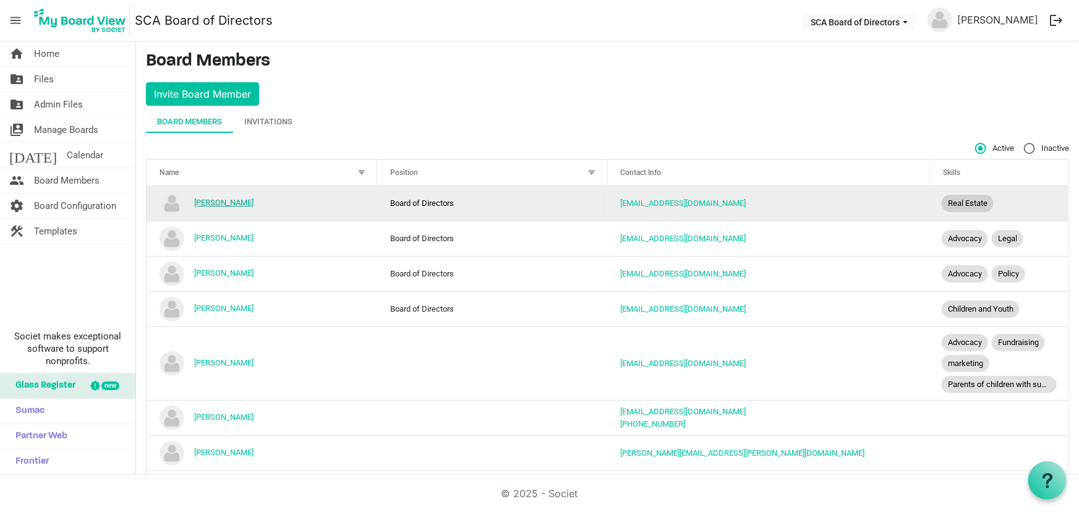
click at [247, 203] on link "[PERSON_NAME]" at bounding box center [223, 202] width 59 height 9
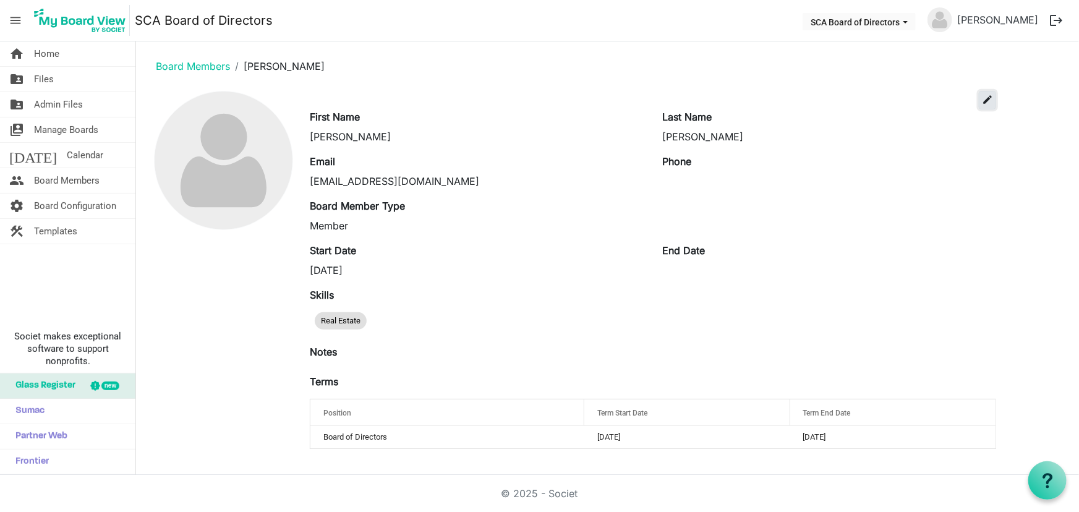
click at [987, 94] on span "edit" at bounding box center [987, 99] width 11 height 11
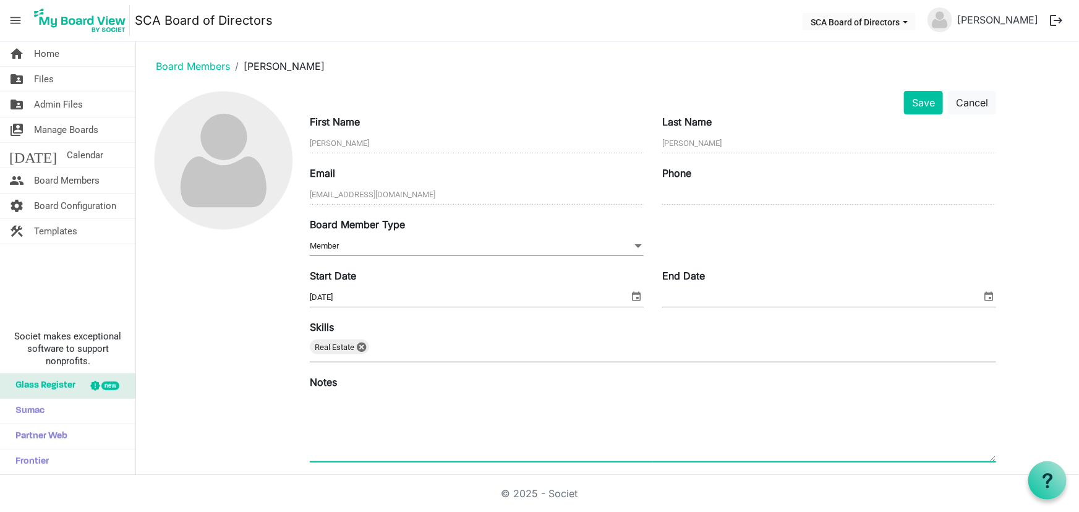
click at [334, 402] on textarea at bounding box center [653, 428] width 686 height 67
type textarea "Committees: Marketing"
click at [928, 98] on button "Save" at bounding box center [923, 103] width 39 height 24
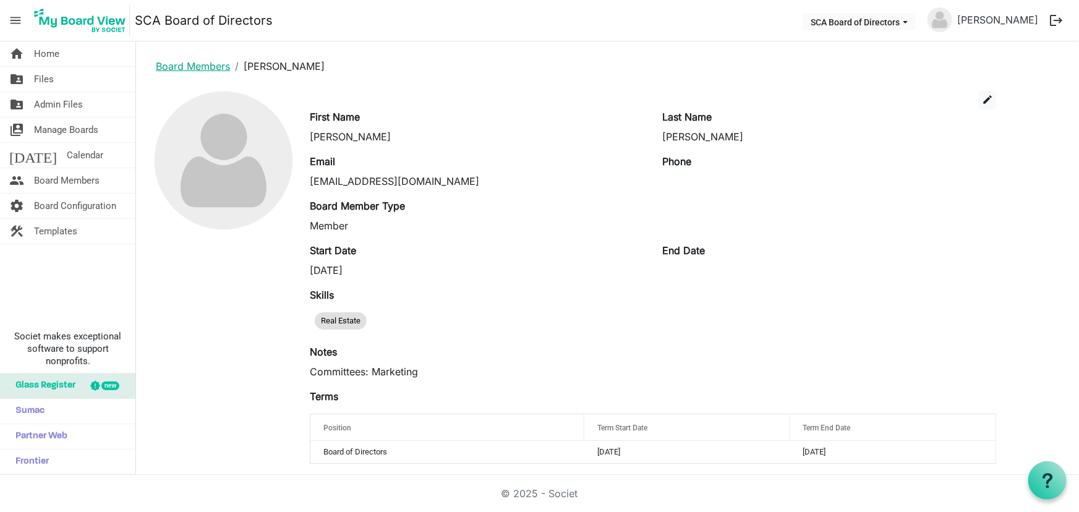
click at [190, 64] on link "Board Members" at bounding box center [193, 66] width 74 height 12
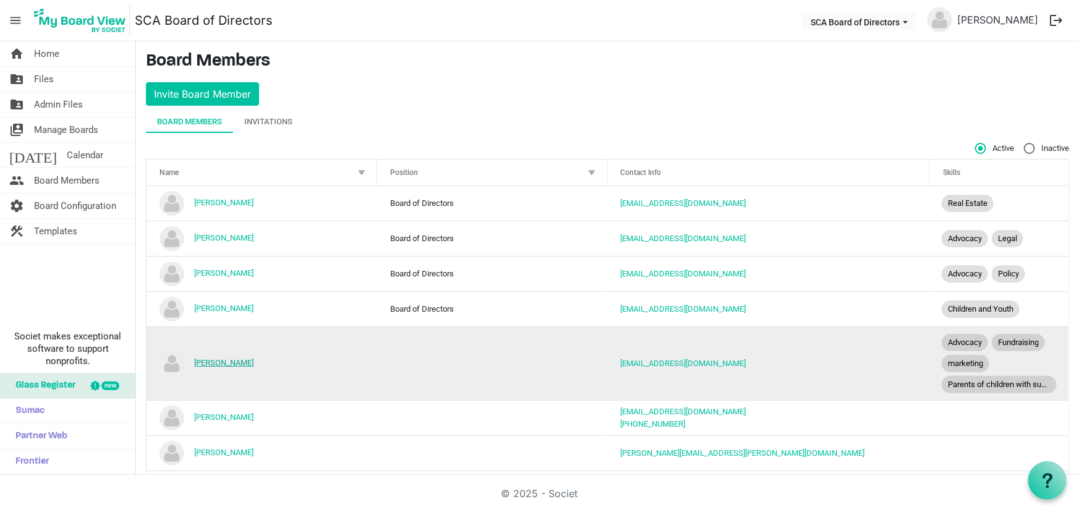
click at [207, 362] on link "[PERSON_NAME]" at bounding box center [223, 362] width 59 height 9
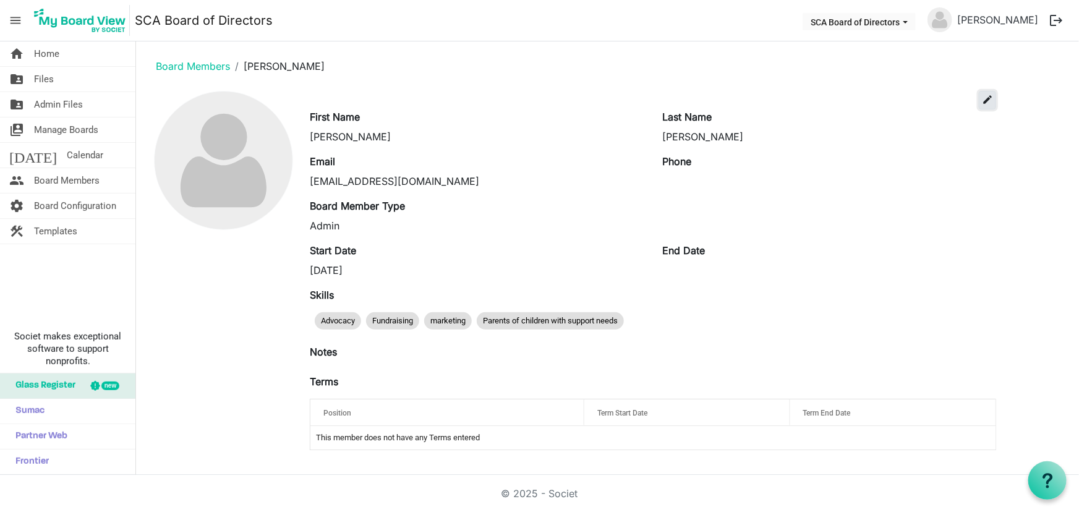
click at [985, 94] on span "edit" at bounding box center [987, 99] width 11 height 11
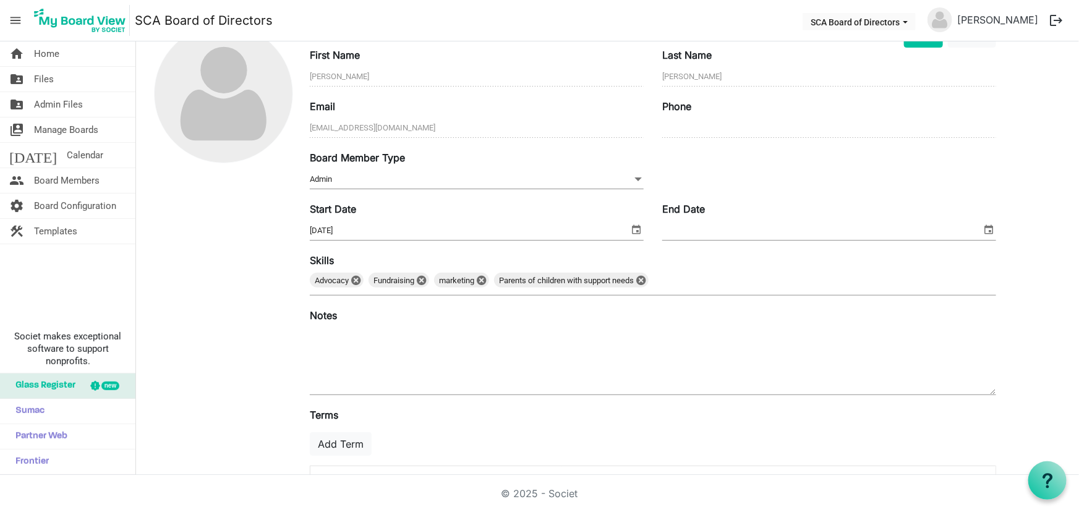
scroll to position [127, 0]
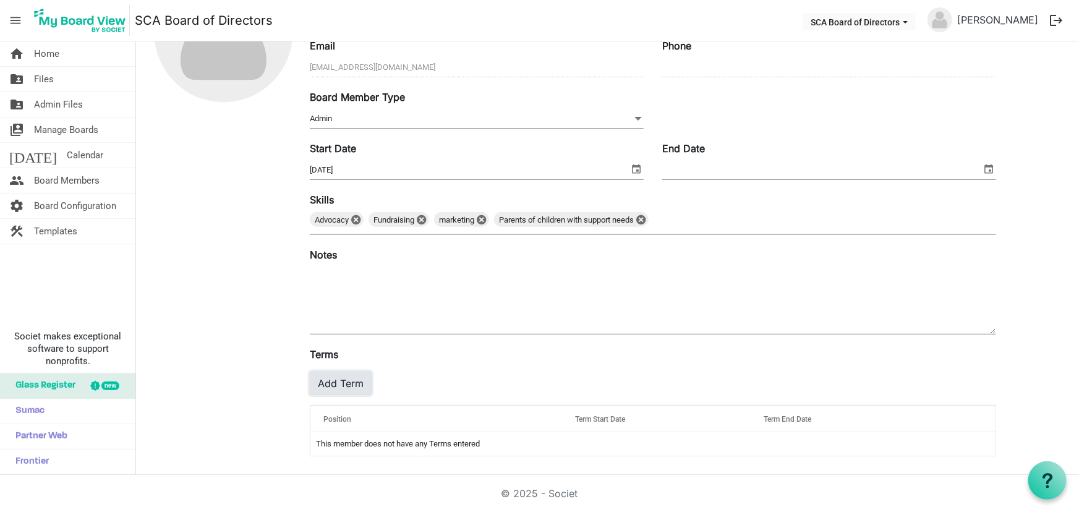
click at [346, 381] on button "Add Term" at bounding box center [341, 384] width 62 height 24
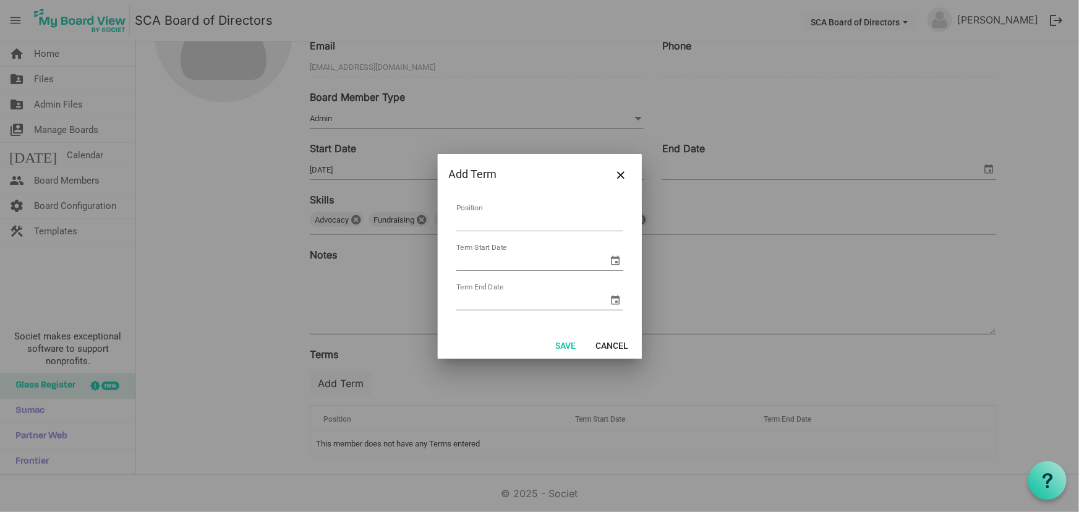
click at [495, 226] on input "Position" at bounding box center [539, 221] width 167 height 19
drag, startPoint x: 540, startPoint y: 222, endPoint x: 297, endPoint y: 221, distance: 242.4
click at [298, 221] on div "Add Term Board of Directors Position Term Start Date Term End Date Save Cancel" at bounding box center [539, 256] width 1079 height 512
type input "President"
click at [480, 257] on input "Term Start Date" at bounding box center [532, 261] width 152 height 19
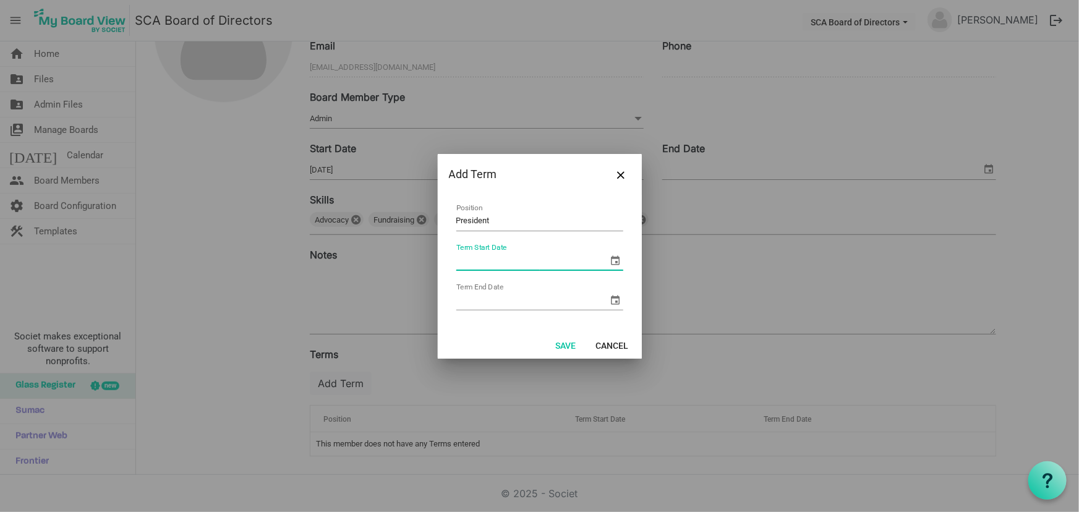
click at [609, 261] on span "select" at bounding box center [616, 260] width 15 height 15
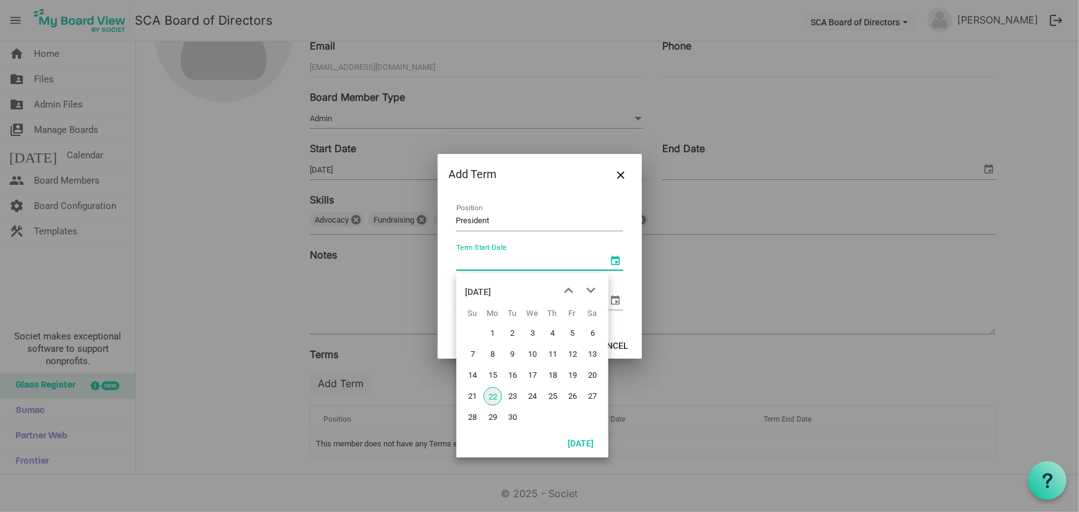
click at [492, 296] on div "September 2025" at bounding box center [479, 292] width 26 height 25
click at [479, 288] on div "2025" at bounding box center [476, 292] width 20 height 25
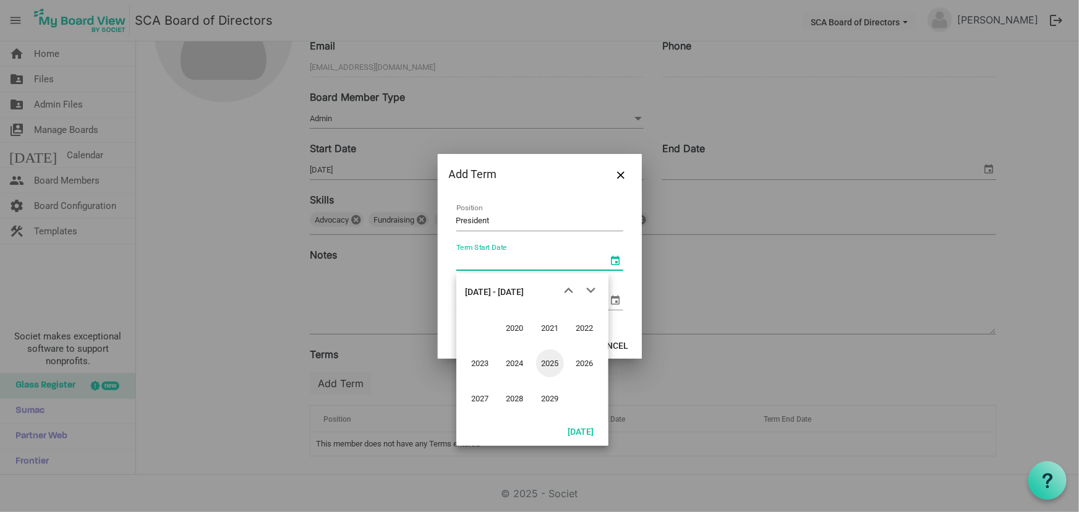
click at [478, 288] on div "2020 - 2029" at bounding box center [495, 292] width 59 height 25
click at [588, 288] on span "next month" at bounding box center [591, 291] width 22 height 22
click at [569, 288] on span "previous month" at bounding box center [569, 291] width 22 height 22
click at [516, 328] on span "2010" at bounding box center [515, 328] width 28 height 28
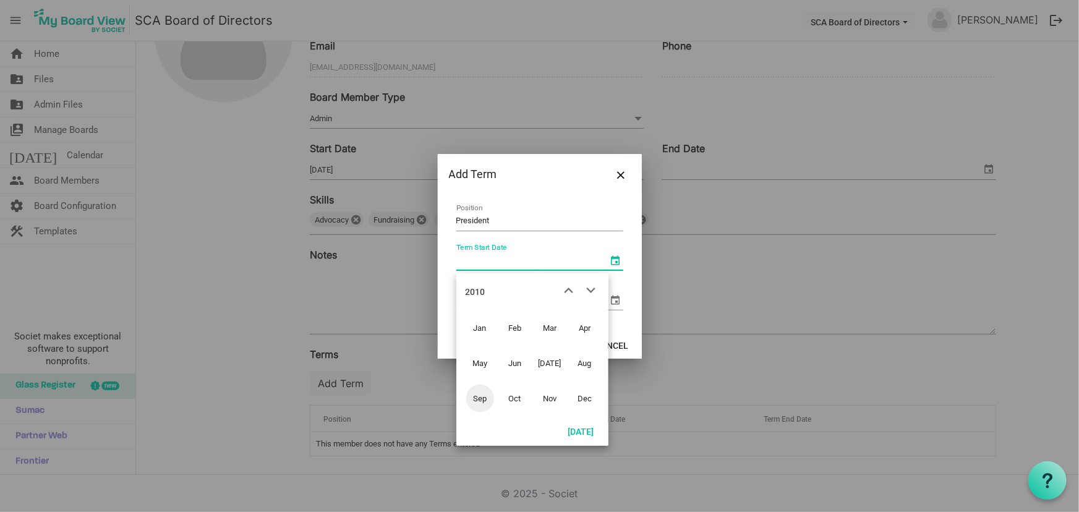
click at [522, 357] on span "Jun" at bounding box center [515, 363] width 28 height 28
click at [535, 377] on span "16" at bounding box center [532, 375] width 19 height 19
type input "6/16/2010"
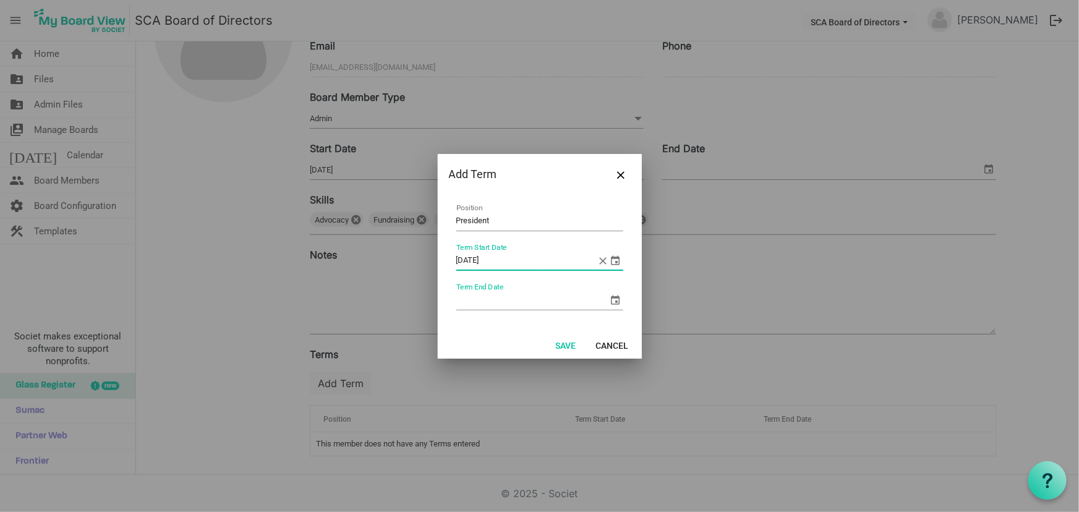
click at [500, 299] on input "Term End Date" at bounding box center [532, 300] width 152 height 19
click at [615, 298] on span "select" at bounding box center [616, 300] width 15 height 15
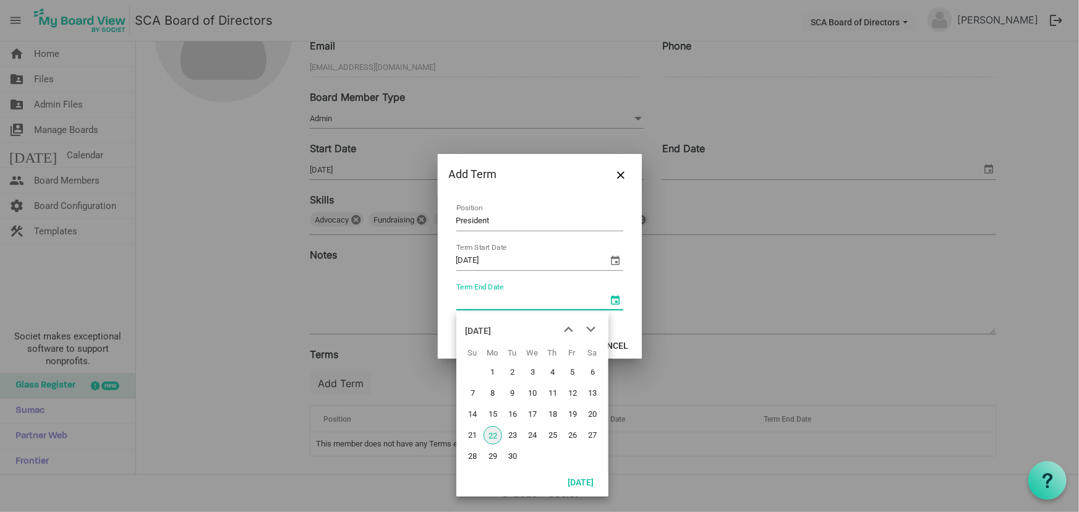
click at [492, 328] on div "September 2025" at bounding box center [479, 330] width 26 height 25
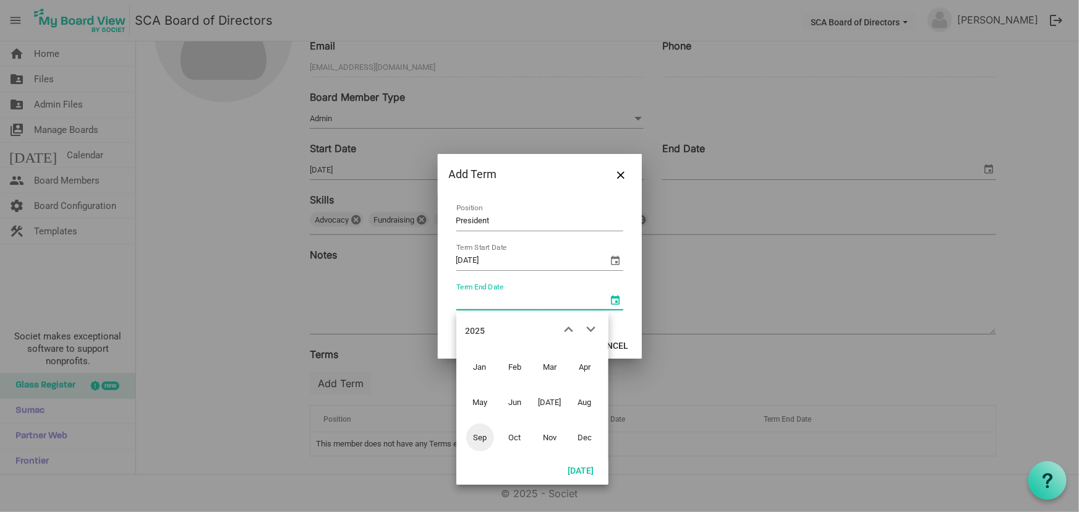
click at [471, 335] on div "2025" at bounding box center [476, 330] width 20 height 25
click at [576, 403] on span "2026" at bounding box center [585, 402] width 28 height 28
click at [510, 401] on span "Jun" at bounding box center [515, 402] width 28 height 28
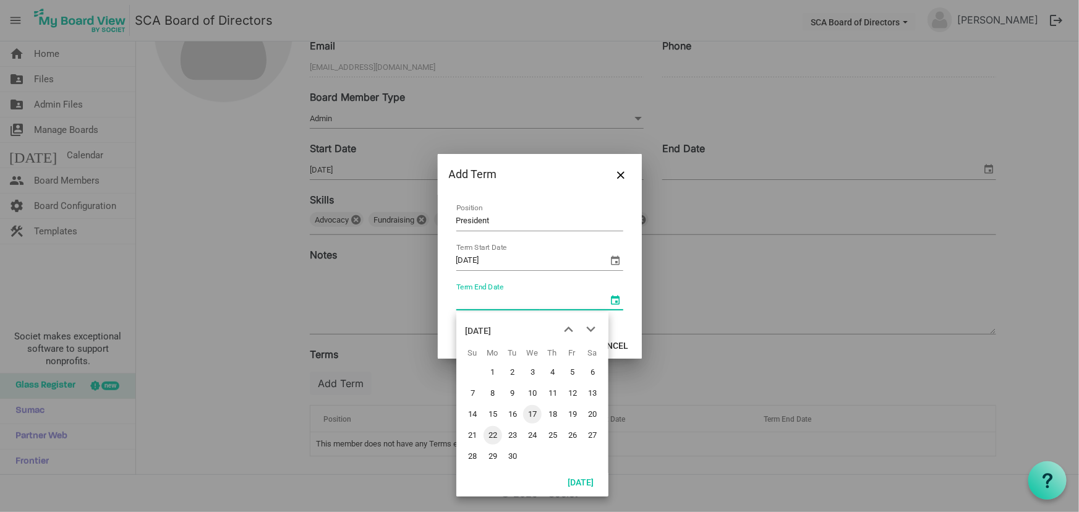
click at [532, 414] on span "17" at bounding box center [532, 414] width 19 height 19
type input "[DATE]"
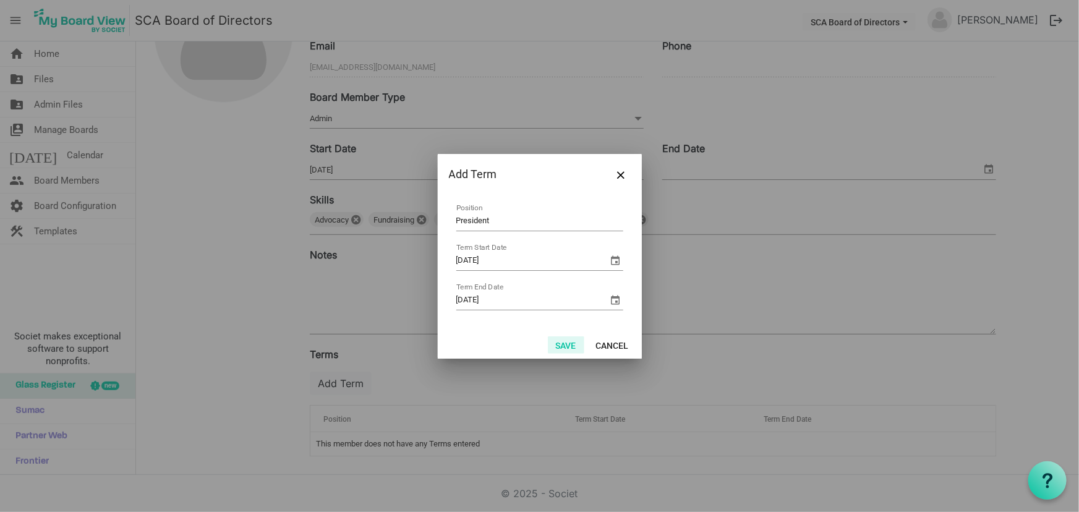
click at [559, 343] on button "Save" at bounding box center [566, 344] width 36 height 17
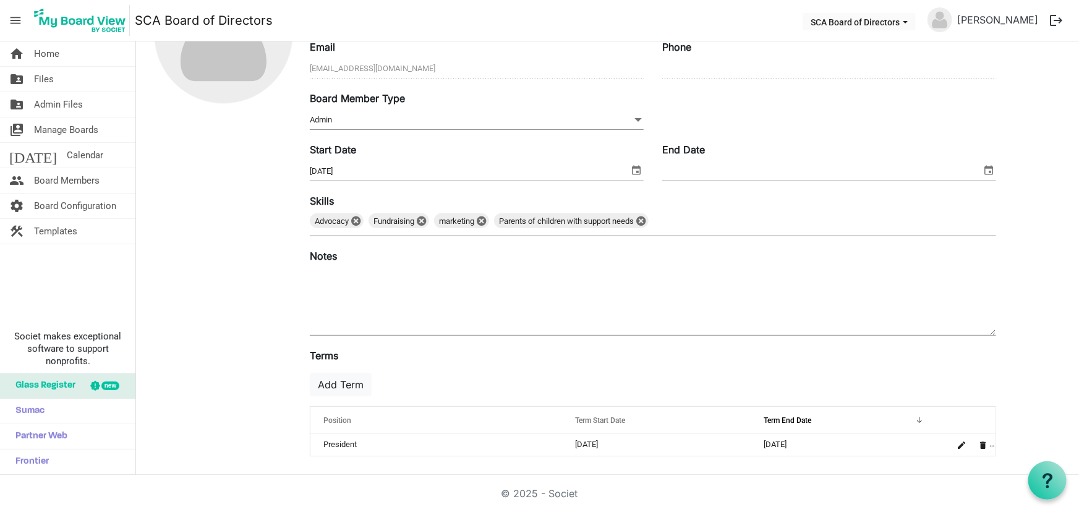
click at [366, 273] on textarea at bounding box center [653, 301] width 686 height 67
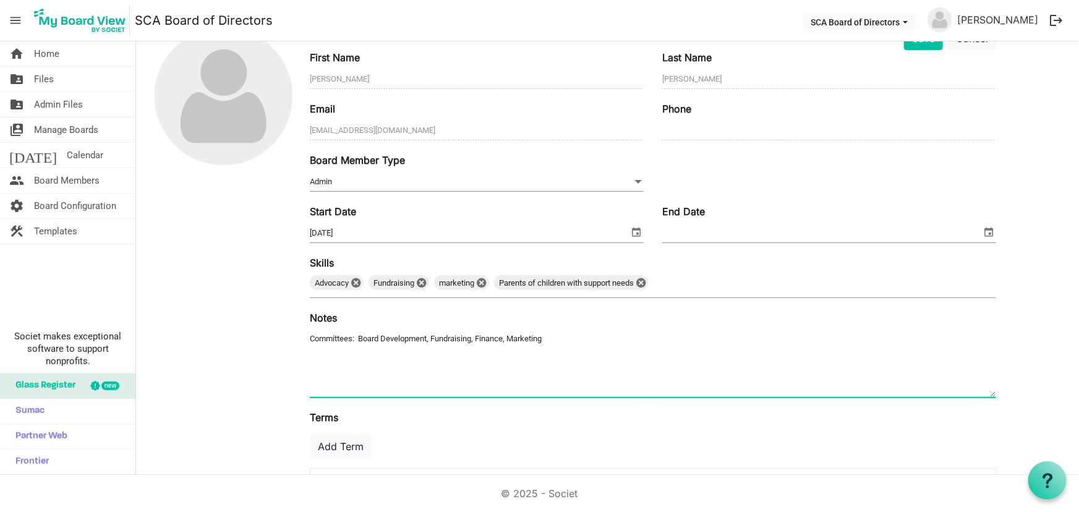
scroll to position [0, 0]
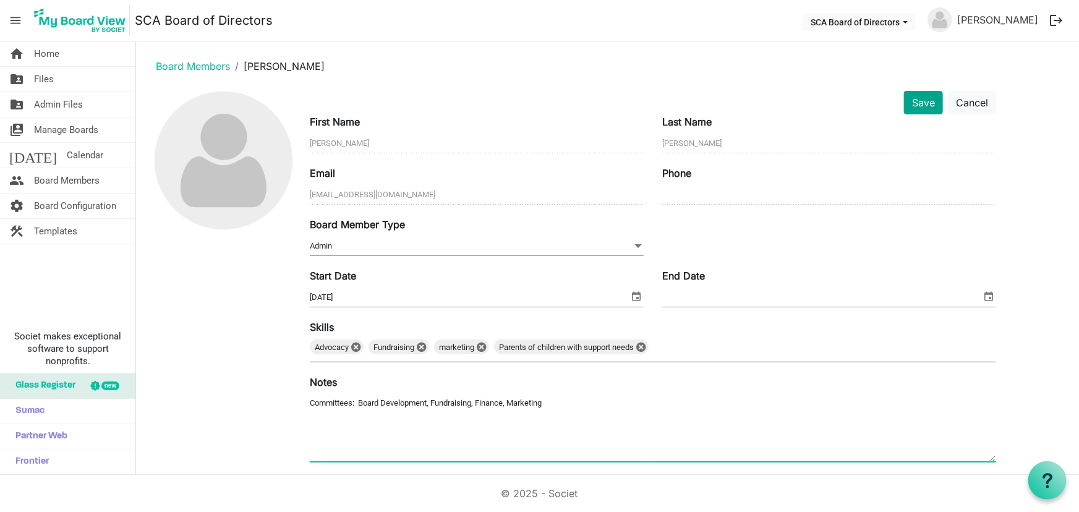
type textarea "Committees: Board Development, Fundraising, Finance, Marketing"
click at [927, 98] on button "Save" at bounding box center [923, 103] width 39 height 24
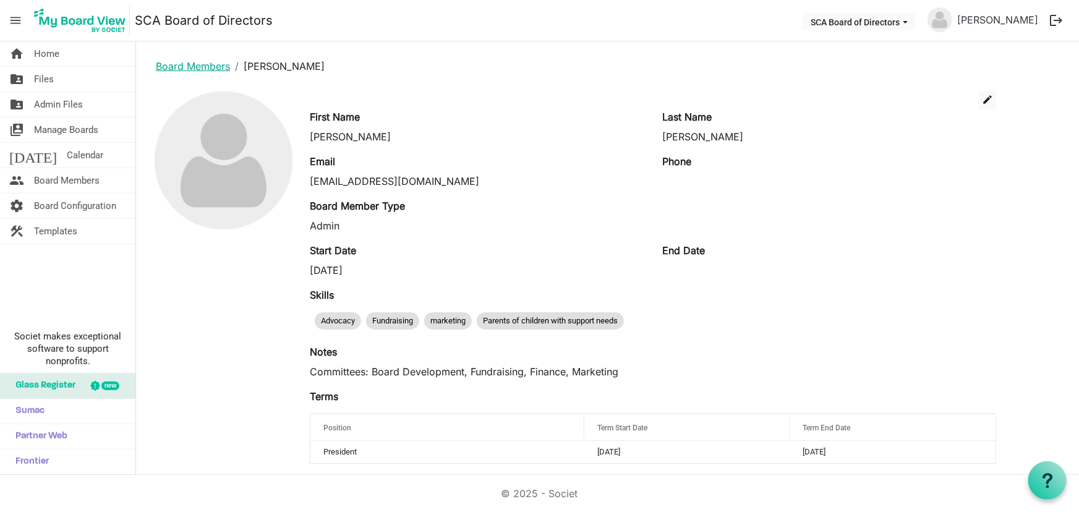
click at [191, 66] on link "Board Members" at bounding box center [193, 66] width 74 height 12
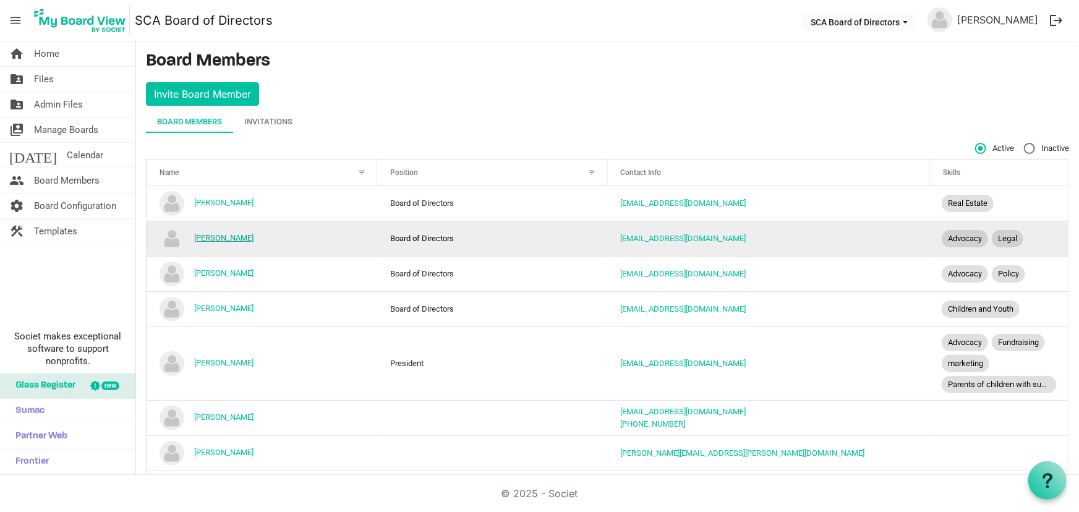
click at [217, 239] on link "[PERSON_NAME]" at bounding box center [223, 237] width 59 height 9
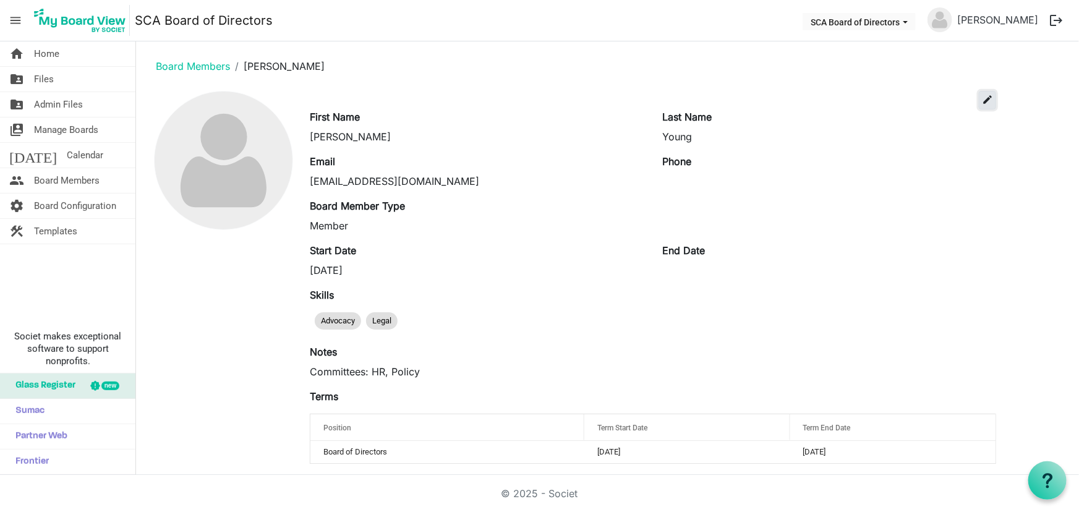
click at [983, 97] on span "edit" at bounding box center [987, 99] width 11 height 11
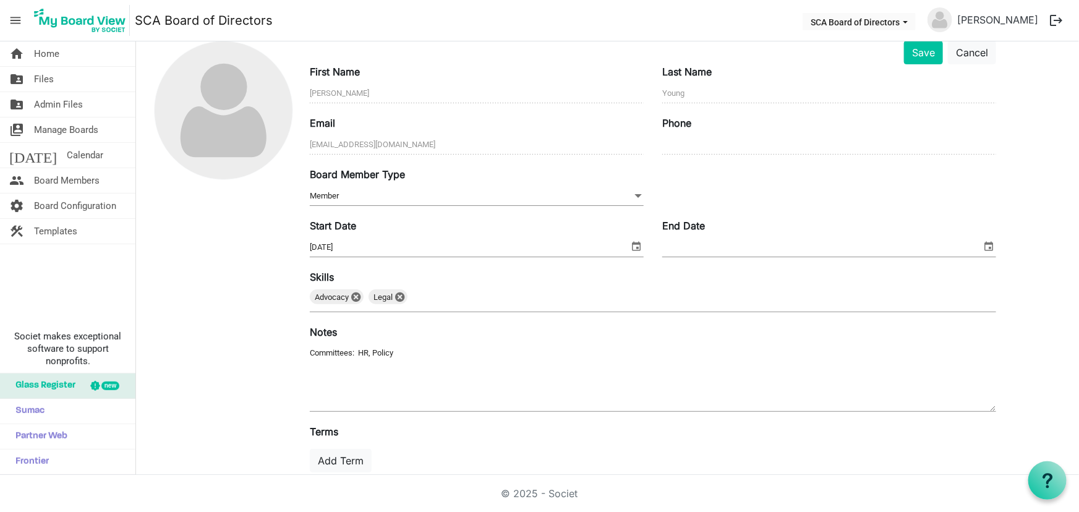
scroll to position [126, 0]
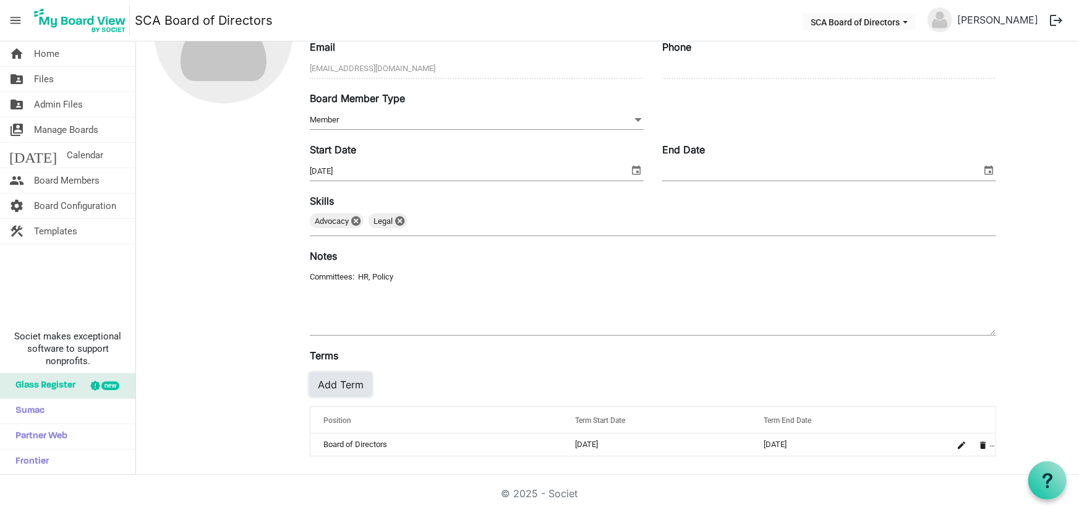
click at [356, 377] on button "Add Term" at bounding box center [341, 385] width 62 height 24
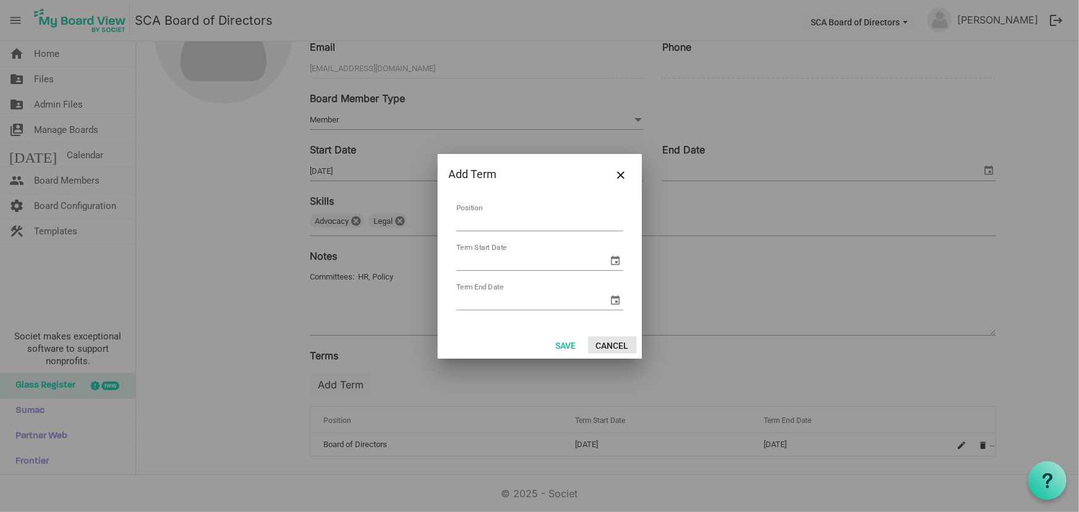
click at [610, 338] on button "Cancel" at bounding box center [612, 344] width 49 height 17
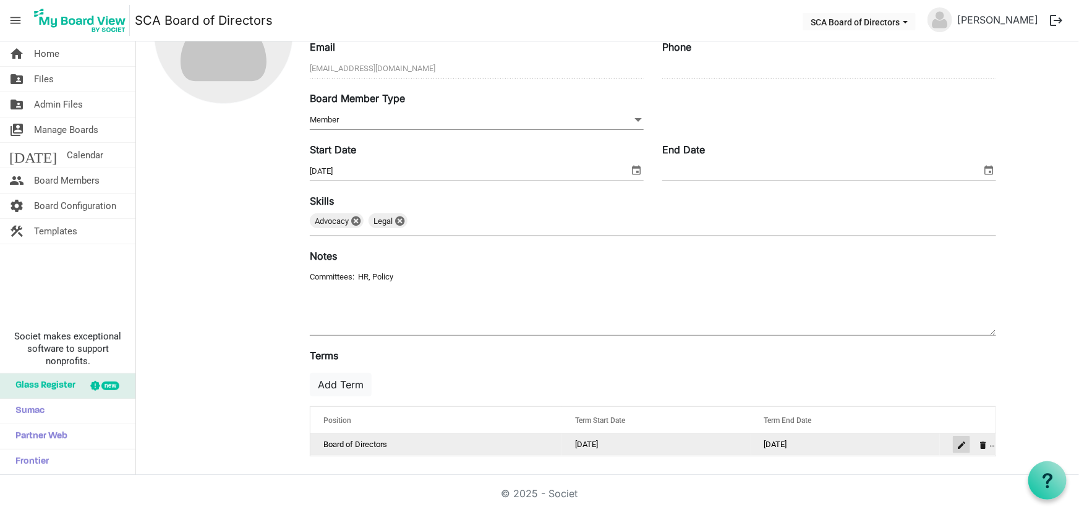
click at [956, 444] on button "is Command column column header" at bounding box center [961, 444] width 17 height 17
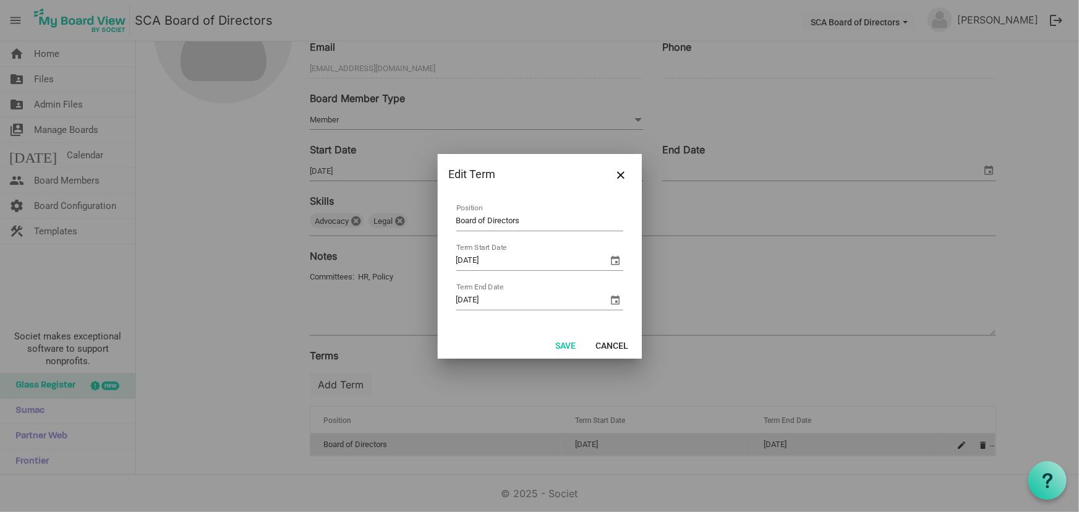
drag, startPoint x: 532, startPoint y: 222, endPoint x: 374, endPoint y: 220, distance: 157.7
click at [374, 220] on div "Edit Term Board of Directors Position [DATE] Term Start Date [DATE] Term End Da…" at bounding box center [539, 256] width 1079 height 512
type input "Vice President"
click at [562, 348] on button "Save" at bounding box center [566, 344] width 36 height 17
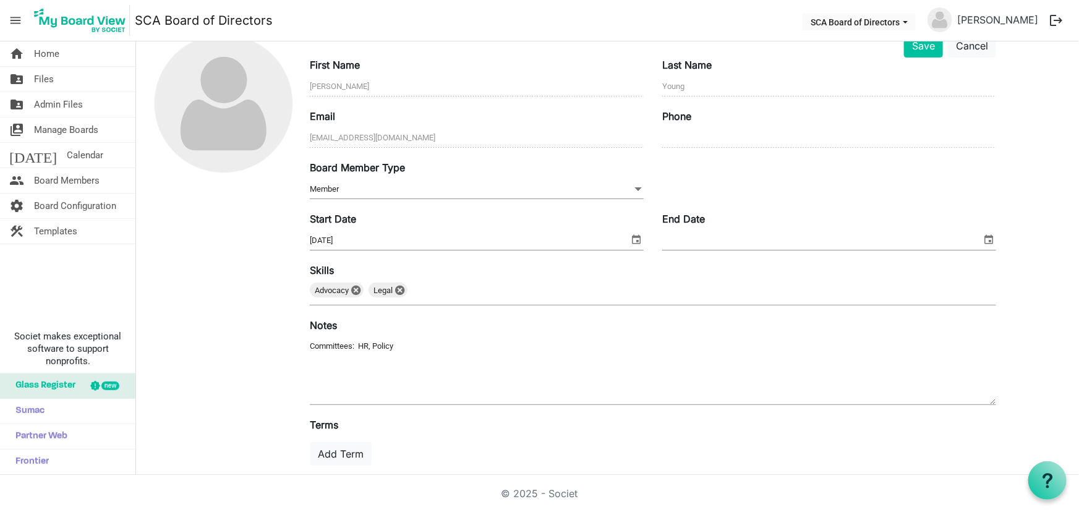
scroll to position [0, 0]
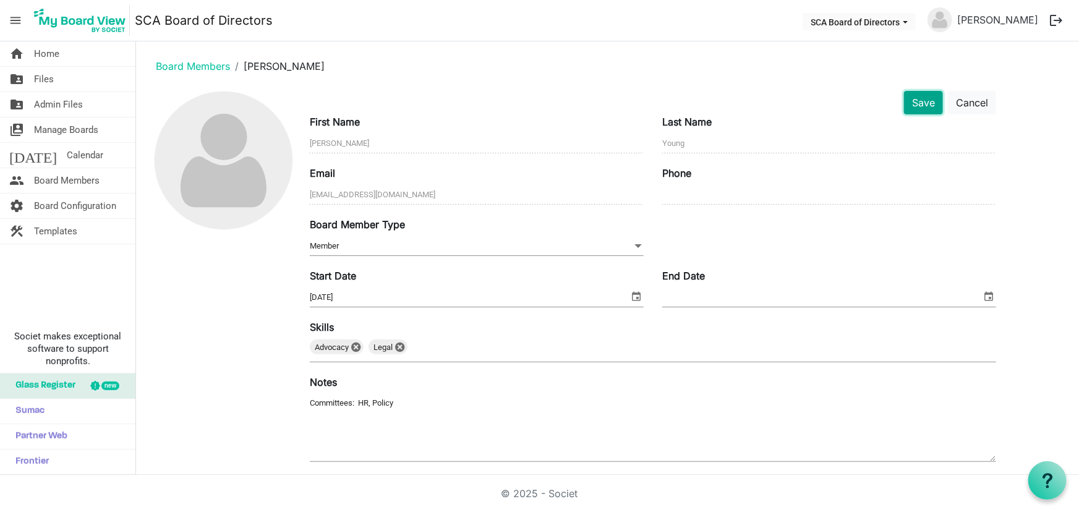
click at [918, 111] on button "Save" at bounding box center [923, 103] width 39 height 24
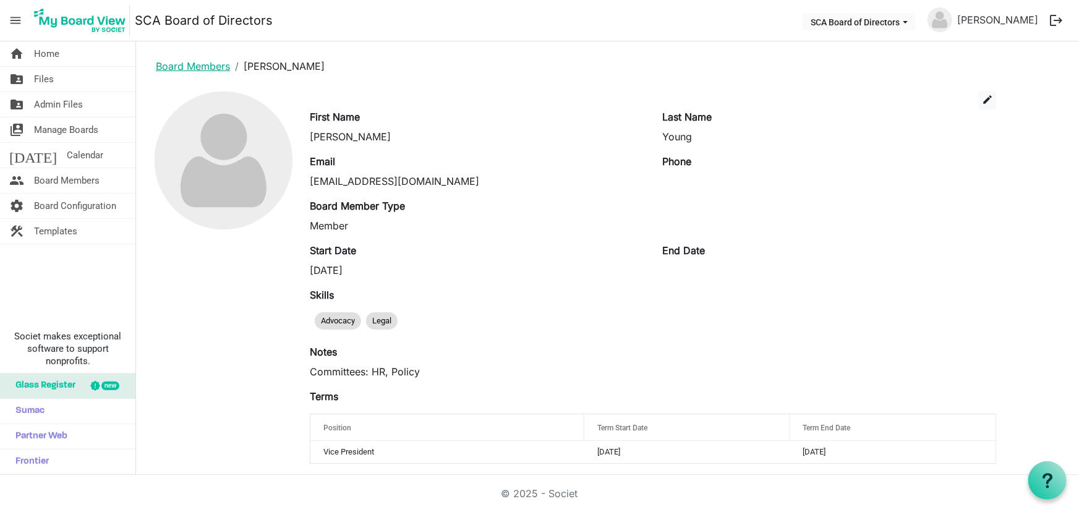
click at [208, 66] on link "Board Members" at bounding box center [193, 66] width 74 height 12
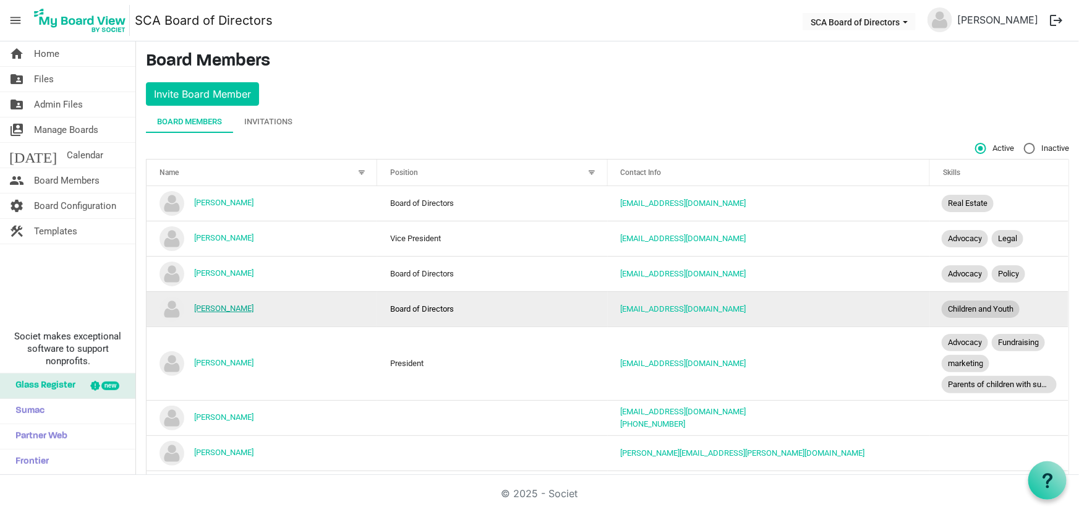
click at [224, 304] on link "[PERSON_NAME]" at bounding box center [223, 308] width 59 height 9
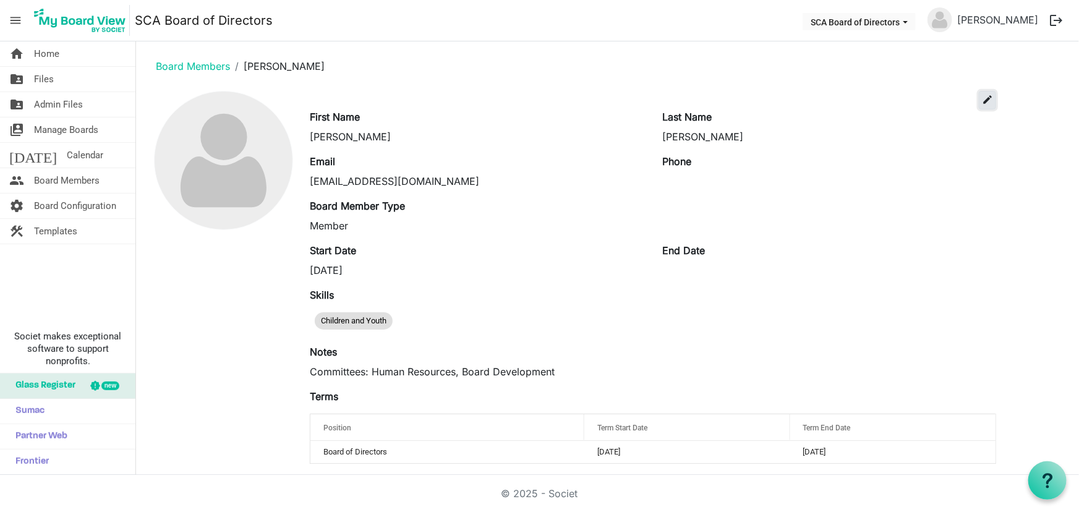
click at [986, 100] on span "edit" at bounding box center [987, 99] width 11 height 11
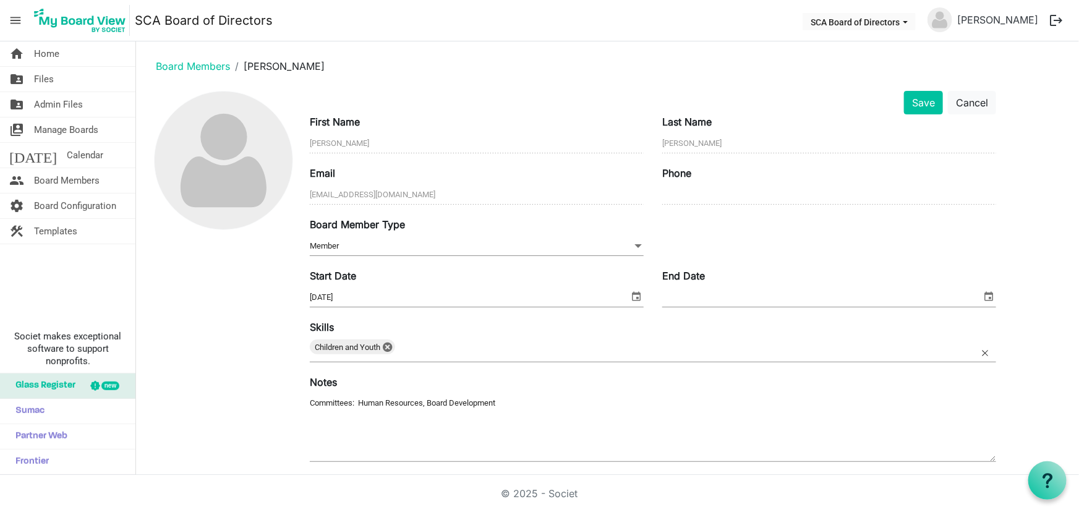
scroll to position [126, 0]
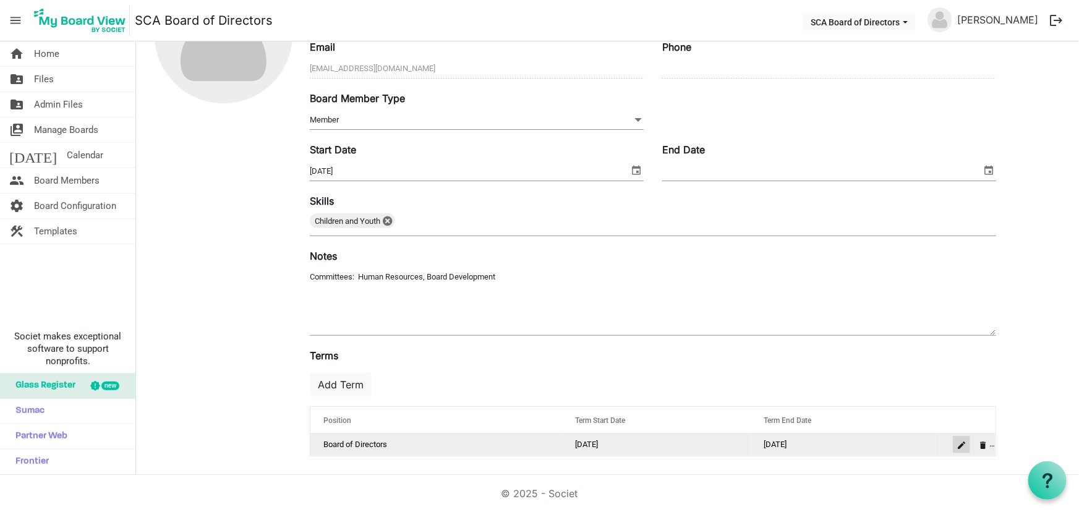
click at [958, 447] on span "is Command column column header" at bounding box center [961, 445] width 7 height 7
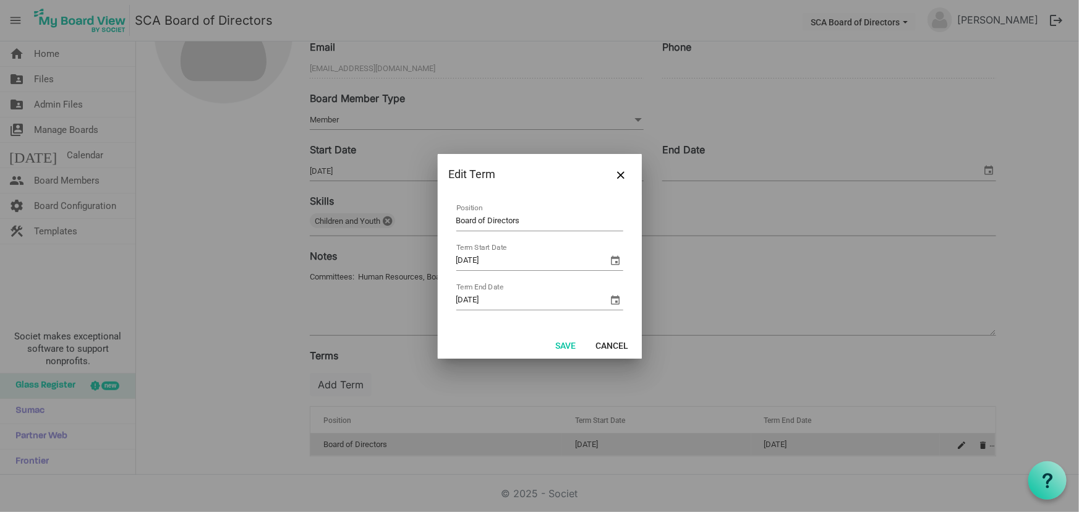
drag, startPoint x: 420, startPoint y: 216, endPoint x: 390, endPoint y: 216, distance: 30.3
click at [390, 216] on div "Edit Term Board of Directors Position [DATE] Term Start Date [DATE] Term End Da…" at bounding box center [539, 256] width 1079 height 512
type input "Treasurer"
click at [559, 342] on button "Save" at bounding box center [566, 344] width 36 height 17
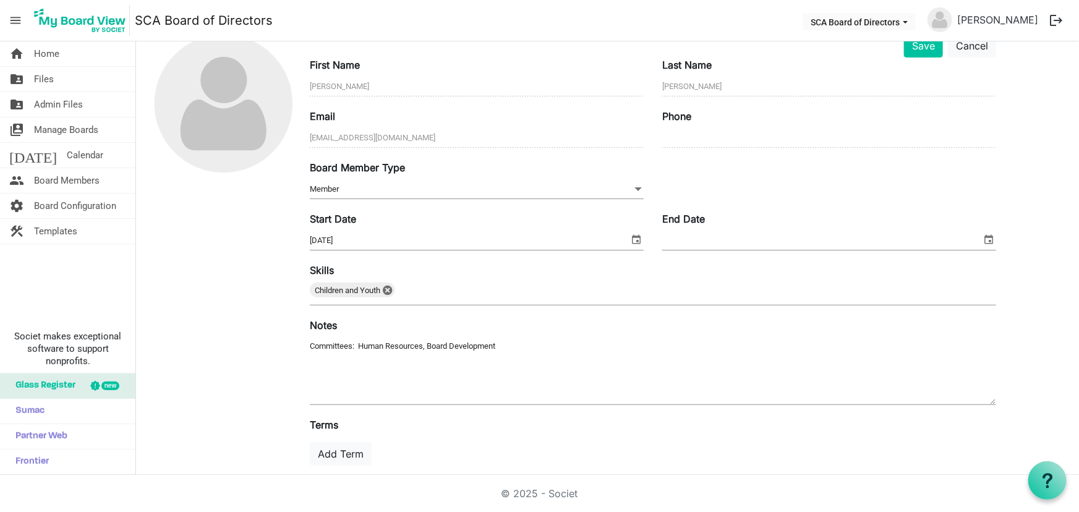
scroll to position [0, 0]
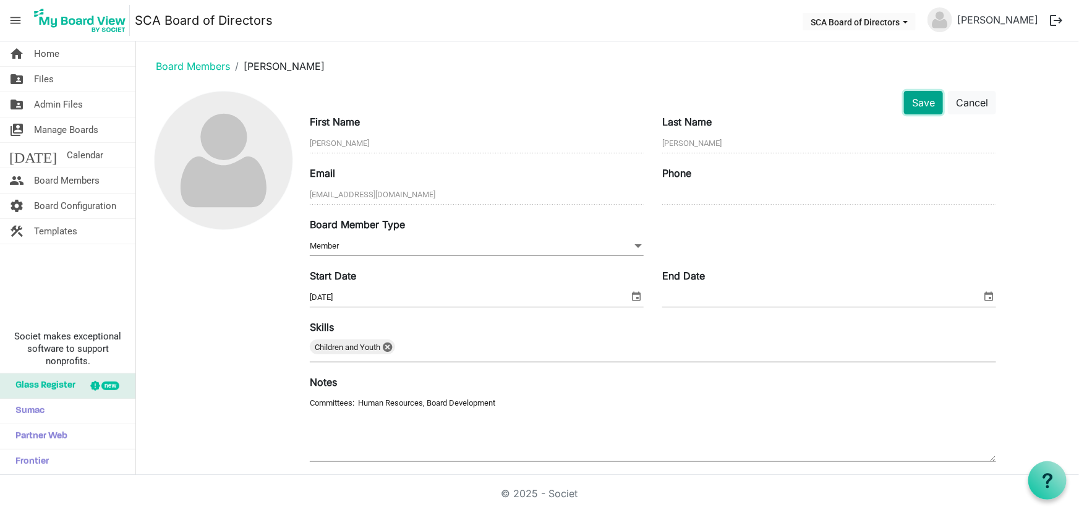
click at [924, 103] on button "Save" at bounding box center [923, 103] width 39 height 24
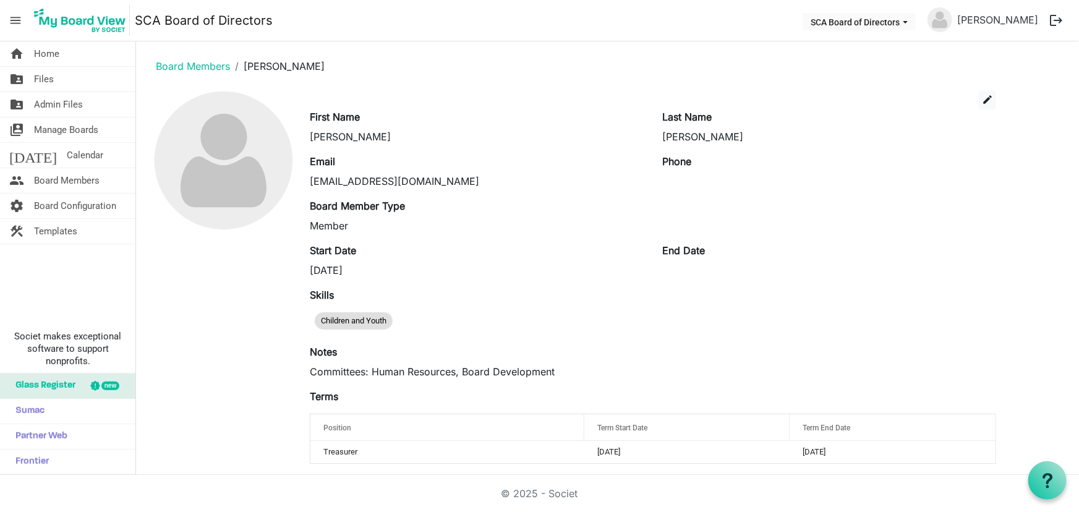
click at [203, 56] on ol "Board Members [PERSON_NAME]" at bounding box center [607, 66] width 923 height 30
click at [198, 72] on li "Board Members" at bounding box center [193, 66] width 74 height 15
click at [204, 65] on link "Board Members" at bounding box center [193, 66] width 74 height 12
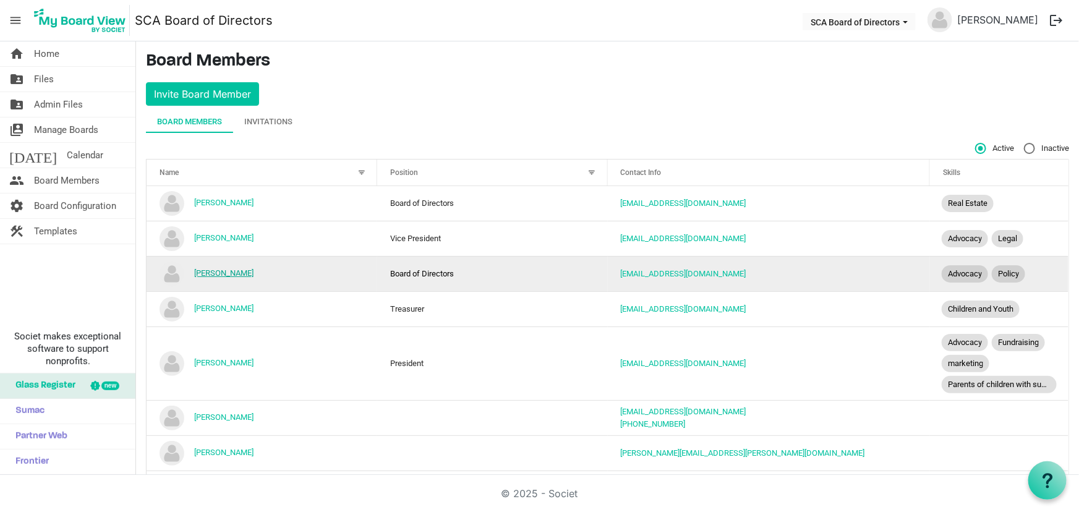
click at [217, 270] on link "[PERSON_NAME]" at bounding box center [223, 272] width 59 height 9
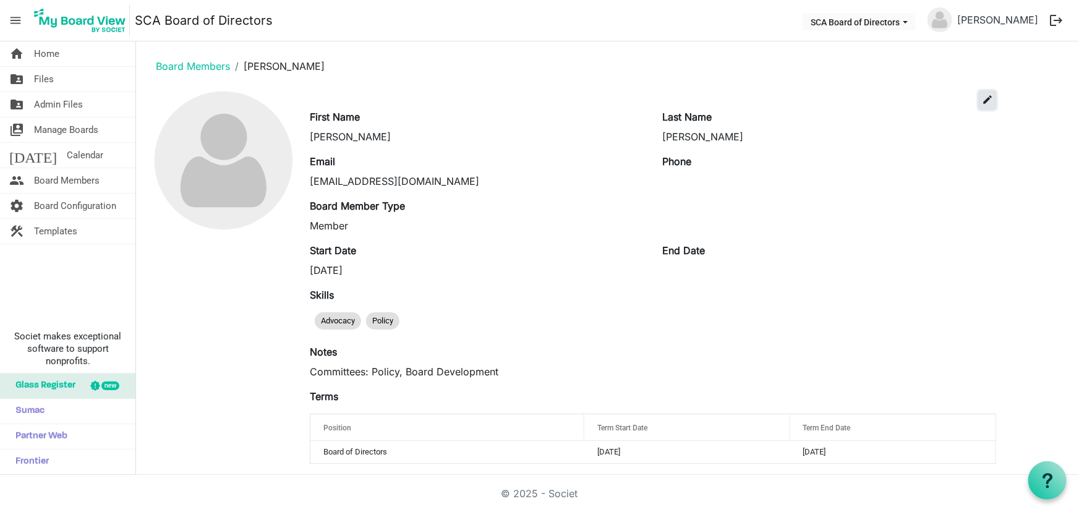
click at [989, 96] on span "edit" at bounding box center [987, 99] width 11 height 11
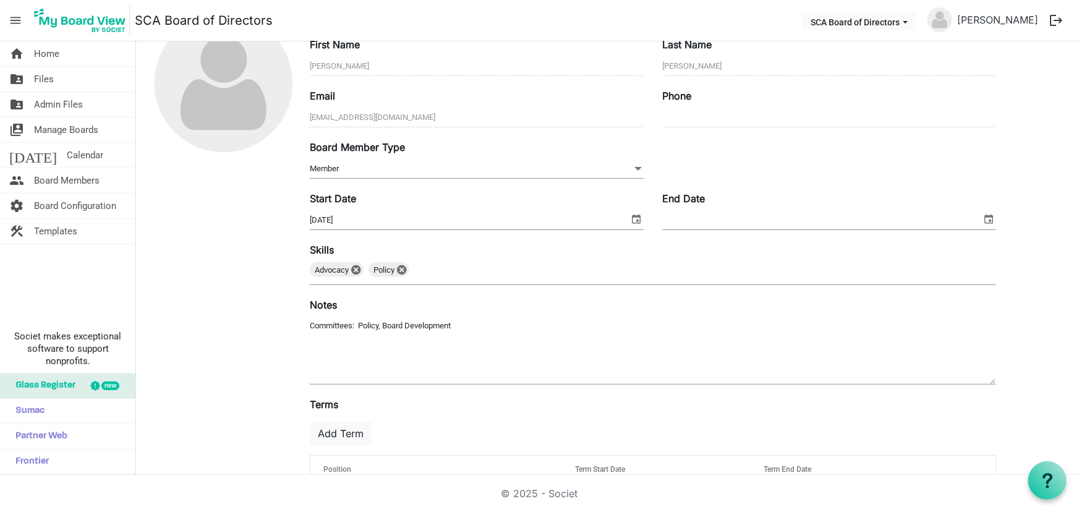
scroll to position [126, 0]
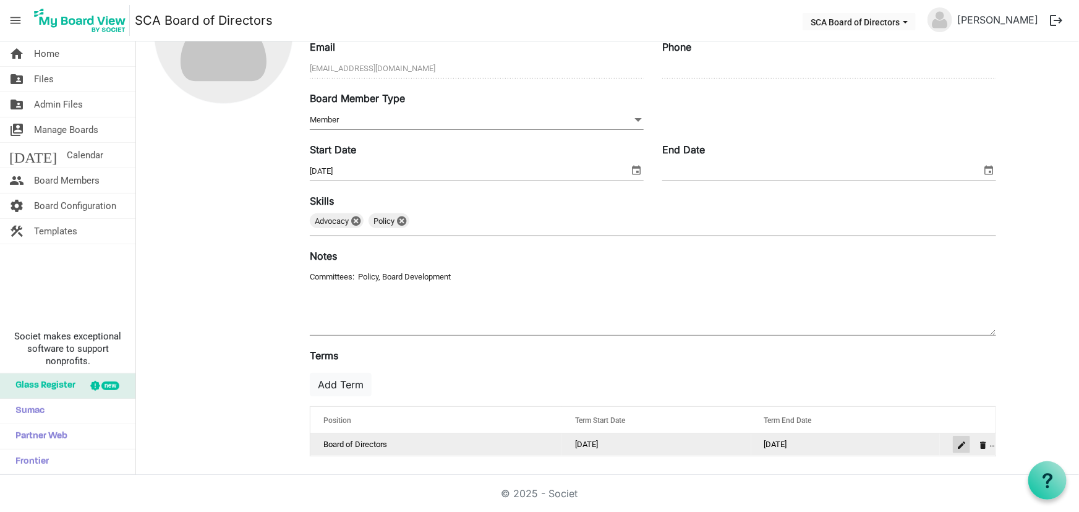
click at [962, 448] on button "is Command column column header" at bounding box center [961, 444] width 17 height 17
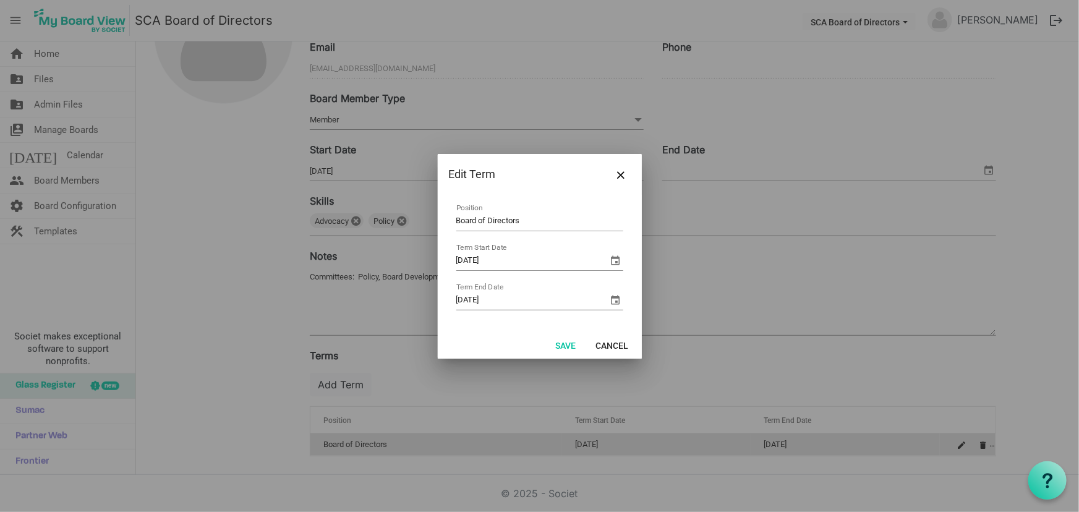
drag, startPoint x: 560, startPoint y: 229, endPoint x: 378, endPoint y: 209, distance: 182.9
click at [378, 209] on div "Edit Term Board of Directors Position 6/19/2024 Term Start Date 6/17/2026 Term …" at bounding box center [539, 256] width 1079 height 512
type input "Secretary"
click at [570, 341] on button "Save" at bounding box center [566, 344] width 36 height 17
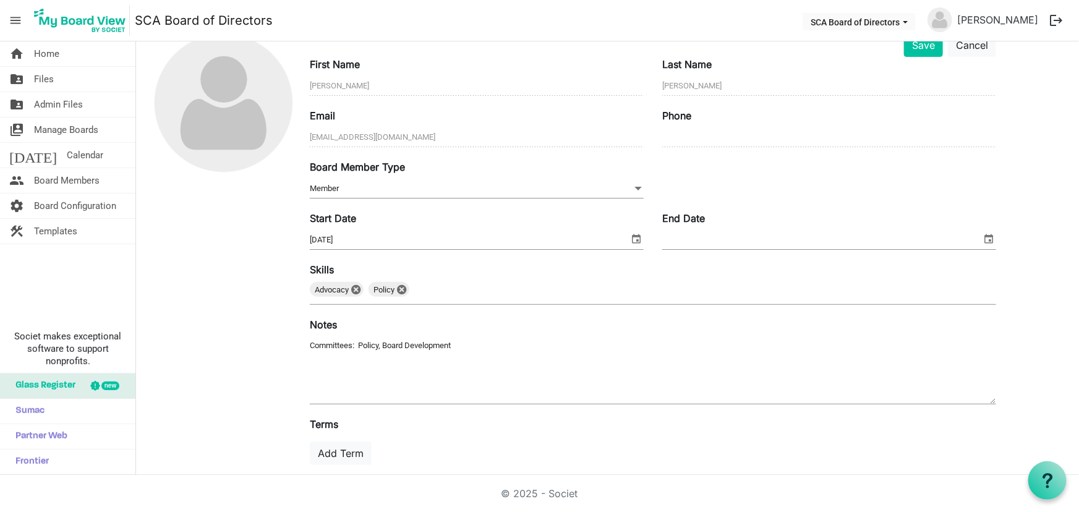
scroll to position [0, 0]
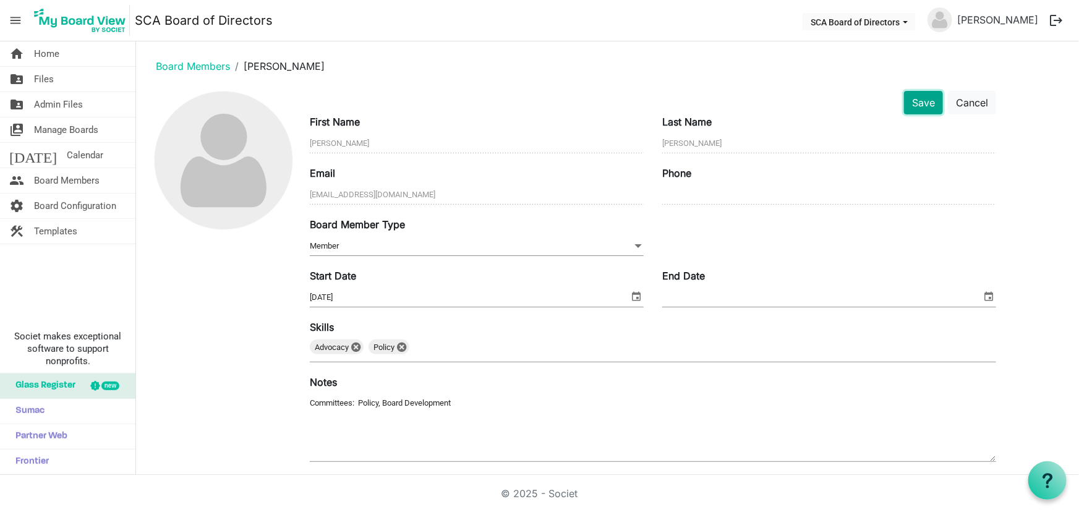
click at [926, 104] on button "Save" at bounding box center [923, 103] width 39 height 24
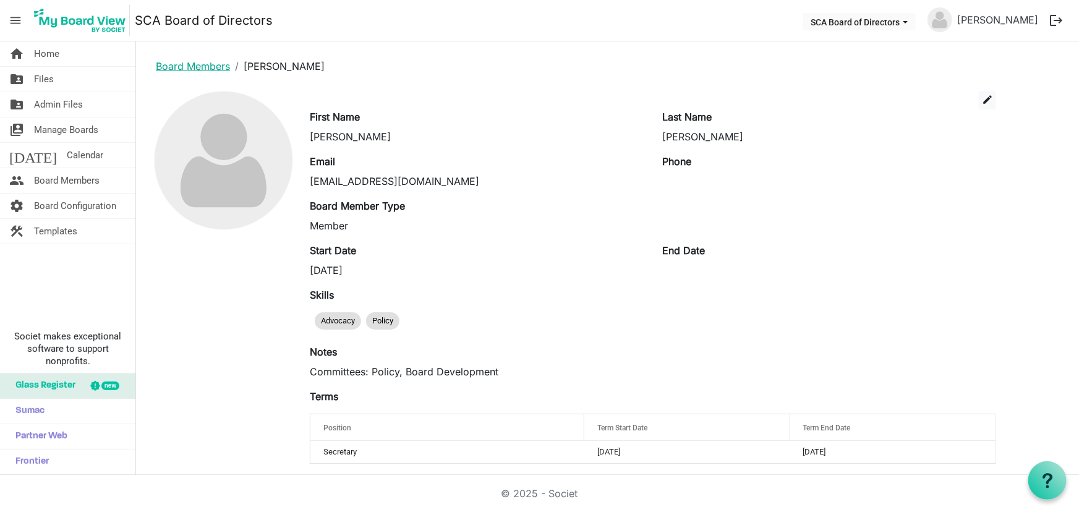
click at [179, 62] on link "Board Members" at bounding box center [193, 66] width 74 height 12
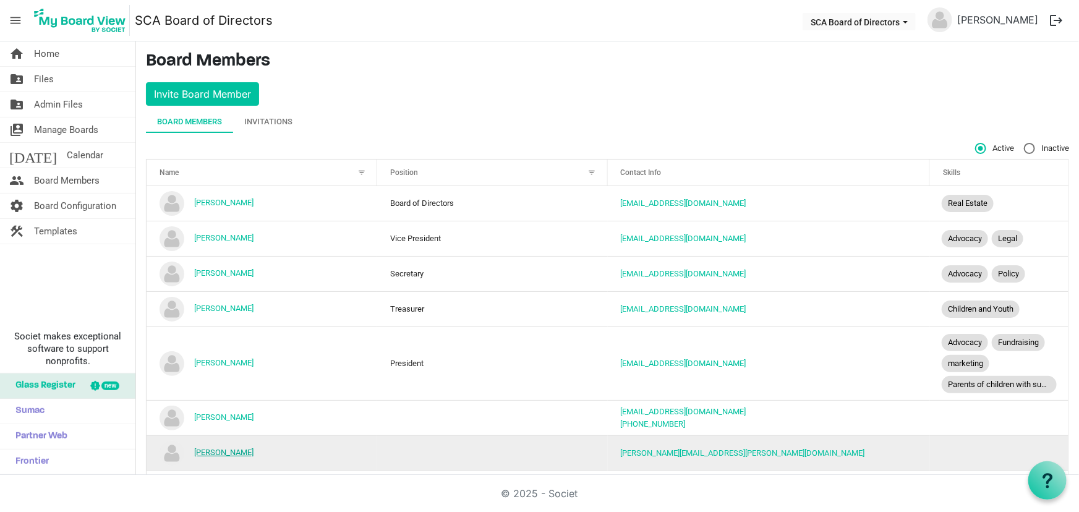
click at [228, 451] on link "[PERSON_NAME]" at bounding box center [223, 452] width 59 height 9
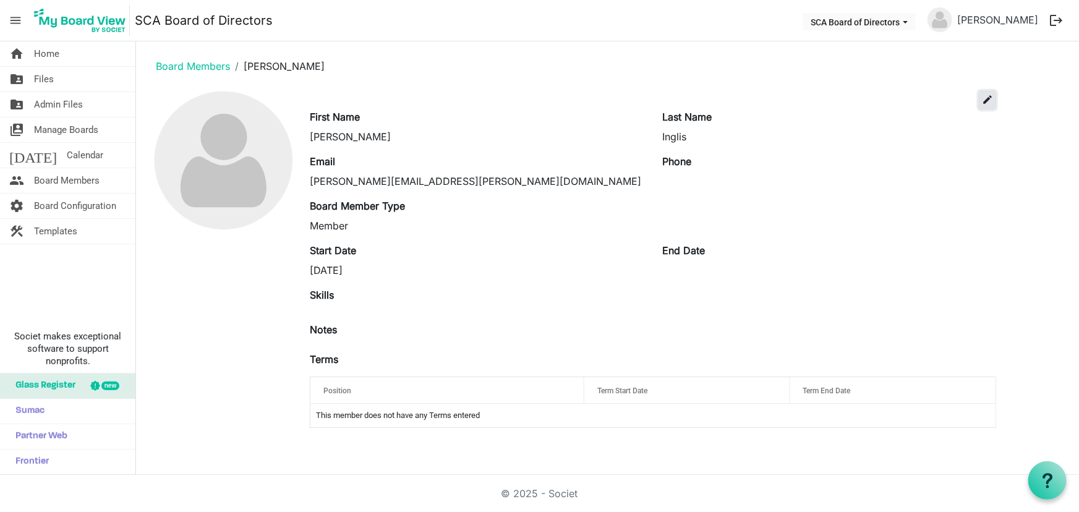
click at [989, 95] on span "edit" at bounding box center [987, 99] width 11 height 11
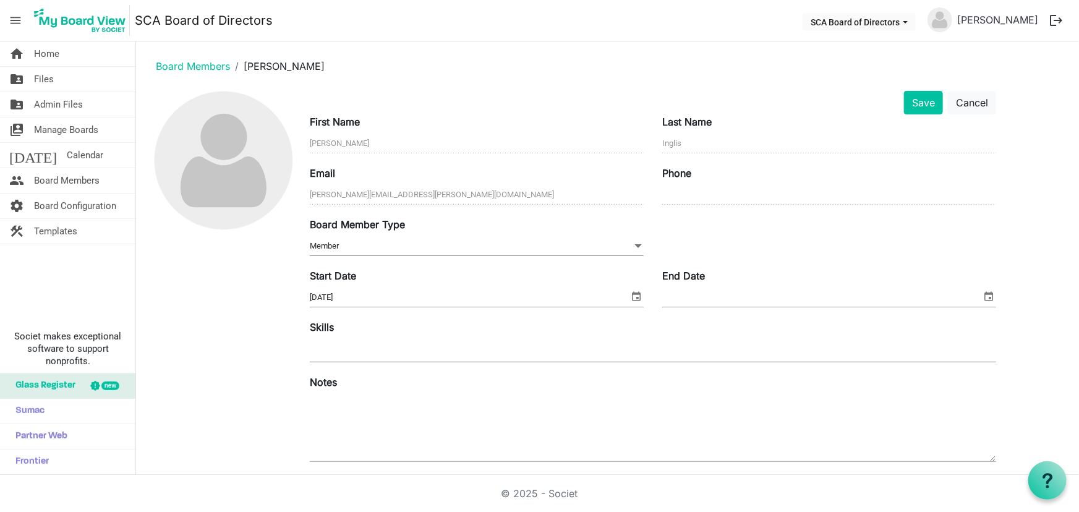
click at [369, 294] on input "[DATE]" at bounding box center [469, 297] width 319 height 19
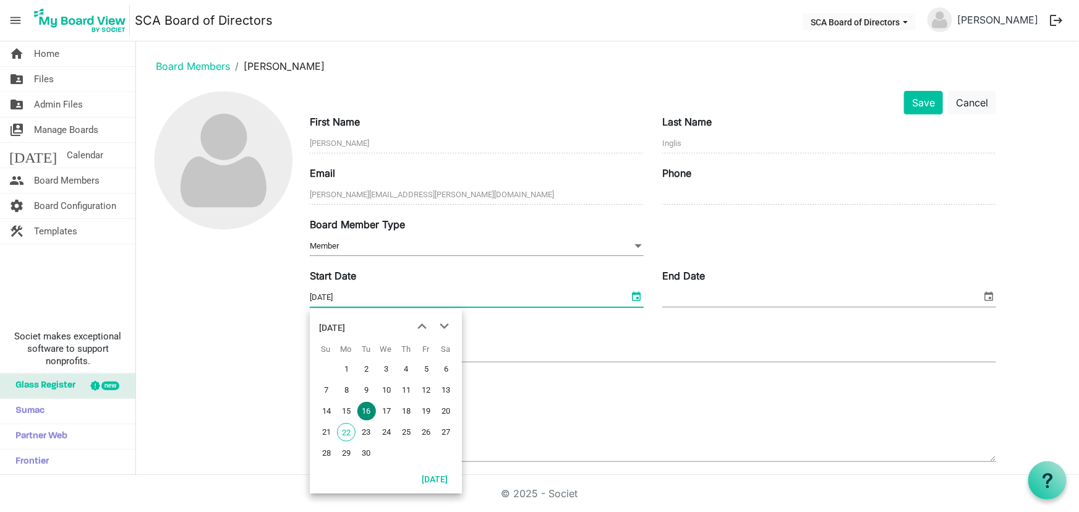
click at [638, 297] on span "select" at bounding box center [636, 296] width 15 height 16
click at [445, 323] on span "next month" at bounding box center [445, 326] width 22 height 22
click at [417, 328] on span "previous month" at bounding box center [422, 326] width 22 height 22
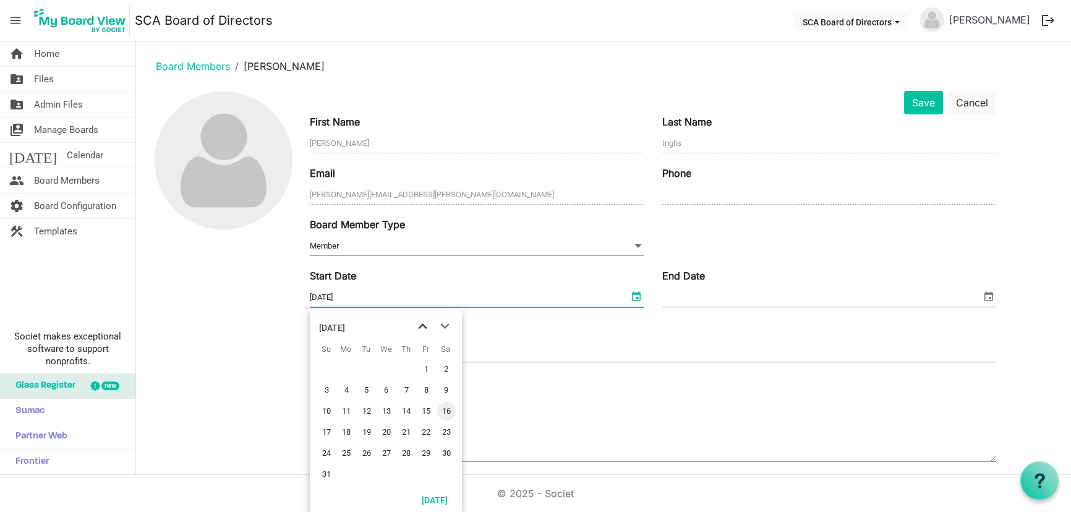
click at [417, 328] on span "previous month" at bounding box center [422, 326] width 22 height 22
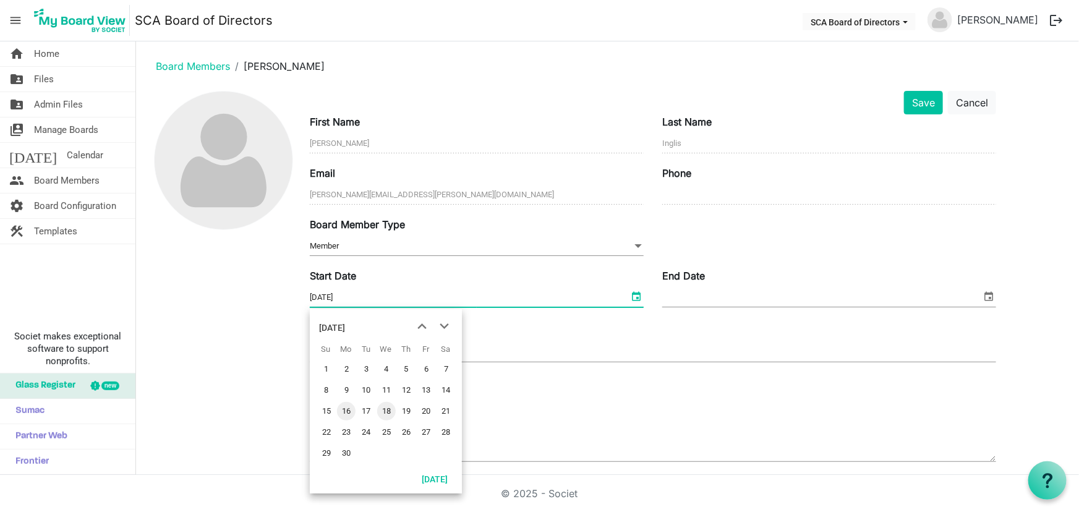
click at [388, 408] on span "18" at bounding box center [386, 411] width 19 height 19
type input "[DATE]"
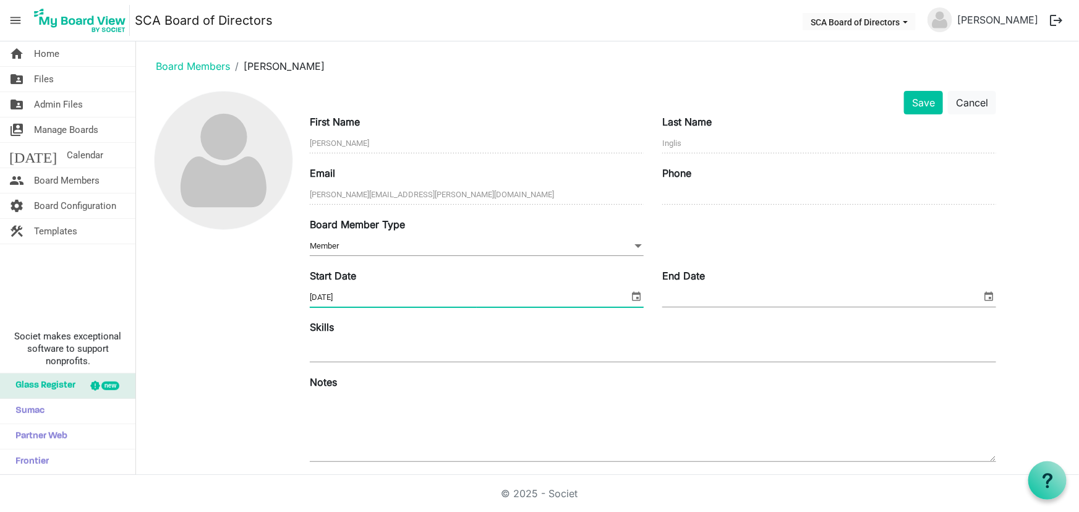
click at [385, 351] on div at bounding box center [653, 351] width 686 height 22
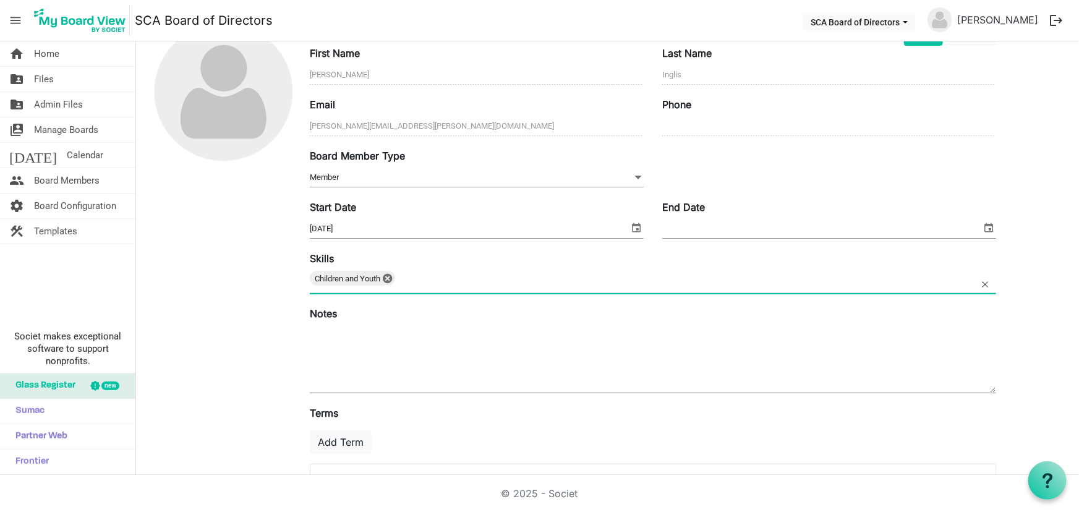
scroll to position [127, 0]
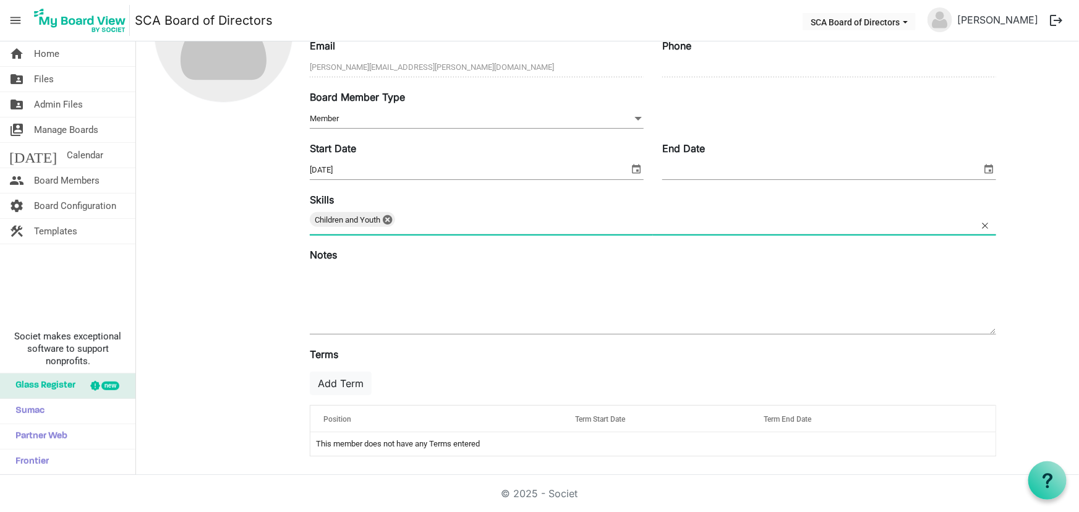
click at [339, 275] on textarea at bounding box center [653, 300] width 686 height 67
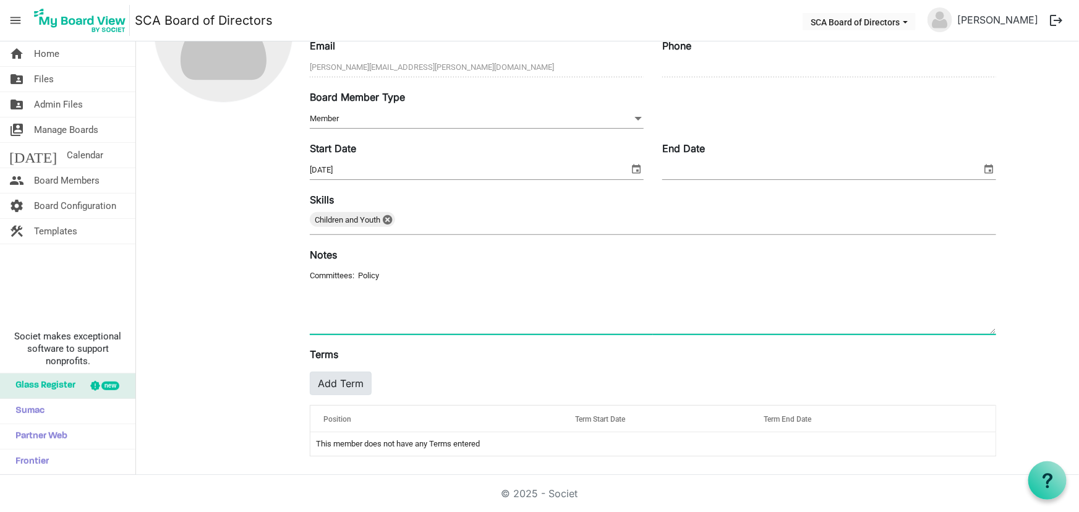
type textarea "Committees: Policy"
click at [335, 379] on button "Add Term" at bounding box center [341, 384] width 62 height 24
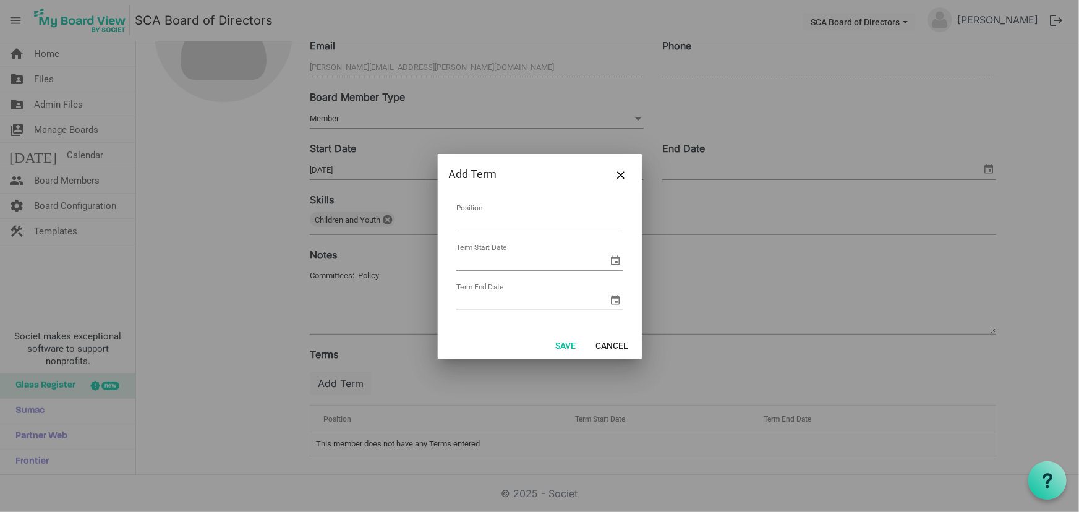
click at [512, 222] on input "Position" at bounding box center [539, 221] width 167 height 19
type input "Board of Directors"
click at [615, 258] on span "select" at bounding box center [616, 260] width 15 height 15
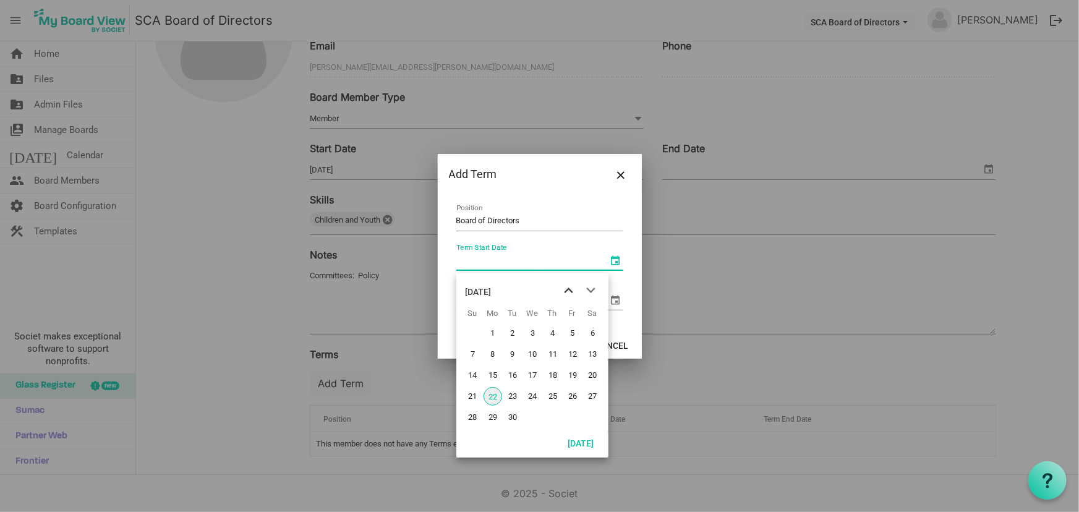
click at [571, 288] on span "previous month" at bounding box center [569, 291] width 22 height 22
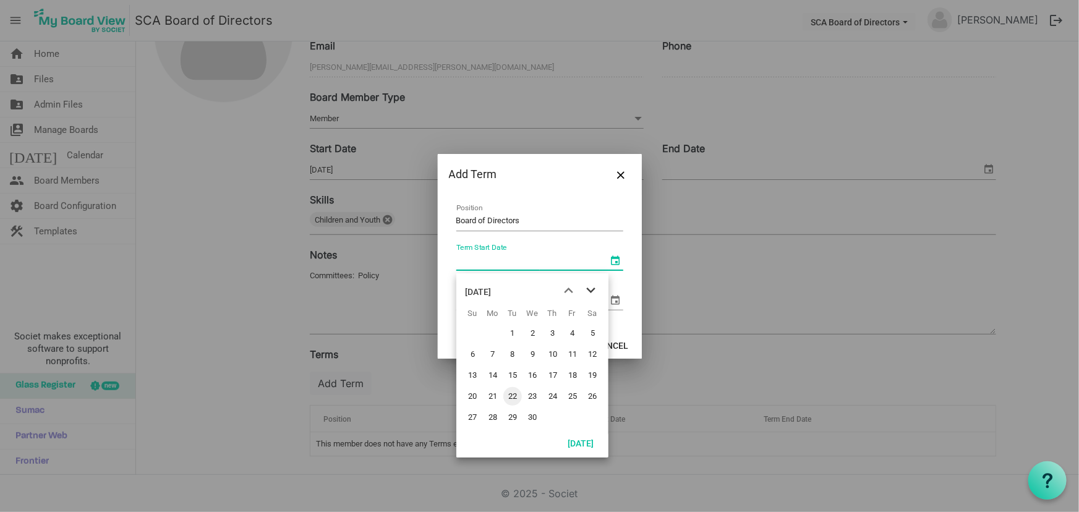
click at [590, 288] on span "next month" at bounding box center [591, 291] width 22 height 22
click at [570, 290] on span "previous month" at bounding box center [569, 291] width 22 height 22
click at [536, 370] on span "18" at bounding box center [532, 375] width 19 height 19
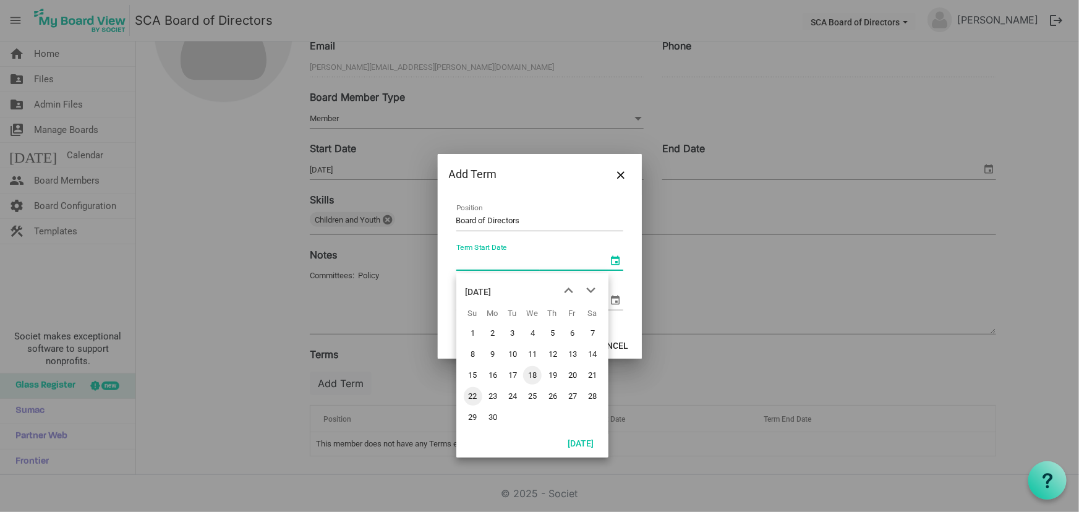
type input "6/18/2025"
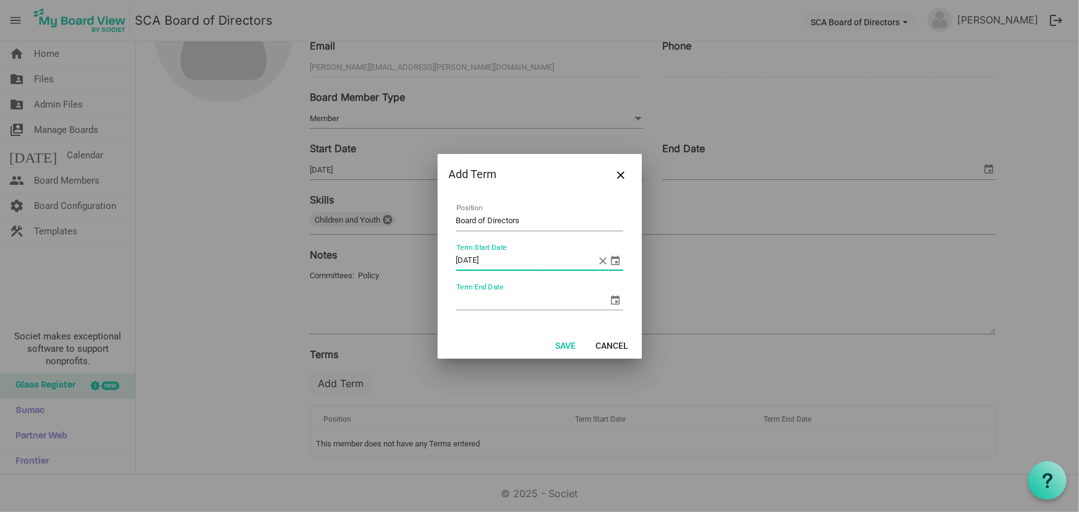
click at [615, 296] on span "select" at bounding box center [616, 300] width 15 height 15
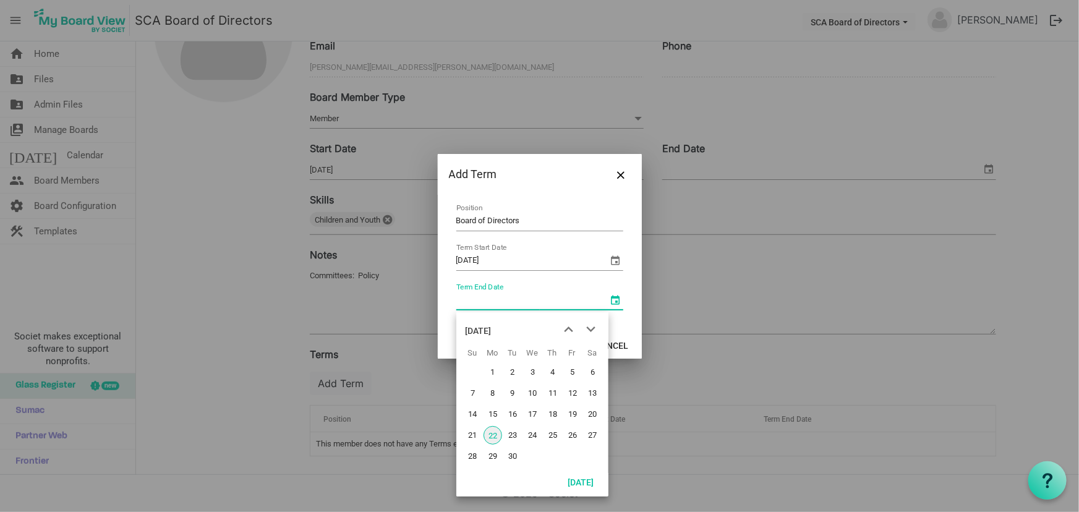
click at [492, 333] on div "[DATE]" at bounding box center [479, 330] width 26 height 25
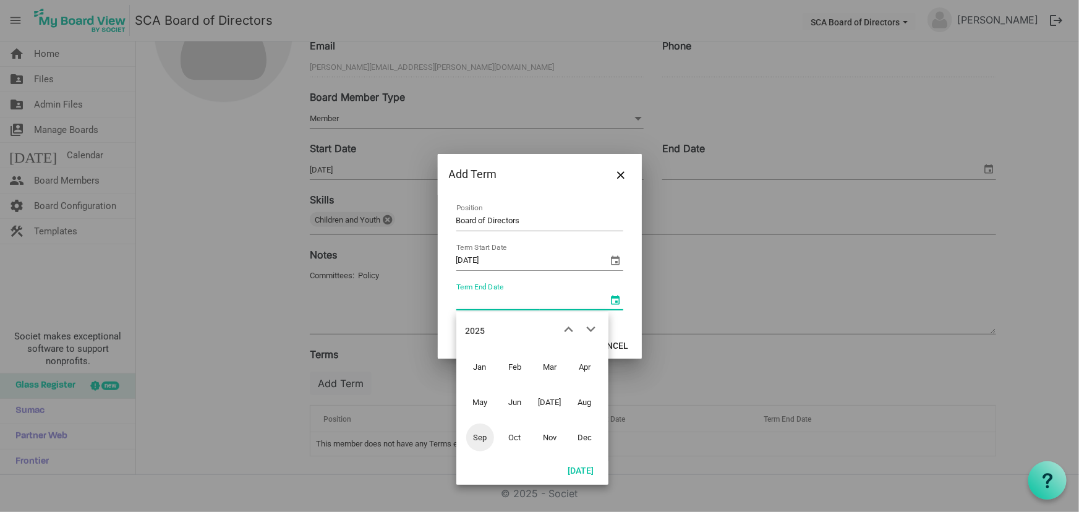
click at [476, 325] on div "2025" at bounding box center [476, 330] width 20 height 25
click at [487, 439] on span "2027" at bounding box center [480, 438] width 28 height 28
click at [516, 401] on span "Jun" at bounding box center [515, 402] width 28 height 28
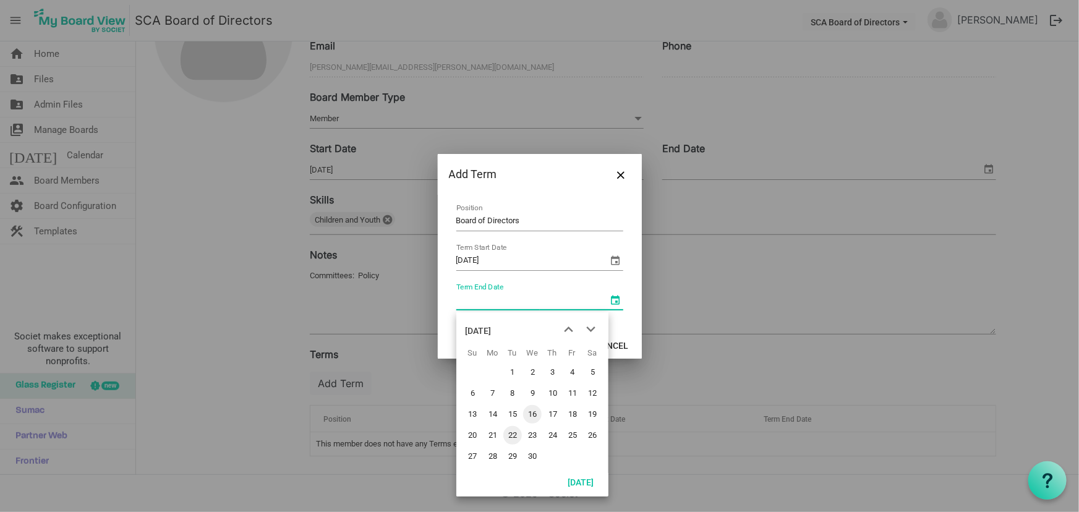
click at [536, 411] on span "16" at bounding box center [532, 414] width 19 height 19
type input "[DATE]"
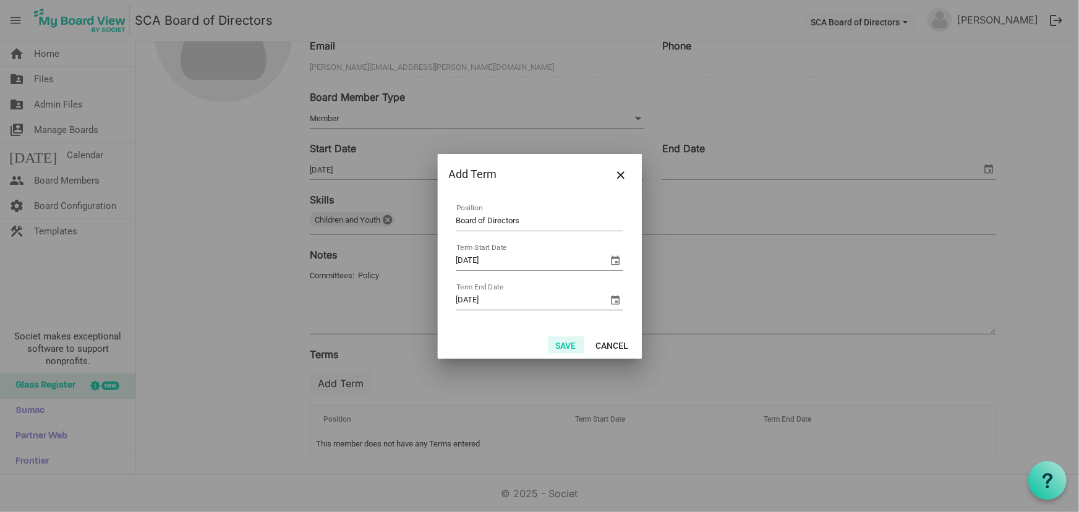
click at [562, 340] on button "Save" at bounding box center [566, 344] width 36 height 17
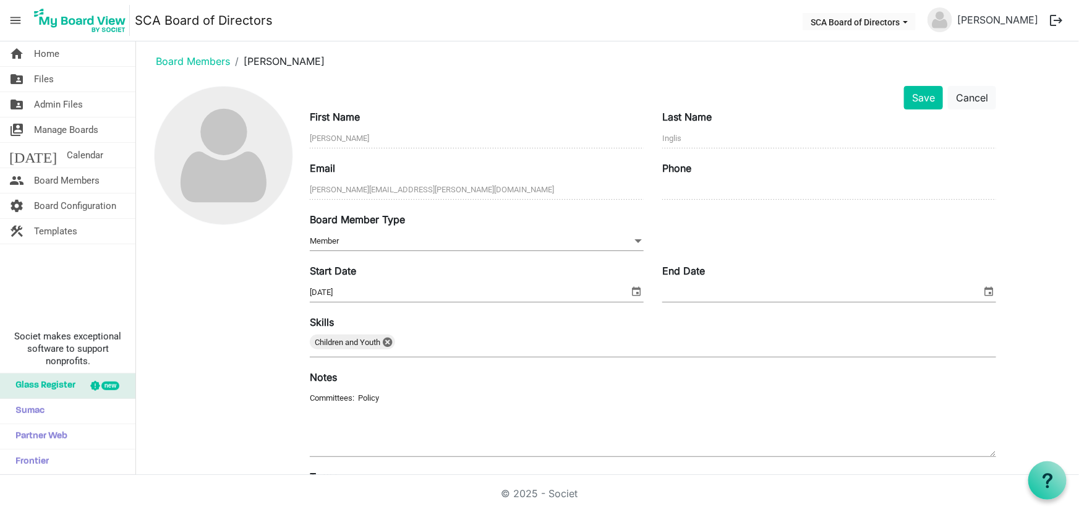
scroll to position [0, 0]
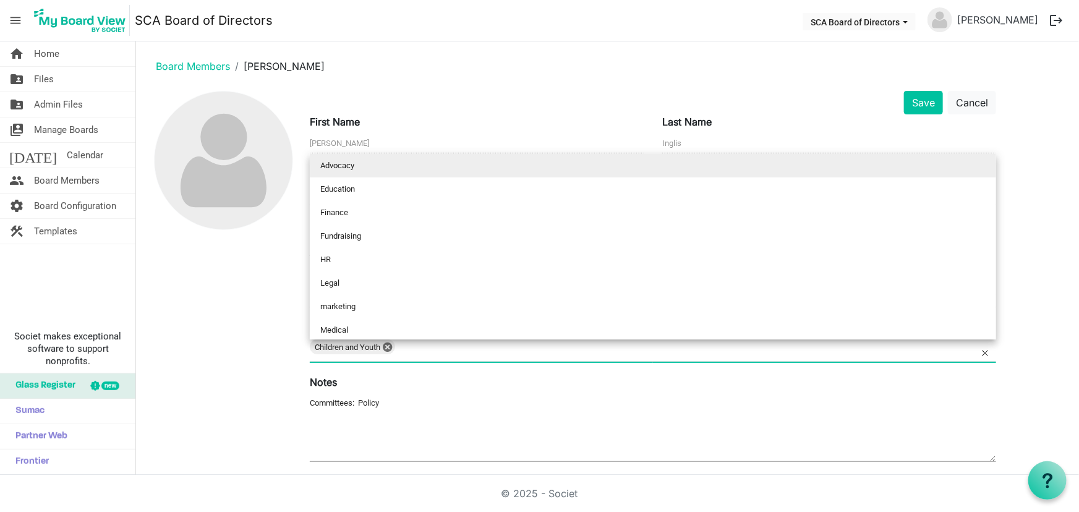
click at [440, 342] on div "Children and Youth 0" at bounding box center [653, 351] width 686 height 22
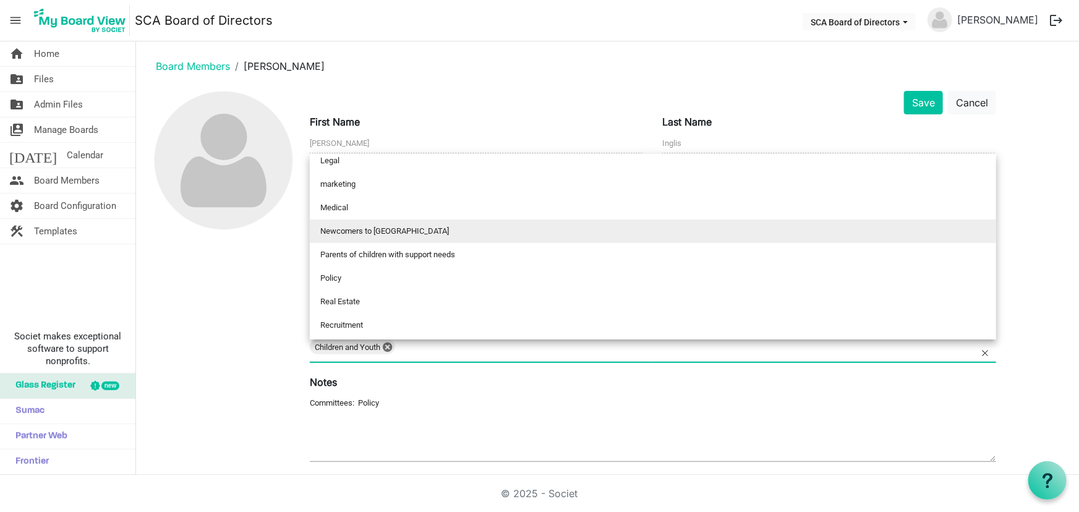
scroll to position [142, 0]
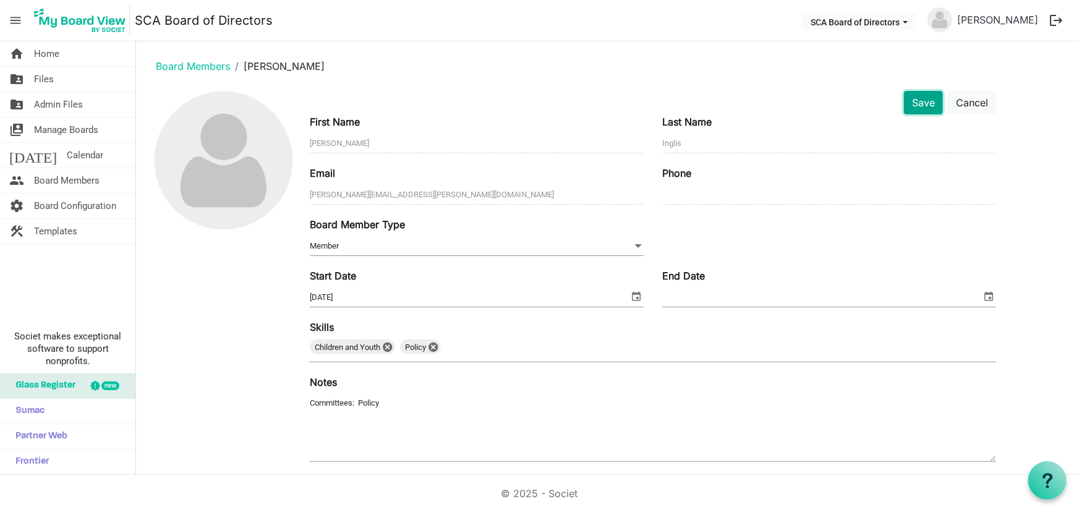
click at [925, 99] on button "Save" at bounding box center [923, 103] width 39 height 24
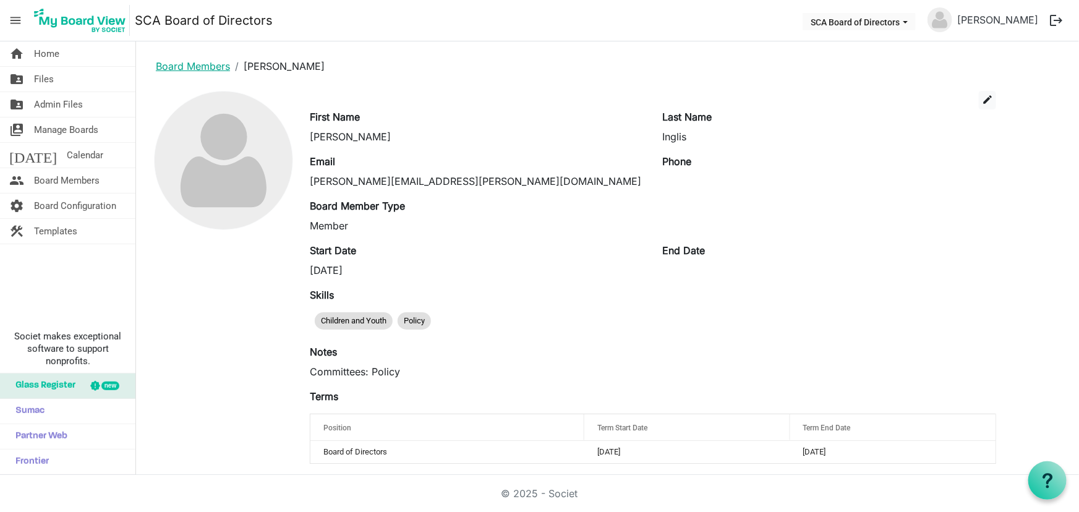
click at [202, 62] on link "Board Members" at bounding box center [193, 66] width 74 height 12
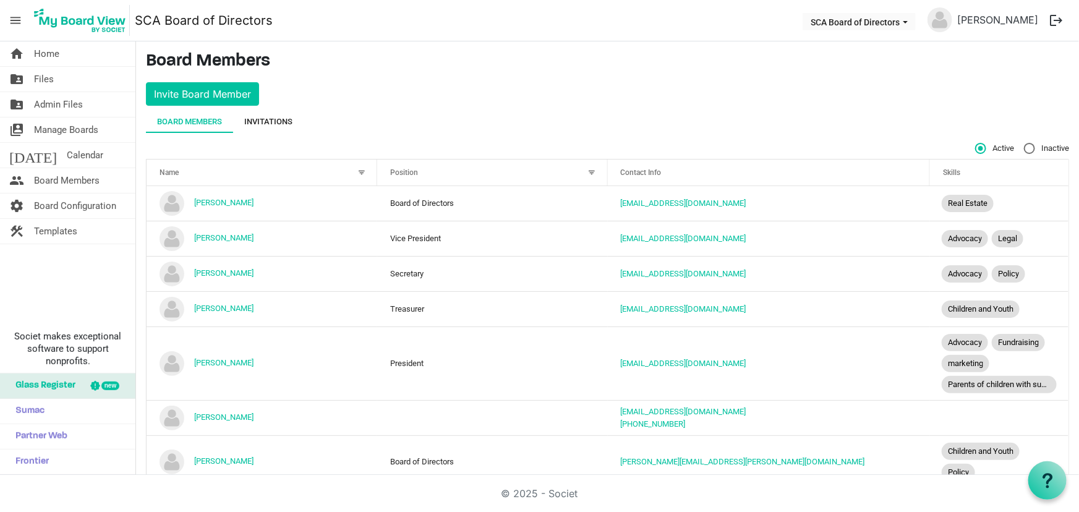
click at [280, 119] on div "Invitations" at bounding box center [268, 122] width 48 height 12
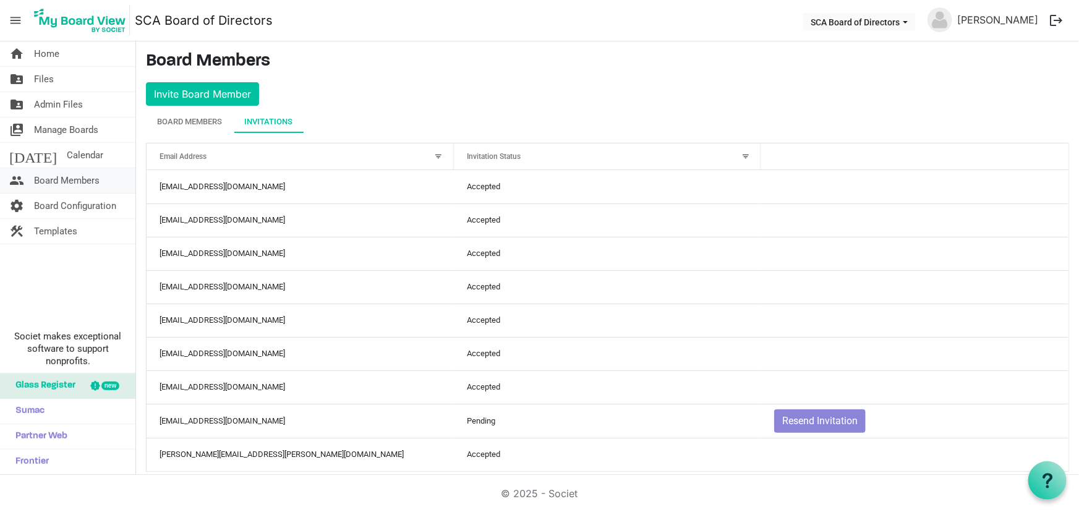
drag, startPoint x: 68, startPoint y: 174, endPoint x: 83, endPoint y: 177, distance: 15.8
click at [69, 174] on span "Board Members" at bounding box center [67, 180] width 66 height 25
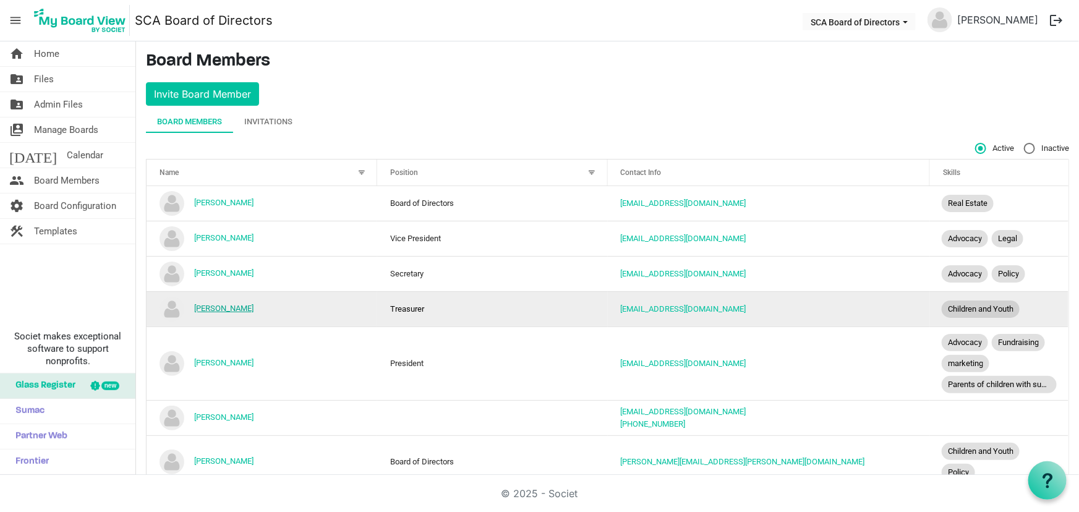
click at [216, 309] on link "[PERSON_NAME]" at bounding box center [223, 308] width 59 height 9
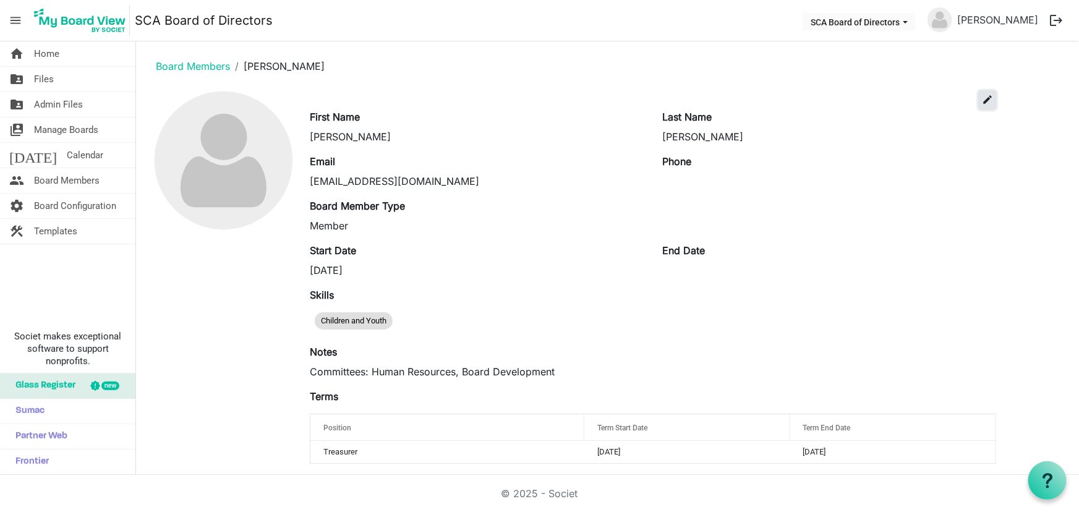
click at [986, 99] on span "edit" at bounding box center [987, 99] width 11 height 11
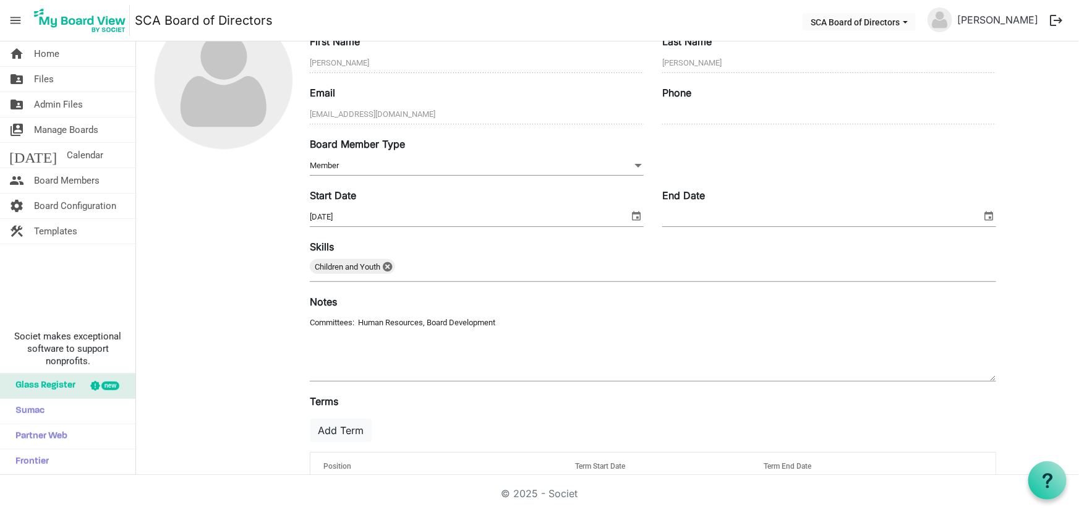
scroll to position [126, 0]
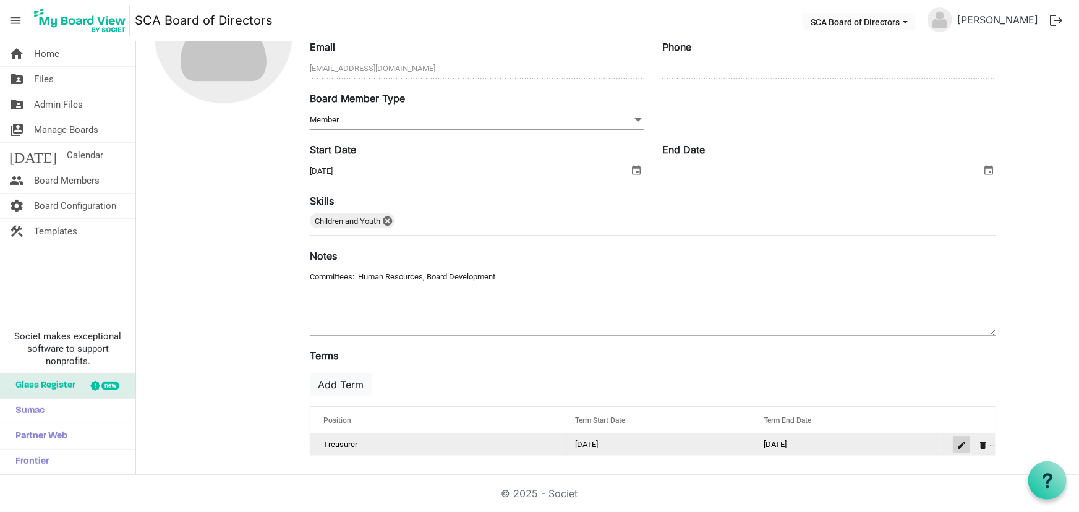
click at [960, 444] on span "is Command column column header" at bounding box center [961, 445] width 7 height 7
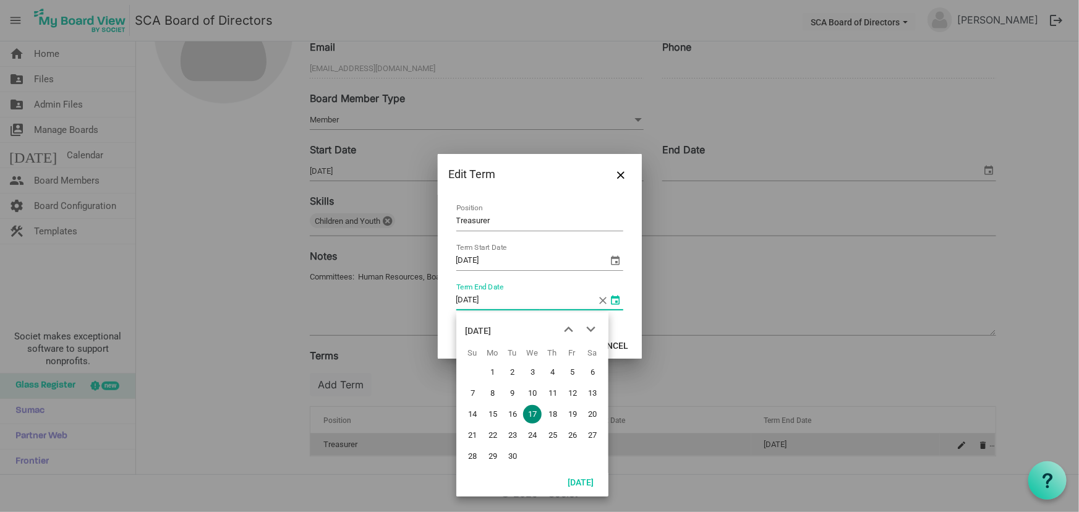
click at [615, 298] on span "select" at bounding box center [616, 300] width 15 height 15
click at [492, 324] on div "June 2026" at bounding box center [479, 330] width 26 height 25
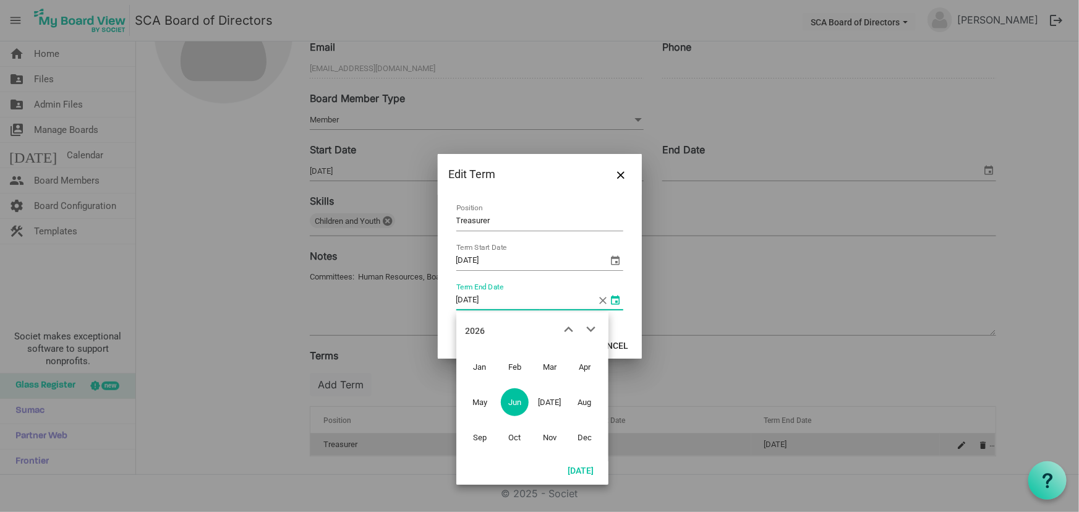
click at [469, 329] on div "2026" at bounding box center [476, 330] width 20 height 25
click at [482, 440] on span "2027" at bounding box center [480, 438] width 28 height 28
click at [513, 398] on span "Jun" at bounding box center [515, 402] width 28 height 28
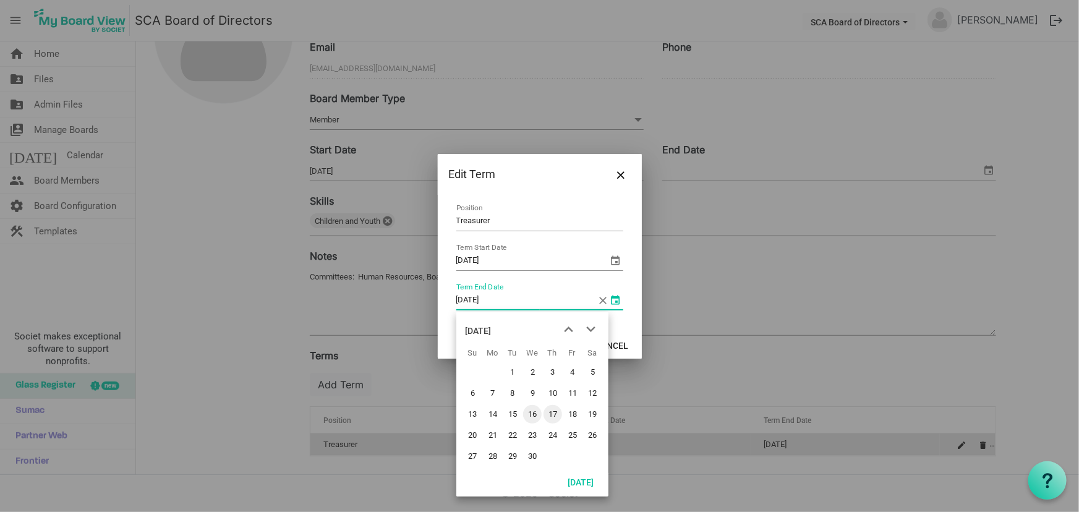
click at [531, 412] on span "16" at bounding box center [532, 414] width 19 height 19
type input "6/16/2027"
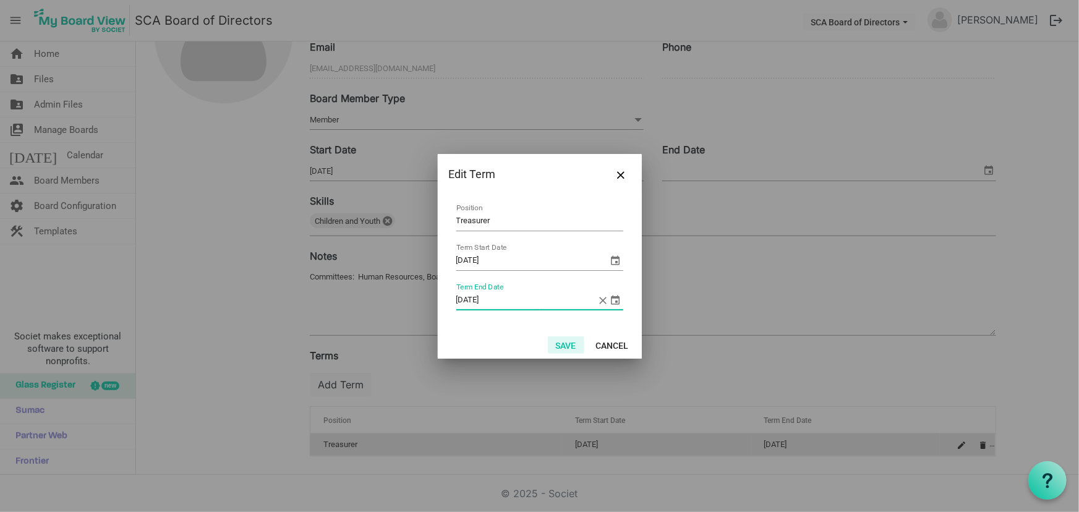
click at [568, 345] on button "Save" at bounding box center [566, 344] width 36 height 17
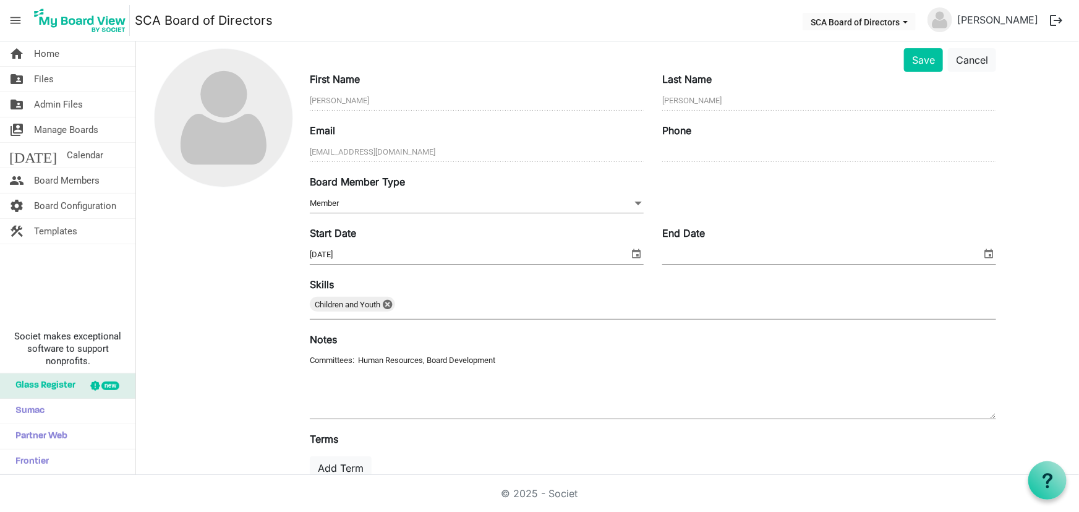
scroll to position [0, 0]
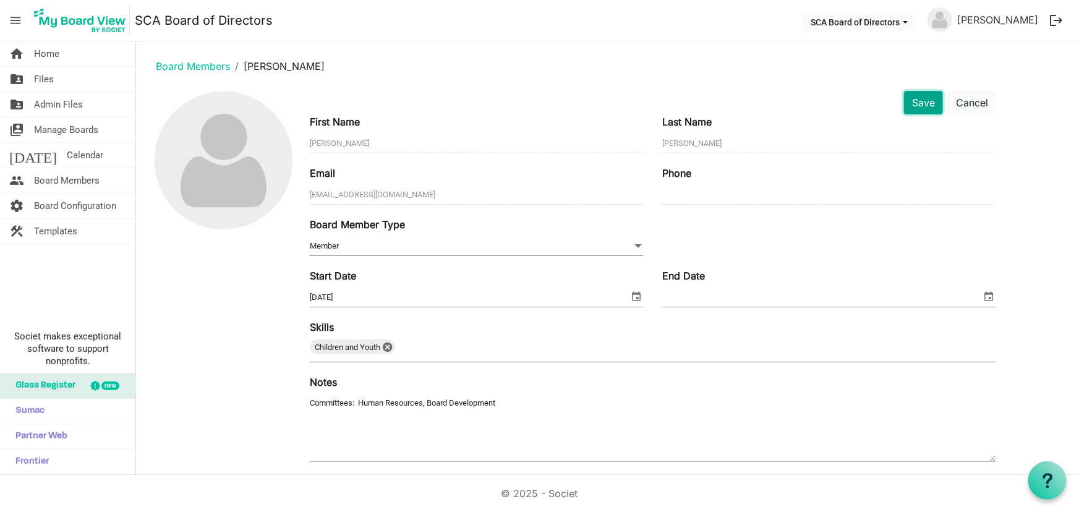
click at [920, 104] on button "Save" at bounding box center [923, 103] width 39 height 24
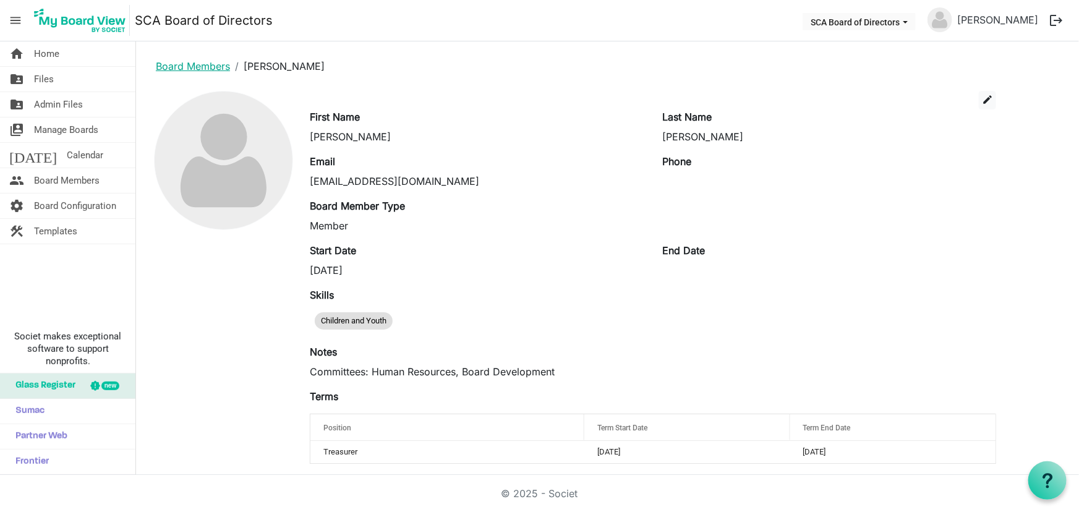
drag, startPoint x: 195, startPoint y: 66, endPoint x: 215, endPoint y: 71, distance: 19.8
click at [195, 66] on link "Board Members" at bounding box center [193, 66] width 74 height 12
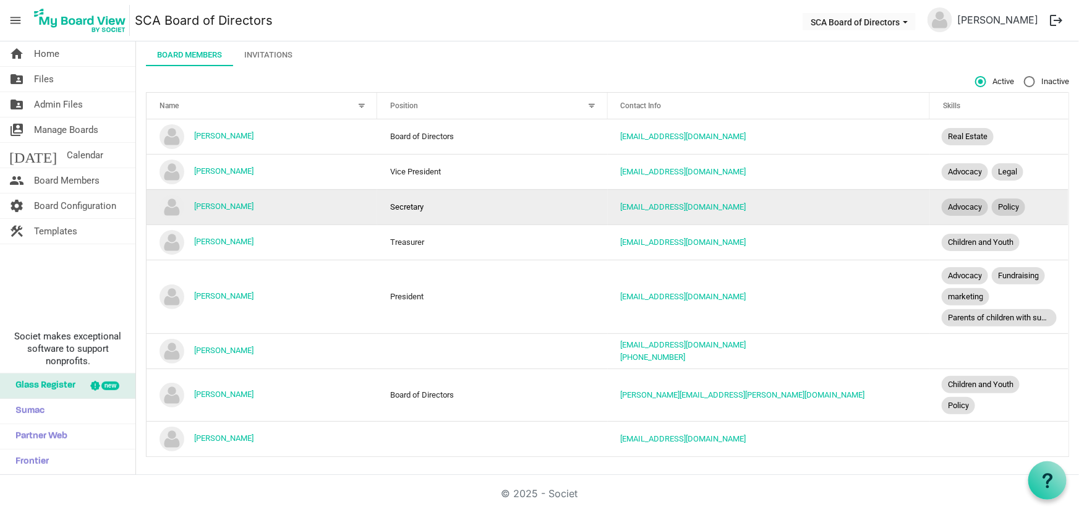
scroll to position [67, 0]
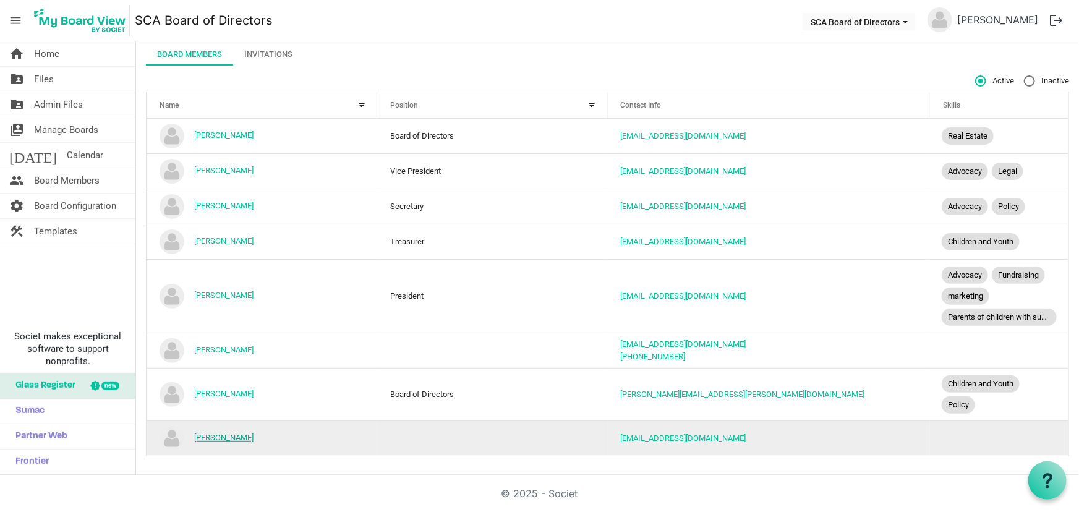
click at [208, 434] on link "[PERSON_NAME]" at bounding box center [223, 437] width 59 height 9
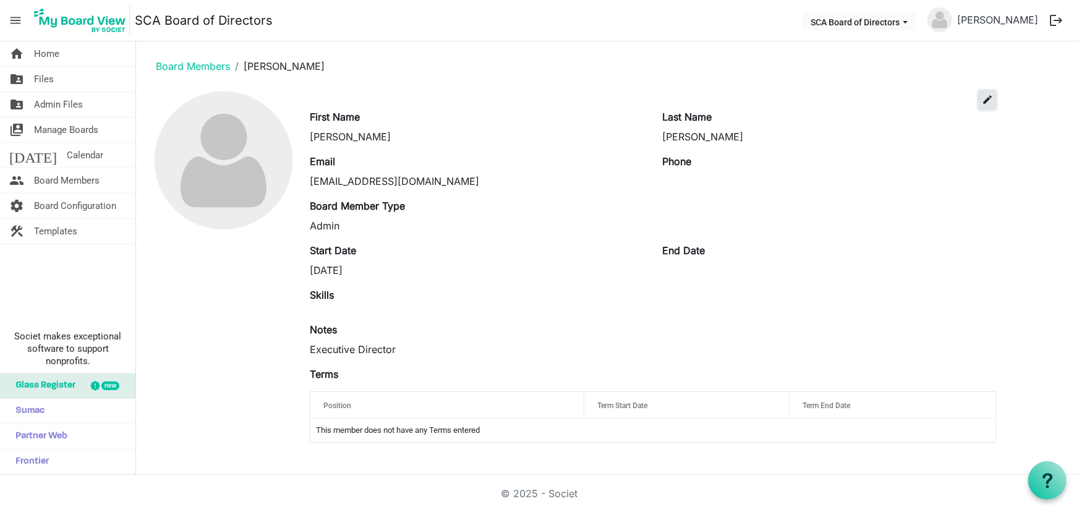
click at [987, 94] on span "edit" at bounding box center [987, 99] width 11 height 11
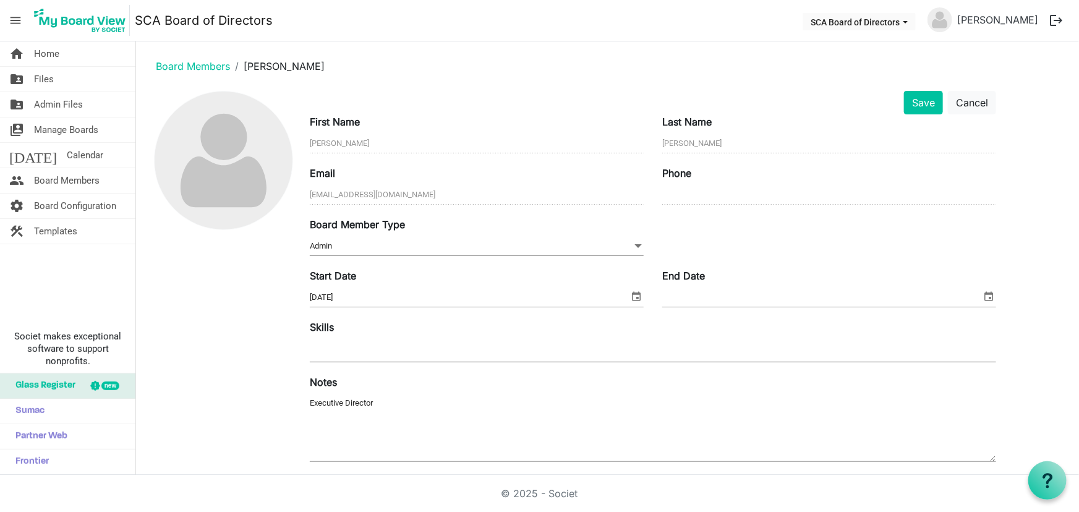
click at [430, 297] on input "6/14/2021" at bounding box center [469, 297] width 319 height 19
click at [197, 309] on div "Save Cancel First Name Tim Last Name Gibson Email tgibson@shuswapchildrens.ca P…" at bounding box center [607, 342] width 923 height 503
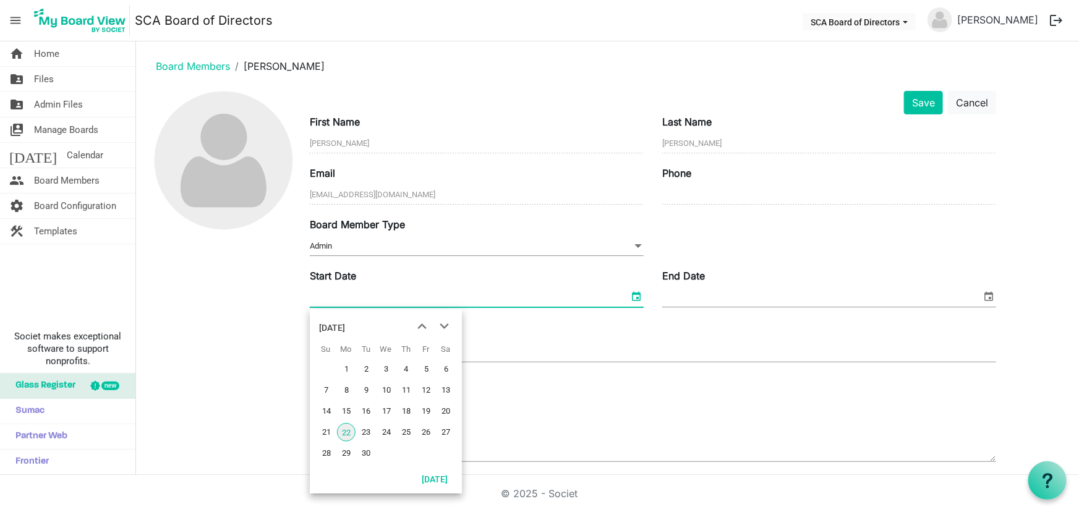
click at [635, 295] on span "select" at bounding box center [636, 296] width 15 height 16
click at [345, 328] on div "September 2025" at bounding box center [332, 327] width 26 height 25
click at [319, 323] on div "2025" at bounding box center [329, 327] width 20 height 25
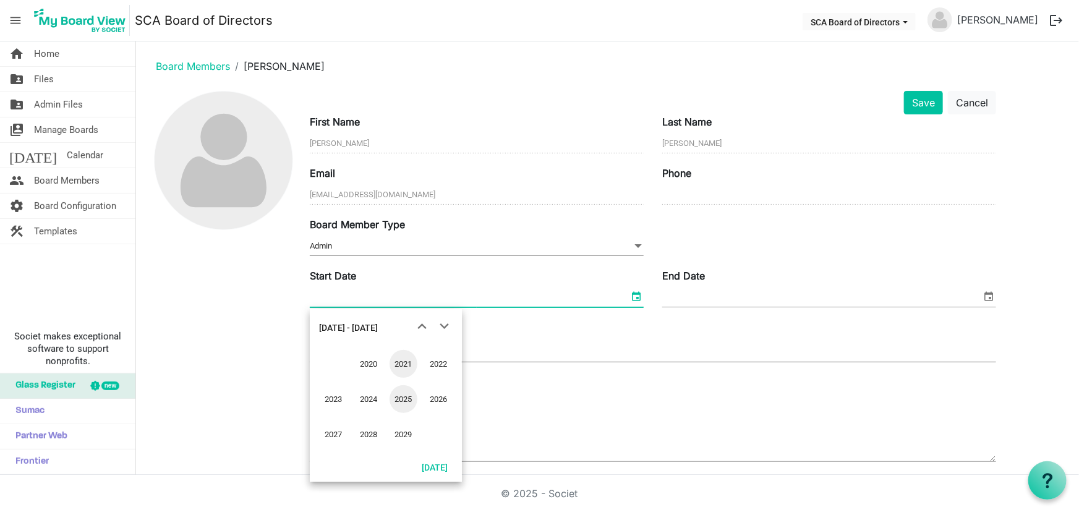
click at [402, 361] on span "2021" at bounding box center [404, 364] width 28 height 28
click at [366, 391] on span "Jun" at bounding box center [368, 399] width 28 height 28
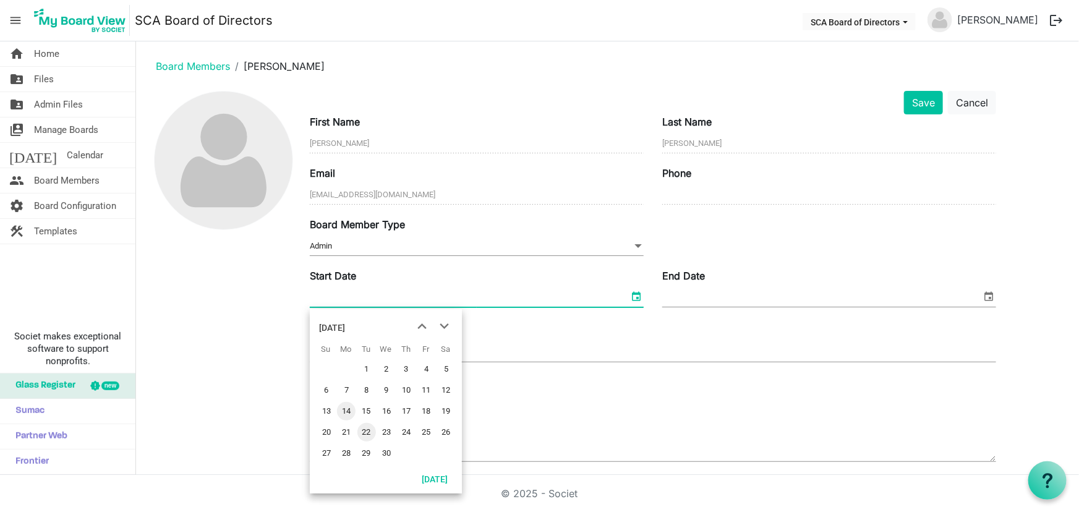
click at [344, 408] on span "14" at bounding box center [346, 411] width 19 height 19
type input "6/14/2021"
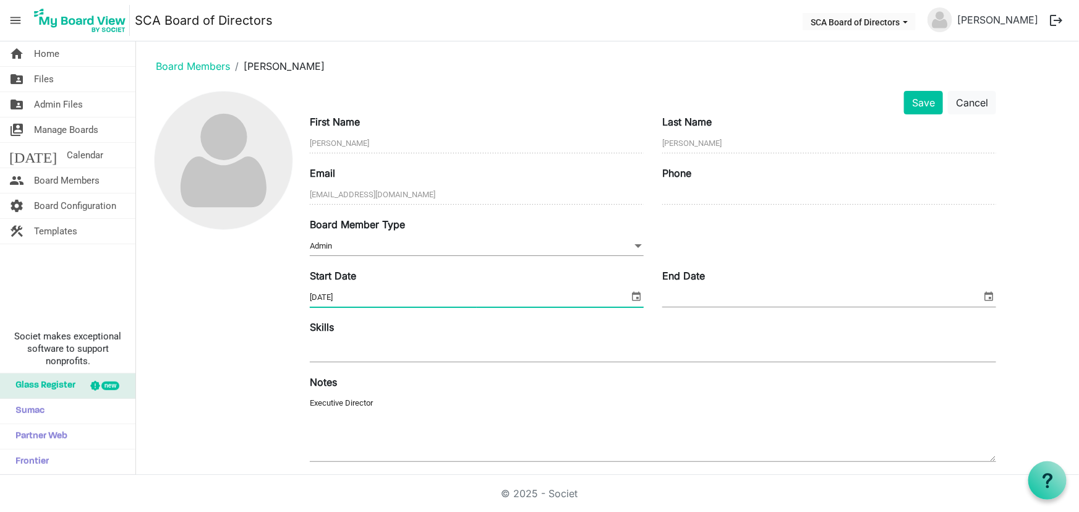
click at [647, 385] on div "Notes Executive Director" at bounding box center [653, 420] width 705 height 90
click at [442, 347] on div at bounding box center [653, 351] width 686 height 22
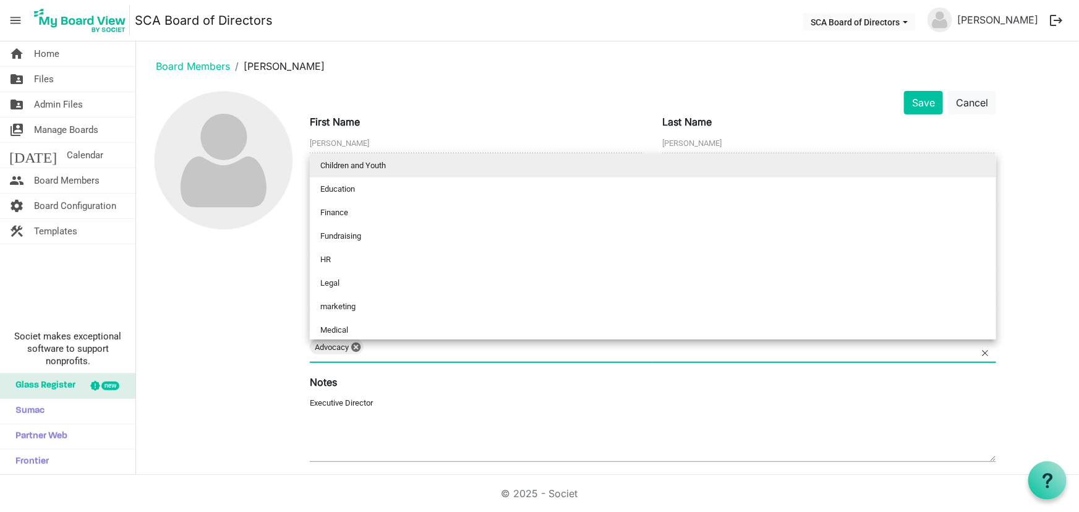
click at [395, 345] on input "text" at bounding box center [383, 351] width 28 height 22
click at [502, 348] on div "Advocacy Children and Youth 0 1" at bounding box center [653, 351] width 686 height 22
click at [539, 343] on input "text" at bounding box center [525, 351] width 28 height 22
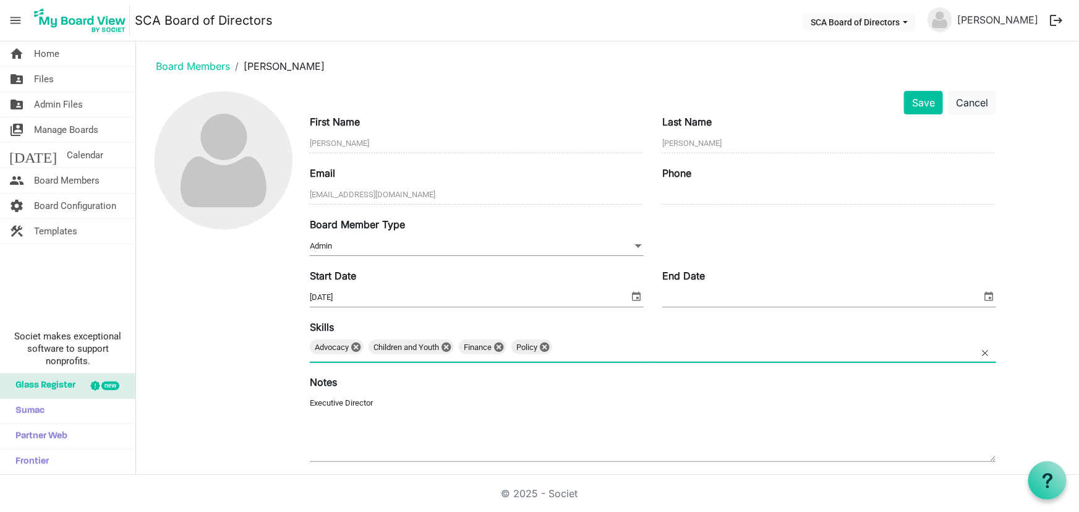
click at [580, 346] on input "text" at bounding box center [571, 351] width 28 height 22
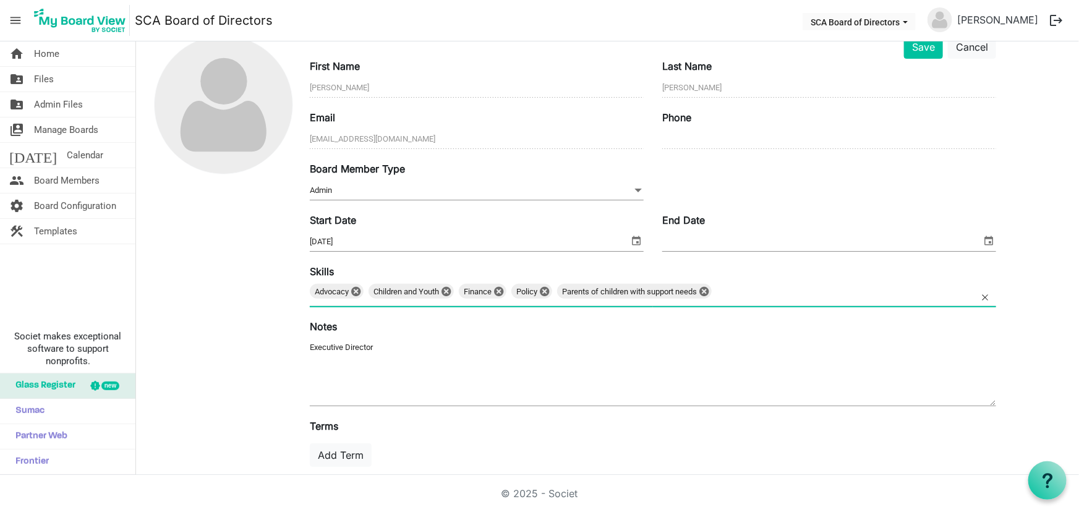
click at [745, 291] on input "text" at bounding box center [731, 295] width 28 height 22
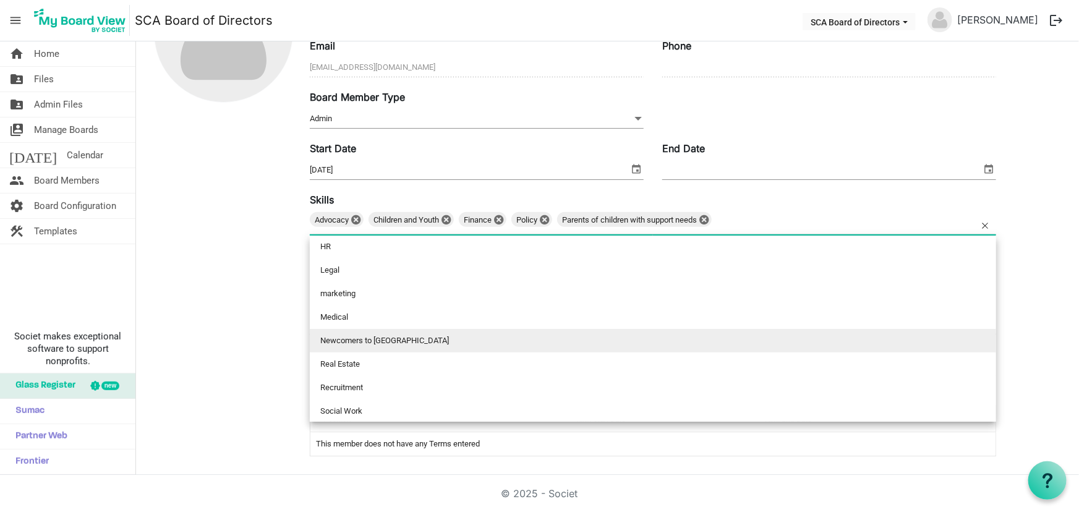
scroll to position [0, 0]
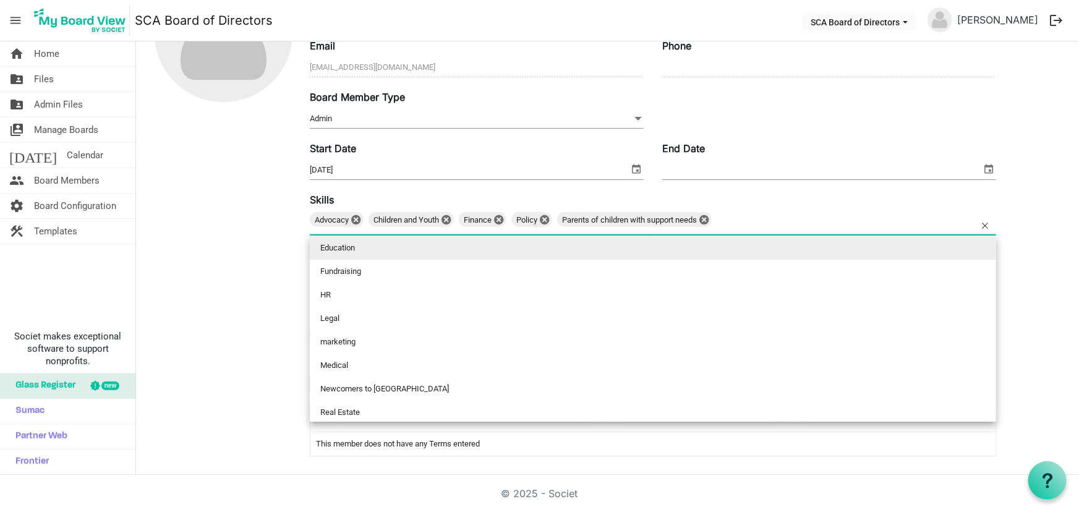
click at [814, 205] on div "Skills Advocacy Children and Youth Finance Policy Parents of children with supp…" at bounding box center [653, 214] width 705 height 45
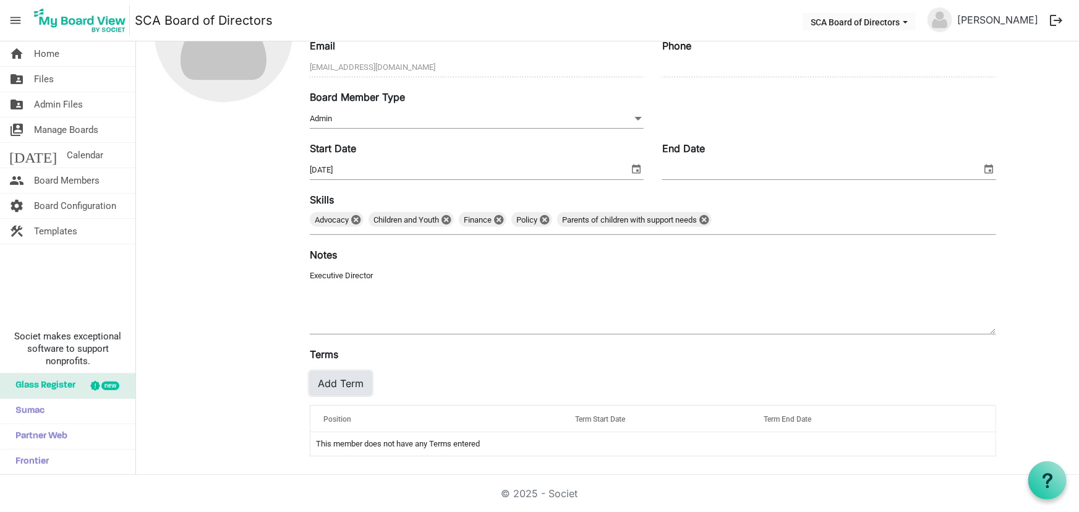
click at [357, 388] on button "Add Term" at bounding box center [341, 384] width 62 height 24
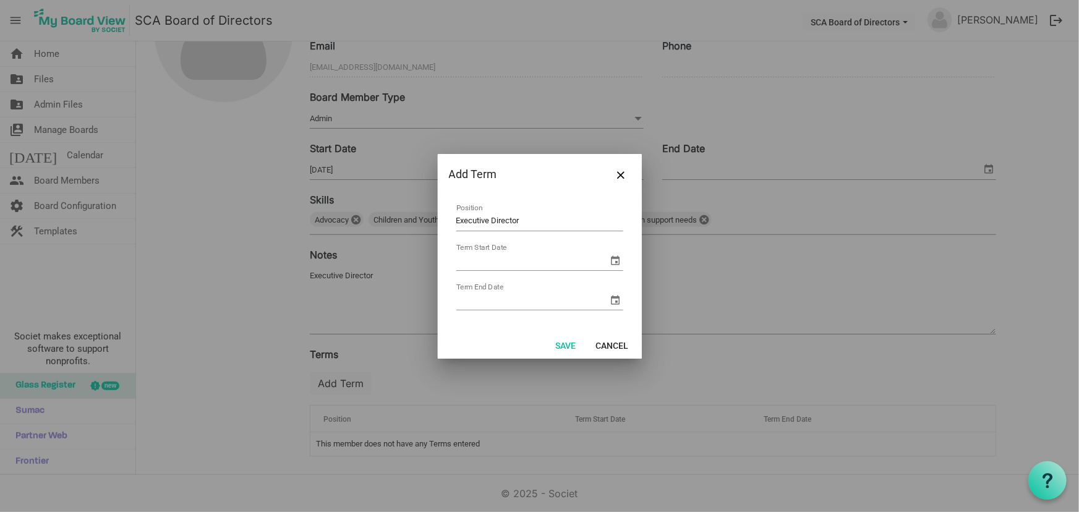
type input "Executive Director"
click at [618, 258] on span "select" at bounding box center [616, 260] width 15 height 15
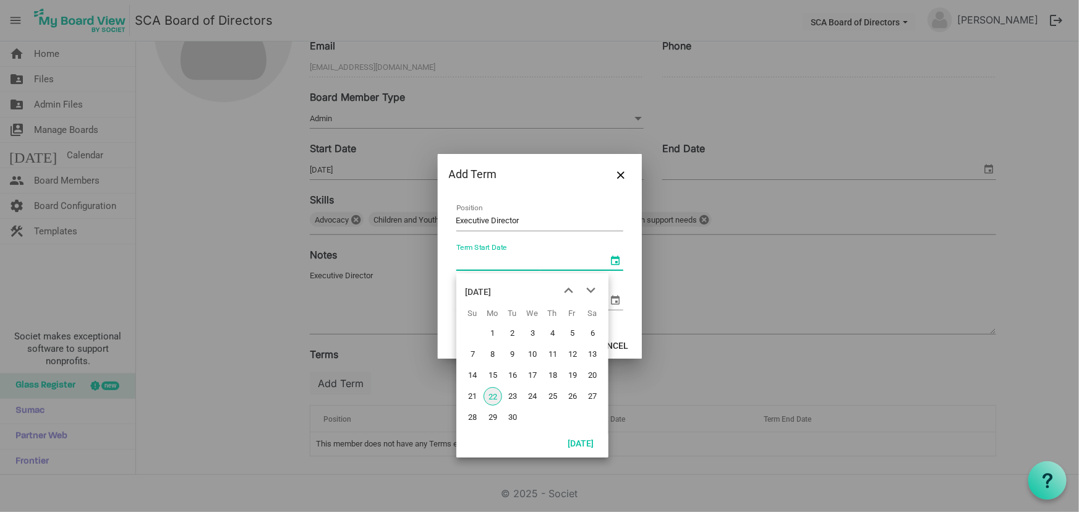
click at [460, 286] on div "September 2025" at bounding box center [532, 288] width 152 height 31
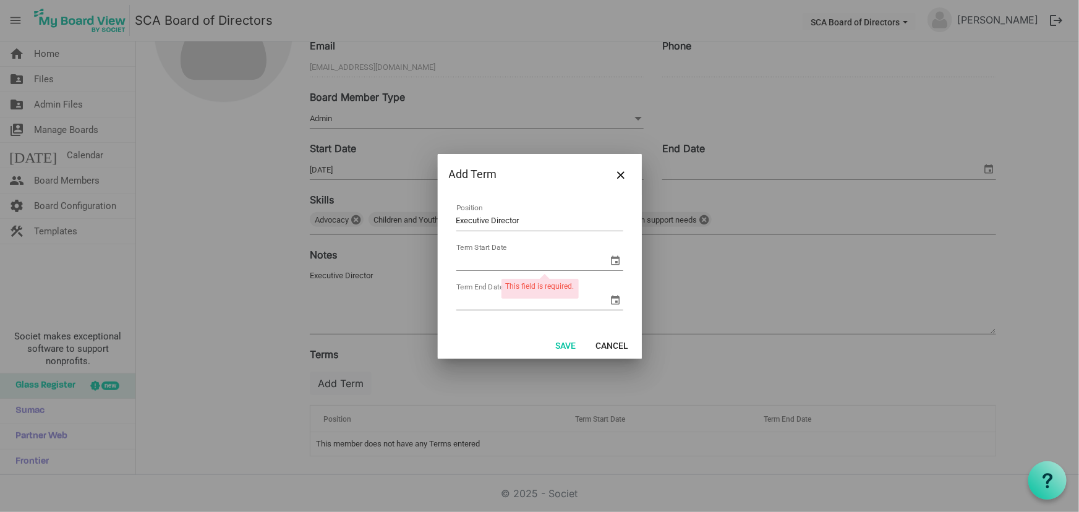
click at [438, 317] on div "Executive Director Position Term Start Date Term End Date This field is require…" at bounding box center [540, 263] width 204 height 137
click at [567, 341] on button "Save" at bounding box center [566, 344] width 36 height 17
click at [564, 338] on button "Save" at bounding box center [566, 344] width 36 height 17
click at [612, 340] on button "Cancel" at bounding box center [612, 344] width 49 height 17
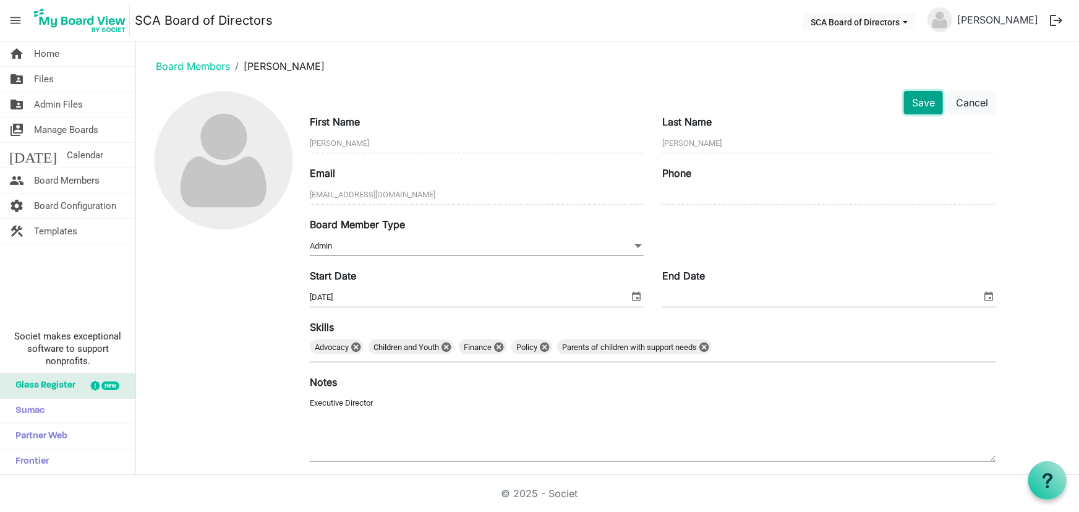
click at [923, 99] on button "Save" at bounding box center [923, 103] width 39 height 24
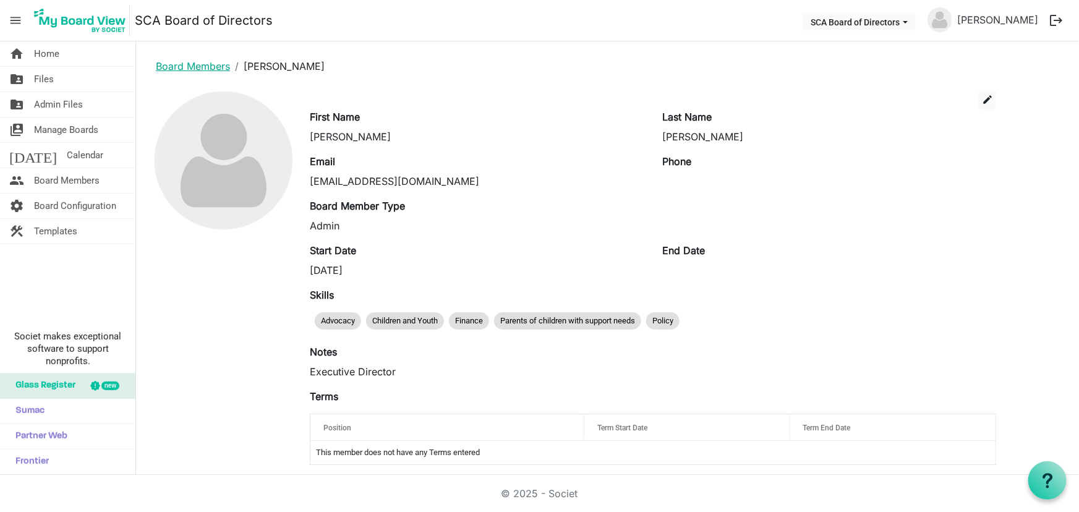
click at [207, 63] on link "Board Members" at bounding box center [193, 66] width 74 height 12
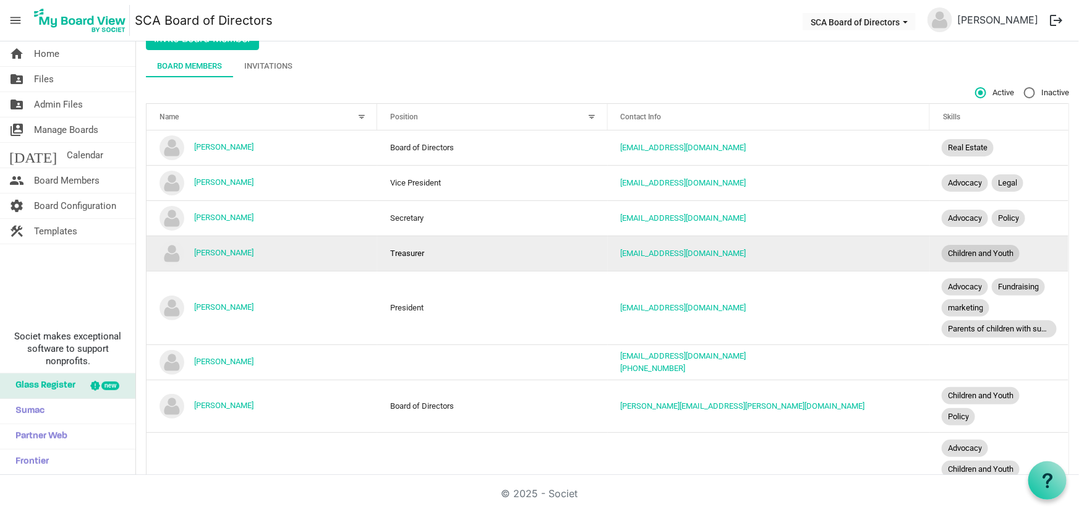
scroll to position [148, 0]
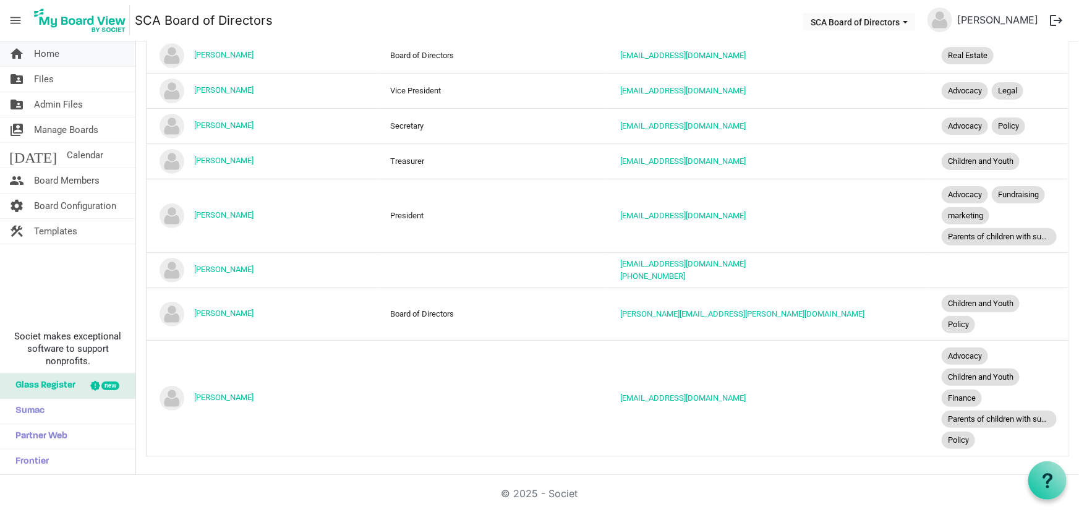
click at [54, 58] on span "Home" at bounding box center [46, 53] width 25 height 25
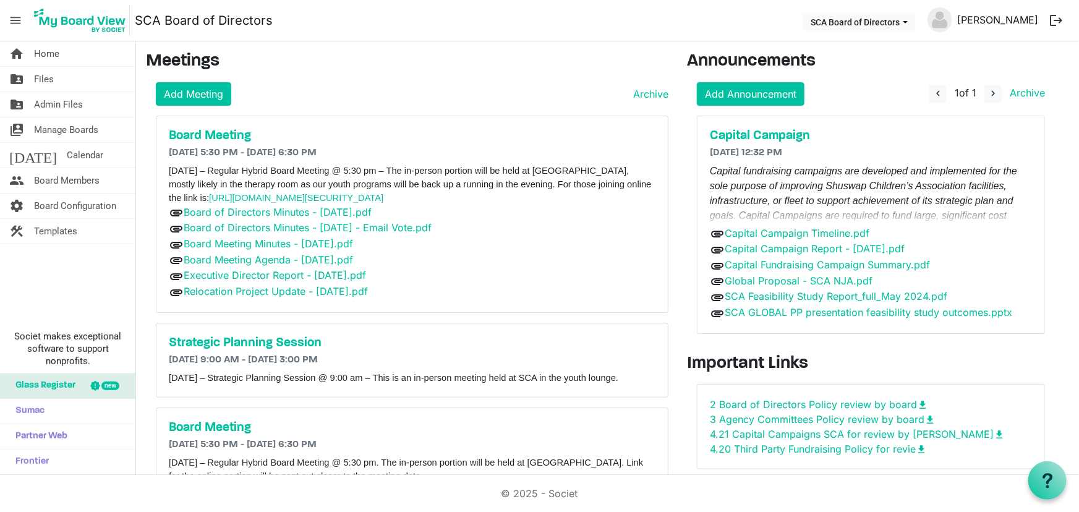
click at [1019, 17] on link "[PERSON_NAME]" at bounding box center [997, 19] width 91 height 25
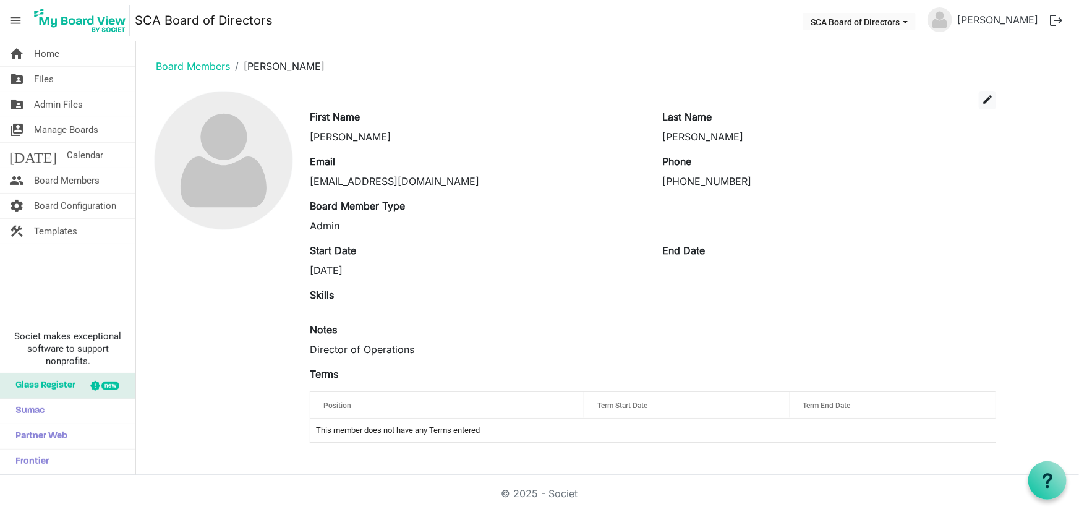
click at [1053, 17] on button "logout" at bounding box center [1056, 20] width 26 height 26
